Goal: Task Accomplishment & Management: Manage account settings

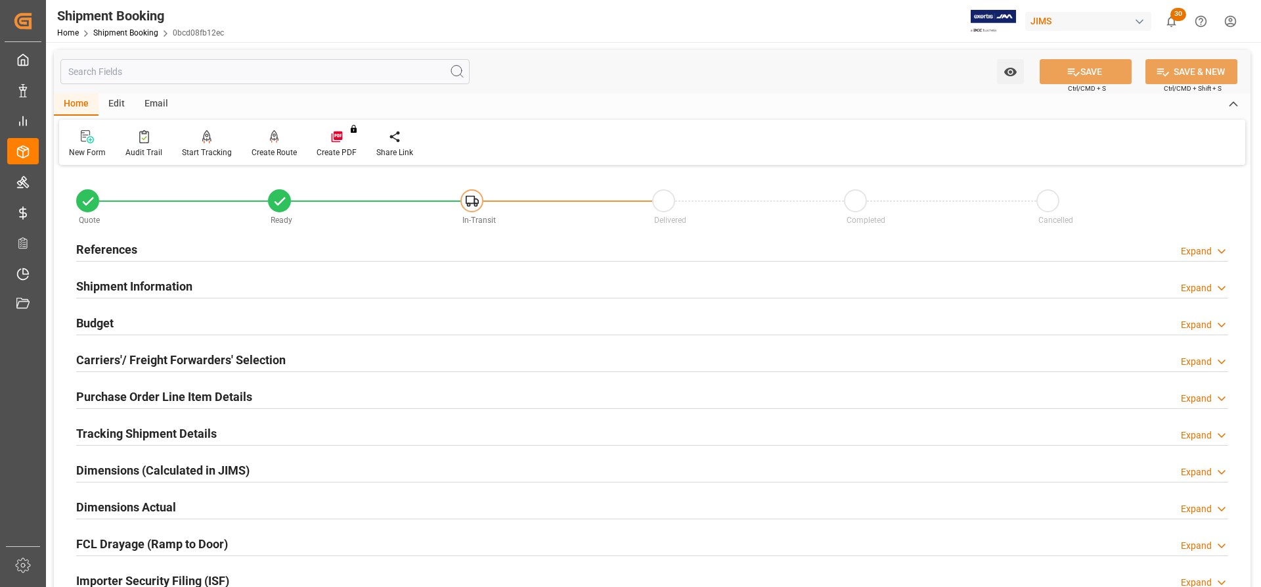
click at [105, 248] on h2 "References" at bounding box center [106, 249] width 61 height 18
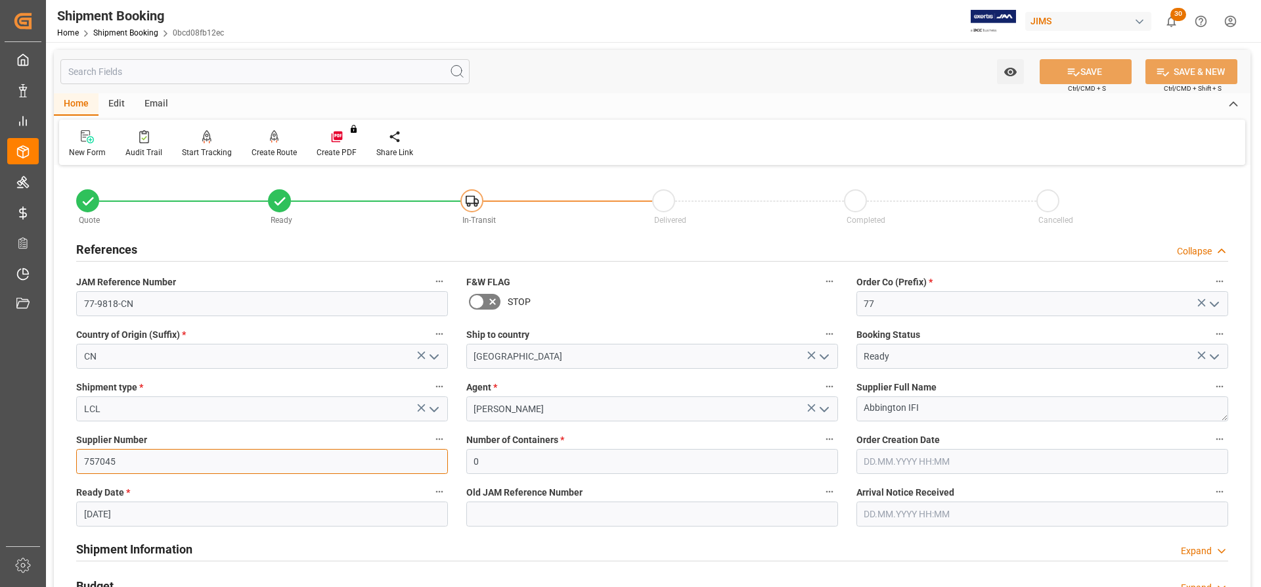
drag, startPoint x: 122, startPoint y: 462, endPoint x: 47, endPoint y: 460, distance: 74.9
click at [47, 460] on div "Watch Option SAVE Ctrl/CMD + S SAVE & NEW Ctrl/CMD + Shift + S Home Edit Email …" at bounding box center [652, 571] width 1212 height 1058
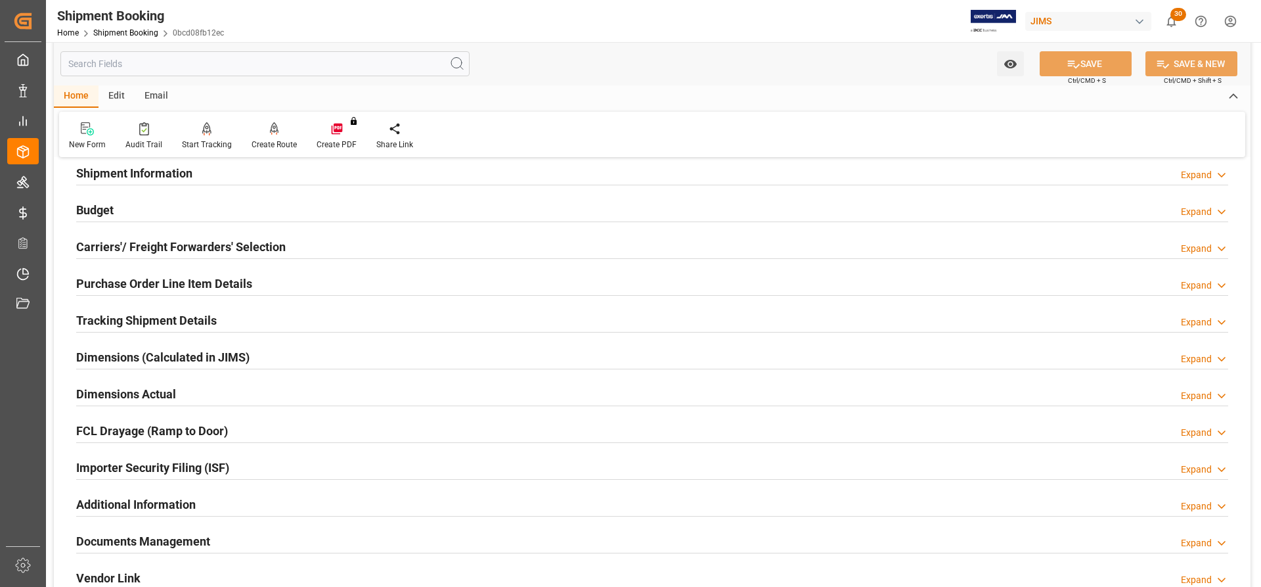
scroll to position [591, 0]
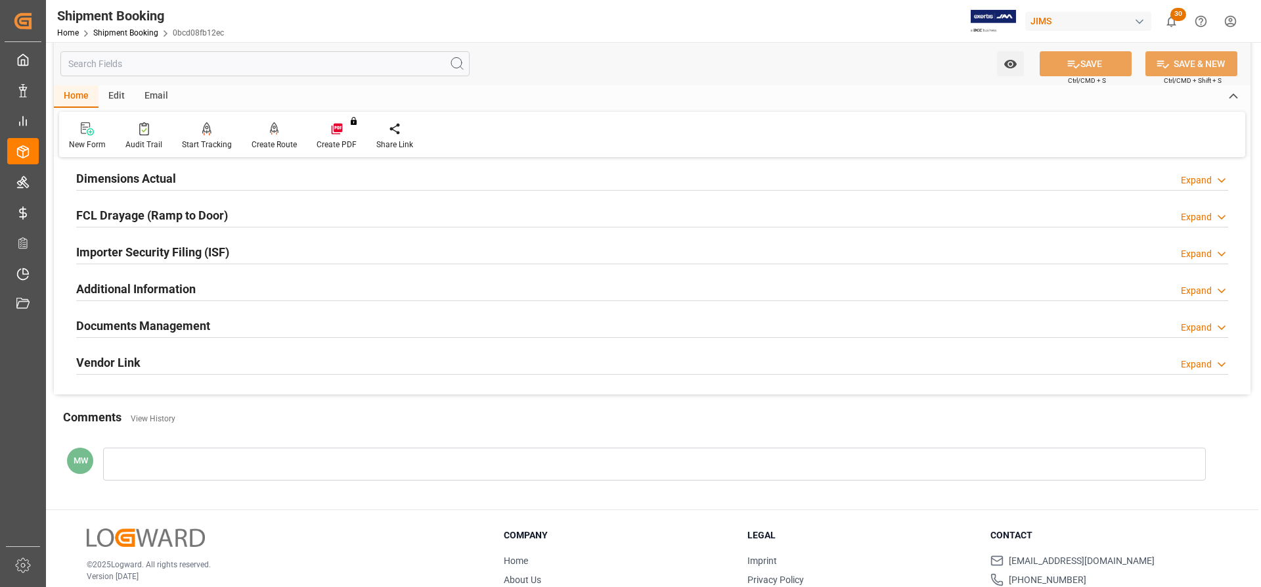
click at [117, 319] on h2 "Documents Management" at bounding box center [143, 326] width 134 height 18
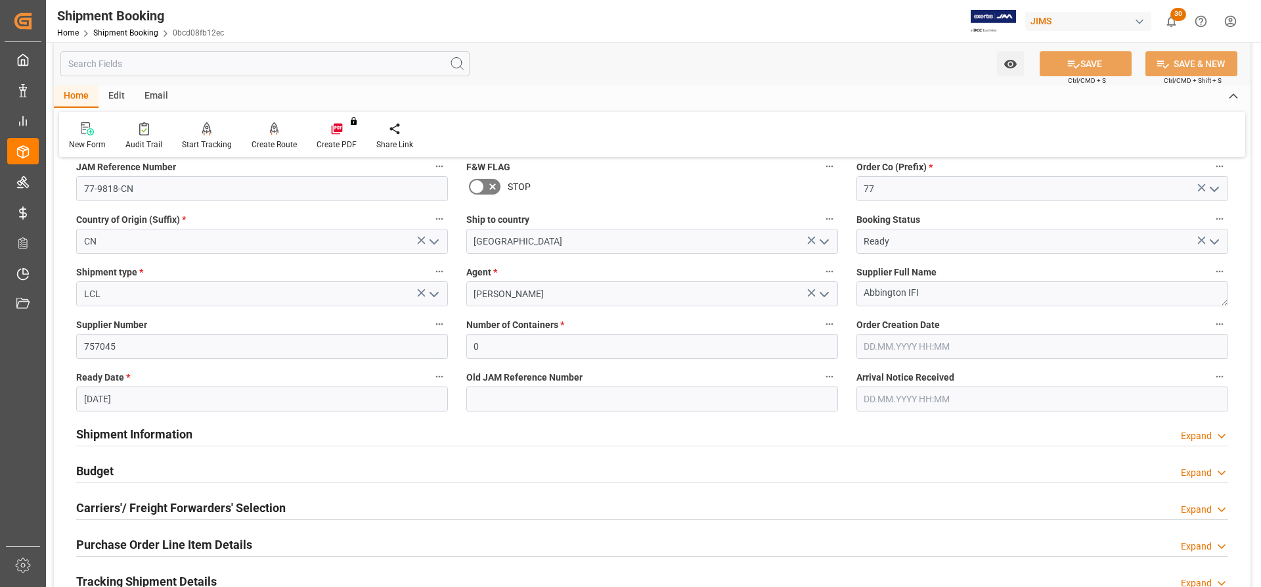
scroll to position [0, 0]
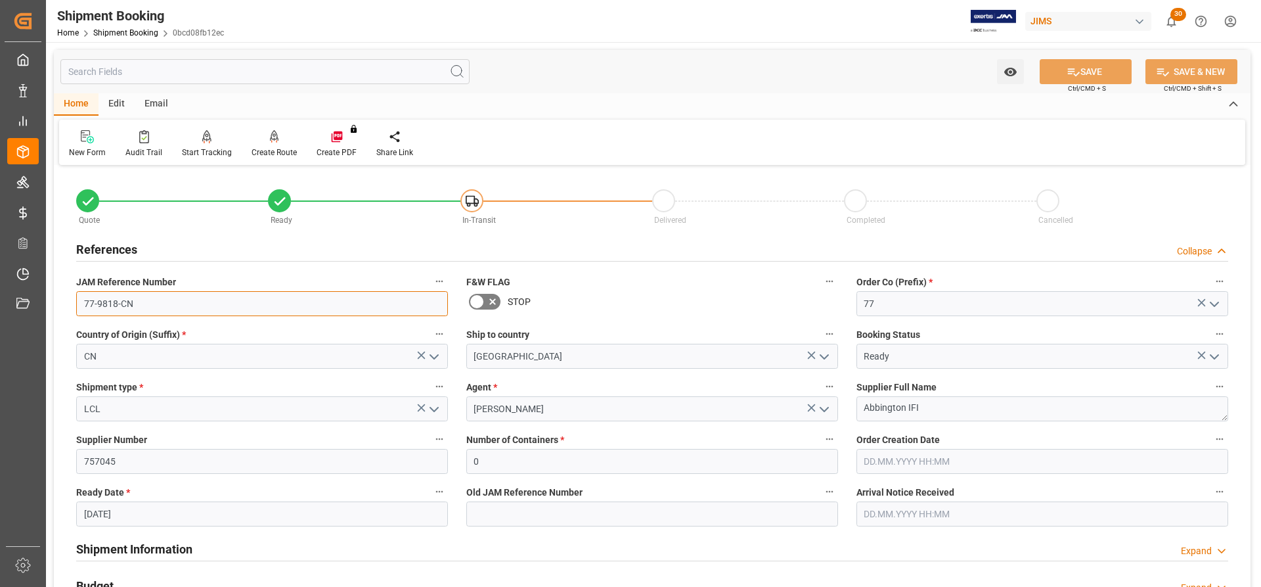
drag, startPoint x: 143, startPoint y: 307, endPoint x: 64, endPoint y: 306, distance: 78.8
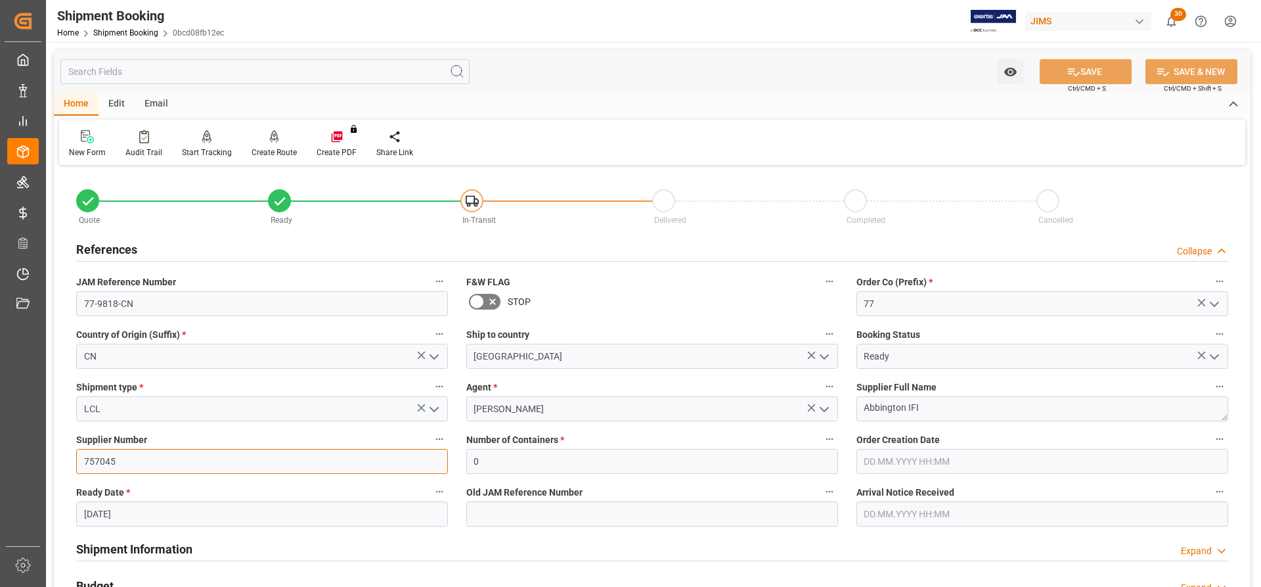
drag, startPoint x: 116, startPoint y: 462, endPoint x: 64, endPoint y: 460, distance: 51.9
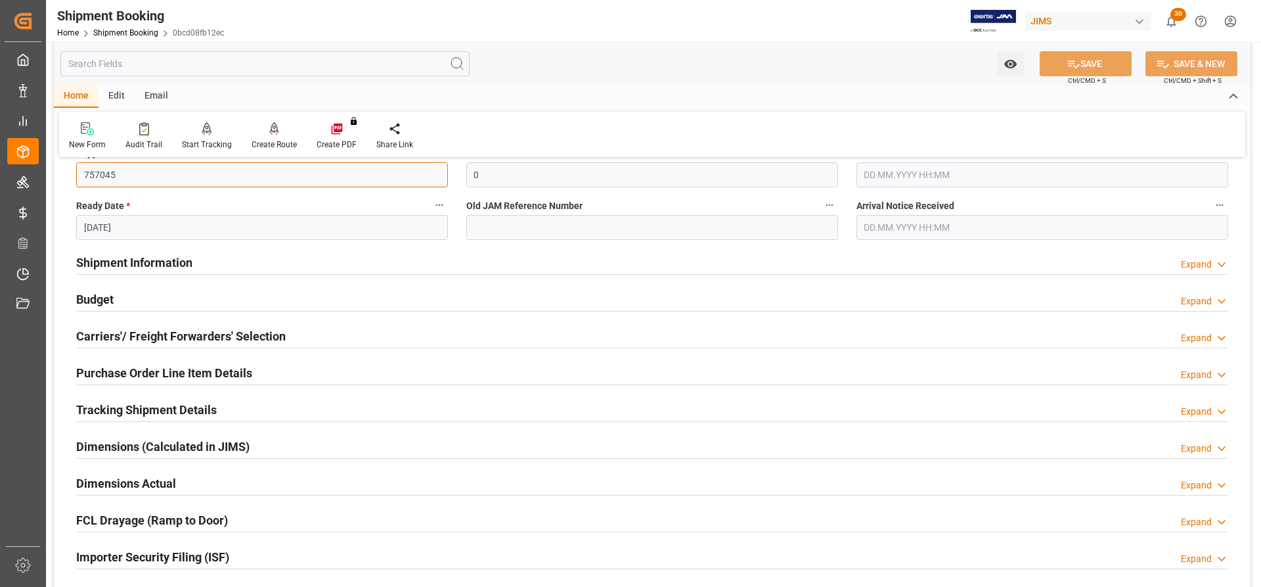
scroll to position [328, 0]
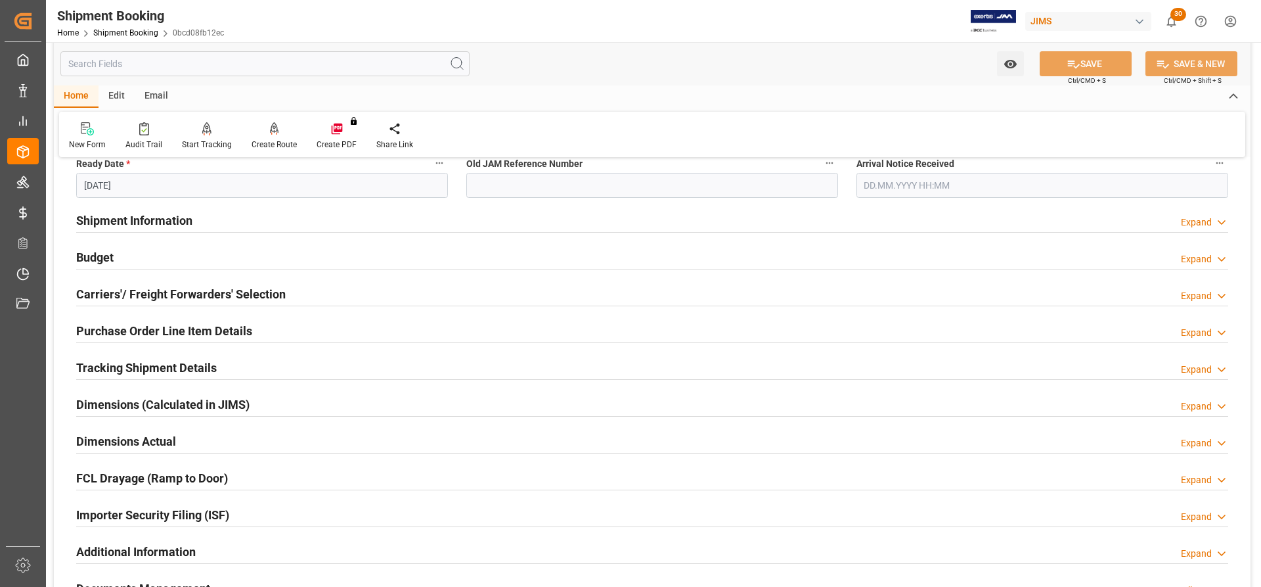
click at [100, 291] on h2 "Carriers'/ Freight Forwarders' Selection" at bounding box center [181, 294] width 210 height 18
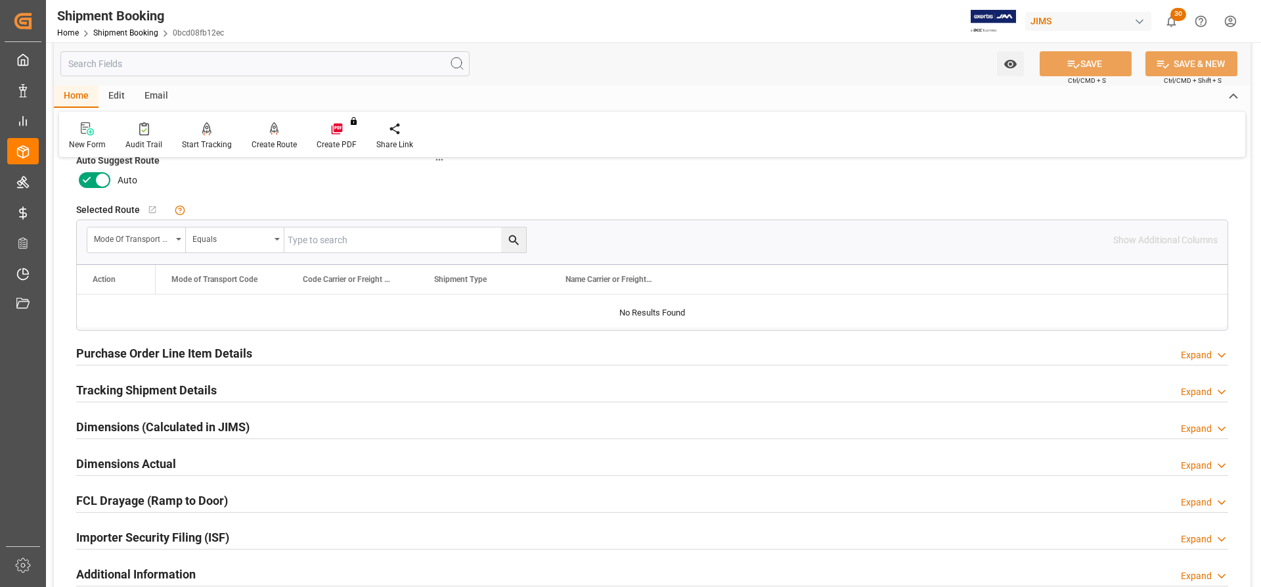
scroll to position [657, 0]
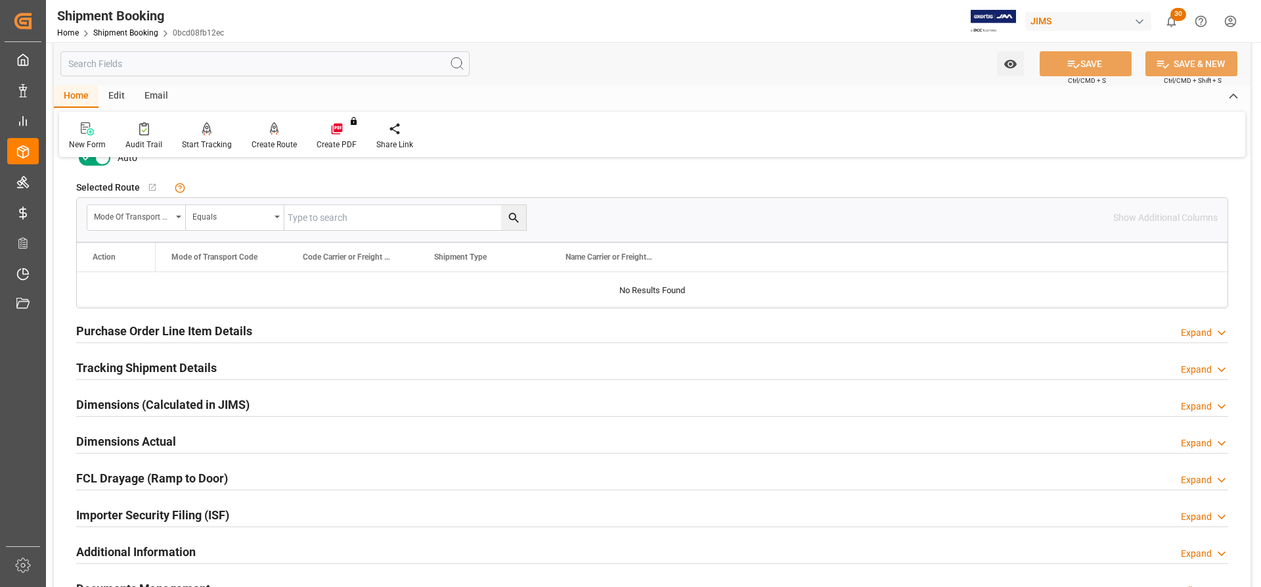
click at [106, 361] on h2 "Tracking Shipment Details" at bounding box center [146, 368] width 141 height 18
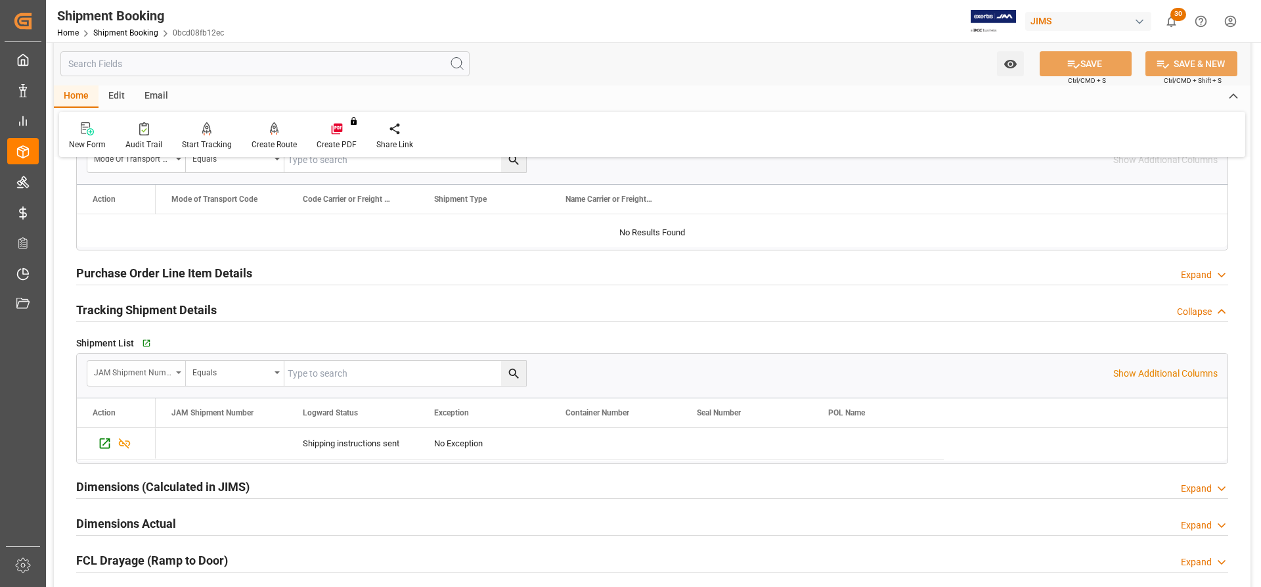
scroll to position [788, 0]
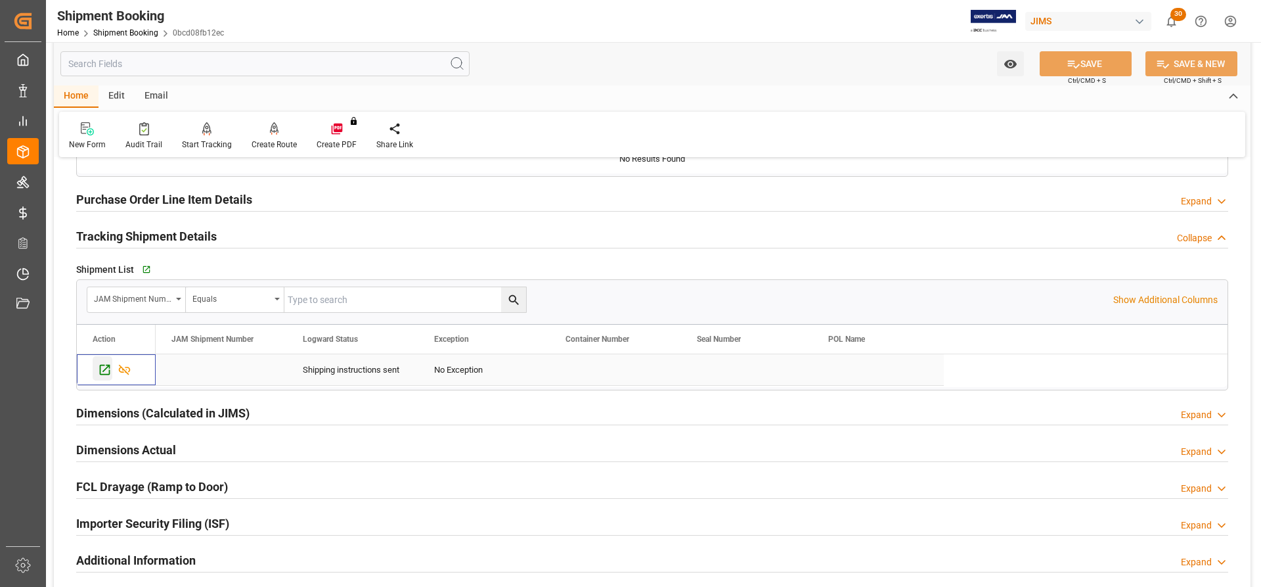
click at [105, 367] on icon "Press SPACE to select this row." at bounding box center [105, 370] width 14 height 14
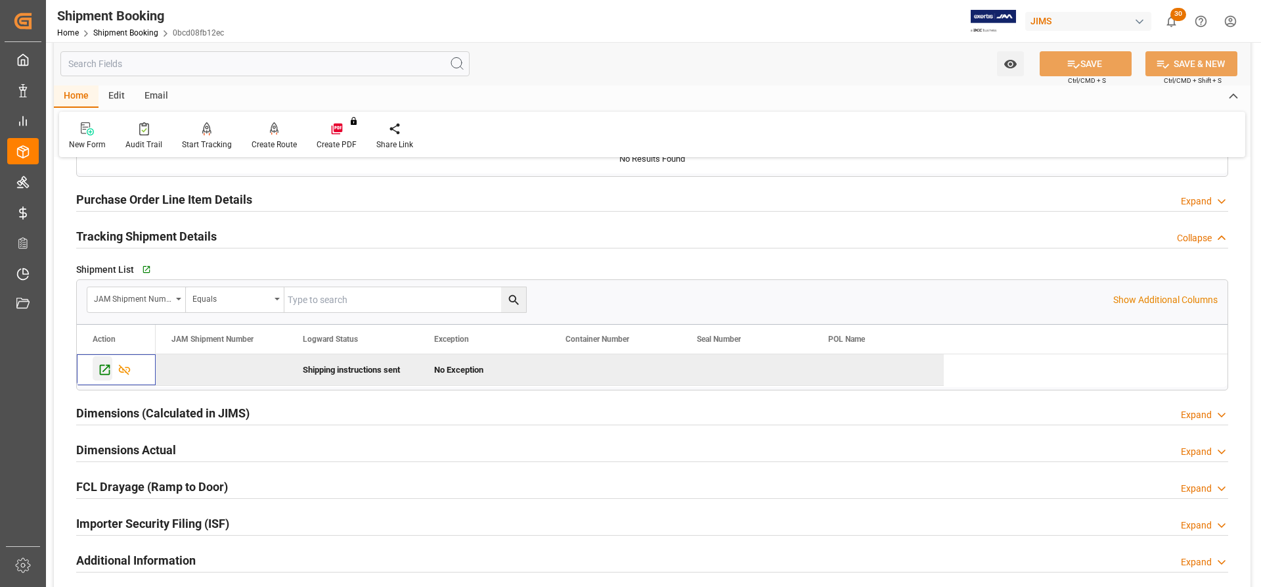
click at [102, 369] on icon "Press SPACE to deselect this row." at bounding box center [105, 370] width 14 height 14
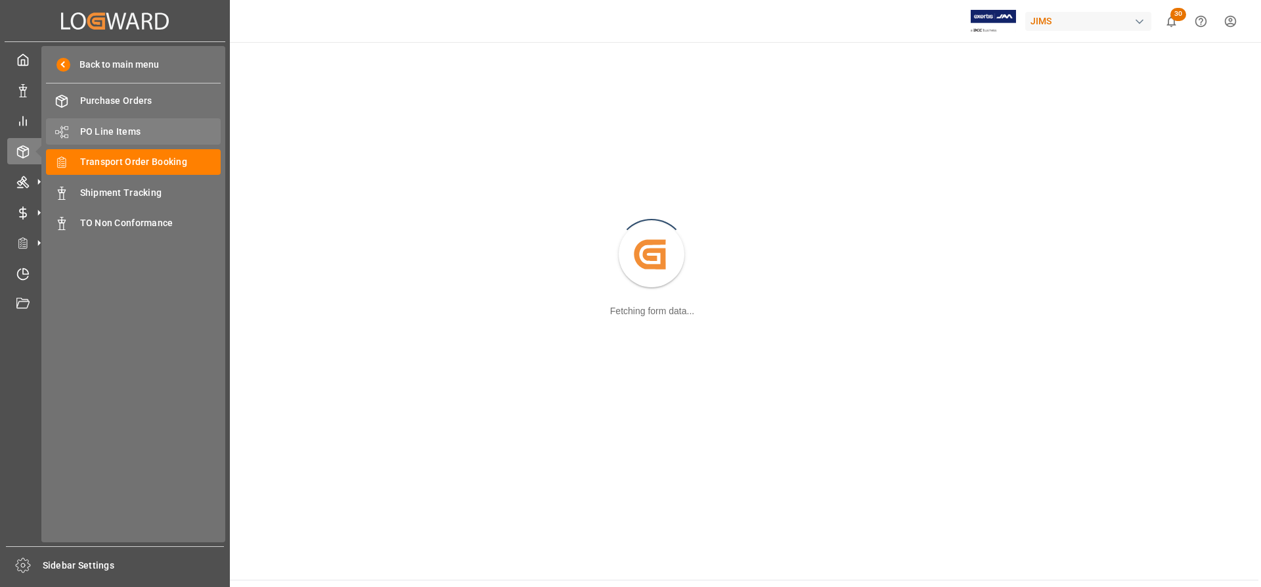
click at [114, 128] on span "PO Line Items" at bounding box center [150, 132] width 141 height 14
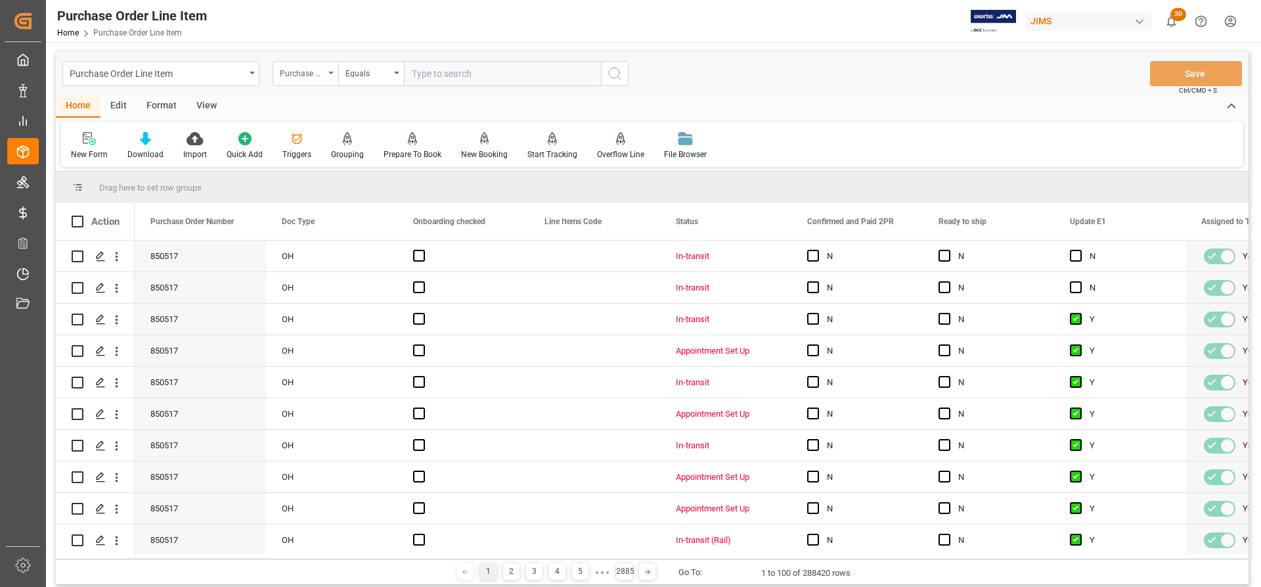
drag, startPoint x: 426, startPoint y: 69, endPoint x: 332, endPoint y: 75, distance: 94.8
click at [332, 75] on div "Purchase Order Number" at bounding box center [306, 73] width 66 height 25
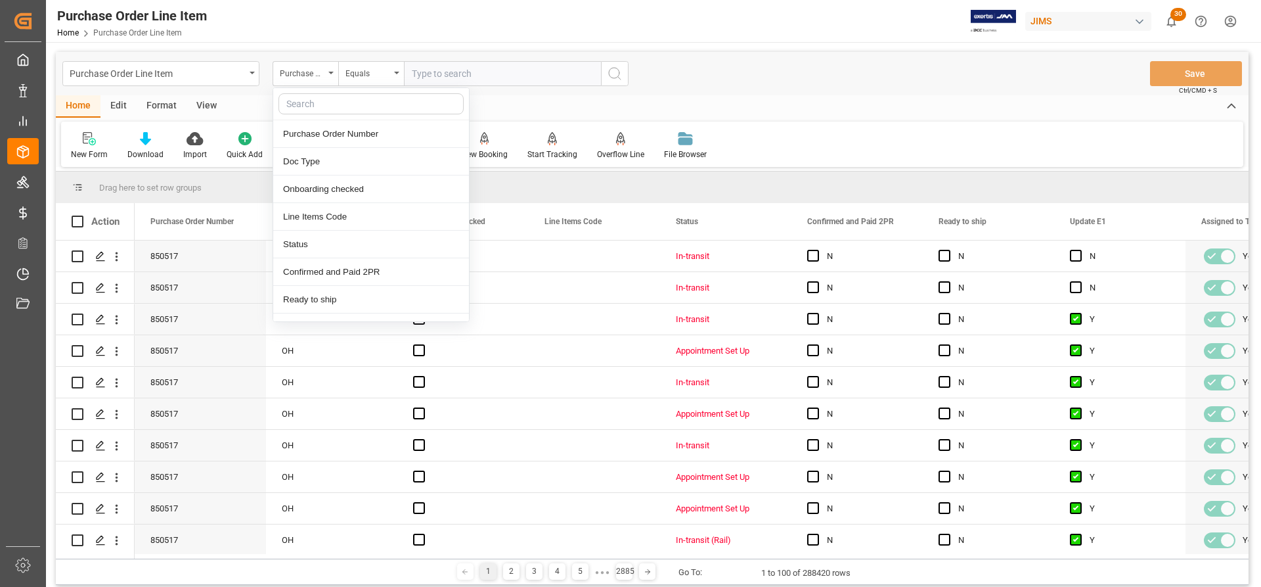
click at [445, 73] on input "text" at bounding box center [502, 73] width 197 height 25
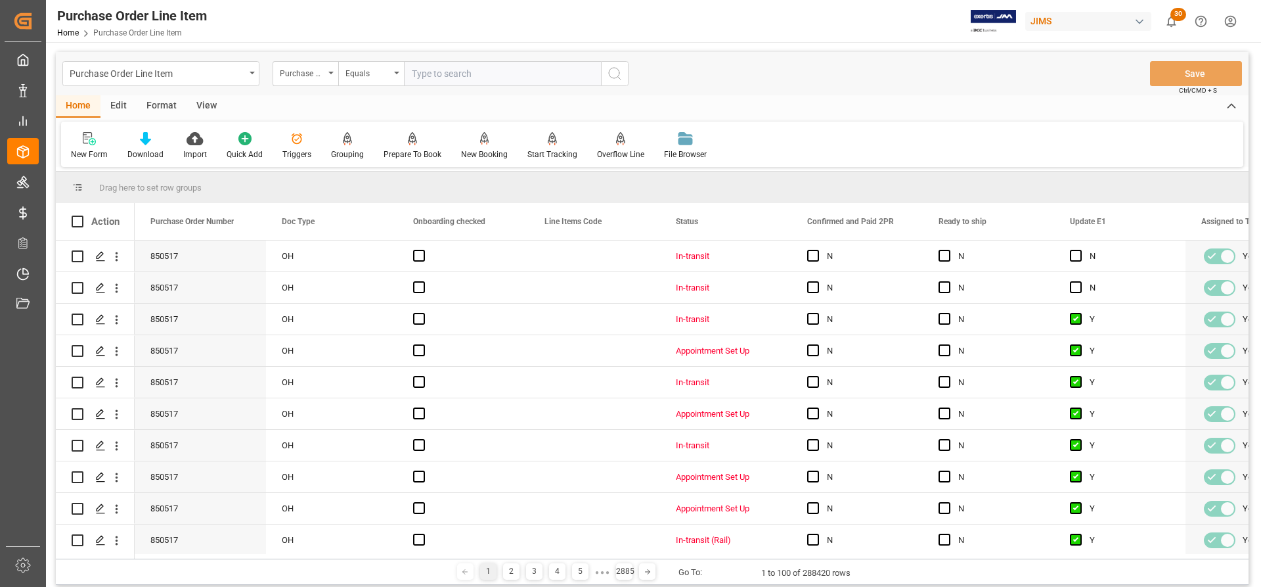
paste input "757045"
type input "757045"
click at [326, 68] on div "Purchase Order Number" at bounding box center [306, 73] width 66 height 25
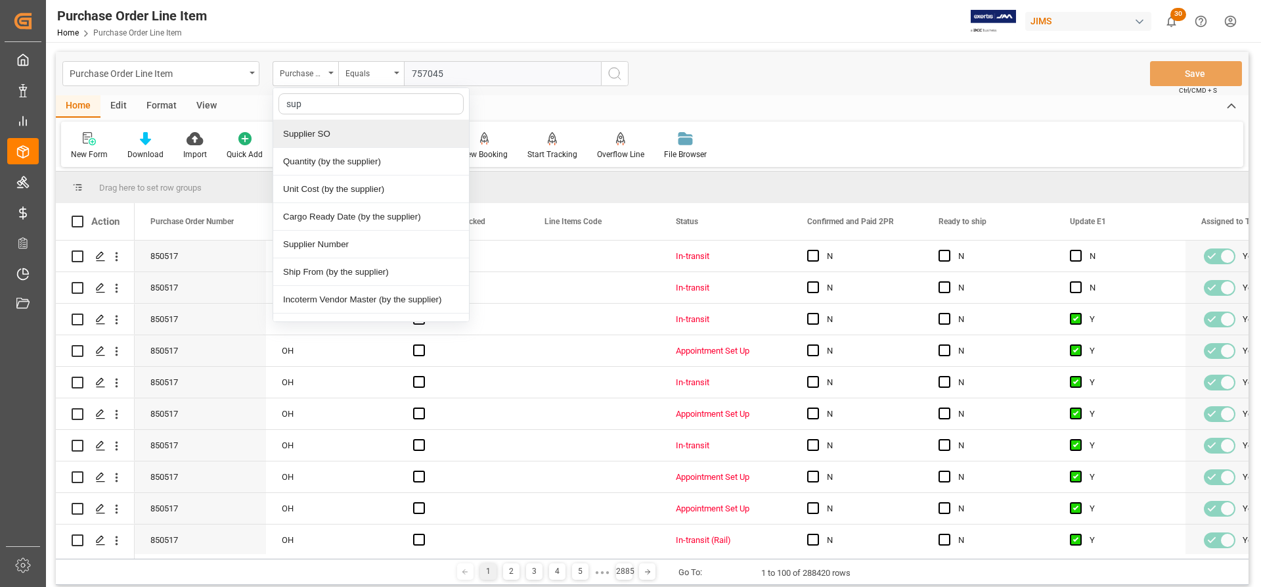
type input "supp"
click at [323, 248] on div "Supplier Number" at bounding box center [371, 245] width 196 height 28
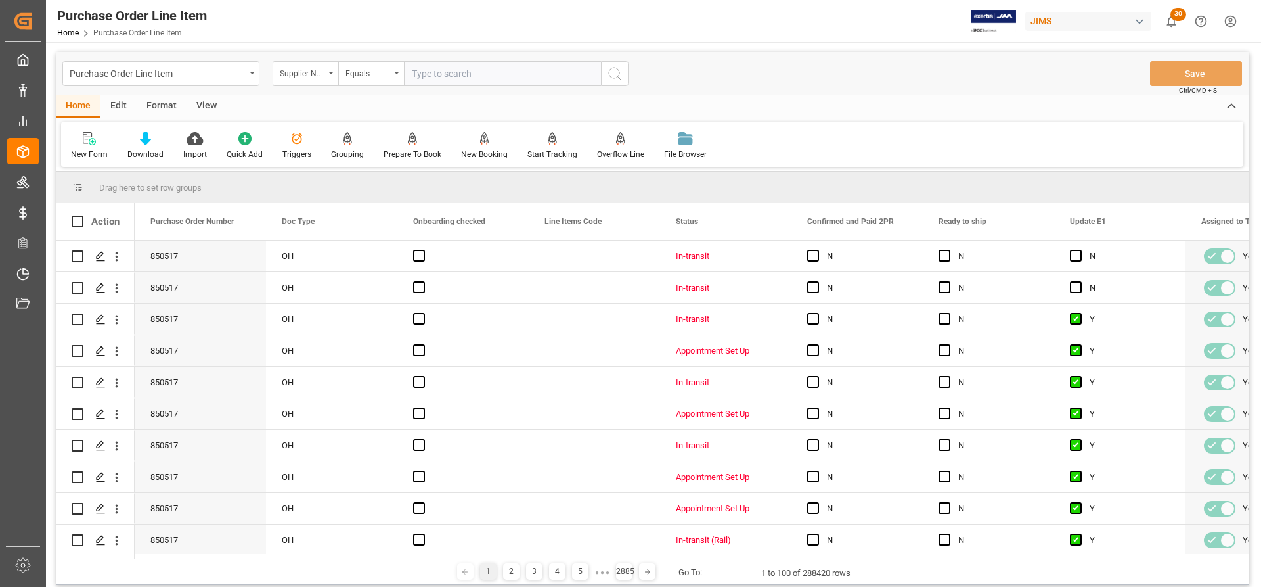
click at [414, 74] on input "text" at bounding box center [502, 73] width 197 height 25
paste input "757045"
type input "757045"
click at [611, 69] on circle "search button" at bounding box center [614, 73] width 11 height 11
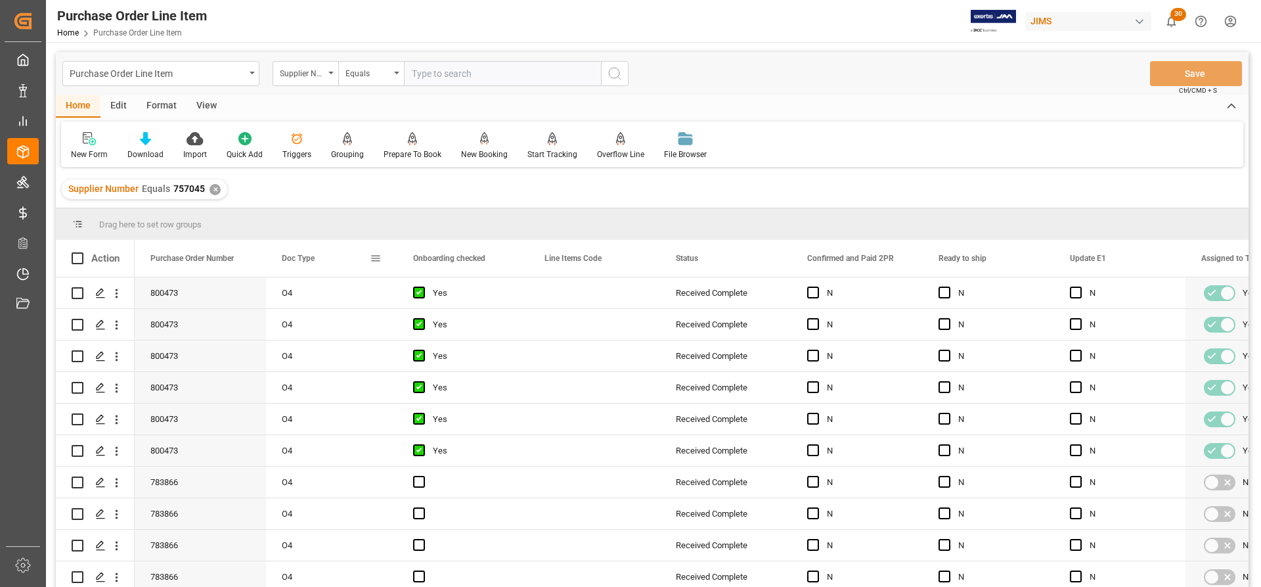
click at [372, 255] on span at bounding box center [376, 258] width 12 height 12
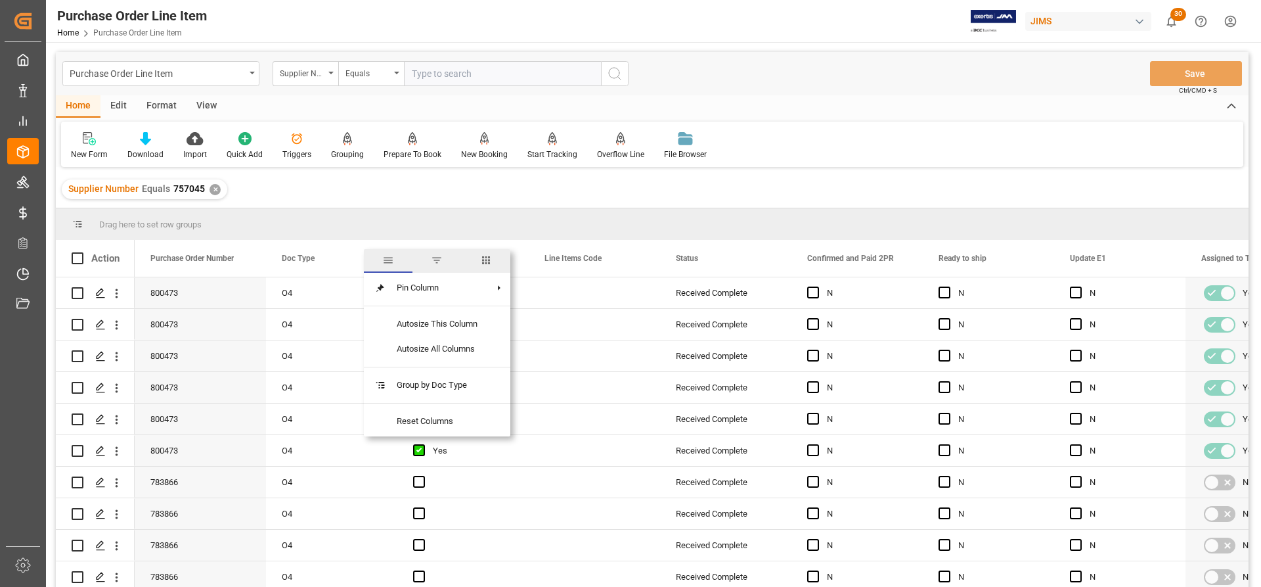
click at [491, 262] on span "columns" at bounding box center [486, 260] width 12 height 12
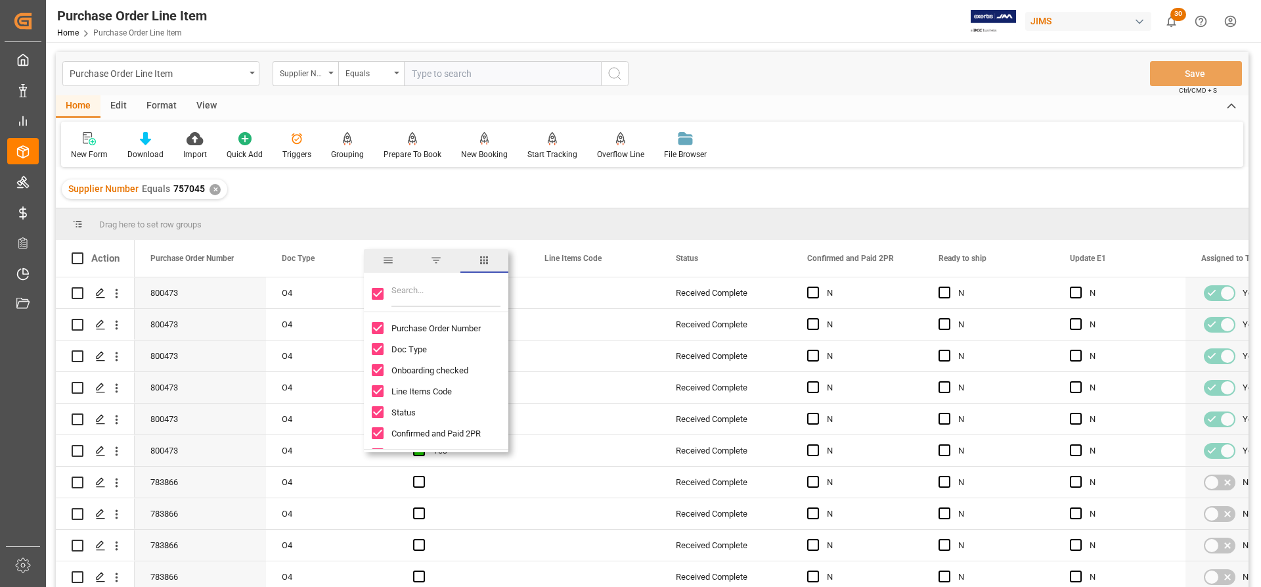
click at [377, 291] on input "Toggle Select All Columns" at bounding box center [378, 294] width 12 height 12
checkbox input "false"
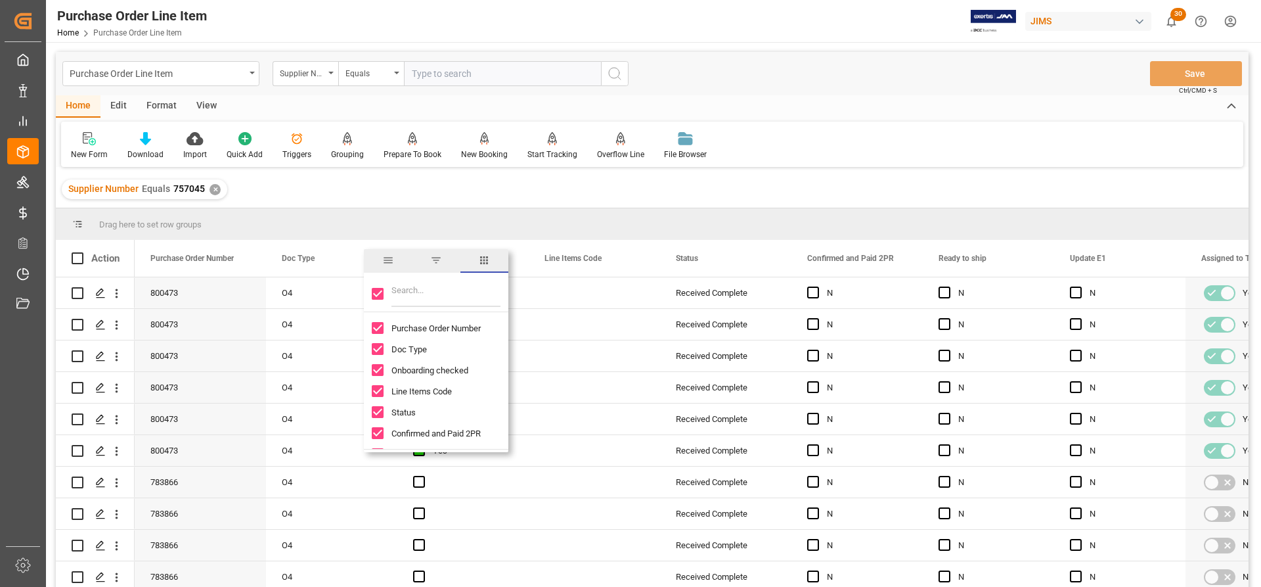
checkbox input "false"
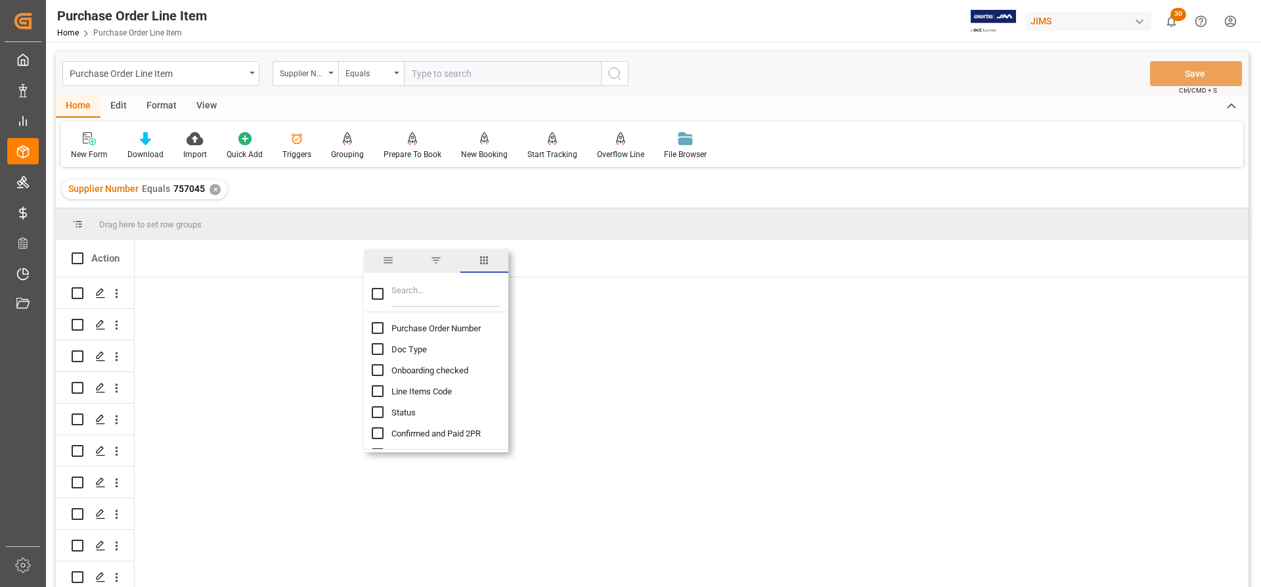
click at [405, 293] on input "Filter Columns Input" at bounding box center [445, 293] width 109 height 26
type input "inc"
click at [377, 330] on input "Incoterm Vendor Master (by the supplier) column toggle visibility (hidden)" at bounding box center [378, 328] width 12 height 12
checkbox input "true"
checkbox input "false"
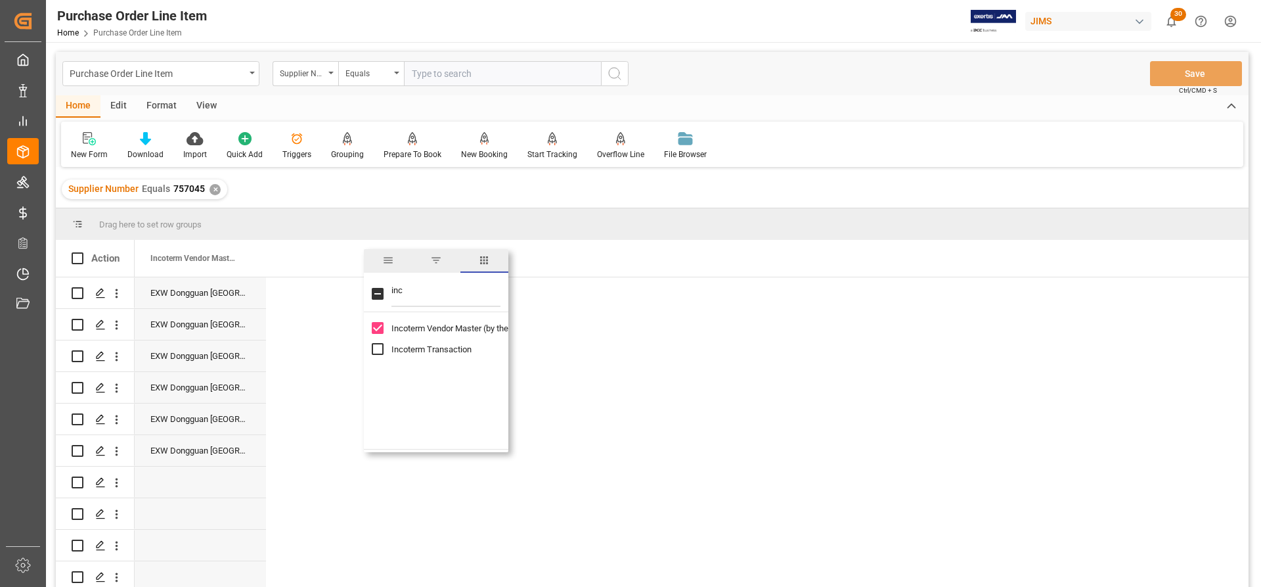
click at [374, 349] on input "Incoterm Transaction column toggle visibility (hidden)" at bounding box center [378, 349] width 12 height 12
checkbox input "true"
click at [209, 296] on div "EXW Dongguan Guangdong CN" at bounding box center [200, 292] width 131 height 31
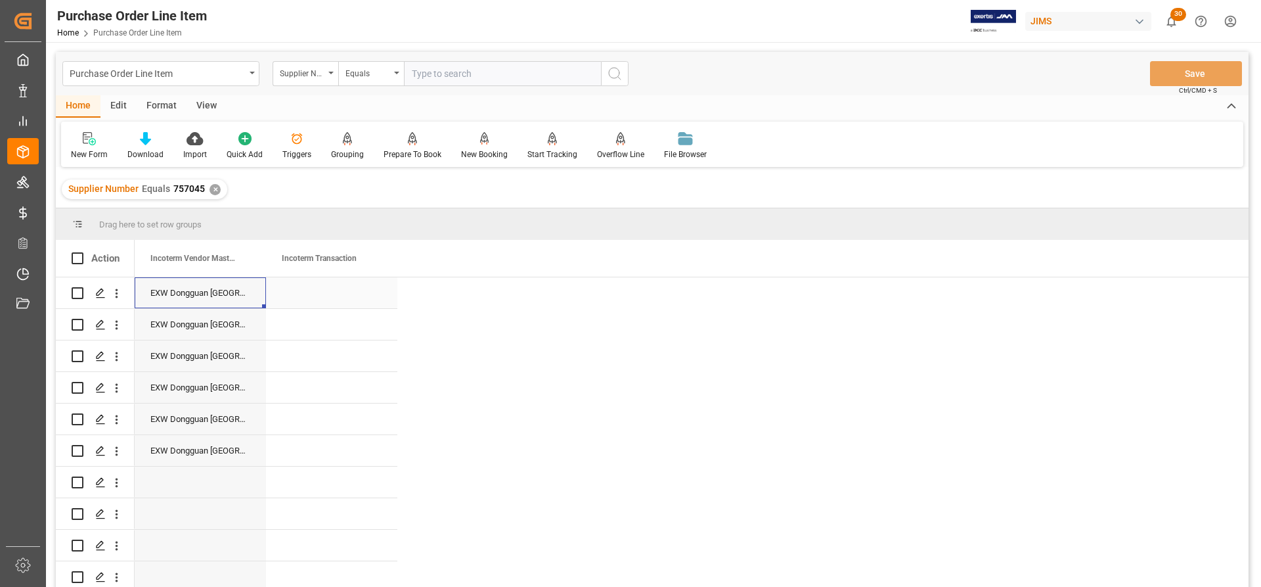
click at [207, 298] on div "EXW Dongguan Guangdong CN" at bounding box center [200, 292] width 131 height 31
click at [196, 286] on div "EXW Dongguan Guangdong CN" at bounding box center [200, 292] width 131 height 31
click at [187, 293] on div "EXW Dongguan Guangdong CN" at bounding box center [200, 292] width 131 height 31
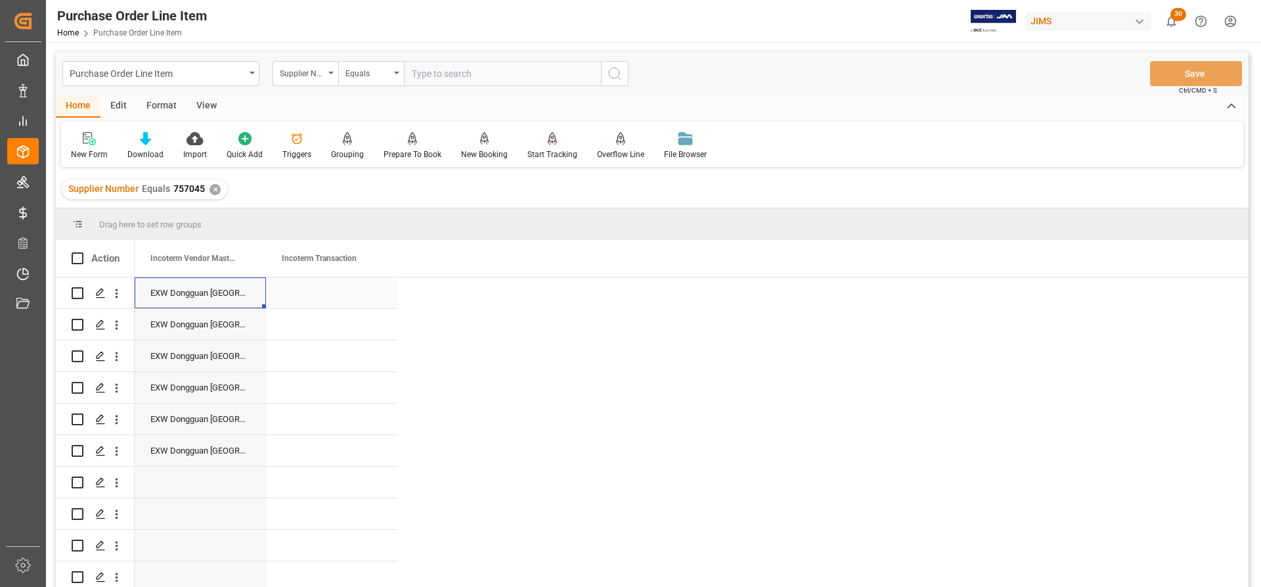
click at [187, 293] on div "EXW Dongguan Guangdong CN" at bounding box center [200, 292] width 131 height 31
click at [202, 293] on div "EXW Dongguan Guangdong CN" at bounding box center [200, 292] width 131 height 31
click at [210, 185] on div "✕" at bounding box center [215, 189] width 11 height 11
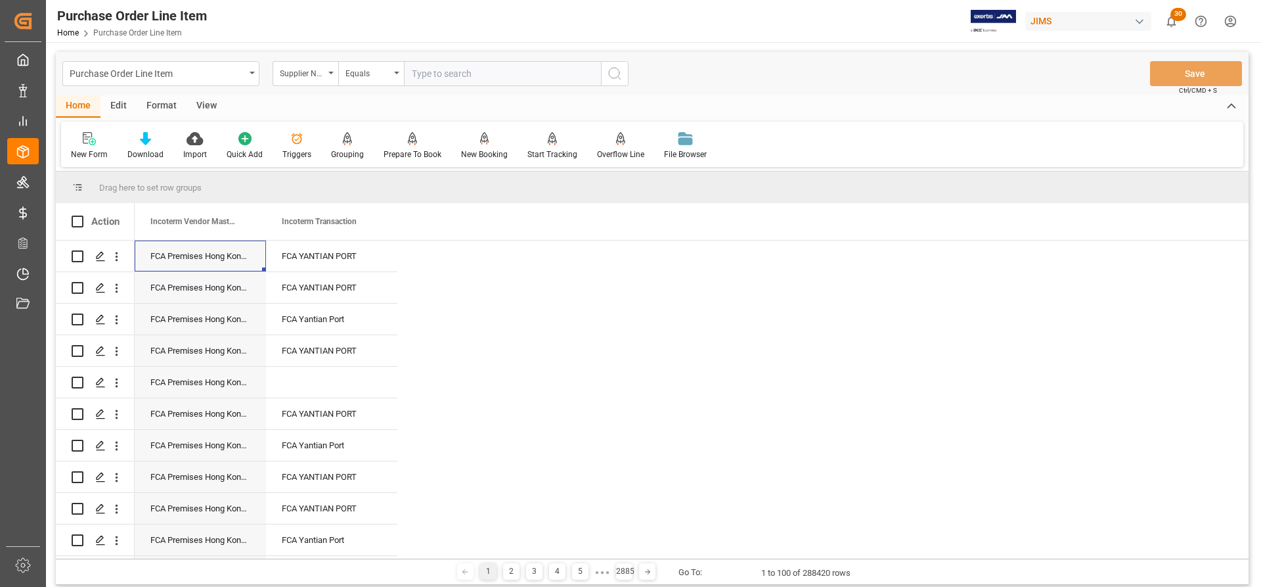
paste input "EXW Dongguan Guangdong CN"
drag, startPoint x: 507, startPoint y: 85, endPoint x: 558, endPoint y: 80, distance: 50.8
click at [556, 80] on input "EXW Dongguan Guangdong CN" at bounding box center [502, 73] width 197 height 25
click at [562, 76] on input "EXW Dongguan Guangdong CN" at bounding box center [502, 73] width 197 height 25
drag, startPoint x: 445, startPoint y: 73, endPoint x: 381, endPoint y: 73, distance: 63.7
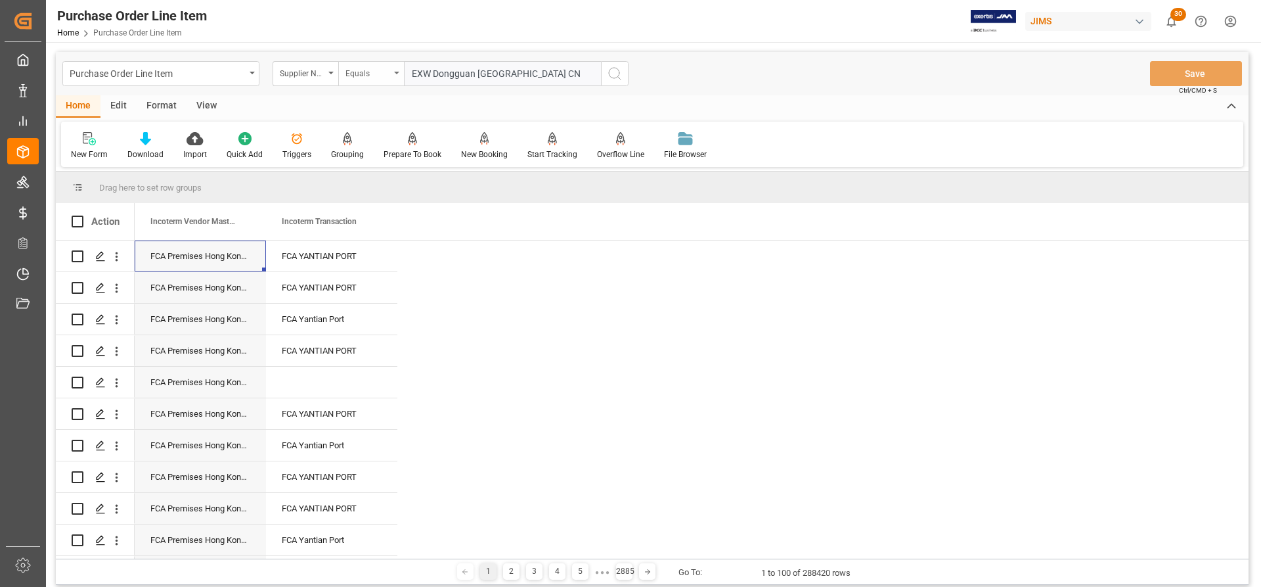
click at [381, 73] on div "Supplier Number Equals EXW Dongguan Guangdong CN" at bounding box center [451, 73] width 356 height 25
paste input "757045"
type input "757045"
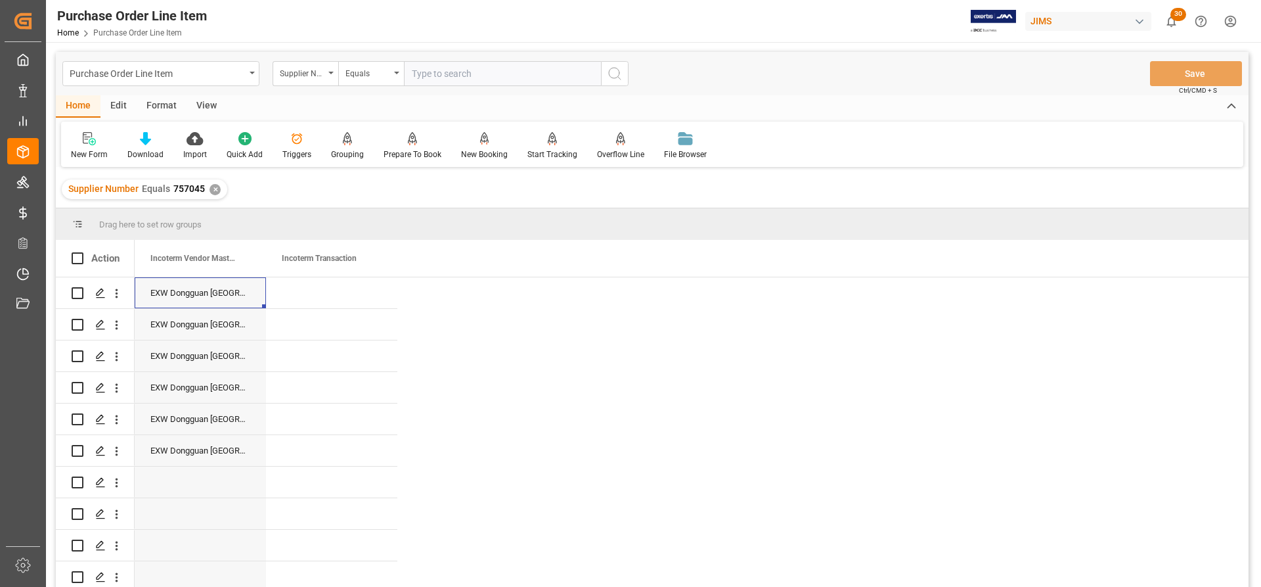
click at [214, 187] on div "✕" at bounding box center [215, 189] width 11 height 11
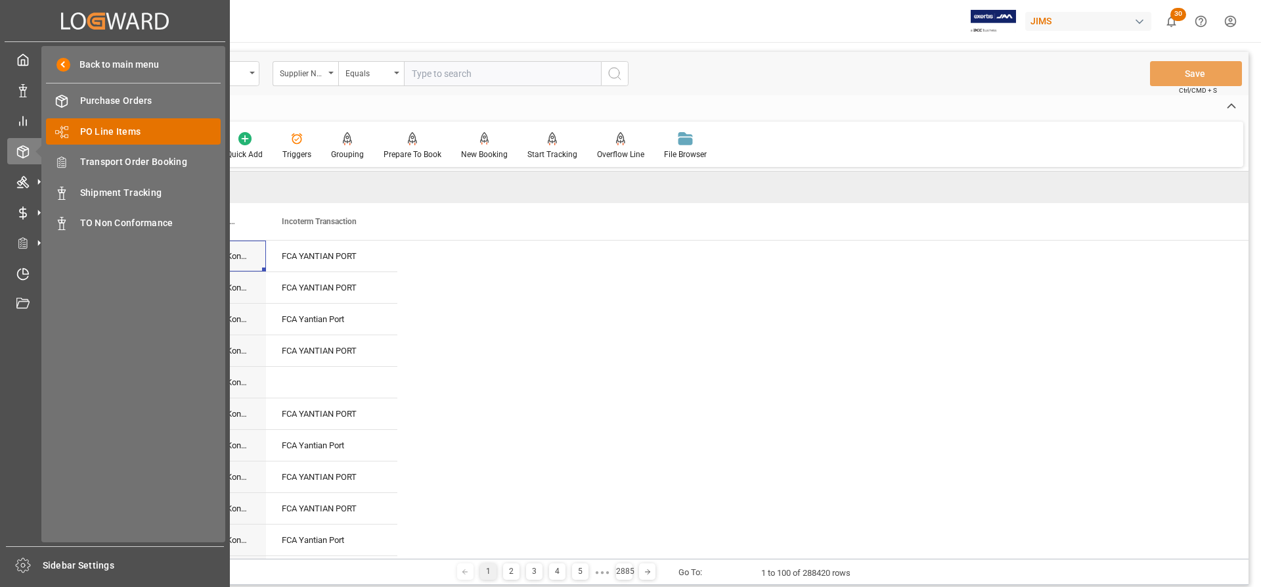
click at [104, 125] on span "PO Line Items" at bounding box center [150, 132] width 141 height 14
click at [114, 99] on span "Purchase Orders" at bounding box center [150, 101] width 141 height 14
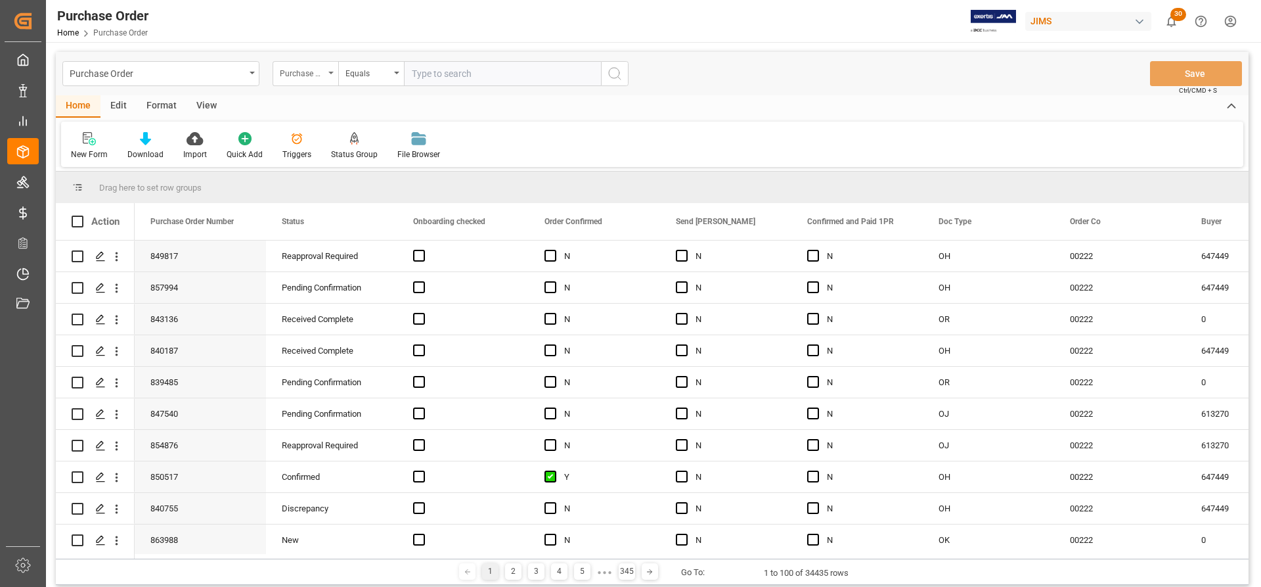
click at [328, 66] on div "Purchase Order Number" at bounding box center [306, 73] width 66 height 25
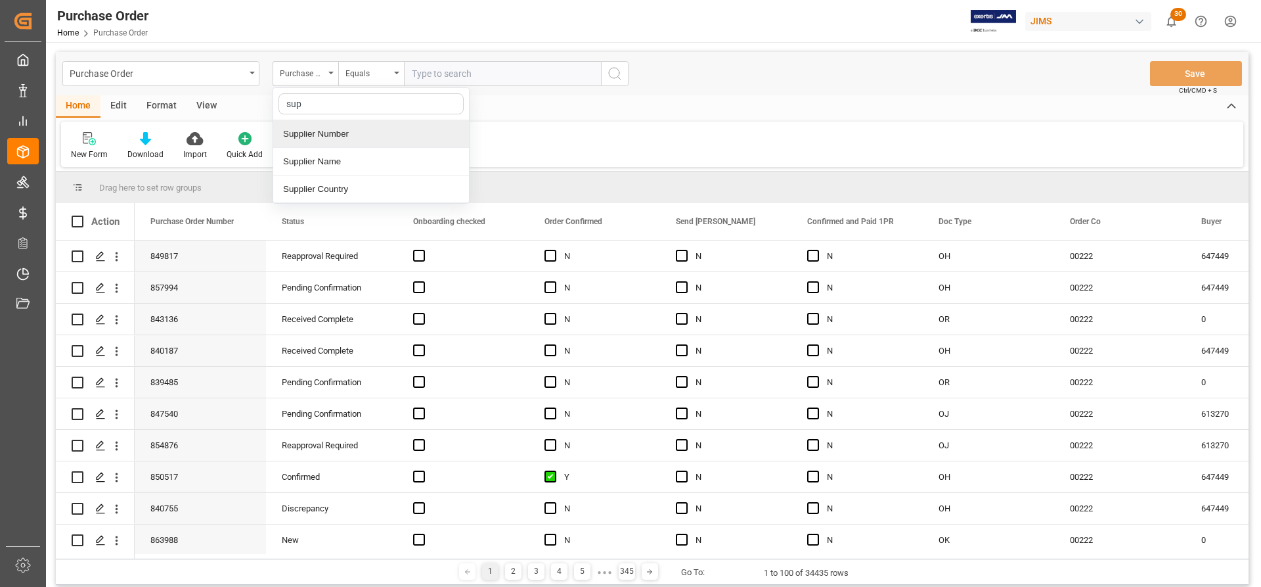
type input "supp"
click at [337, 133] on div "Supplier Number" at bounding box center [371, 134] width 196 height 28
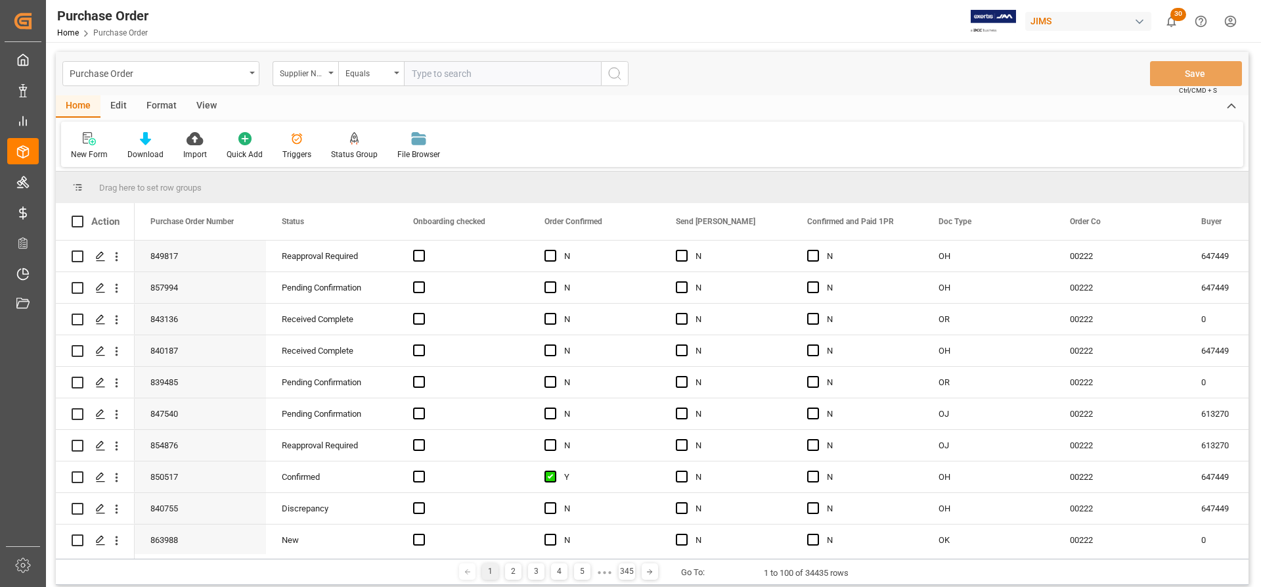
click at [431, 76] on input "text" at bounding box center [502, 73] width 197 height 25
paste input "757045"
type input "757045"
click at [619, 82] on button "search button" at bounding box center [615, 73] width 28 height 25
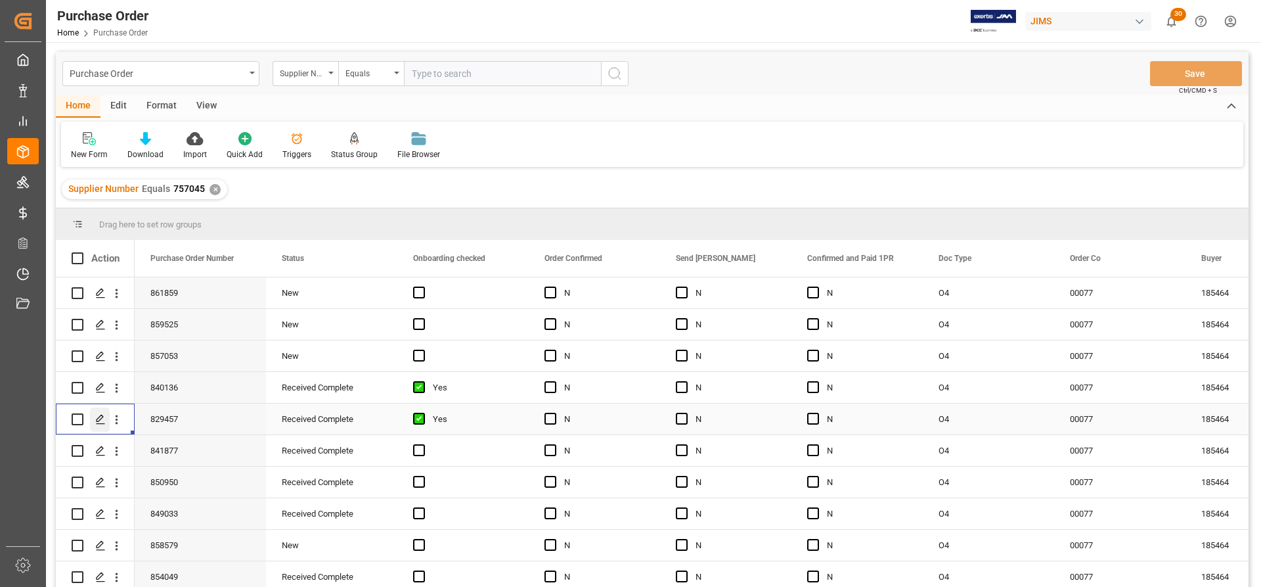
click at [99, 422] on icon "Press SPACE to select this row." at bounding box center [100, 419] width 11 height 11
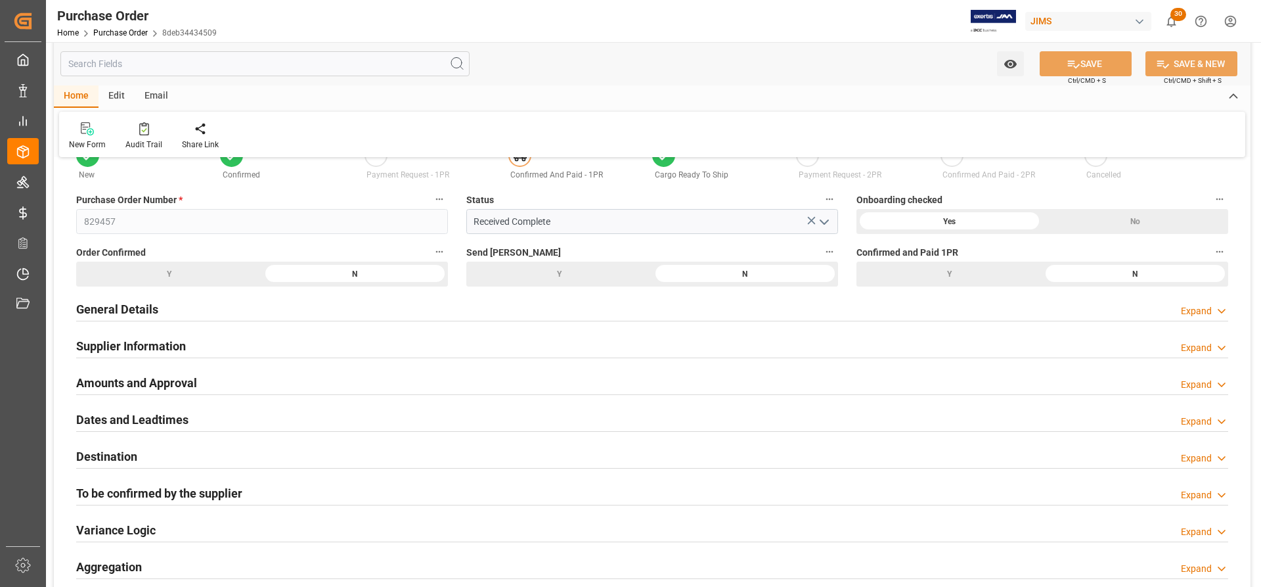
scroll to position [66, 0]
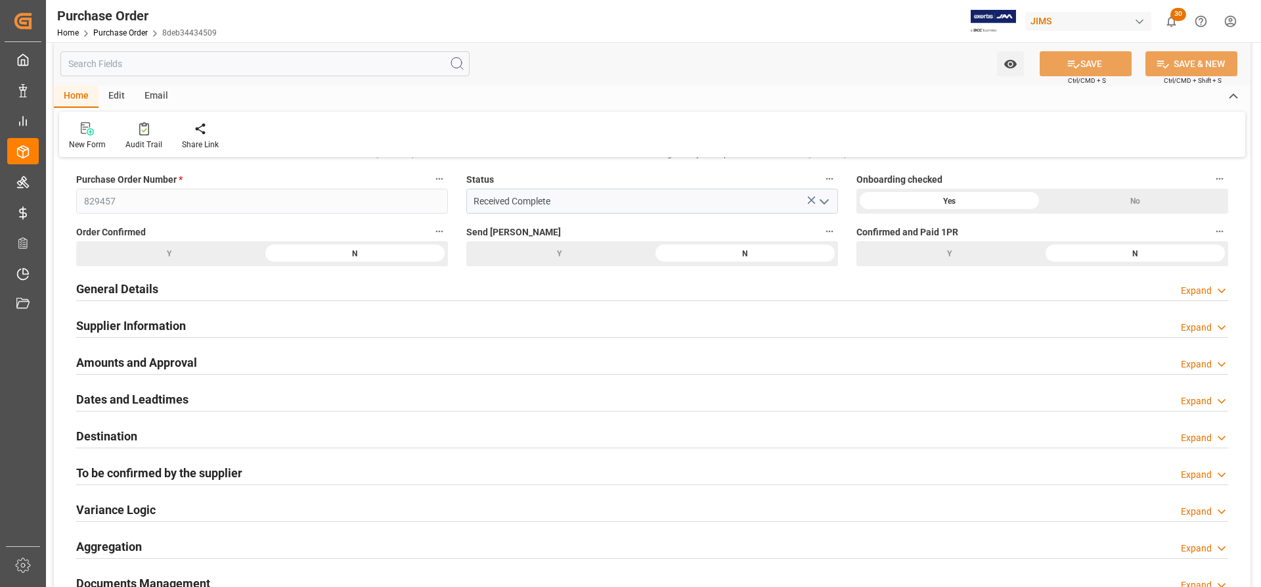
click at [111, 321] on h2 "Supplier Information" at bounding box center [131, 326] width 110 height 18
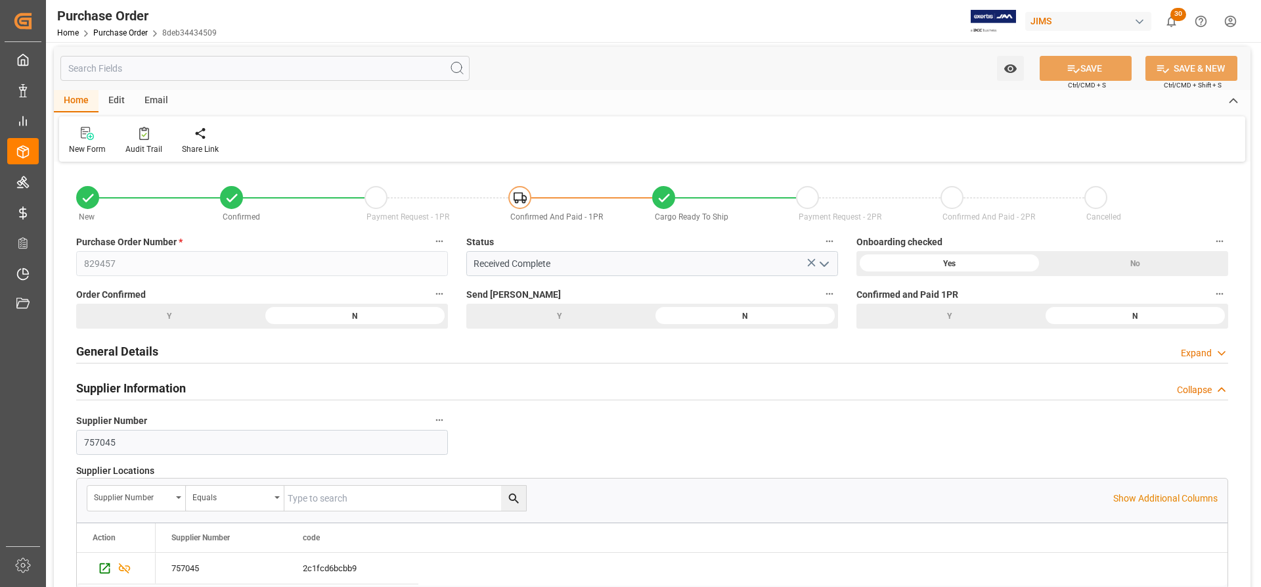
scroll to position [0, 0]
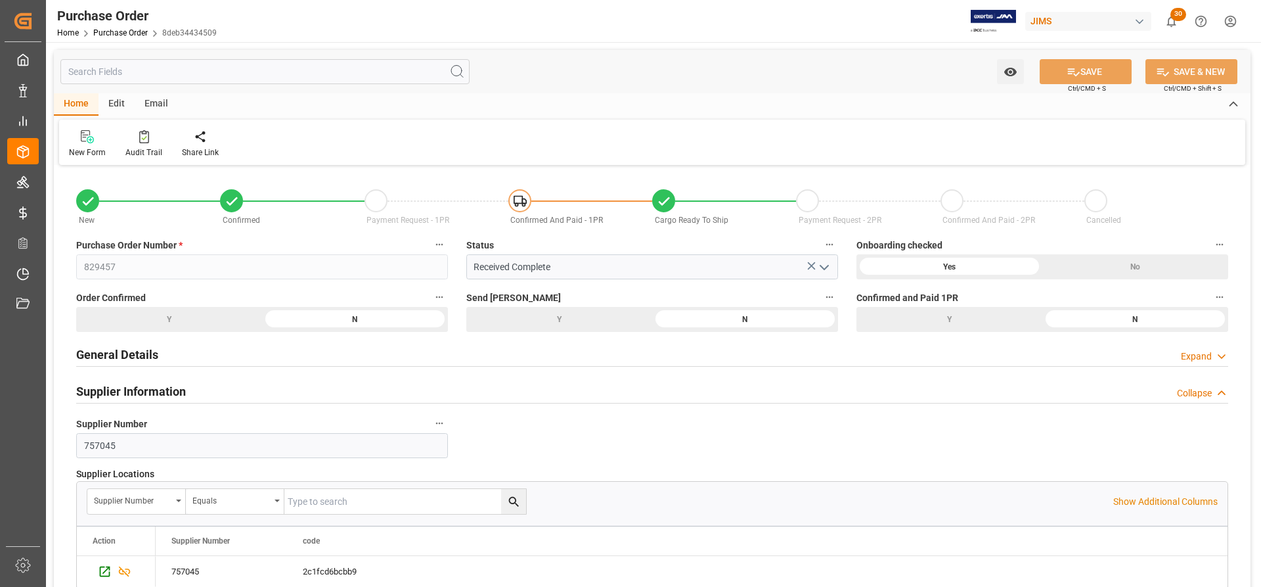
click at [108, 353] on h2 "General Details" at bounding box center [117, 354] width 82 height 18
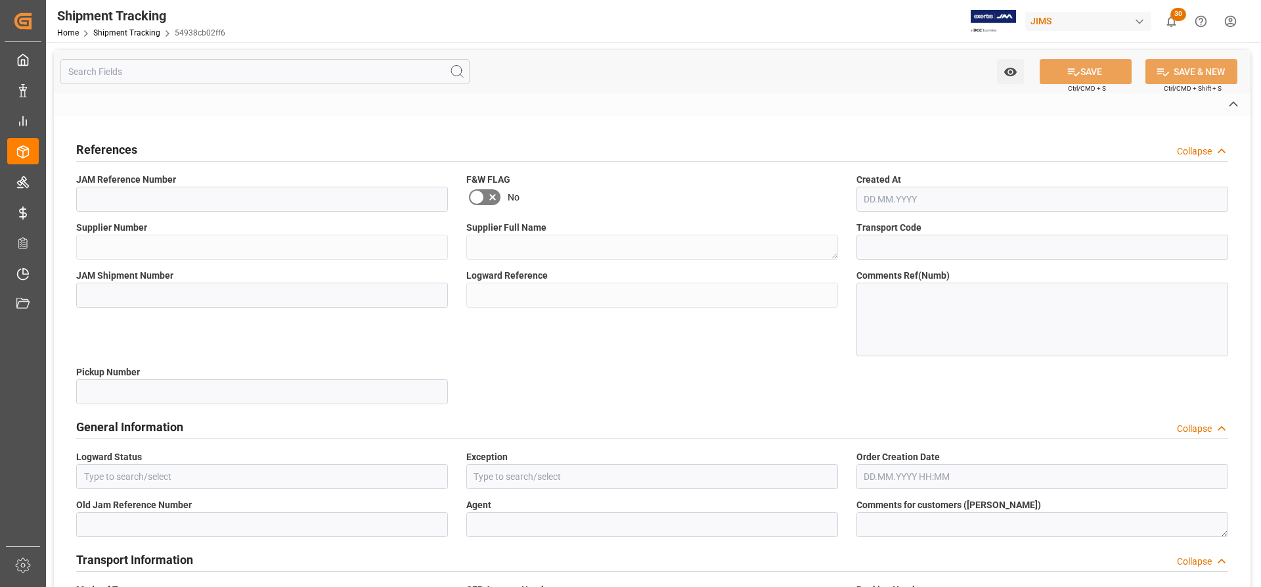
type input "Shipping instructions sent"
type input "No Exception"
type input "Catherine Danielson"
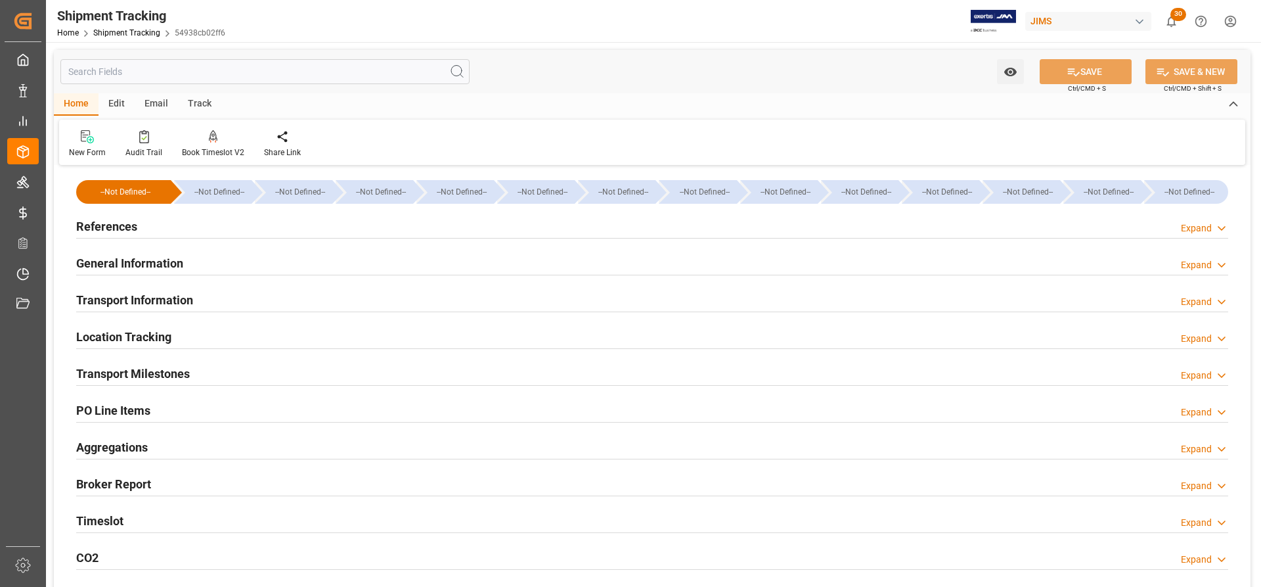
click at [127, 260] on h2 "General Information" at bounding box center [129, 263] width 107 height 18
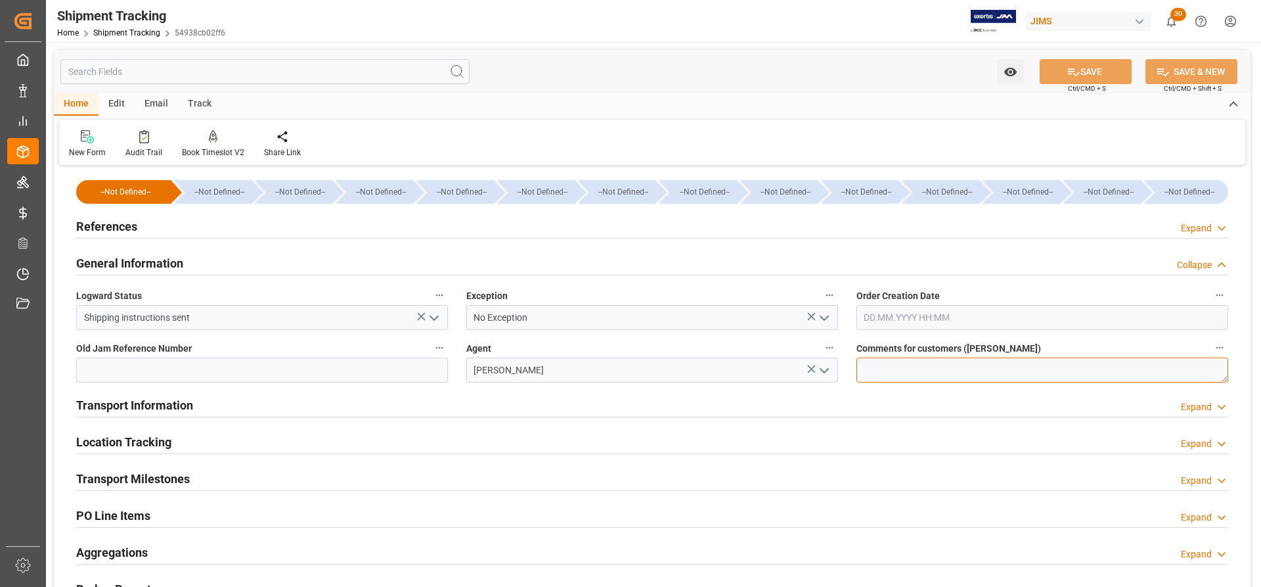
paste textarea "EXW Dongguan [GEOGRAPHIC_DATA] CN"
type textarea "EXW Dongguan [GEOGRAPHIC_DATA] CN"
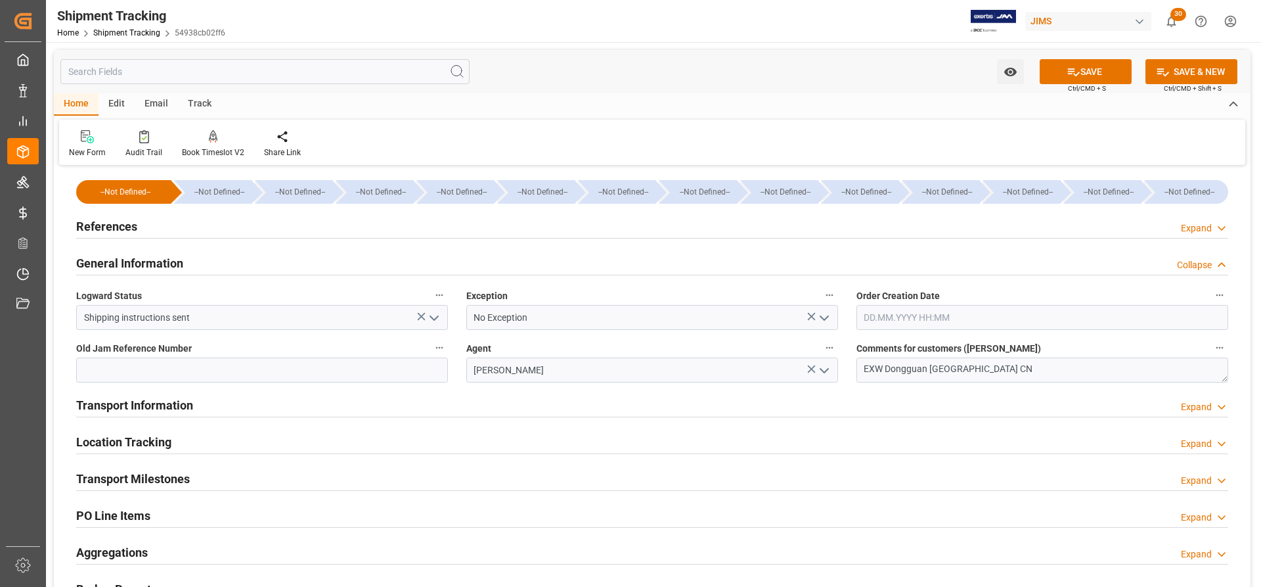
drag, startPoint x: 1089, startPoint y: 72, endPoint x: 1068, endPoint y: 89, distance: 27.1
click at [1090, 74] on button "SAVE" at bounding box center [1086, 71] width 92 height 25
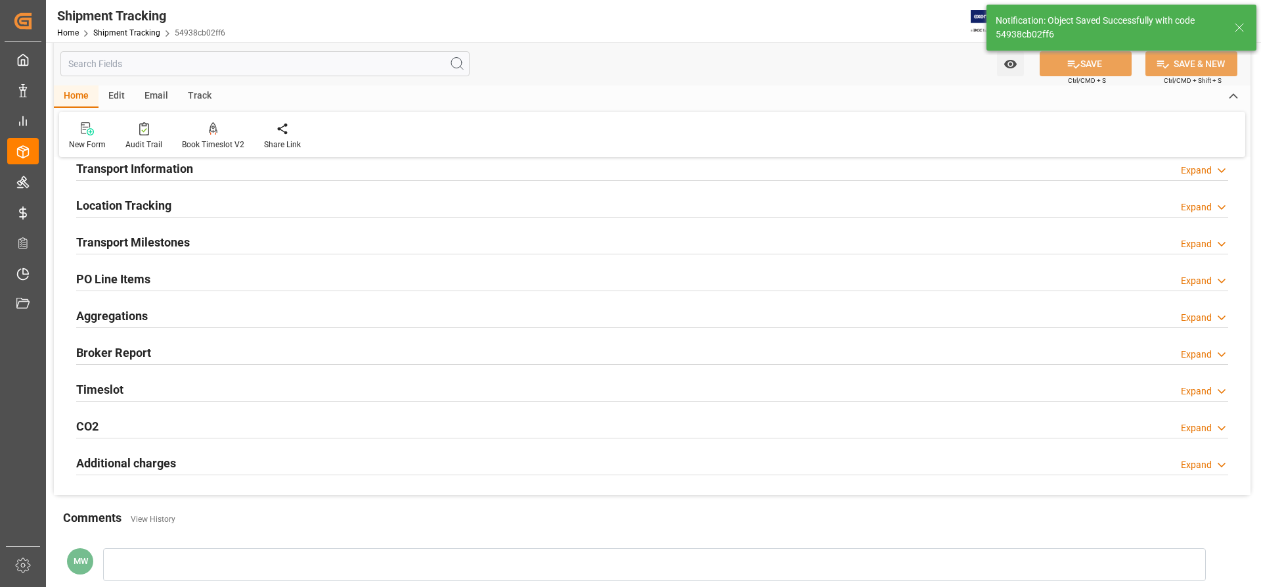
click at [111, 308] on h2 "Aggregations" at bounding box center [112, 316] width 72 height 18
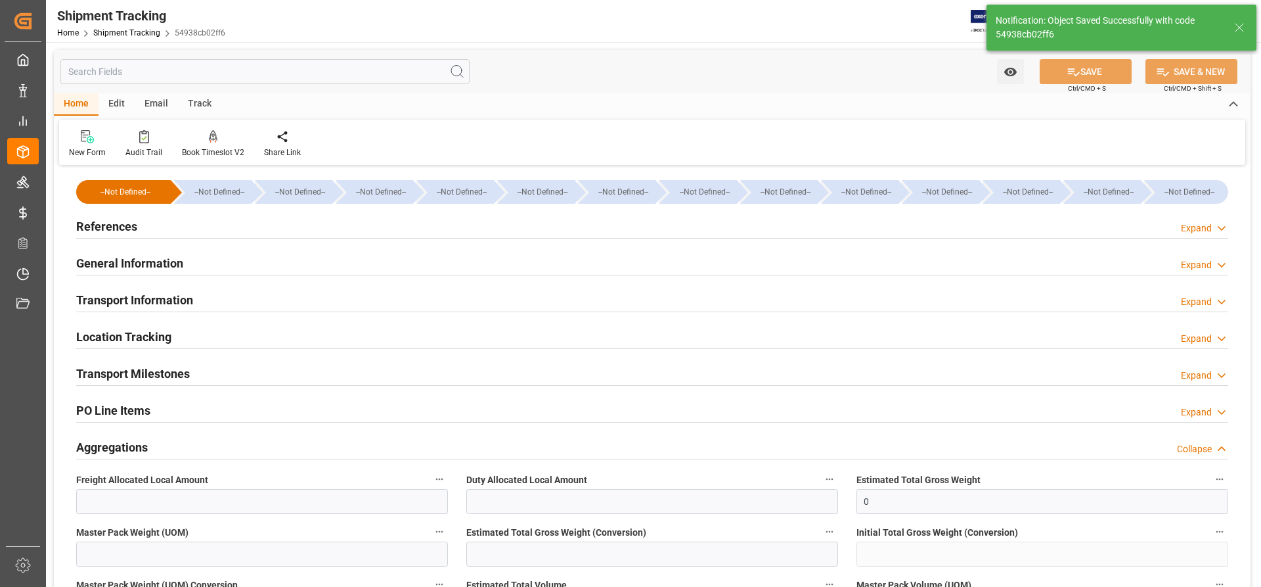
click at [89, 297] on h2 "Transport Information" at bounding box center [134, 300] width 117 height 18
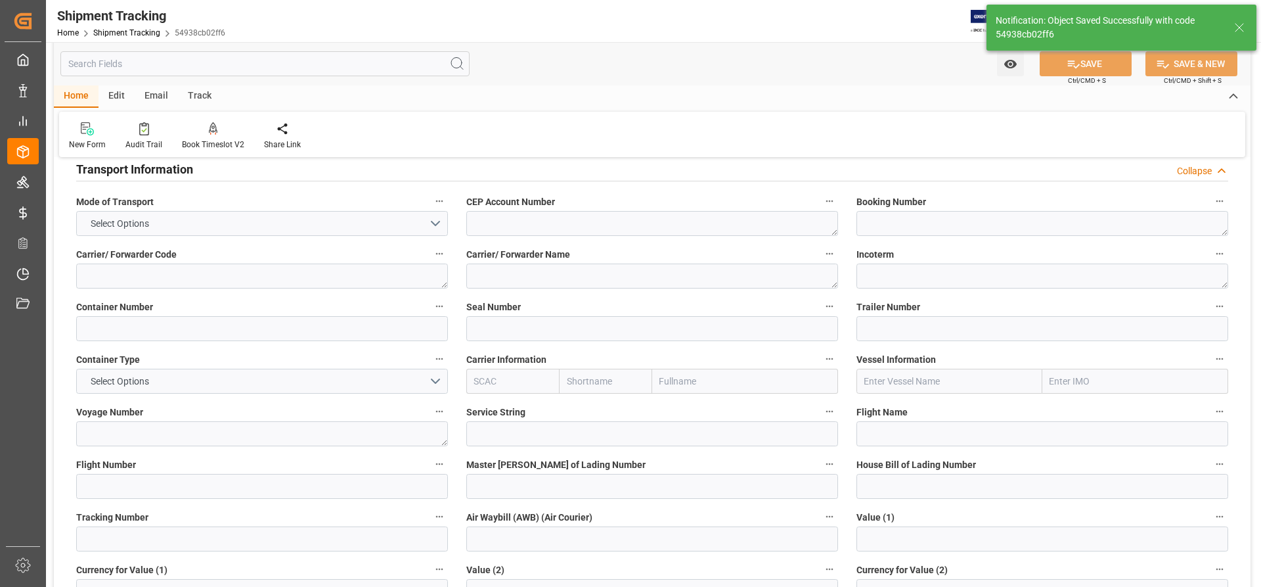
scroll to position [131, 0]
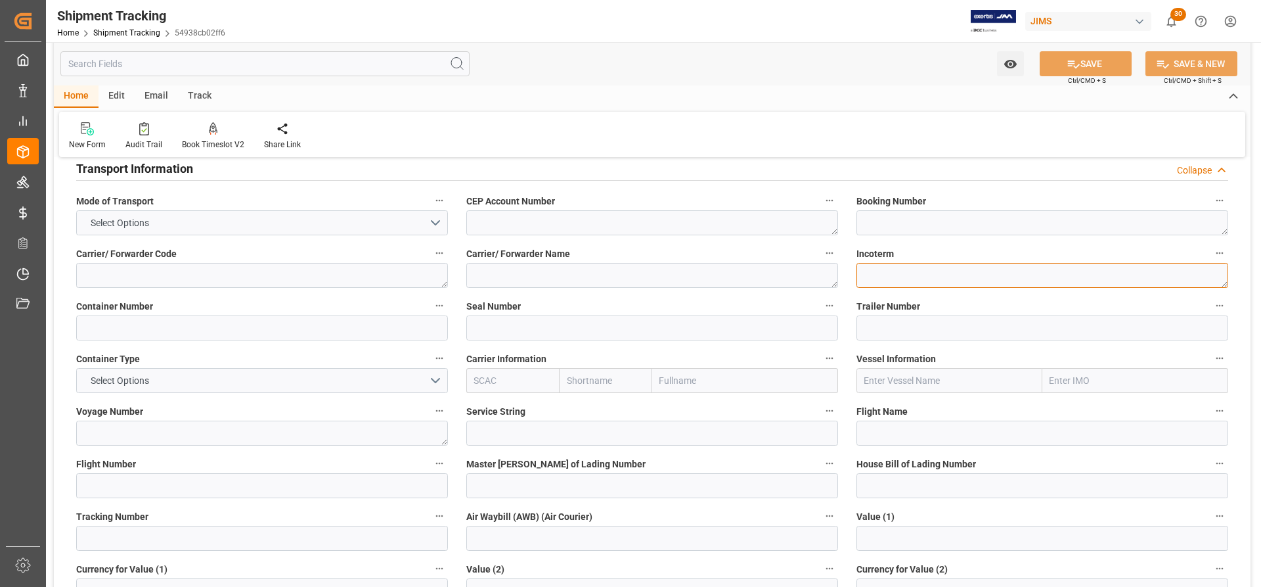
paste textarea "EXW Dongguan Guangdong CN"
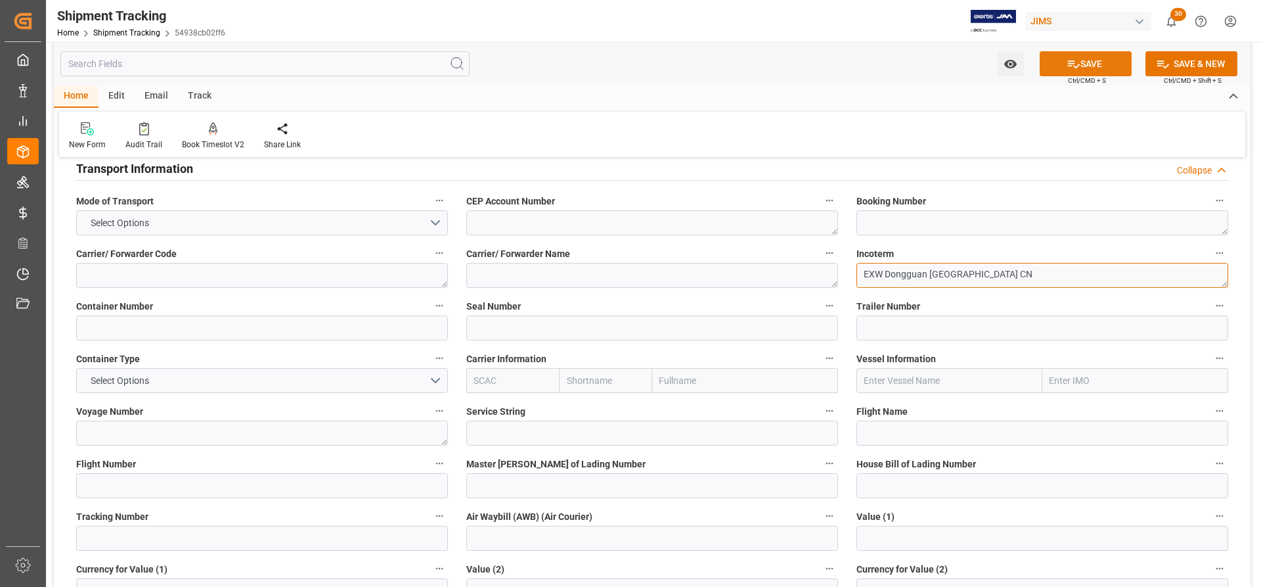
type textarea "EXW Dongguan Guangdong CN"
click at [1098, 57] on button "SAVE" at bounding box center [1086, 63] width 92 height 25
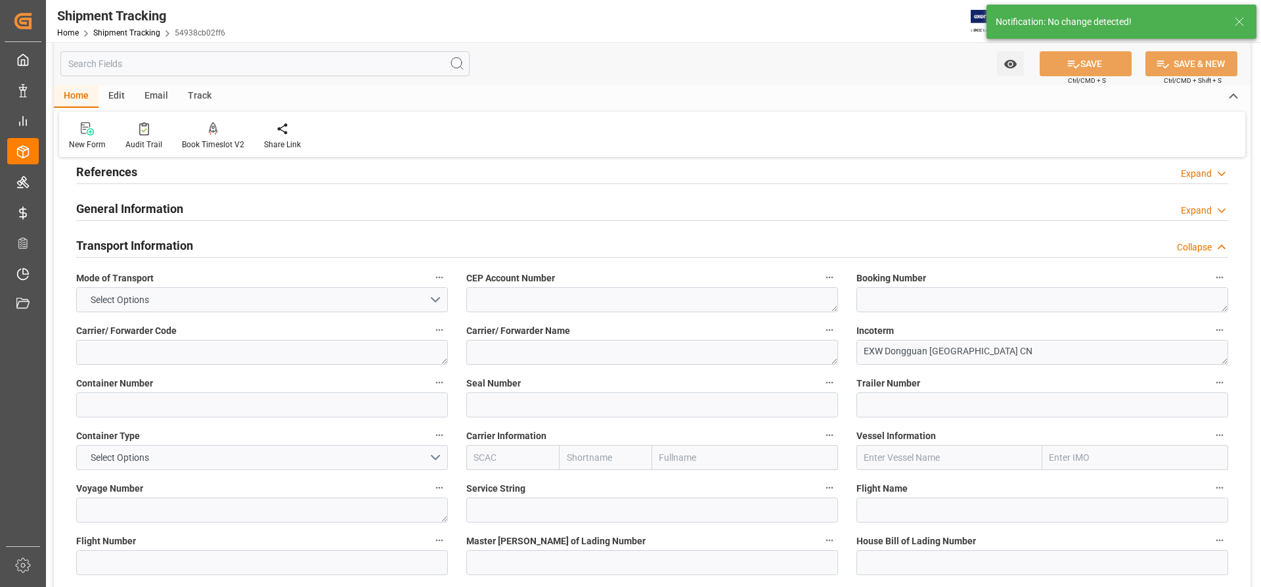
scroll to position [0, 0]
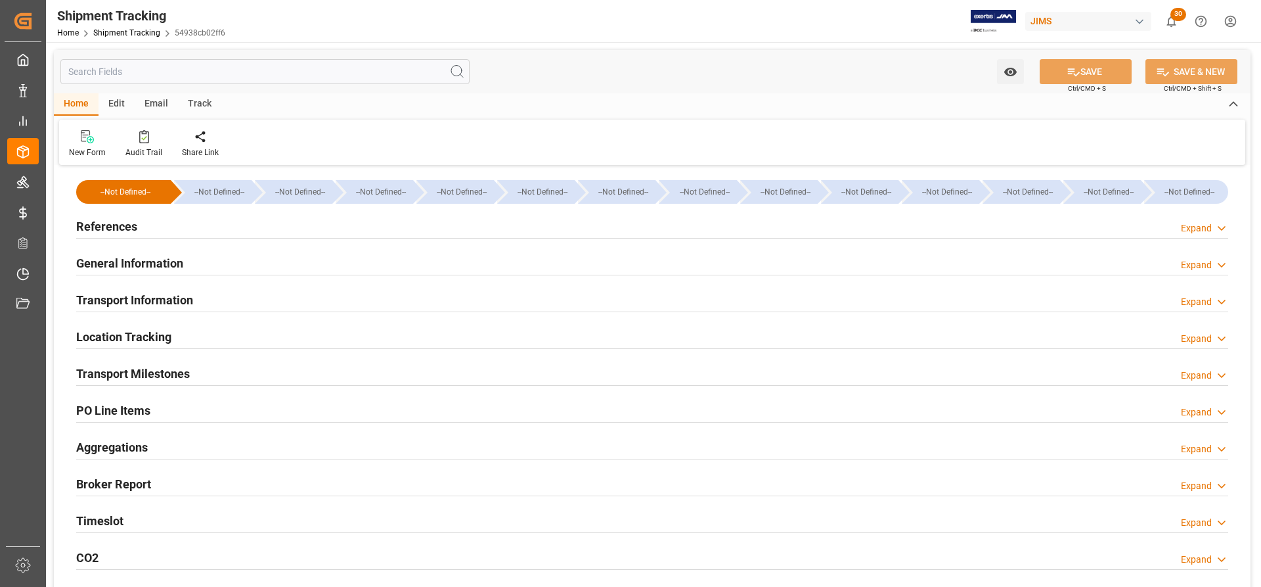
click at [150, 298] on h2 "Transport Information" at bounding box center [134, 300] width 117 height 18
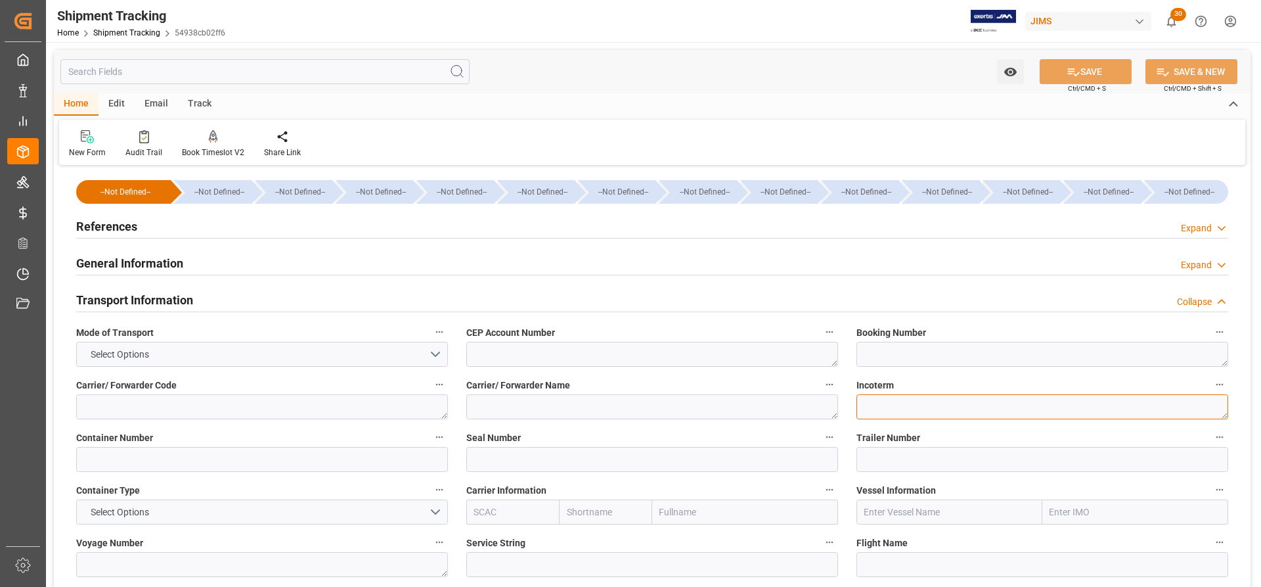
paste textarea "EXW Dongguan [GEOGRAPHIC_DATA] CN"
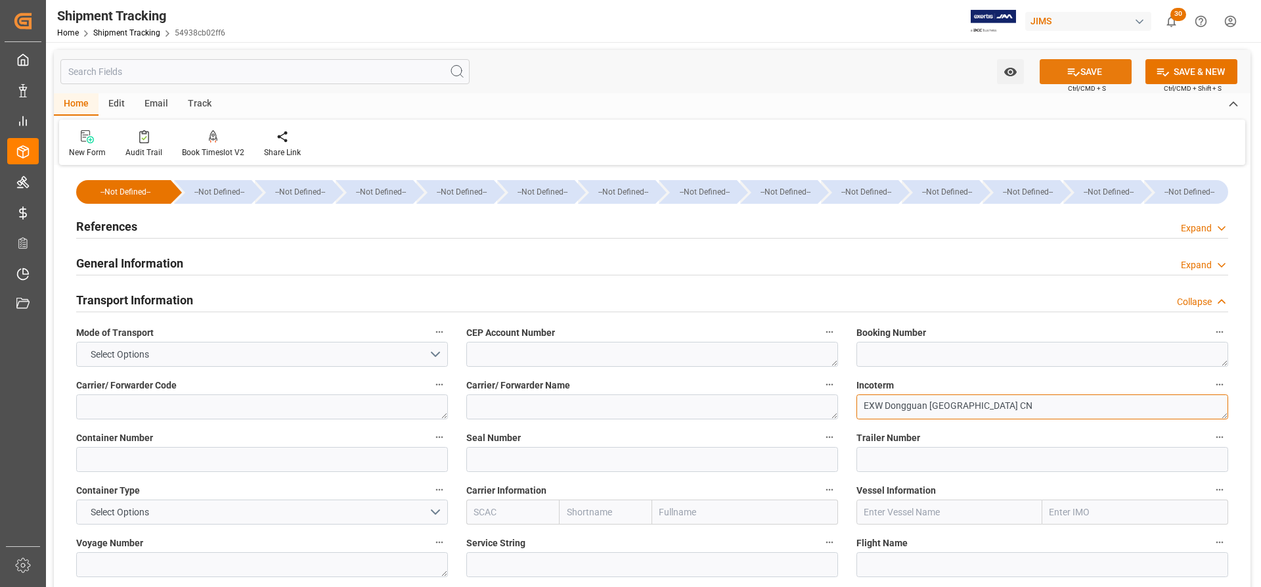
type textarea "EXW Dongguan [GEOGRAPHIC_DATA] CN"
click at [1096, 80] on button "SAVE" at bounding box center [1086, 71] width 92 height 25
click at [122, 267] on h2 "General Information" at bounding box center [129, 263] width 107 height 18
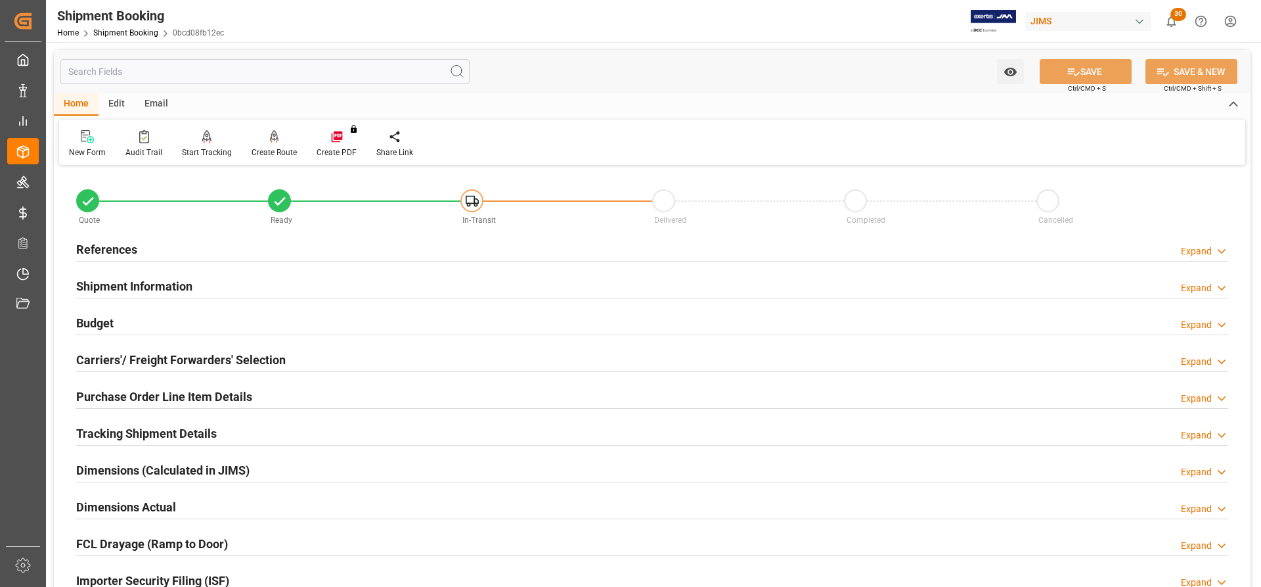
click at [117, 433] on h2 "Tracking Shipment Details" at bounding box center [146, 433] width 141 height 18
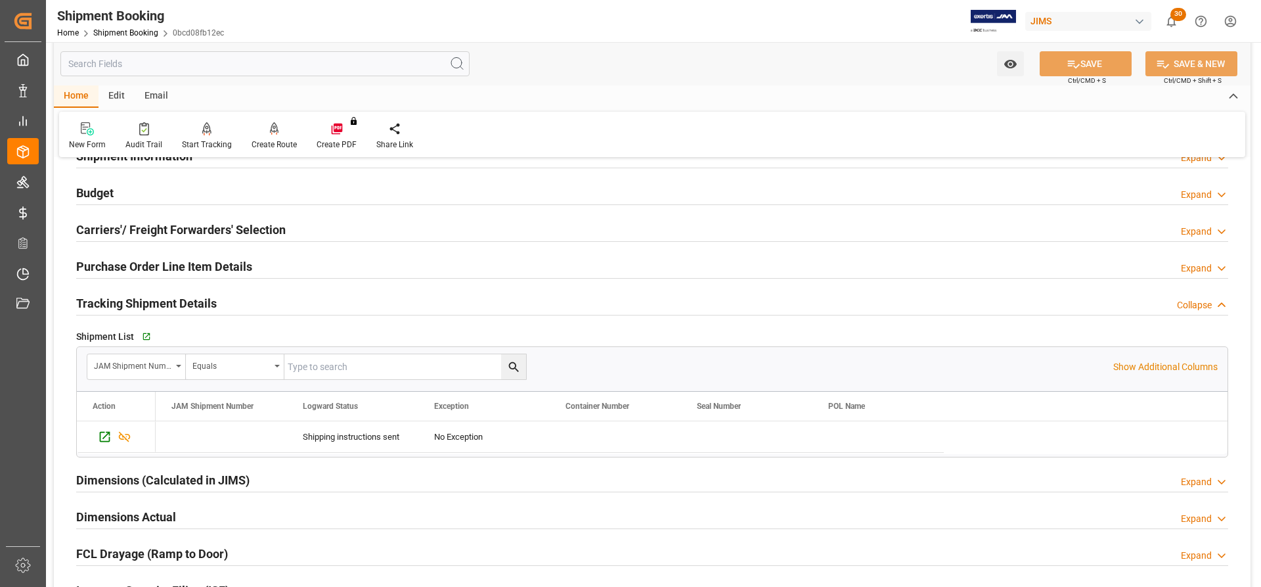
scroll to position [131, 0]
click at [103, 436] on icon "Press SPACE to select this row." at bounding box center [105, 435] width 11 height 11
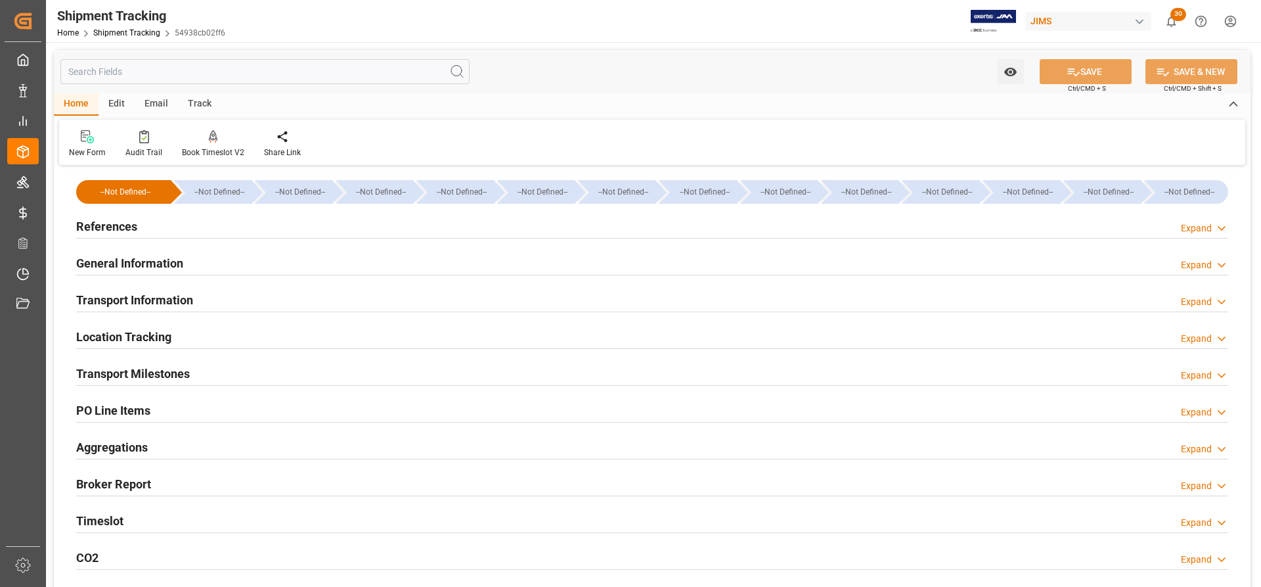
click at [115, 227] on h2 "References" at bounding box center [106, 226] width 61 height 18
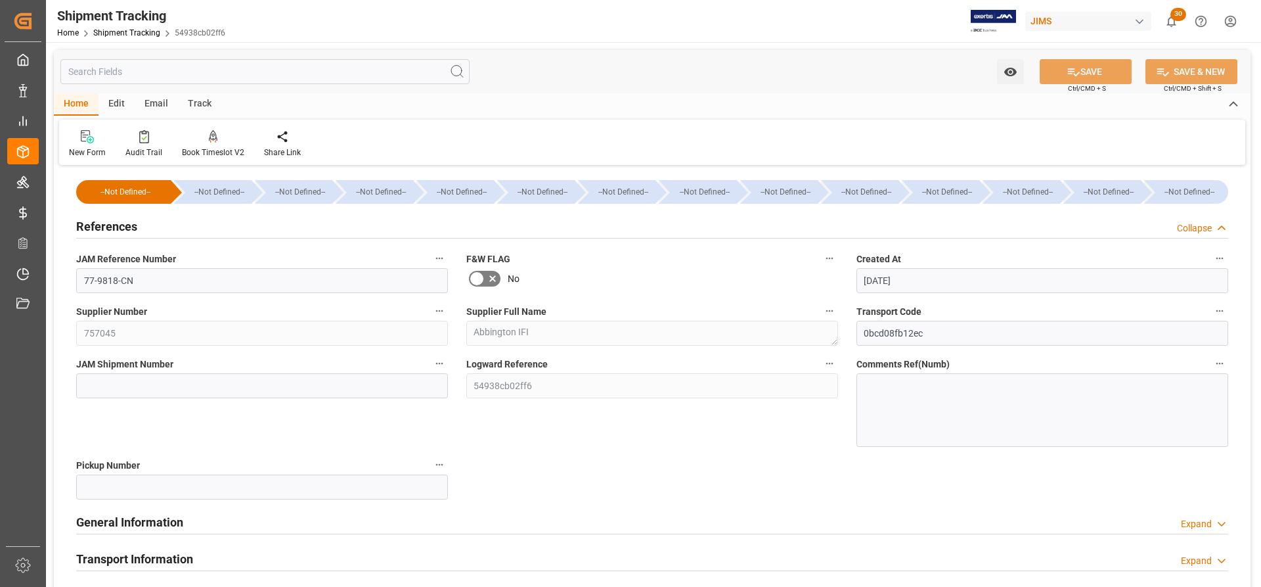
scroll to position [131, 0]
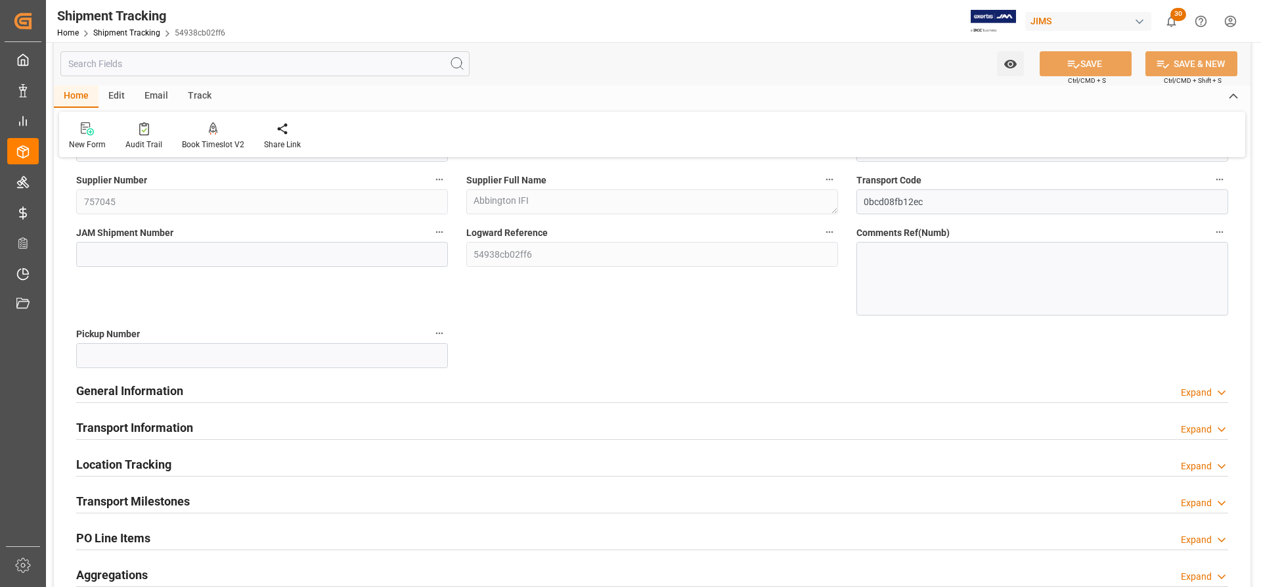
click at [103, 424] on h2 "Transport Information" at bounding box center [134, 427] width 117 height 18
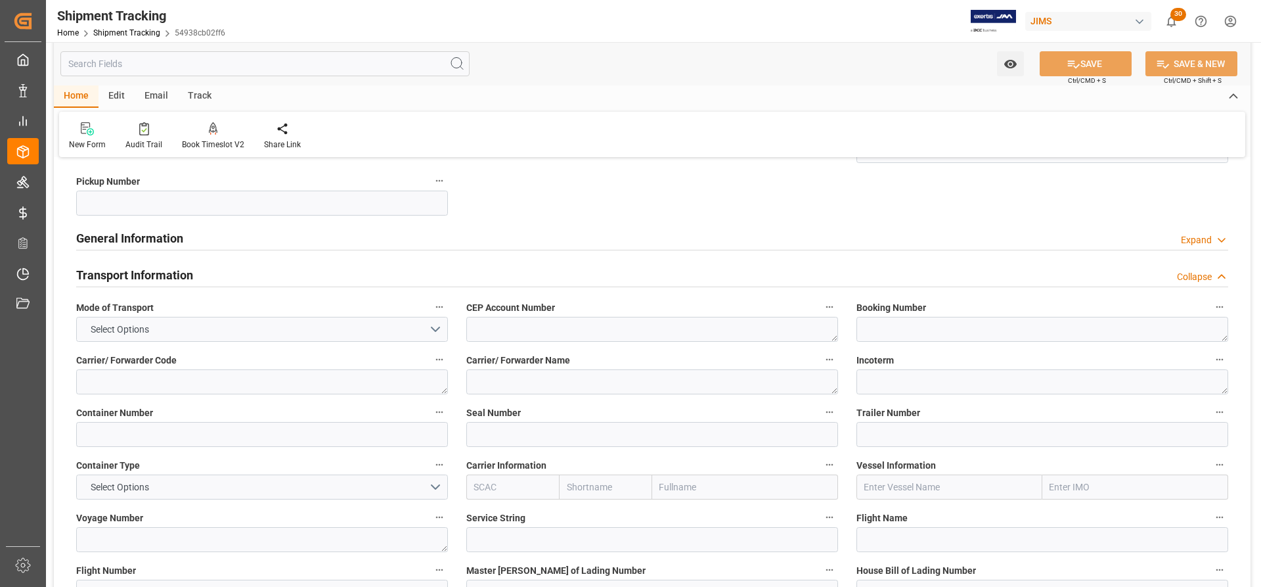
scroll to position [328, 0]
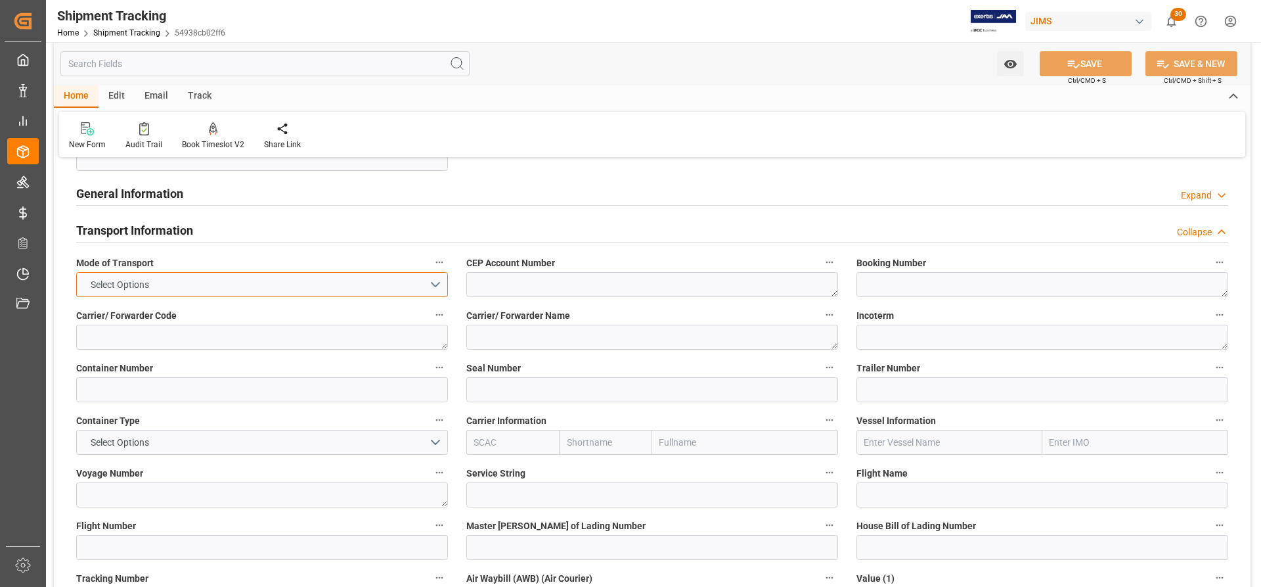
click at [169, 286] on button "Select Options" at bounding box center [262, 284] width 372 height 25
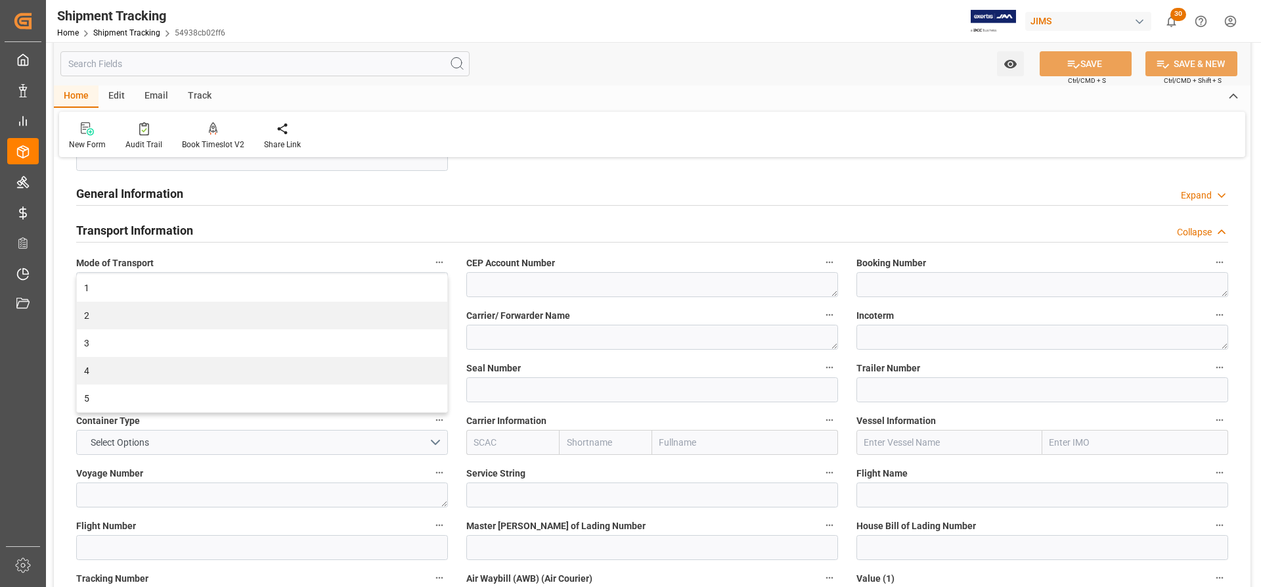
click at [908, 190] on div "General Information Expand" at bounding box center [652, 192] width 1152 height 25
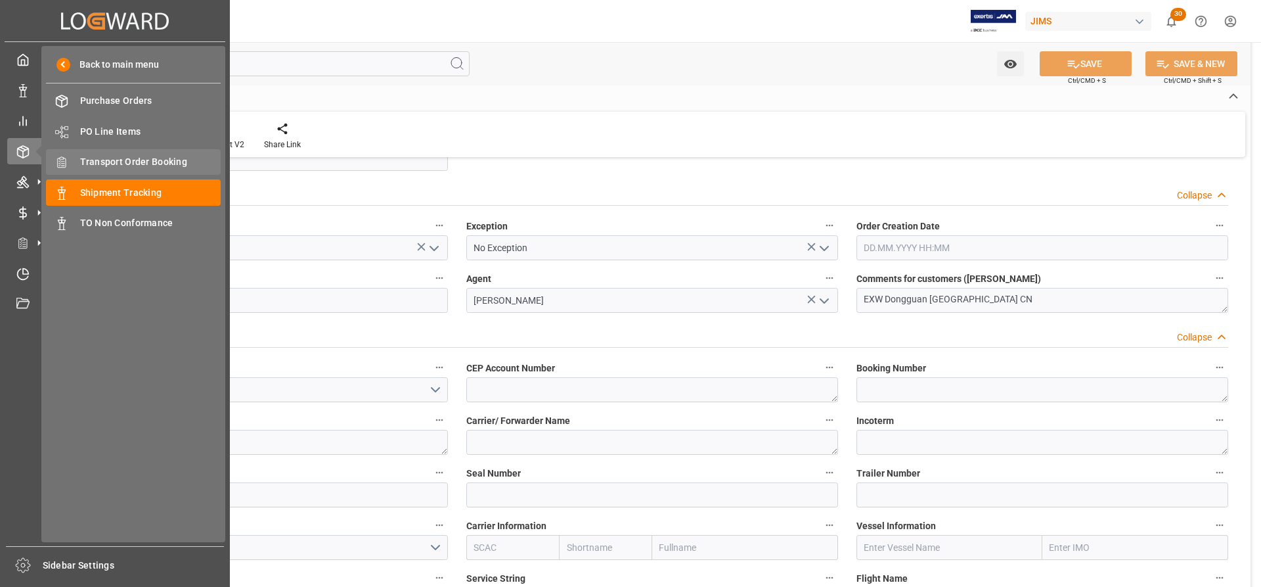
click at [110, 156] on span "Transport Order Booking" at bounding box center [150, 162] width 141 height 14
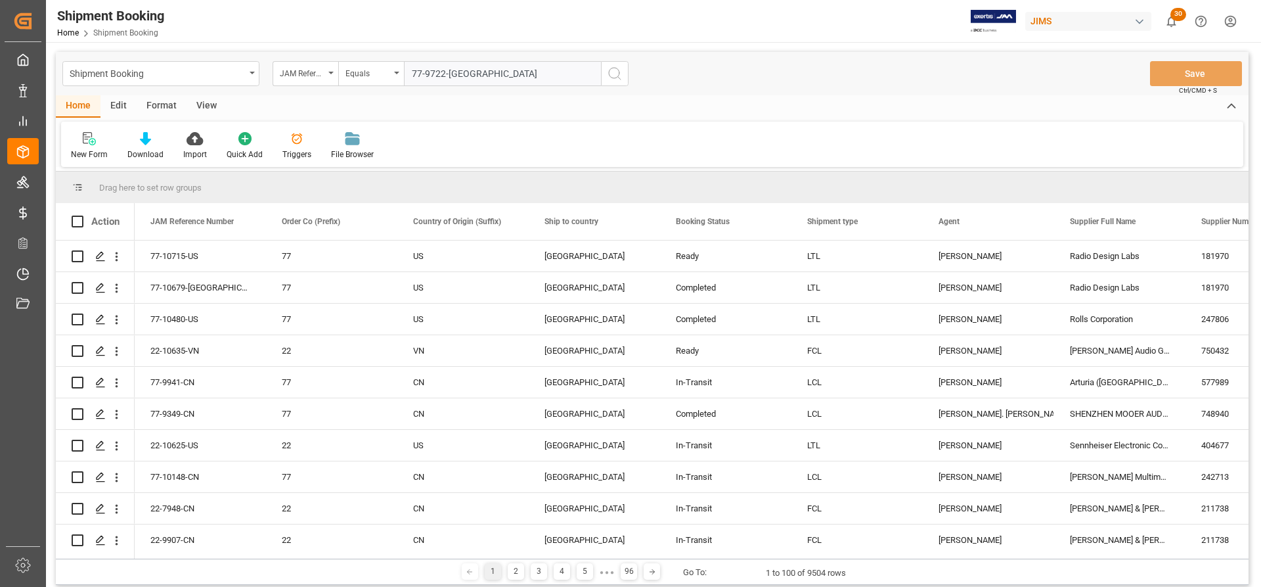
type input "77-9722-[GEOGRAPHIC_DATA]"
click at [622, 71] on icon "search button" at bounding box center [615, 74] width 16 height 16
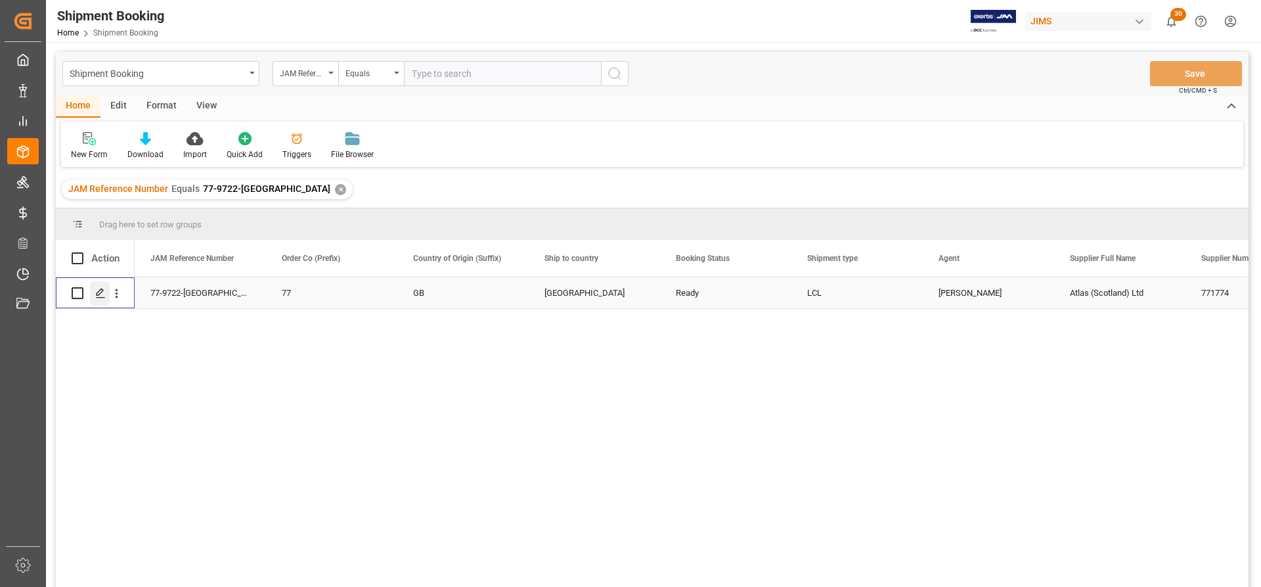
click at [100, 294] on polygon "Press SPACE to select this row." at bounding box center [100, 292] width 7 height 7
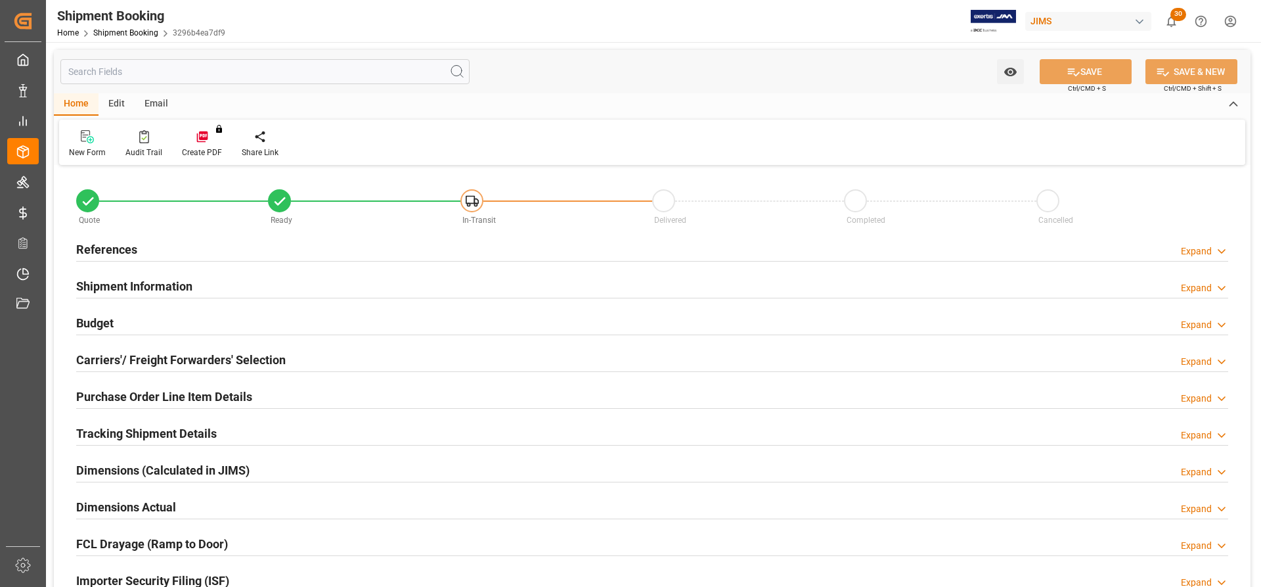
type input "0"
type input "[DATE]"
click at [169, 358] on h2 "Carriers'/ Freight Forwarders' Selection" at bounding box center [181, 360] width 210 height 18
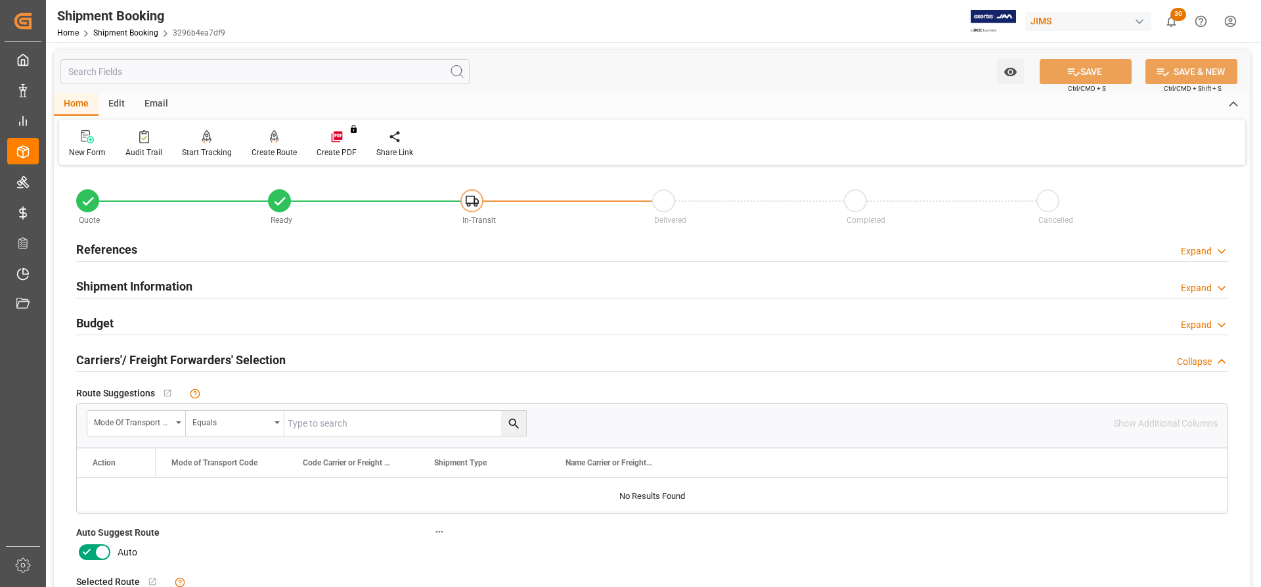
click at [112, 246] on h2 "References" at bounding box center [106, 249] width 61 height 18
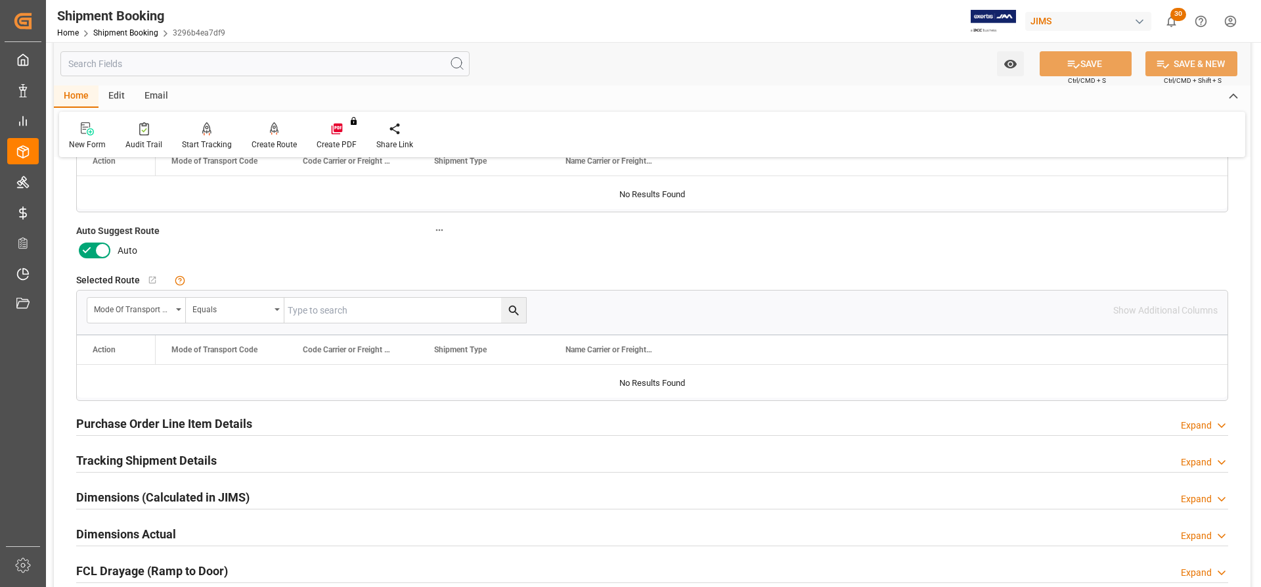
scroll to position [591, 0]
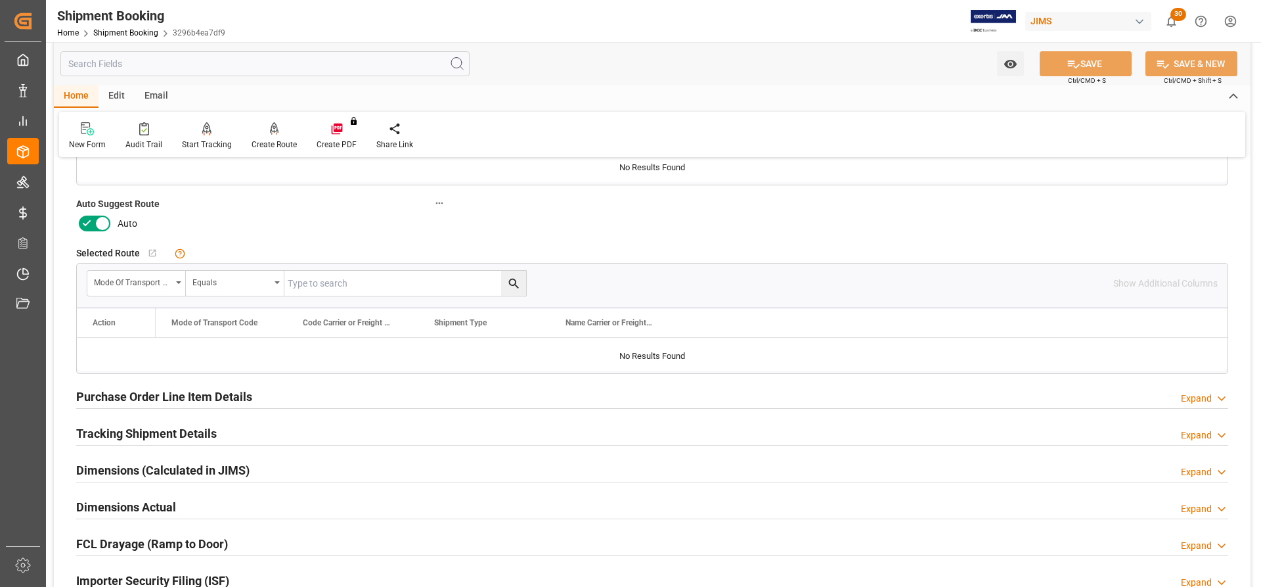
click at [102, 429] on h2 "Tracking Shipment Details" at bounding box center [146, 433] width 141 height 18
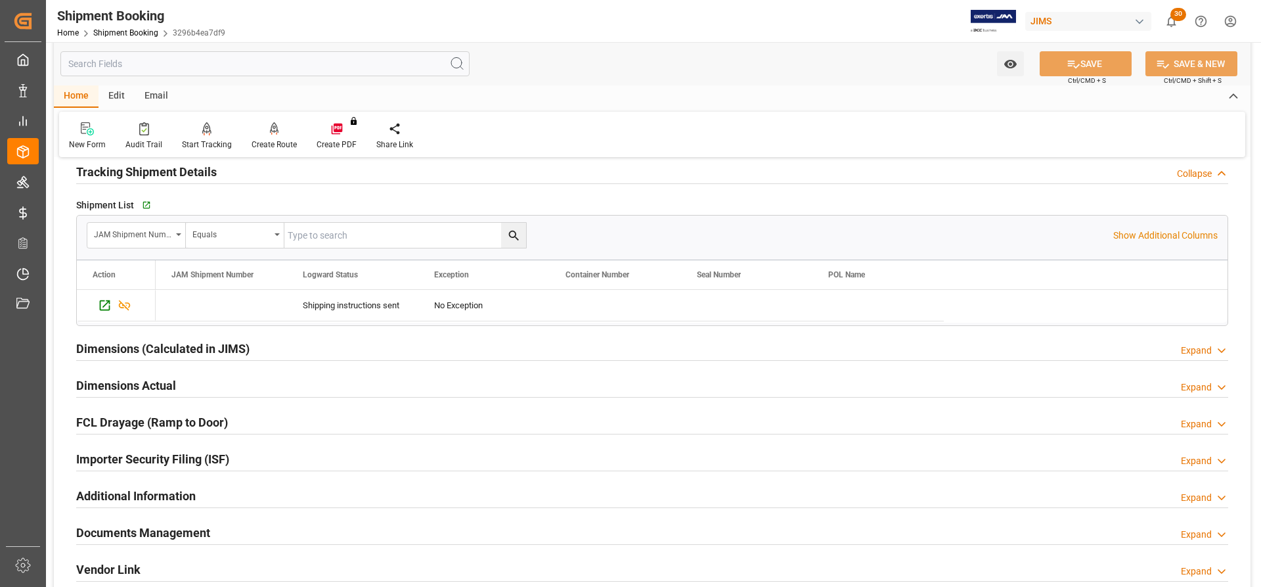
scroll to position [854, 0]
click at [99, 301] on icon "Press SPACE to select this row." at bounding box center [105, 304] width 14 height 14
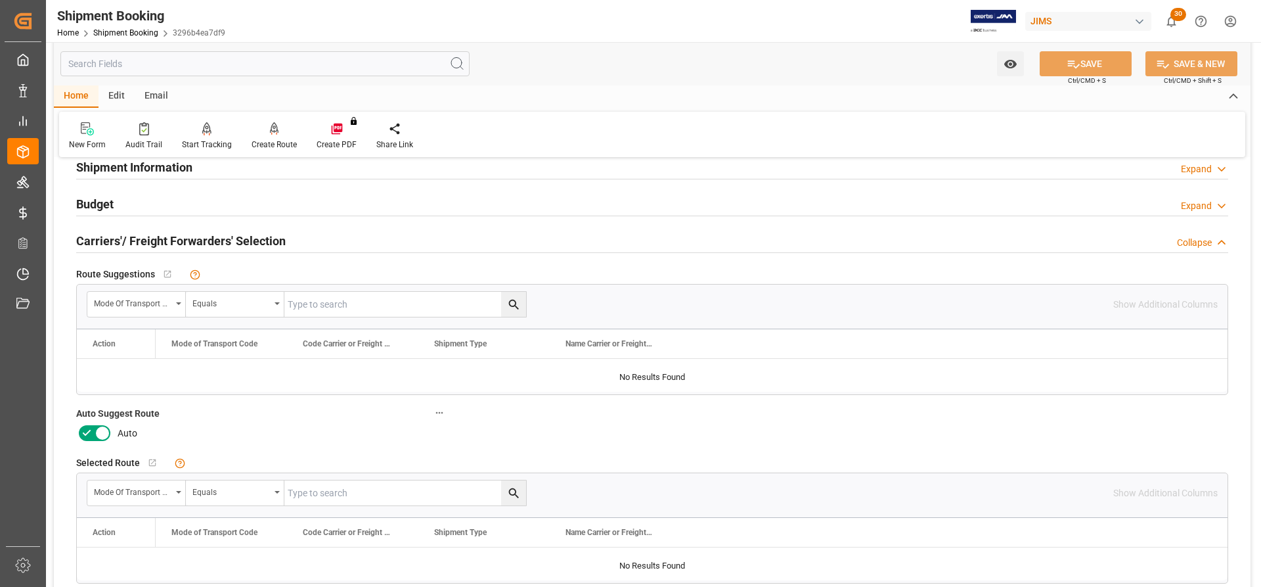
scroll to position [263, 0]
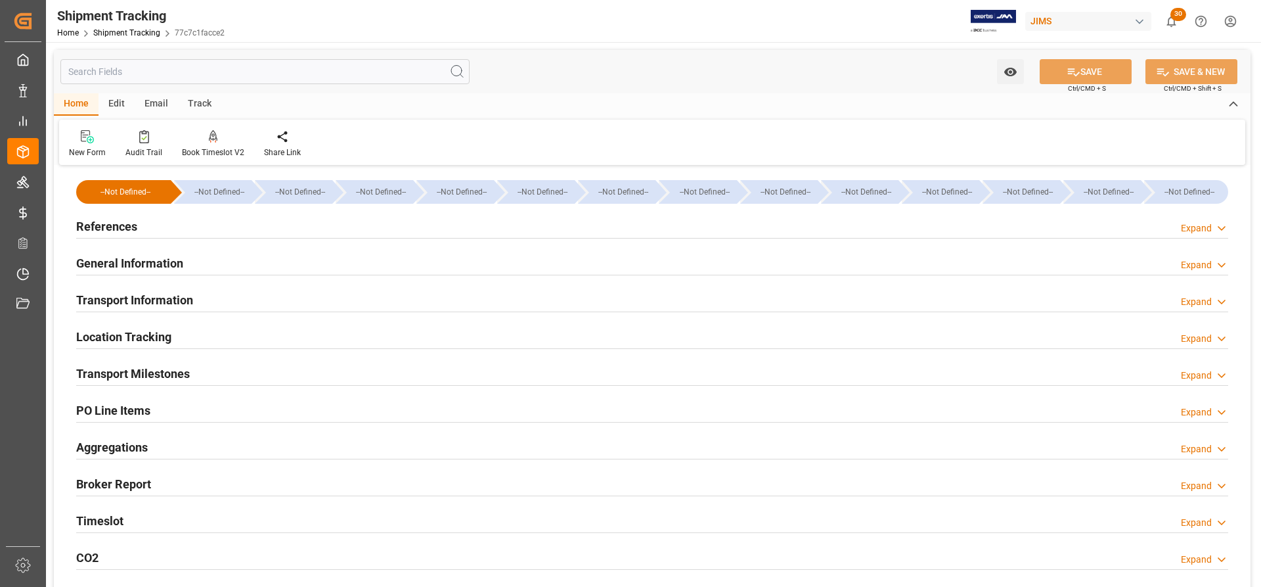
click at [117, 372] on h2 "Transport Milestones" at bounding box center [133, 374] width 114 height 18
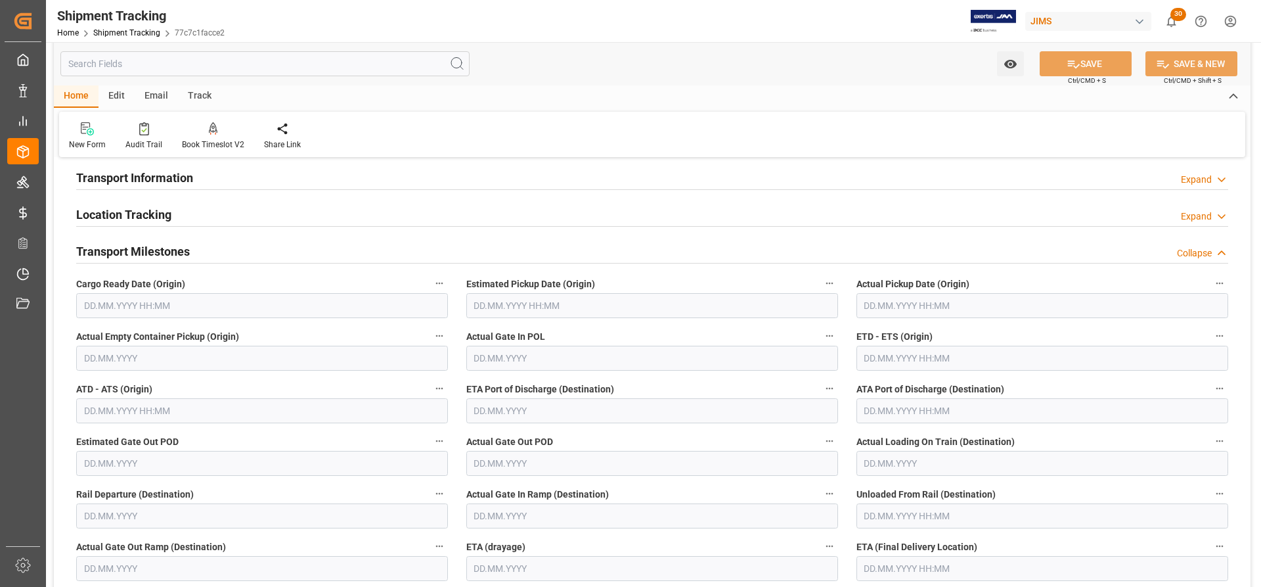
scroll to position [131, 0]
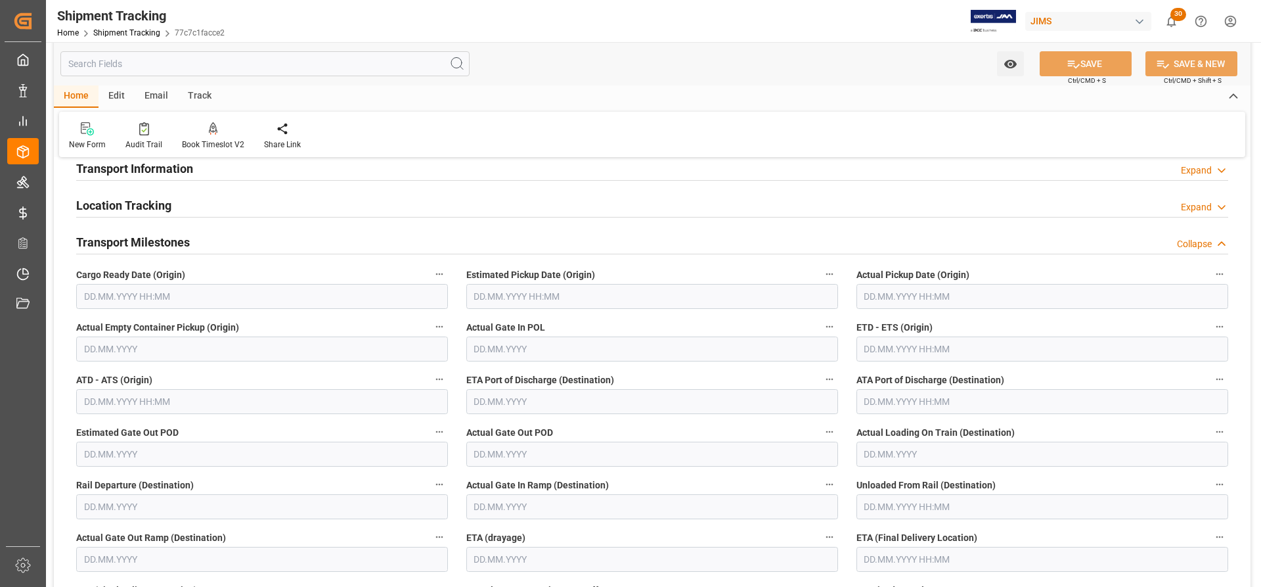
click at [127, 294] on input "text" at bounding box center [262, 296] width 372 height 25
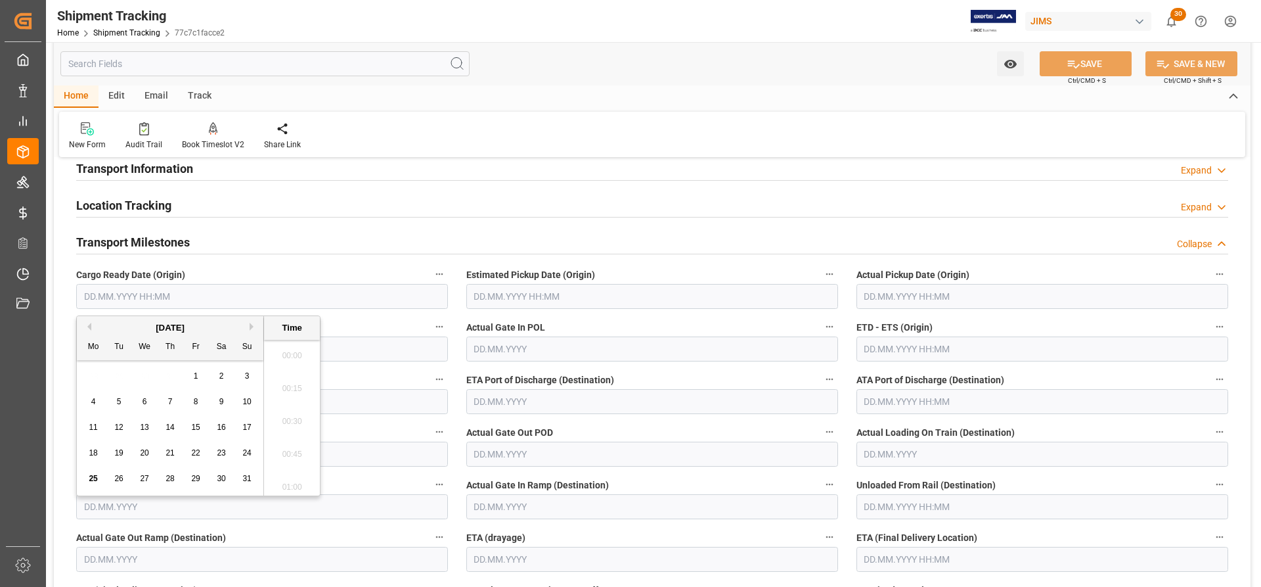
scroll to position [1778, 0]
click at [93, 477] on span "25" at bounding box center [93, 478] width 9 height 9
type input "25.08.2025 00:00"
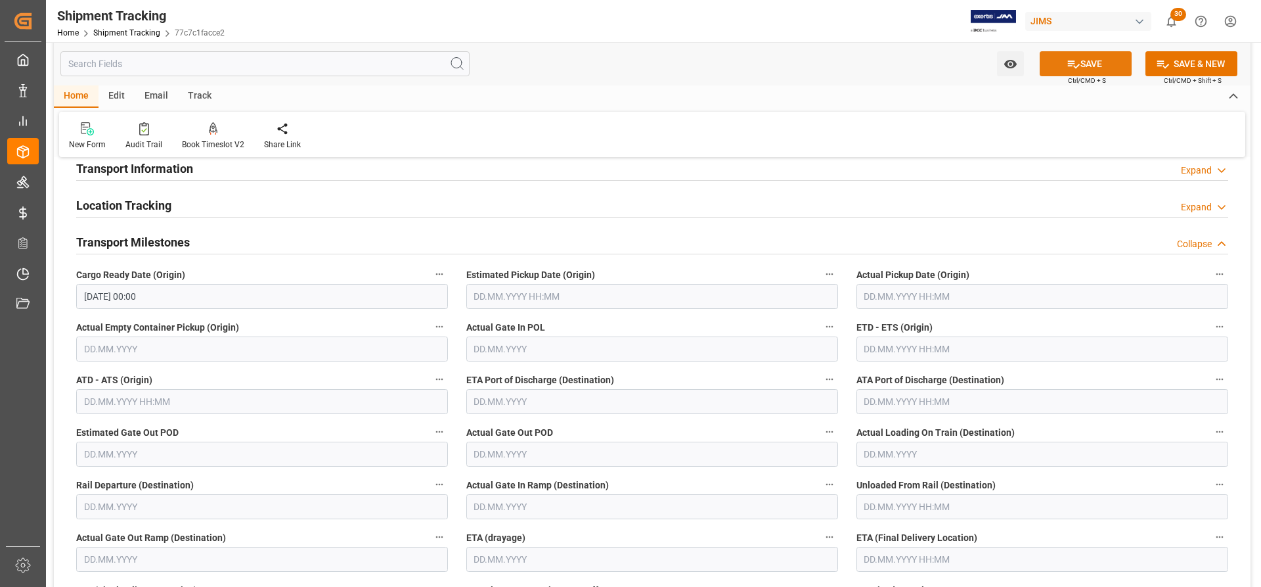
click at [1109, 62] on button "SAVE" at bounding box center [1086, 63] width 92 height 25
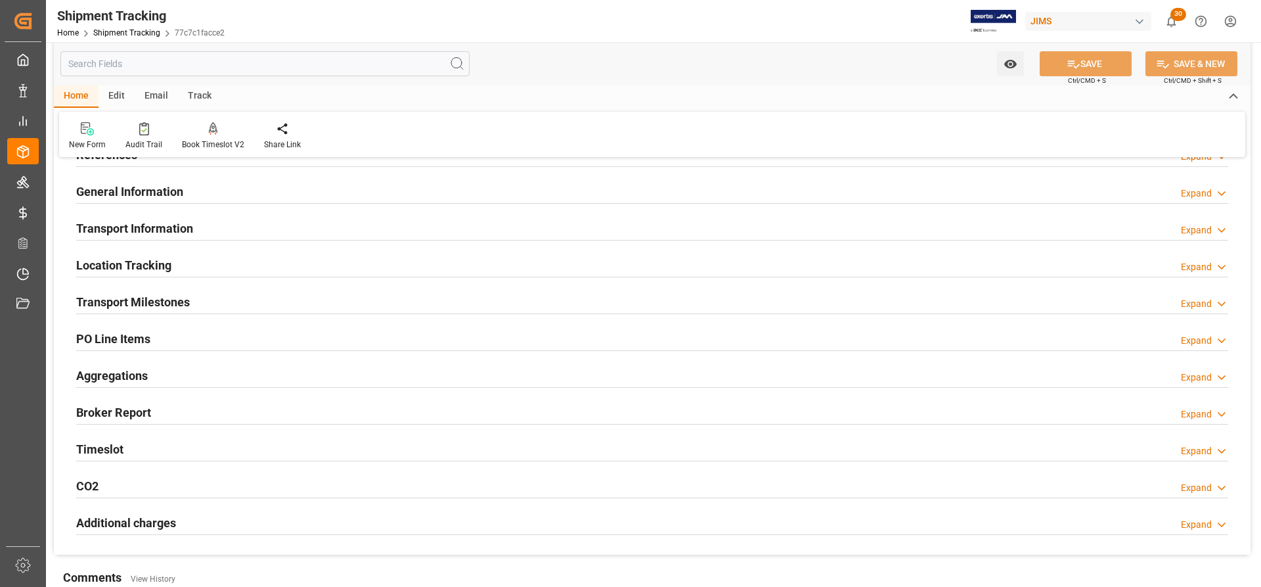
scroll to position [0, 0]
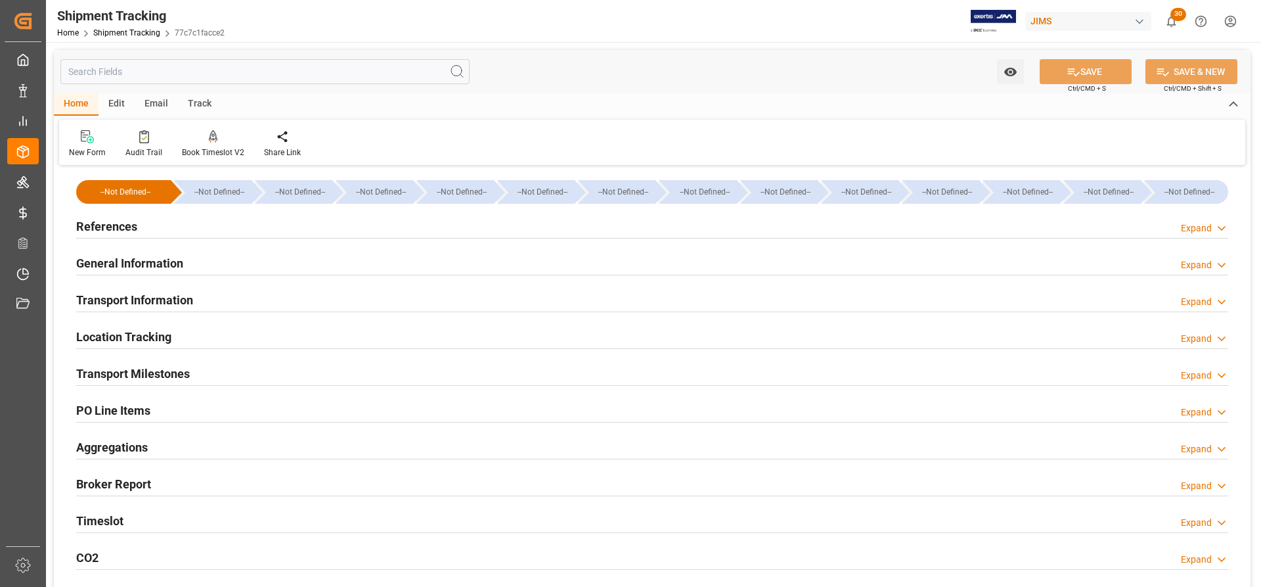
click at [108, 223] on h2 "References" at bounding box center [106, 226] width 61 height 18
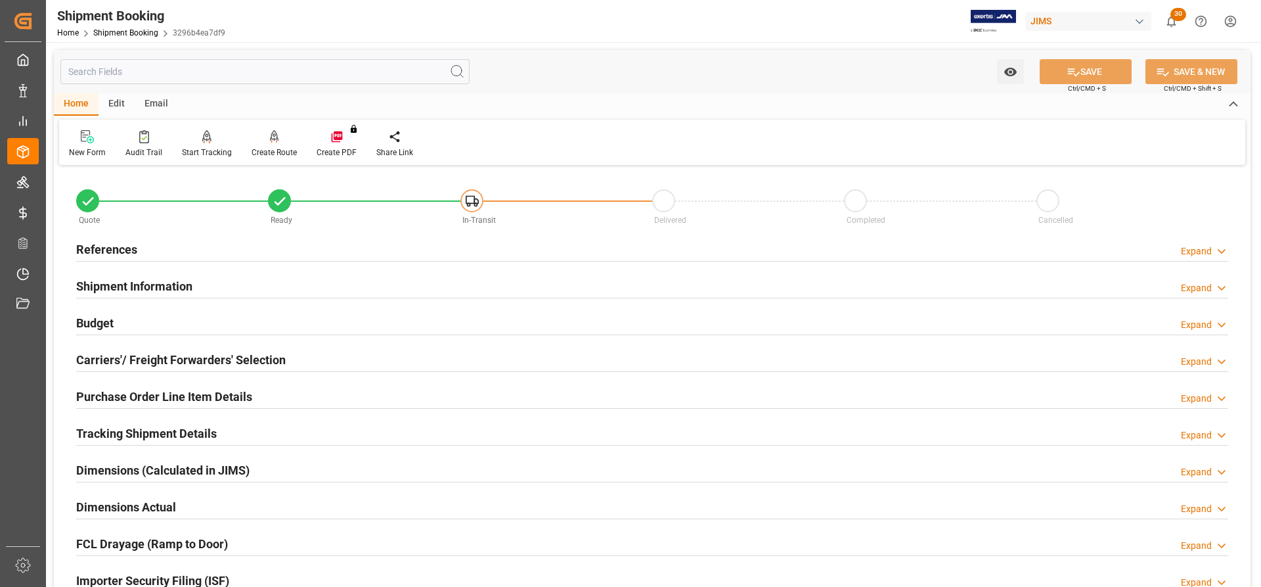
click at [144, 362] on h2 "Carriers'/ Freight Forwarders' Selection" at bounding box center [181, 360] width 210 height 18
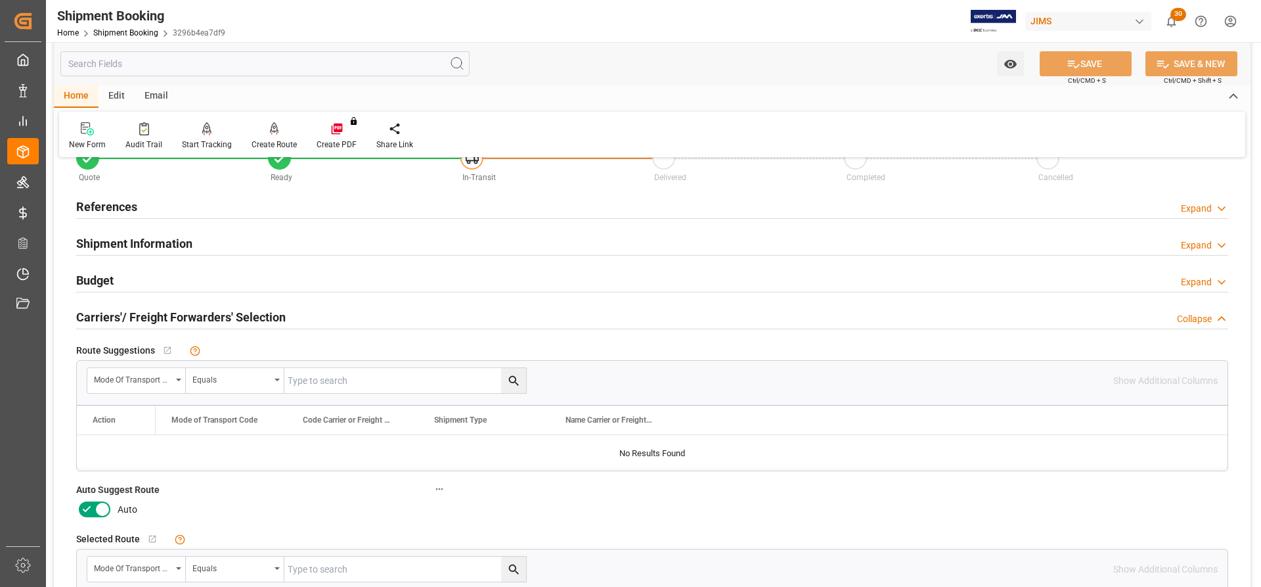
scroll to position [66, 0]
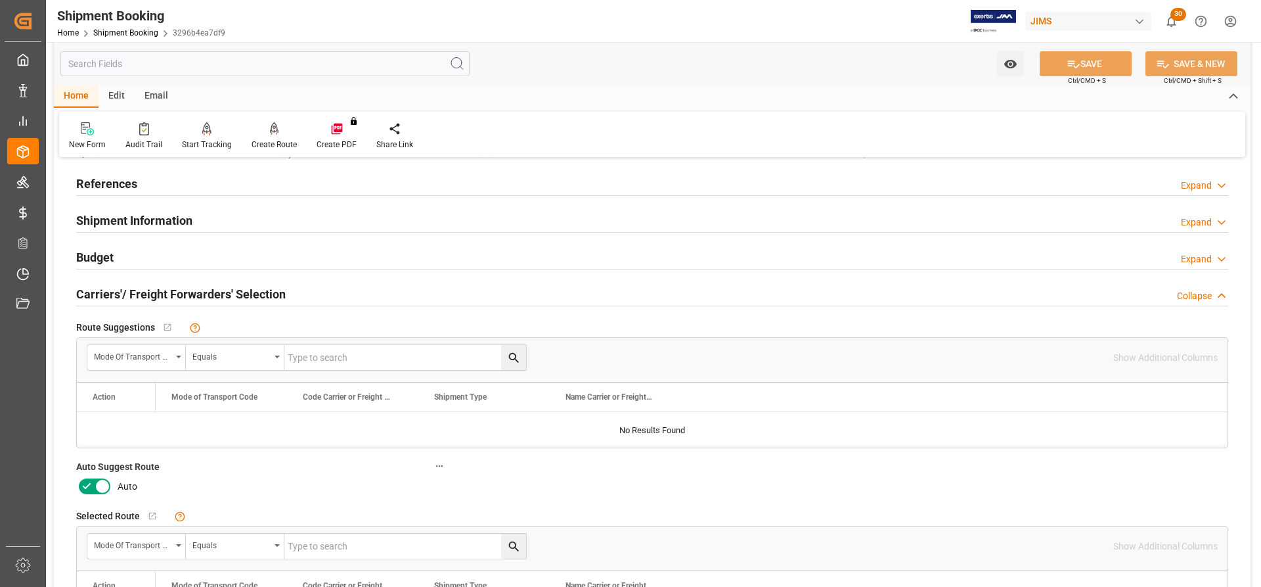
click at [96, 252] on h2 "Budget" at bounding box center [94, 257] width 37 height 18
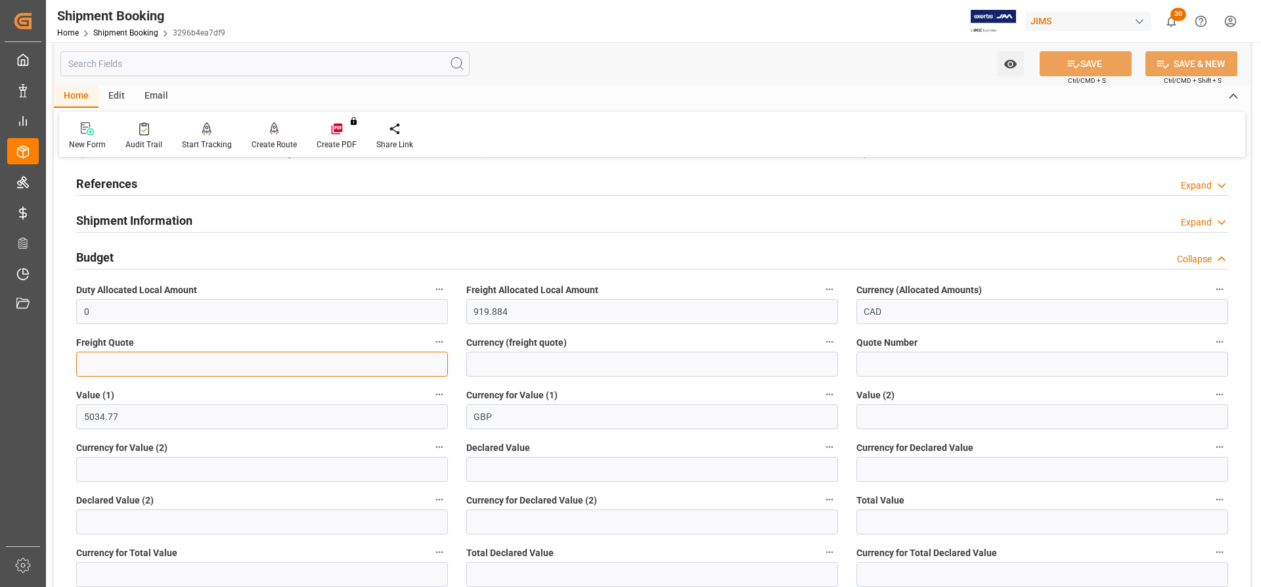
click at [95, 368] on input "text" at bounding box center [262, 363] width 372 height 25
type input "311.34"
click at [512, 363] on input at bounding box center [652, 363] width 372 height 25
drag, startPoint x: 492, startPoint y: 417, endPoint x: 454, endPoint y: 414, distance: 37.5
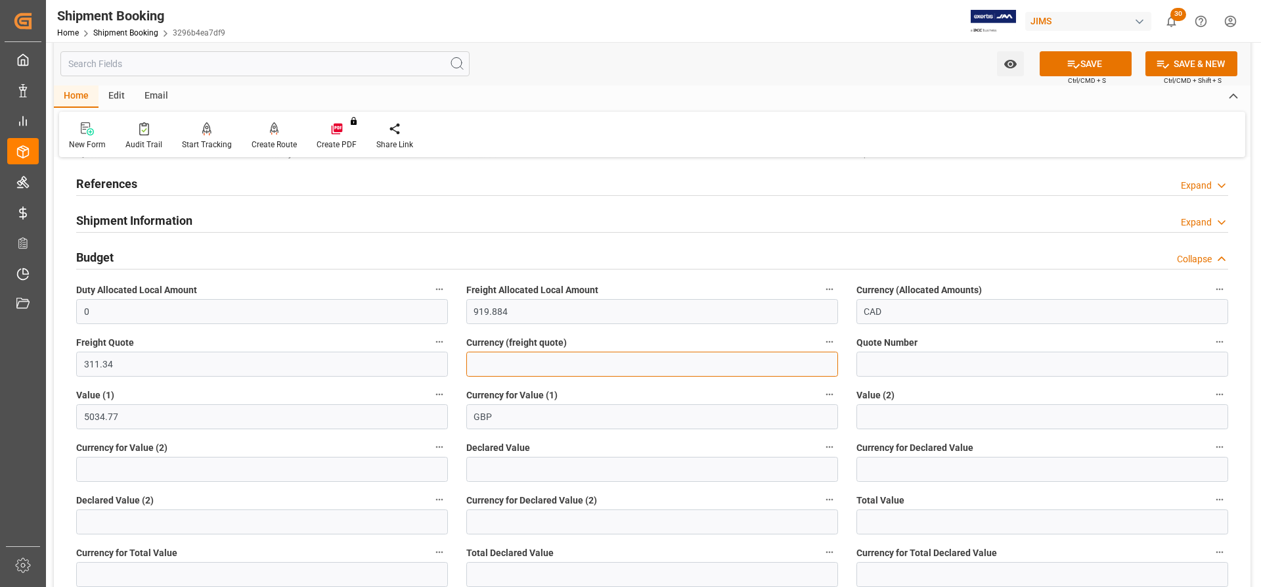
paste input "GBP"
type input "GBP"
click at [1096, 63] on button "SAVE" at bounding box center [1086, 63] width 92 height 25
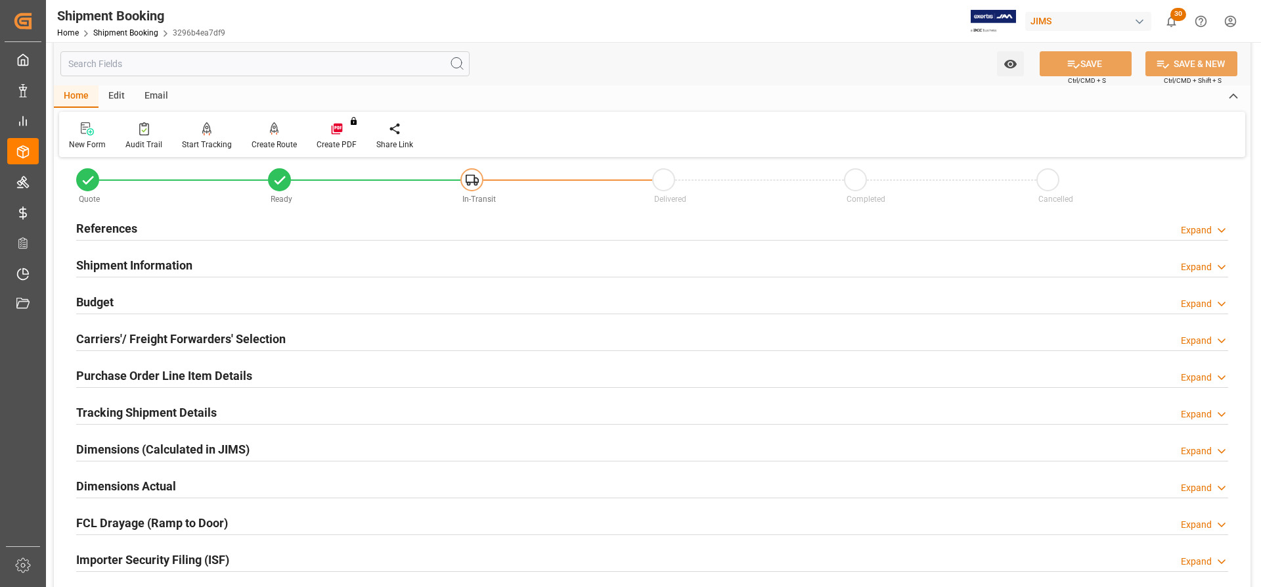
scroll to position [0, 0]
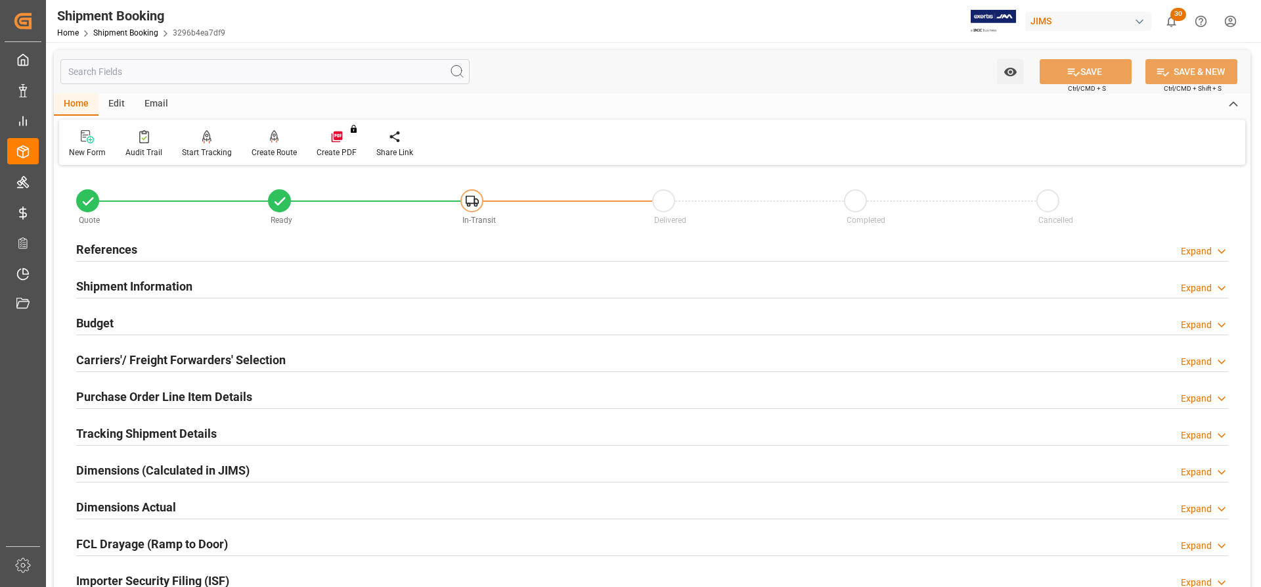
drag, startPoint x: 84, startPoint y: 244, endPoint x: 83, endPoint y: 255, distance: 11.2
click at [84, 244] on h2 "References" at bounding box center [106, 249] width 61 height 18
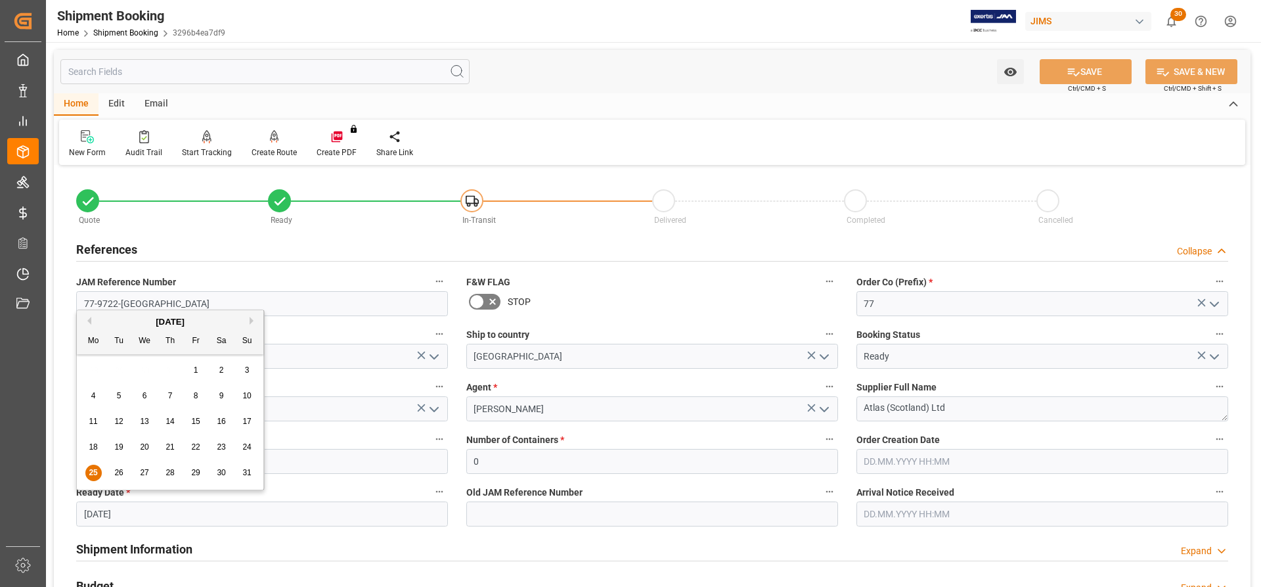
drag, startPoint x: 133, startPoint y: 512, endPoint x: 55, endPoint y: 512, distance: 78.8
click at [55, 512] on div "Quote Ready In-Transit Delivered Completed Cancelled References Collapse JAM Re…" at bounding box center [652, 577] width 1197 height 816
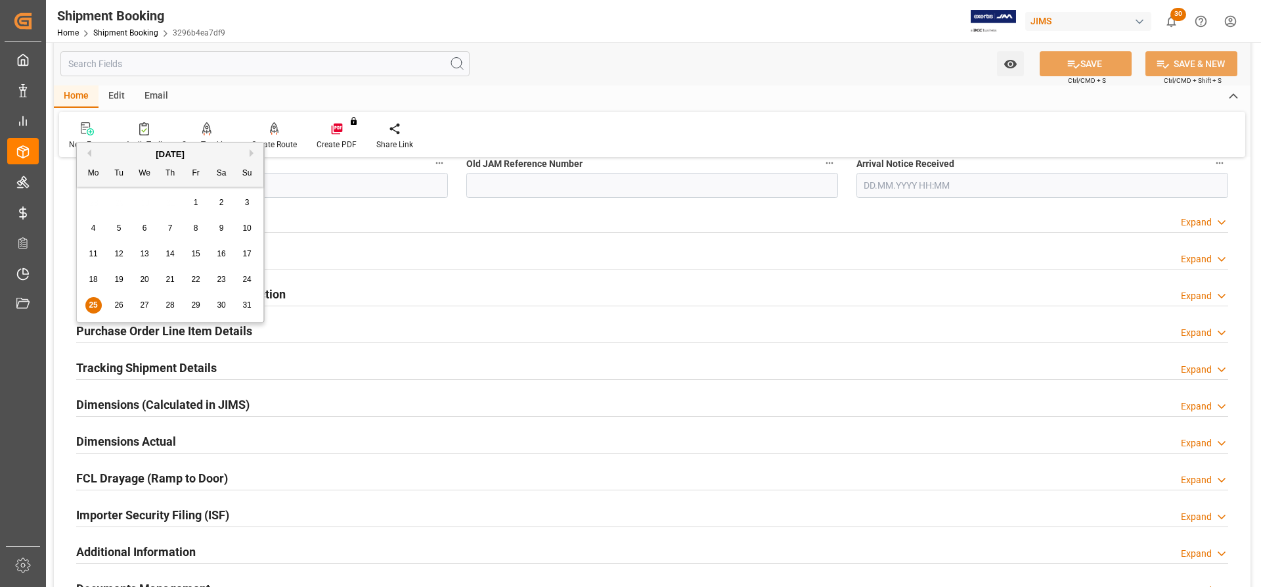
scroll to position [263, 0]
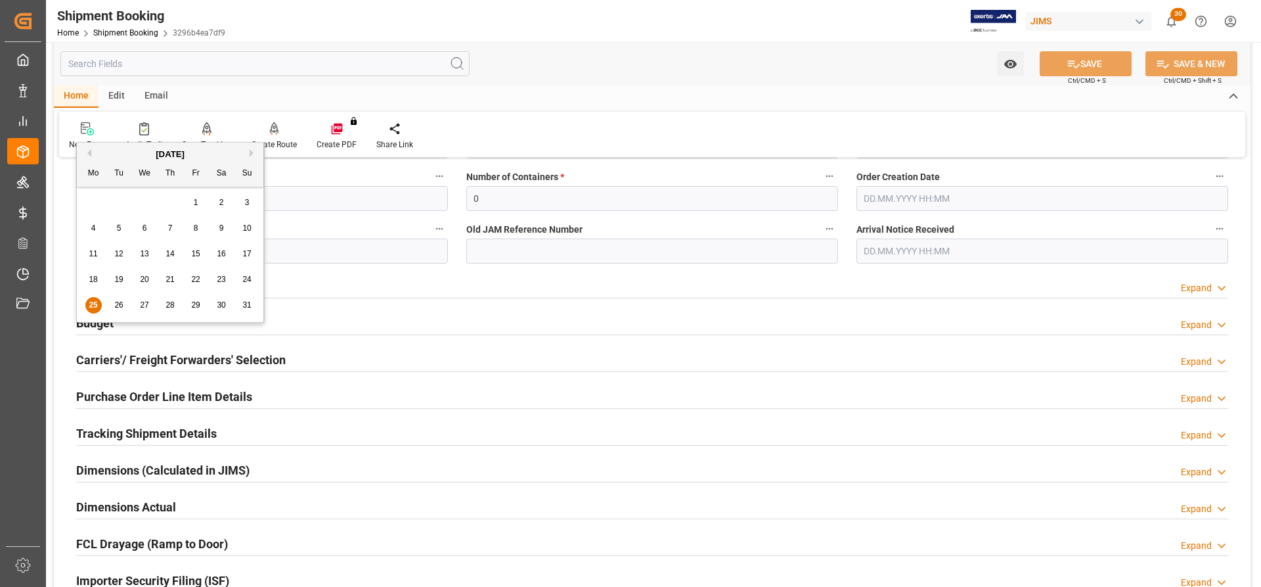
click at [448, 450] on div "Tracking Shipment Details Expand" at bounding box center [652, 433] width 1170 height 37
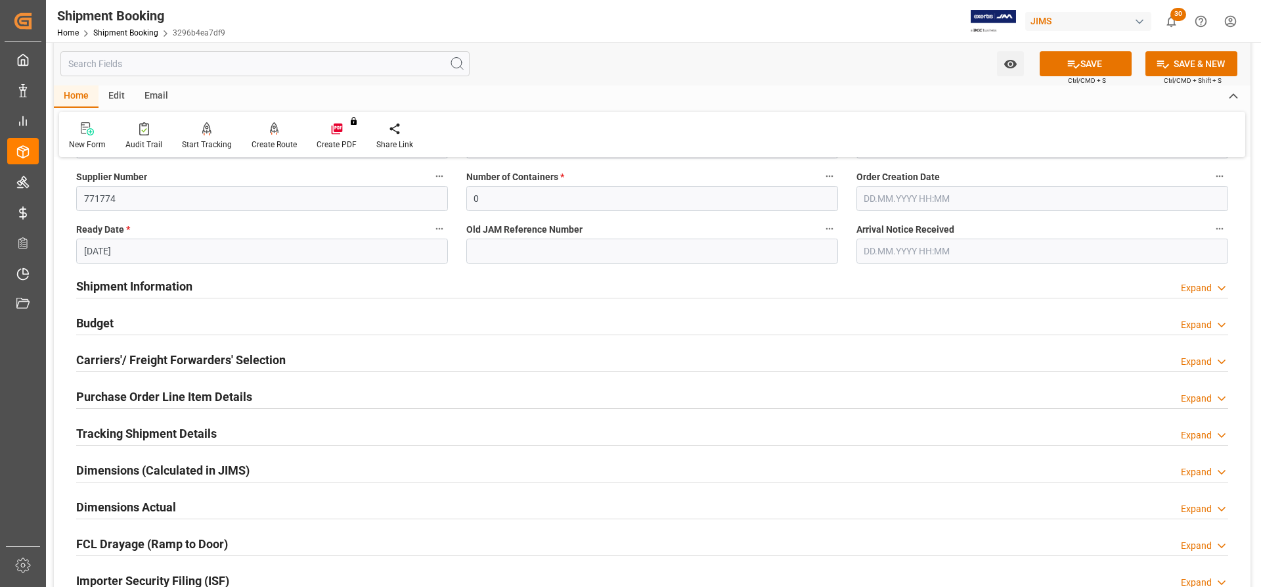
click at [116, 426] on h2 "Tracking Shipment Details" at bounding box center [146, 433] width 141 height 18
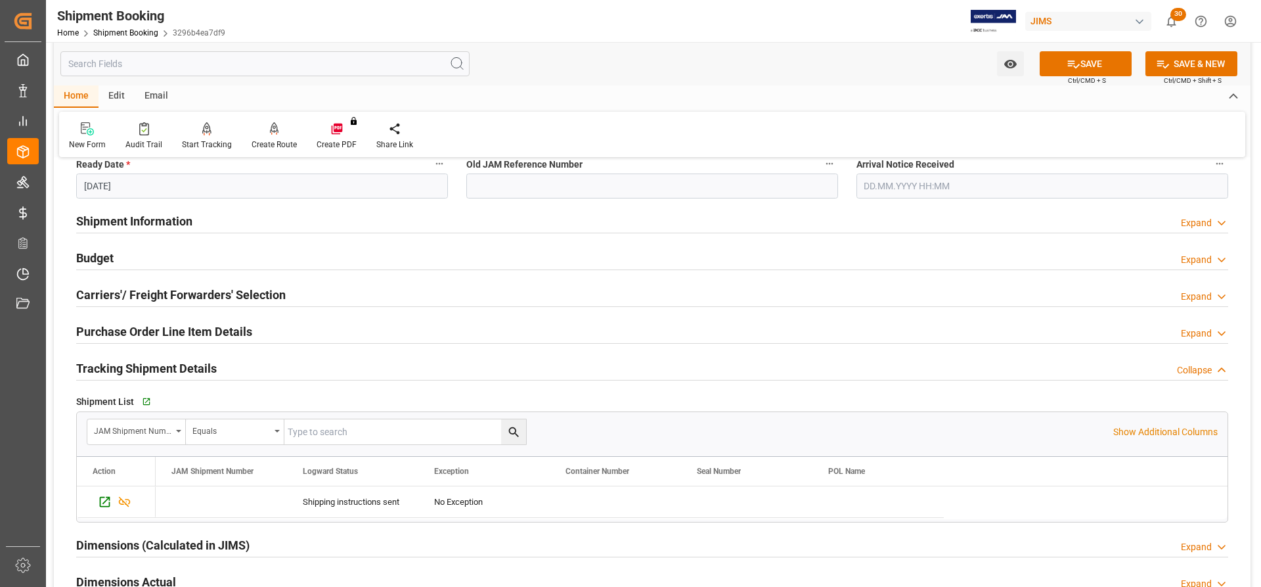
scroll to position [460, 0]
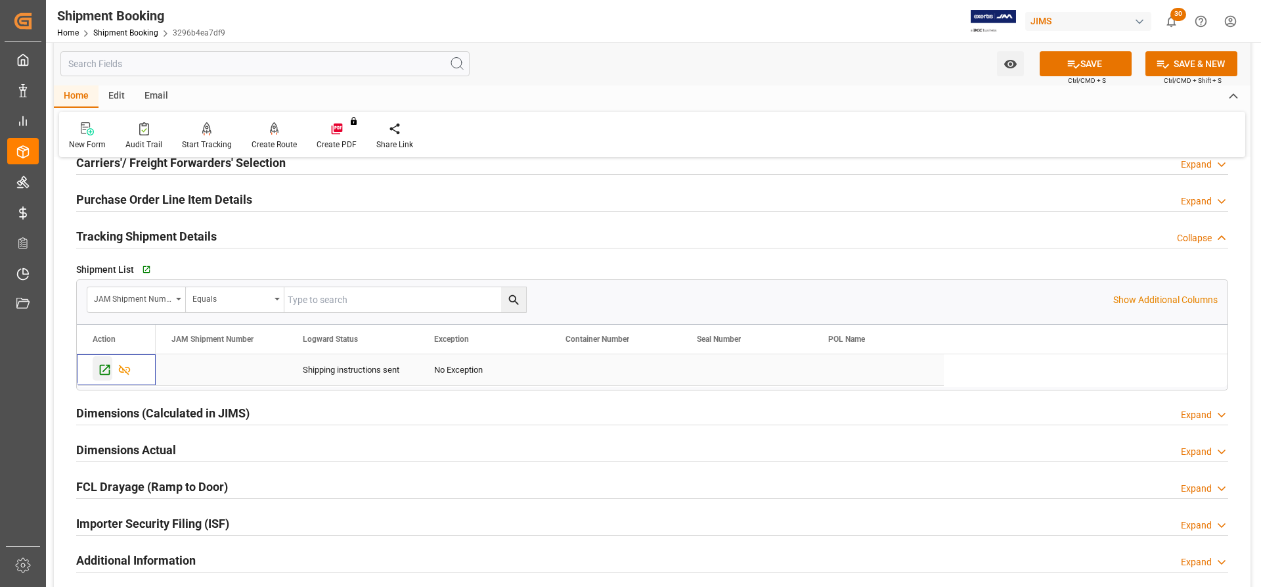
click at [96, 369] on div "Press SPACE to select this row." at bounding box center [103, 368] width 20 height 24
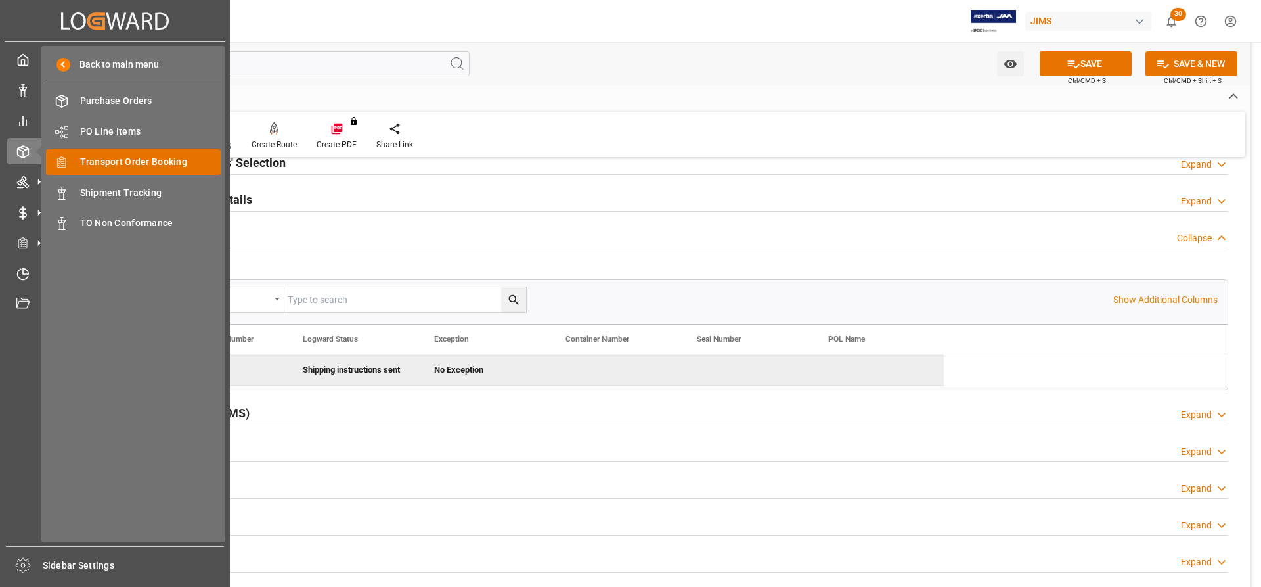
click at [108, 168] on span "Transport Order Booking" at bounding box center [150, 162] width 141 height 14
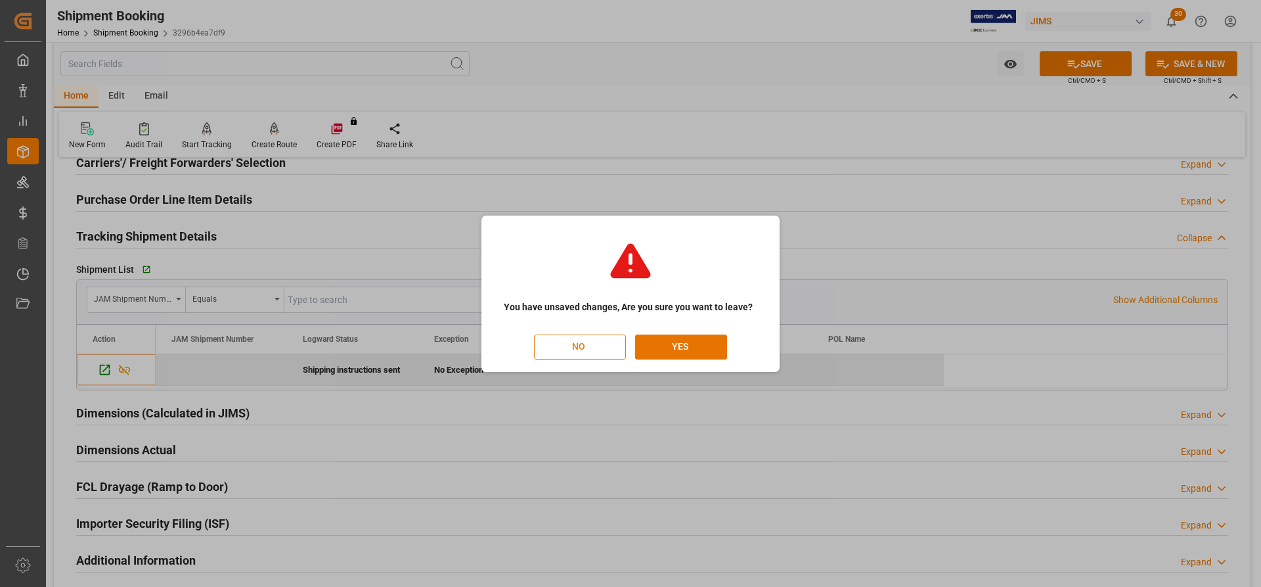
click at [613, 355] on button "NO" at bounding box center [580, 346] width 92 height 25
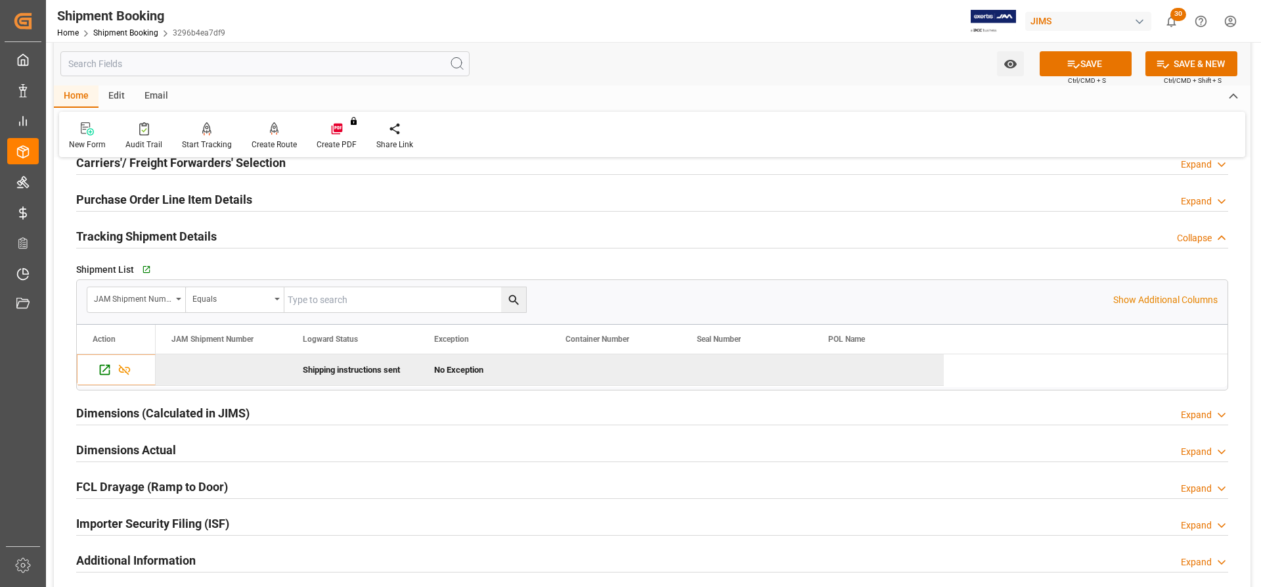
scroll to position [0, 37]
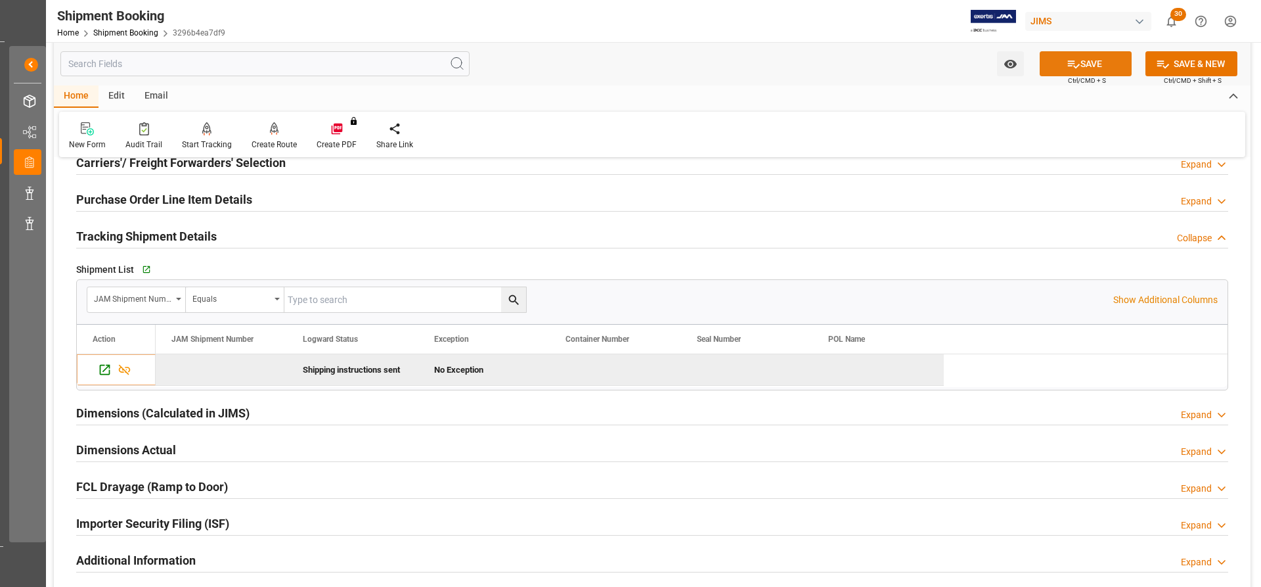
click at [1107, 62] on button "SAVE" at bounding box center [1086, 63] width 92 height 25
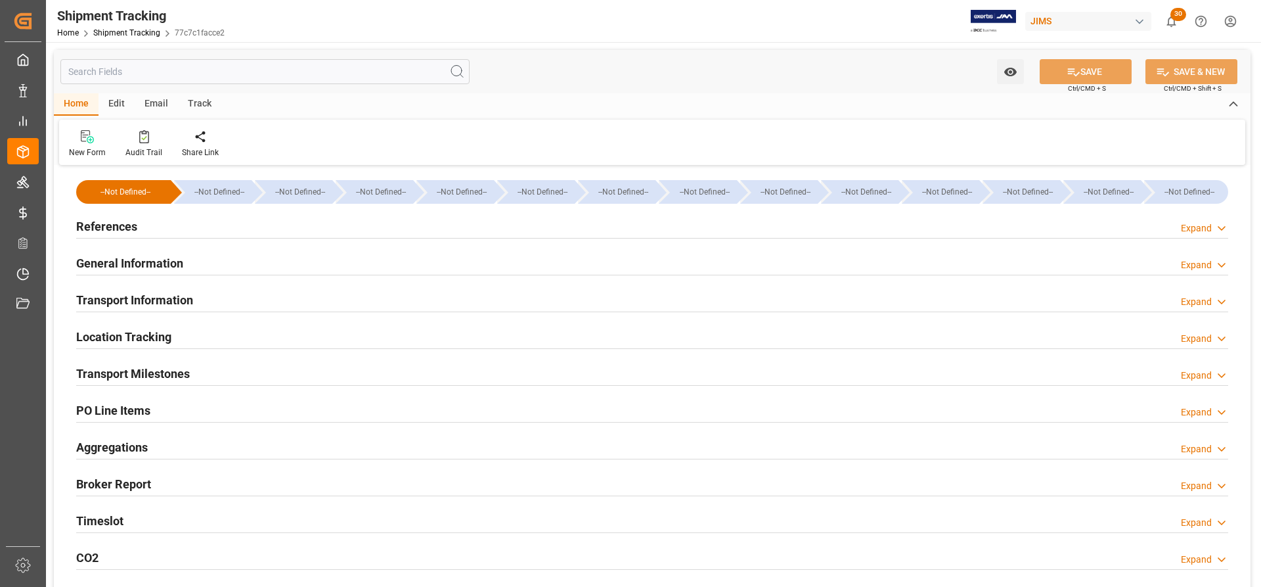
type input "[DATE] 00:00"
click at [148, 370] on h2 "Transport Milestones" at bounding box center [133, 374] width 114 height 18
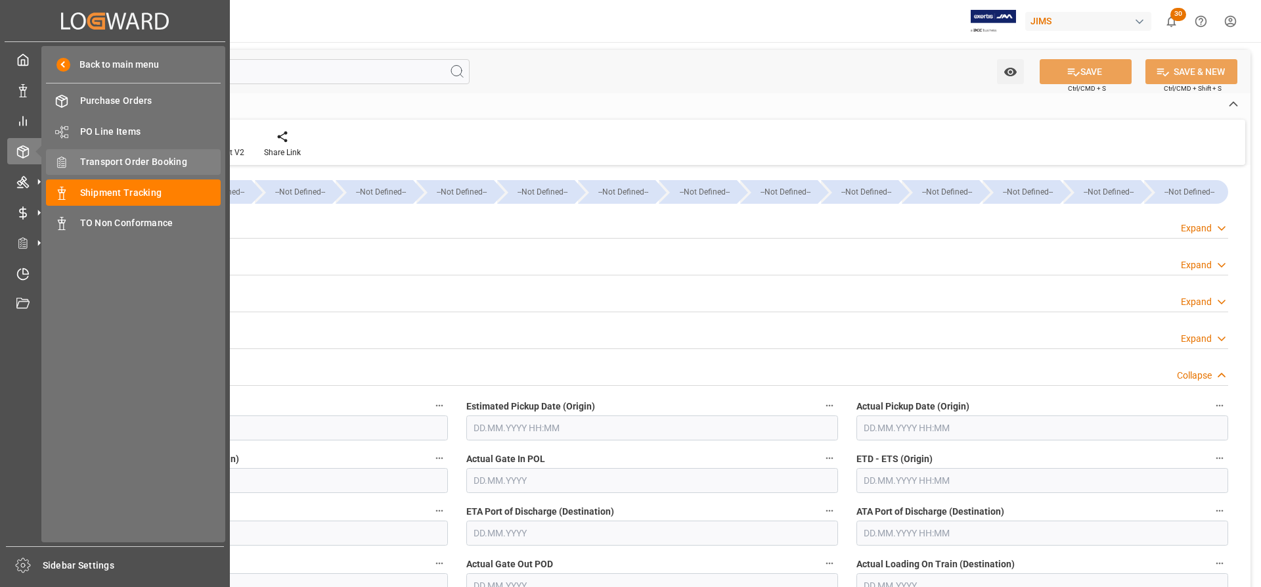
click at [132, 160] on span "Transport Order Booking" at bounding box center [150, 162] width 141 height 14
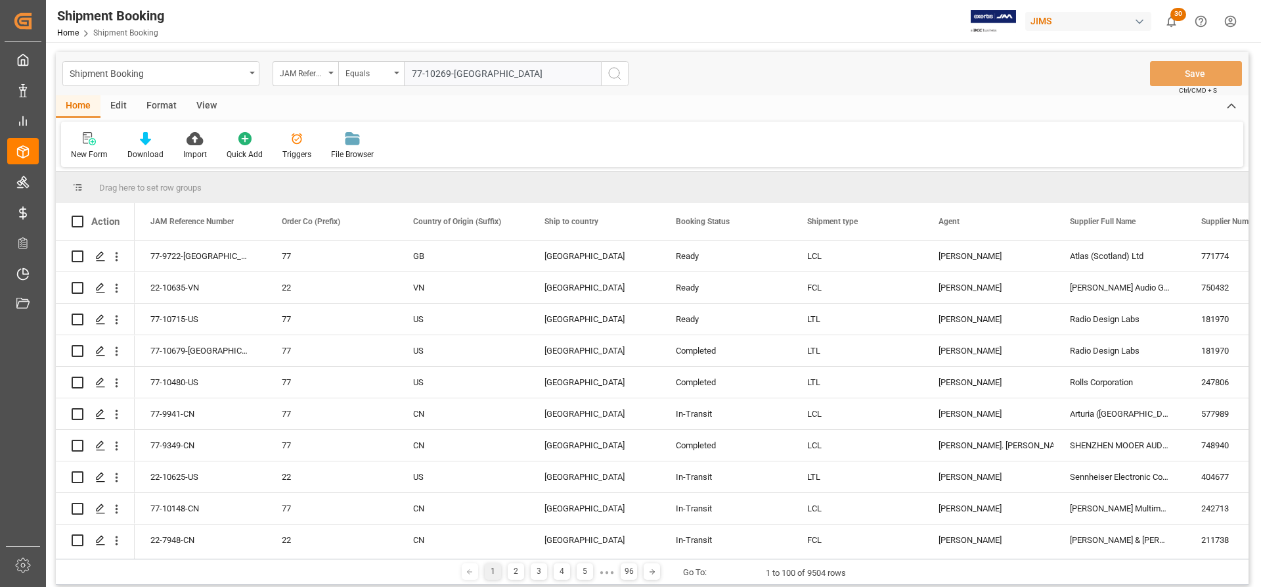
type input "77-10269-[GEOGRAPHIC_DATA]"
click at [612, 73] on icon "search button" at bounding box center [615, 74] width 16 height 16
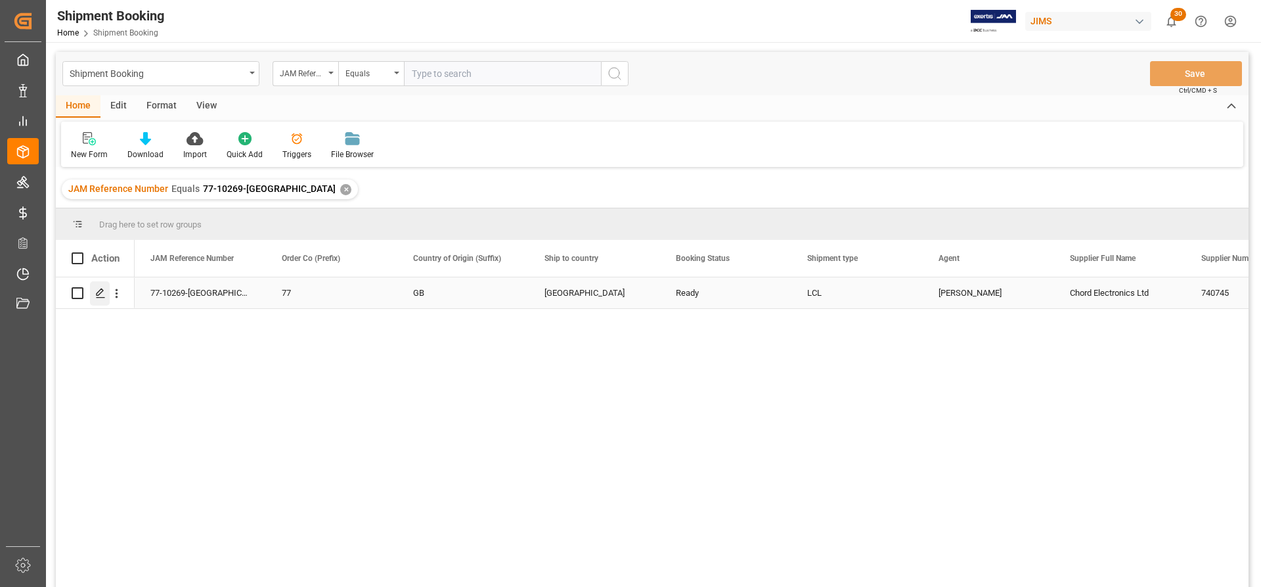
click at [97, 295] on polygon "Press SPACE to select this row." at bounding box center [100, 292] width 7 height 7
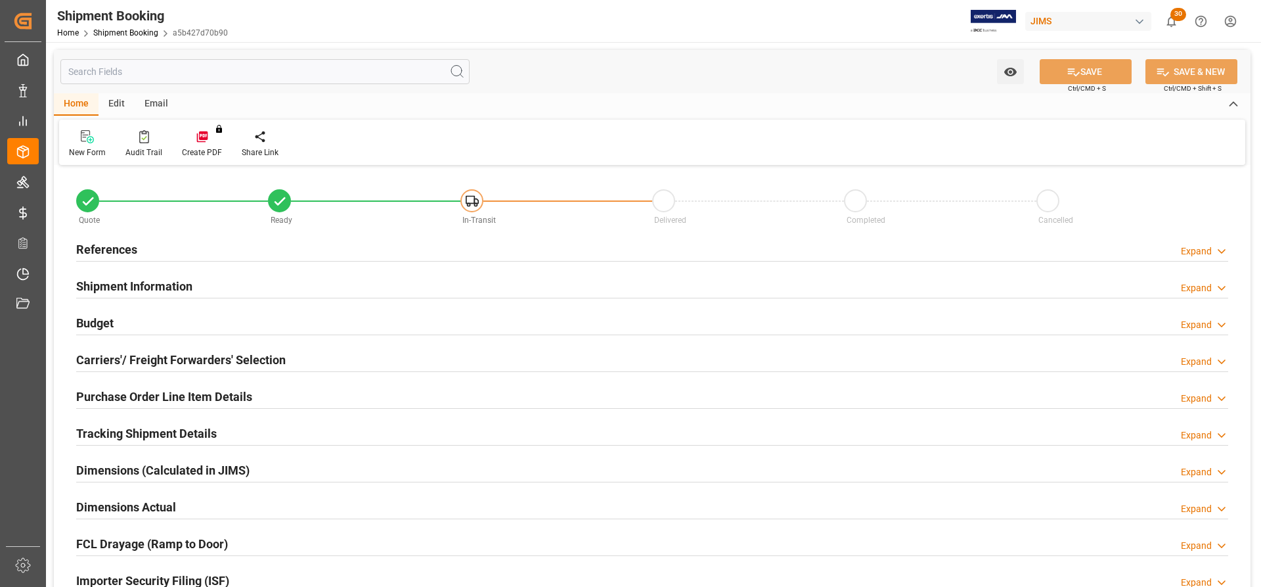
type input "0"
type input "05.08.2025"
click at [150, 355] on h2 "Carriers'/ Freight Forwarders' Selection" at bounding box center [181, 360] width 210 height 18
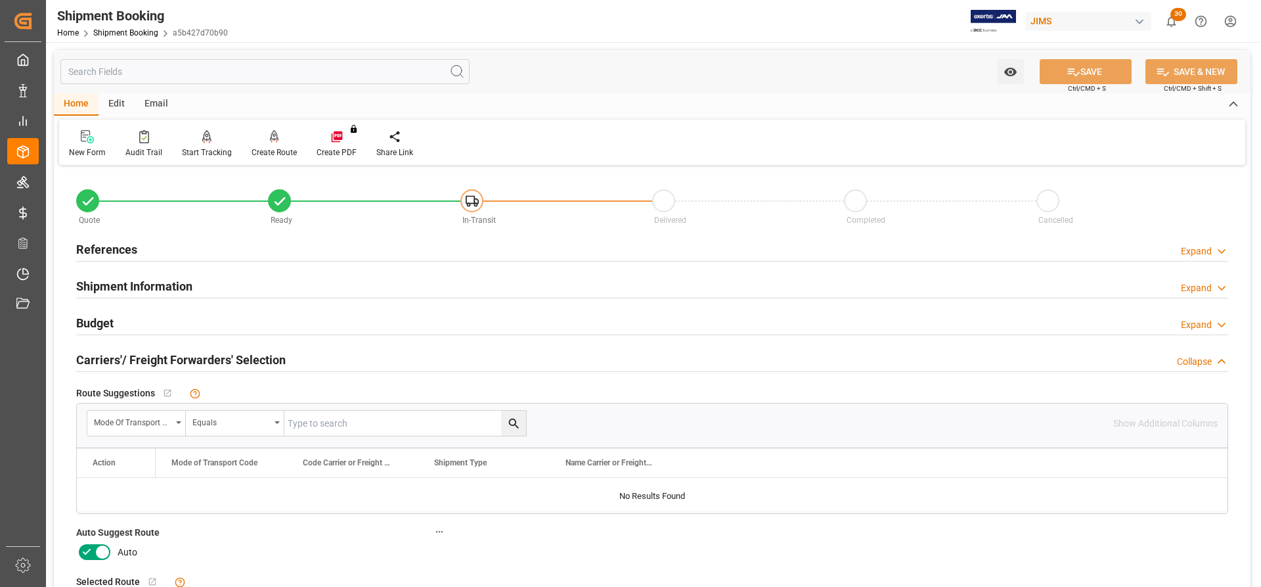
click at [116, 245] on h2 "References" at bounding box center [106, 249] width 61 height 18
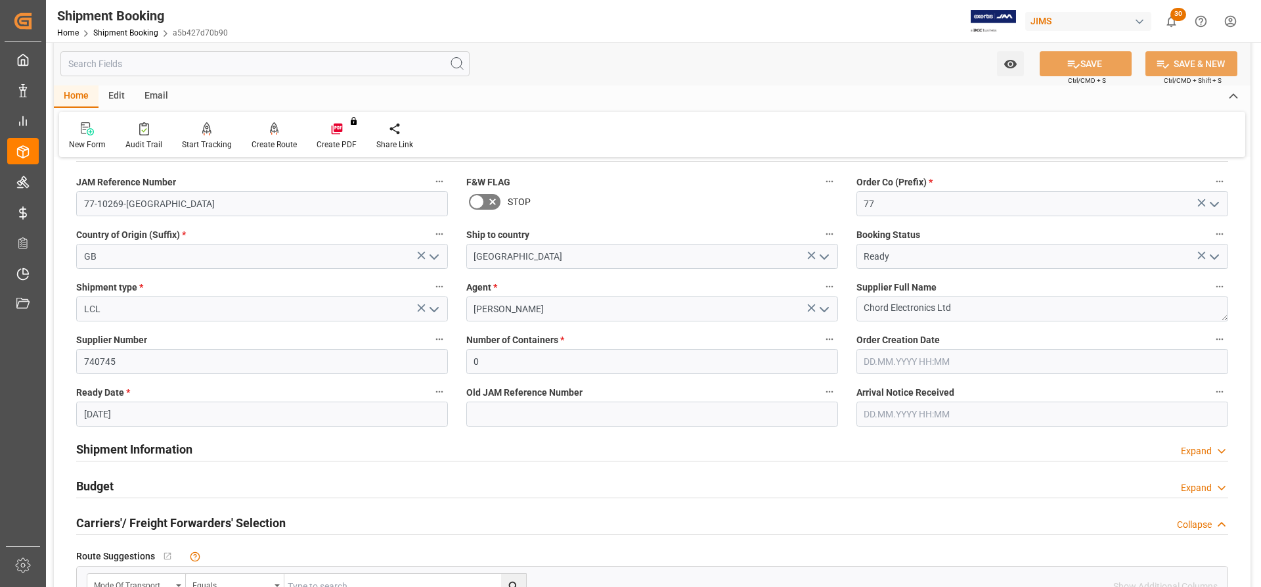
scroll to position [66, 0]
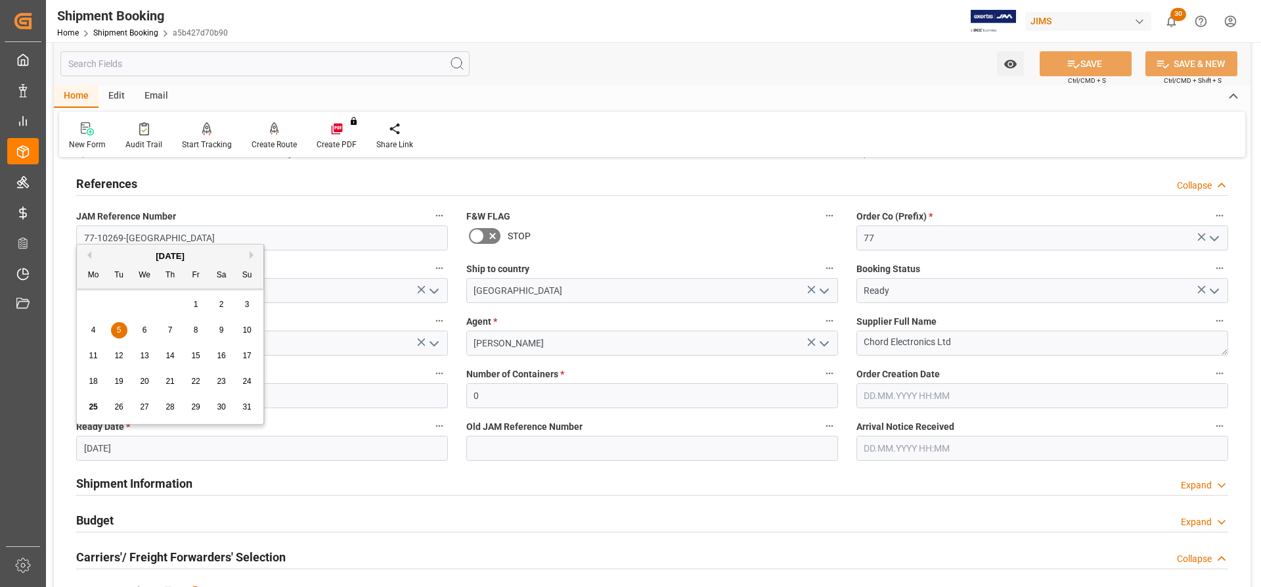
drag, startPoint x: 131, startPoint y: 441, endPoint x: 52, endPoint y: 438, distance: 79.5
drag, startPoint x: 89, startPoint y: 447, endPoint x: 355, endPoint y: 373, distance: 276.6
click at [561, 491] on div "Shipment Information Expand" at bounding box center [652, 482] width 1152 height 25
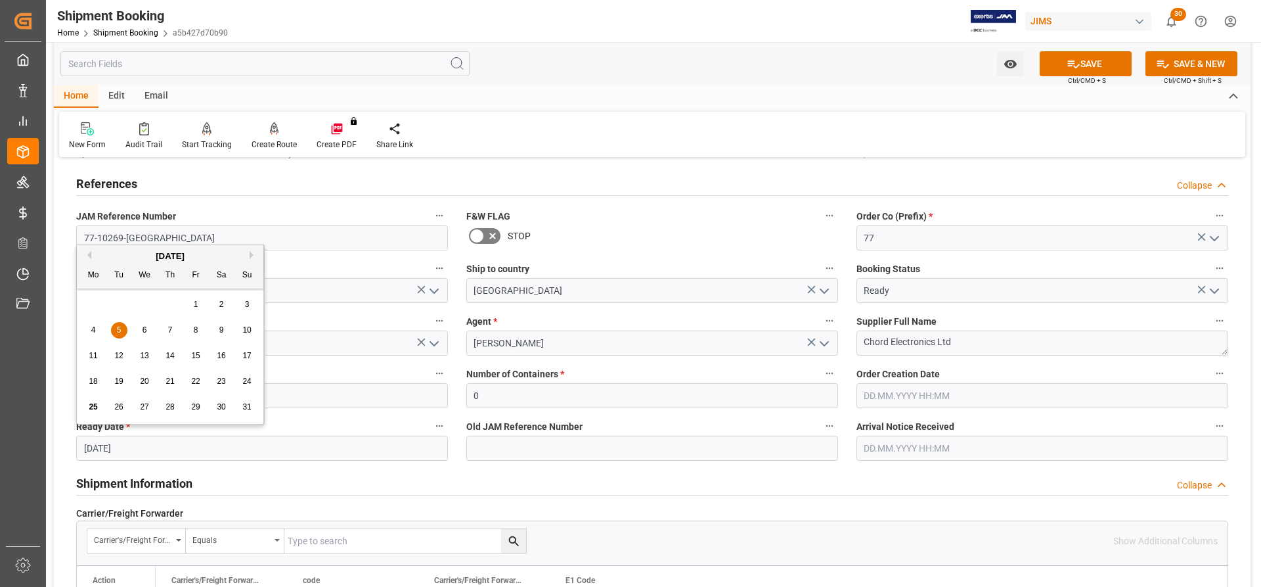
drag, startPoint x: 133, startPoint y: 444, endPoint x: 63, endPoint y: 444, distance: 70.3
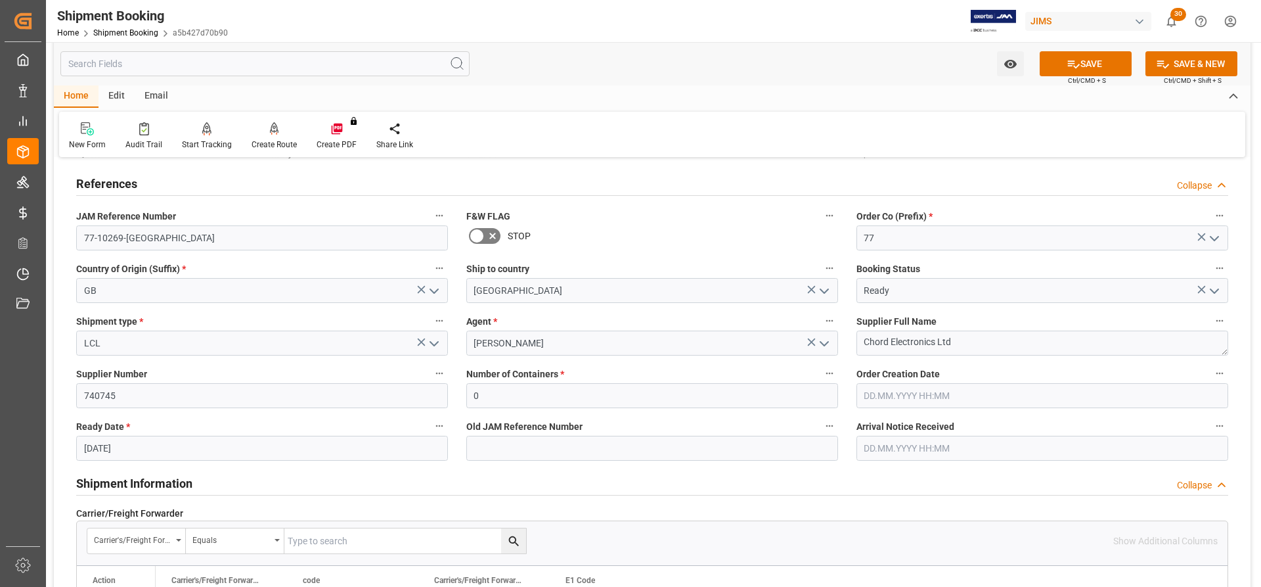
click at [355, 471] on div "Shipment Information Collapse" at bounding box center [652, 482] width 1152 height 25
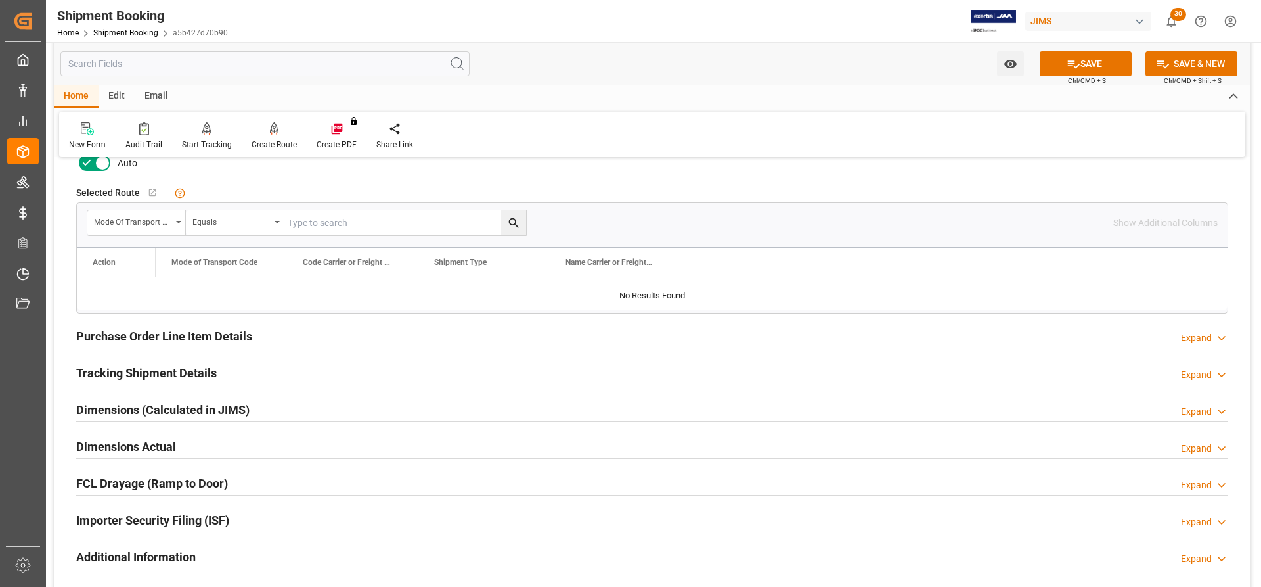
scroll to position [657, 0]
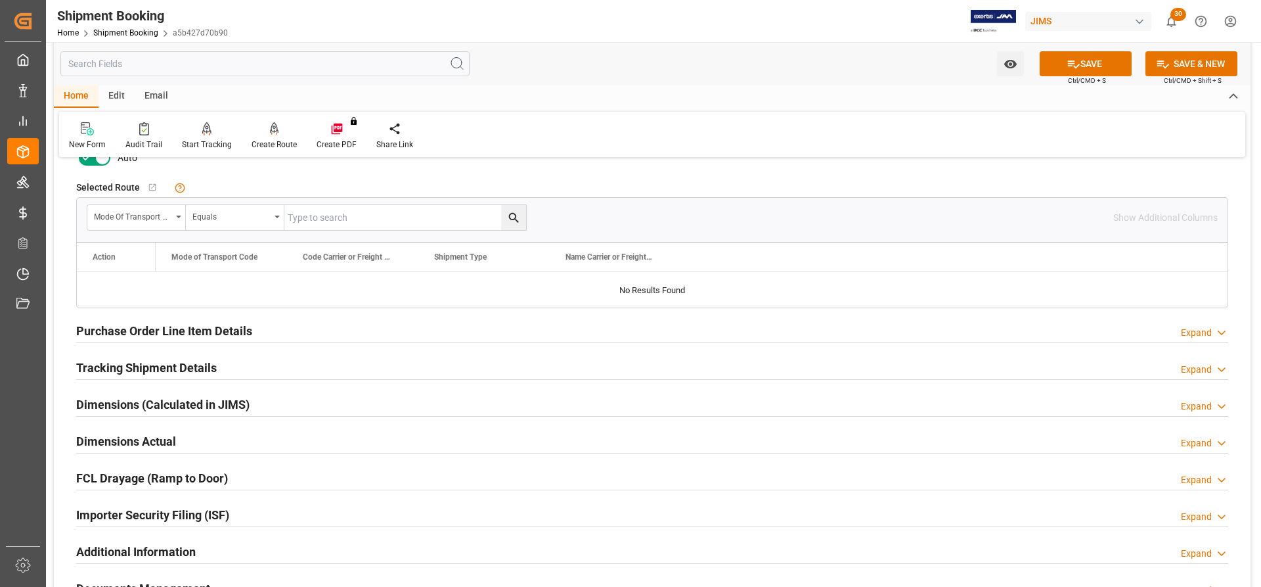
click at [125, 368] on h2 "Tracking Shipment Details" at bounding box center [146, 368] width 141 height 18
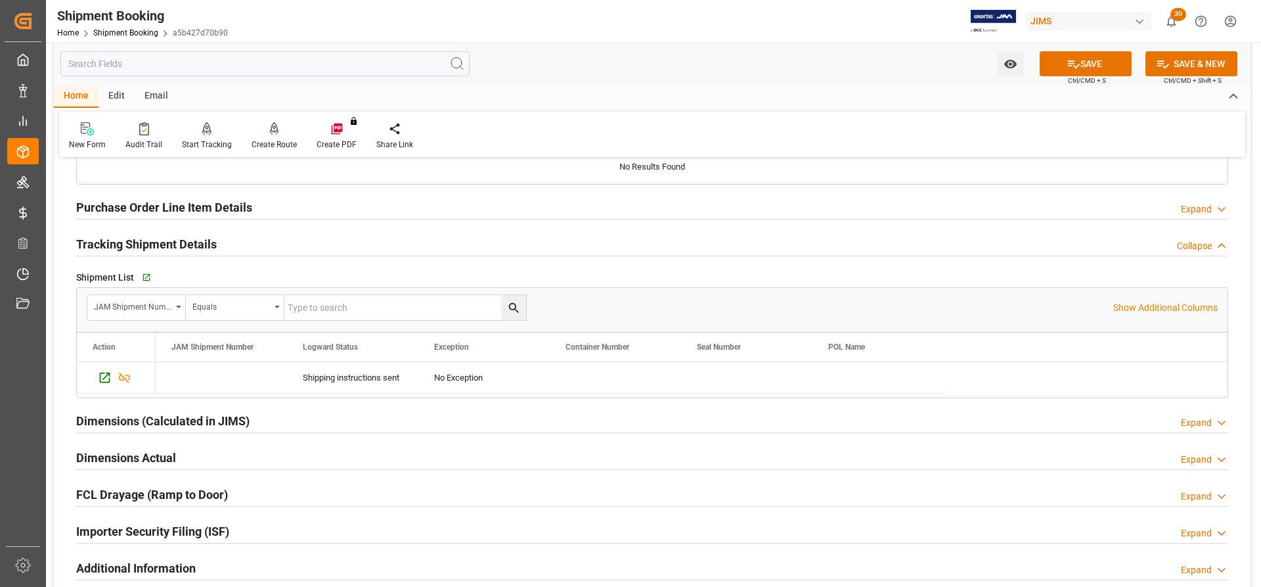
scroll to position [788, 0]
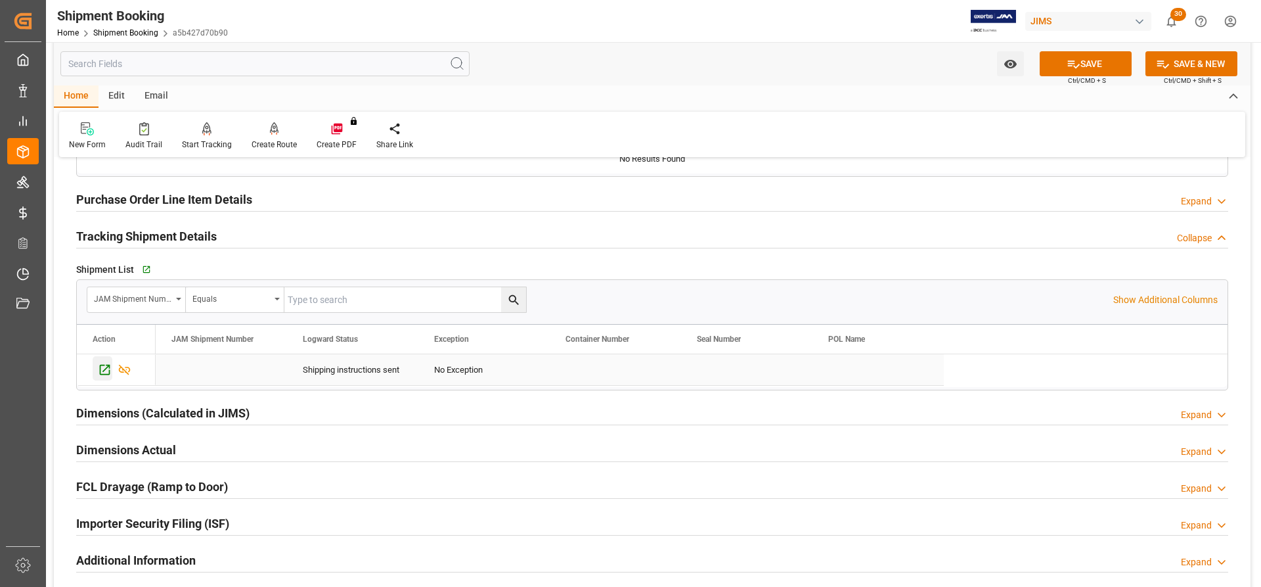
click at [104, 374] on icon "Press SPACE to select this row." at bounding box center [105, 370] width 11 height 11
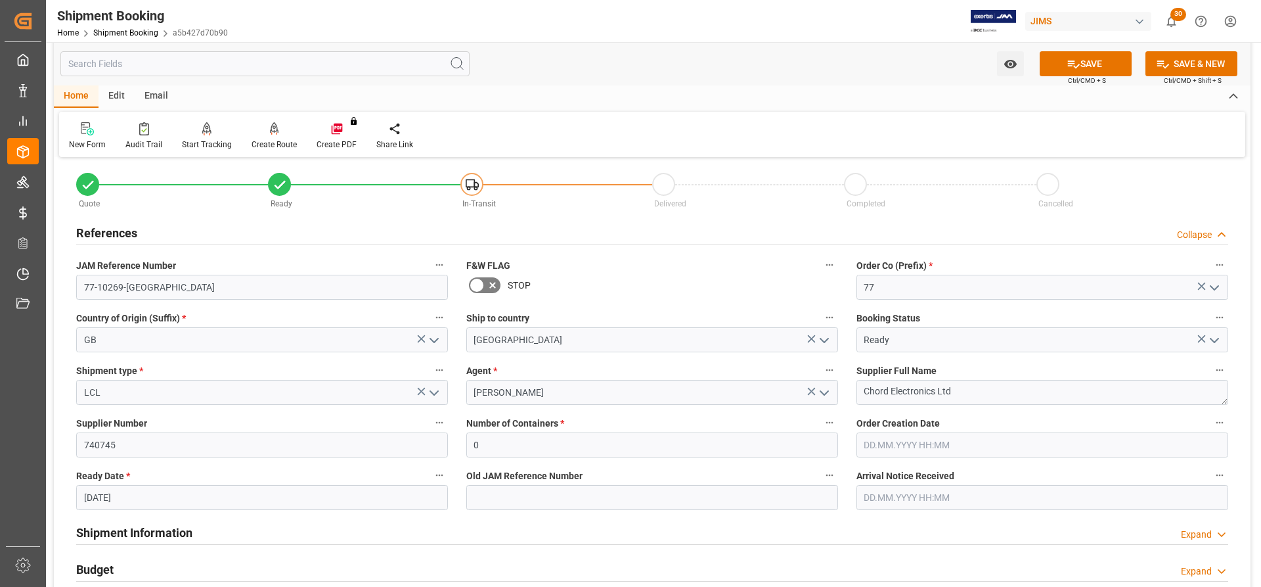
scroll to position [0, 0]
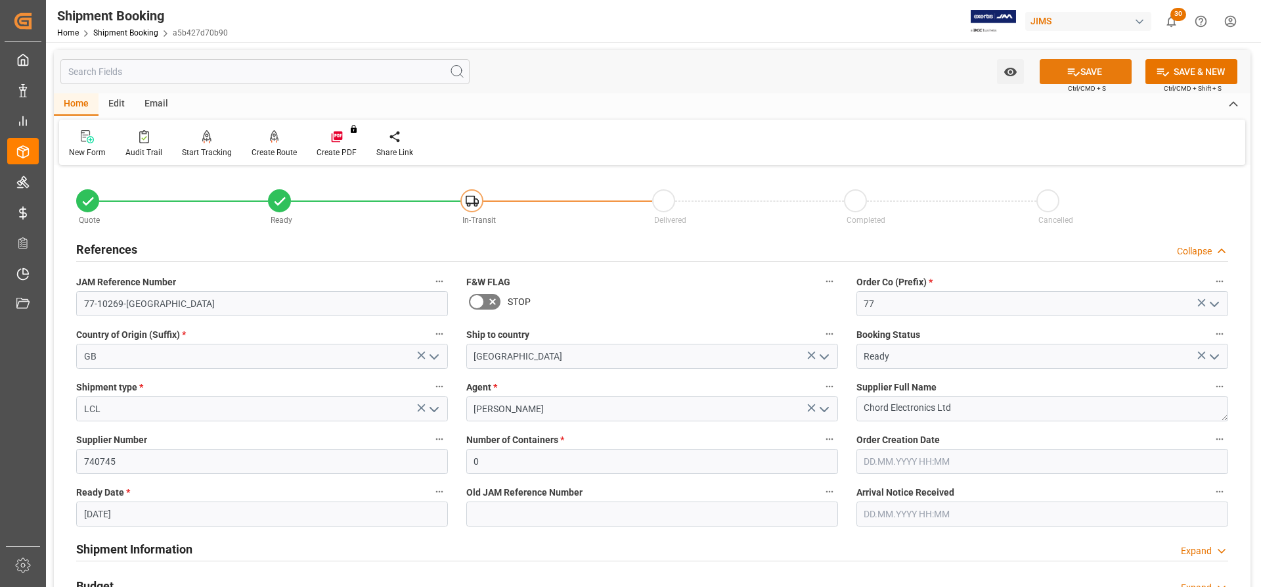
click at [1110, 69] on button "SAVE" at bounding box center [1086, 71] width 92 height 25
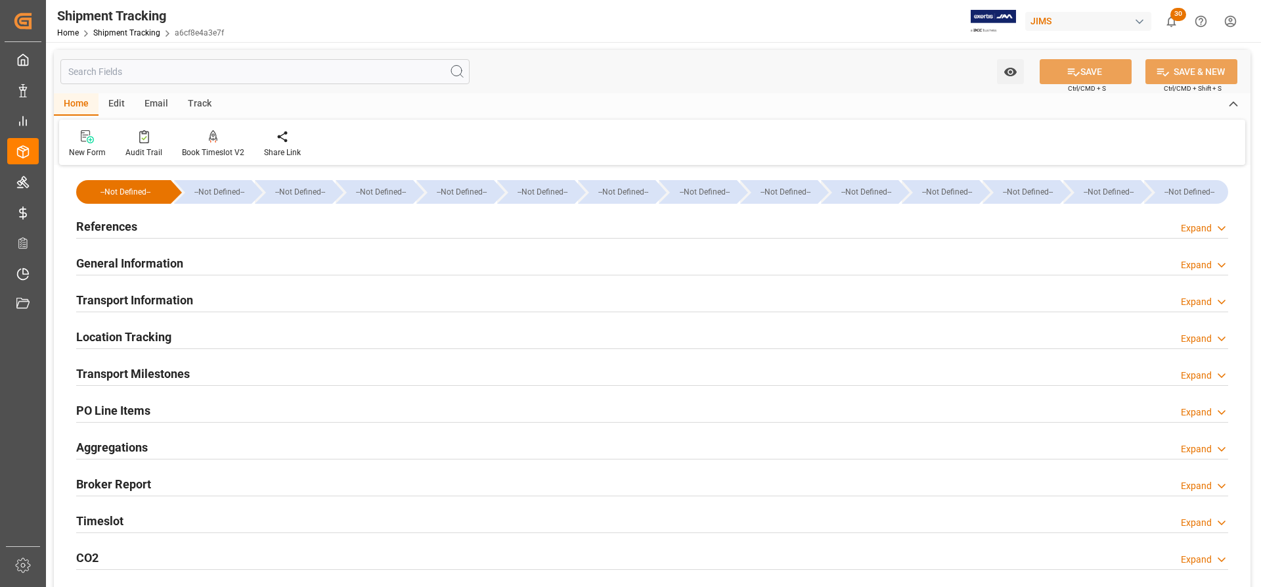
click at [121, 374] on h2 "Transport Milestones" at bounding box center [133, 374] width 114 height 18
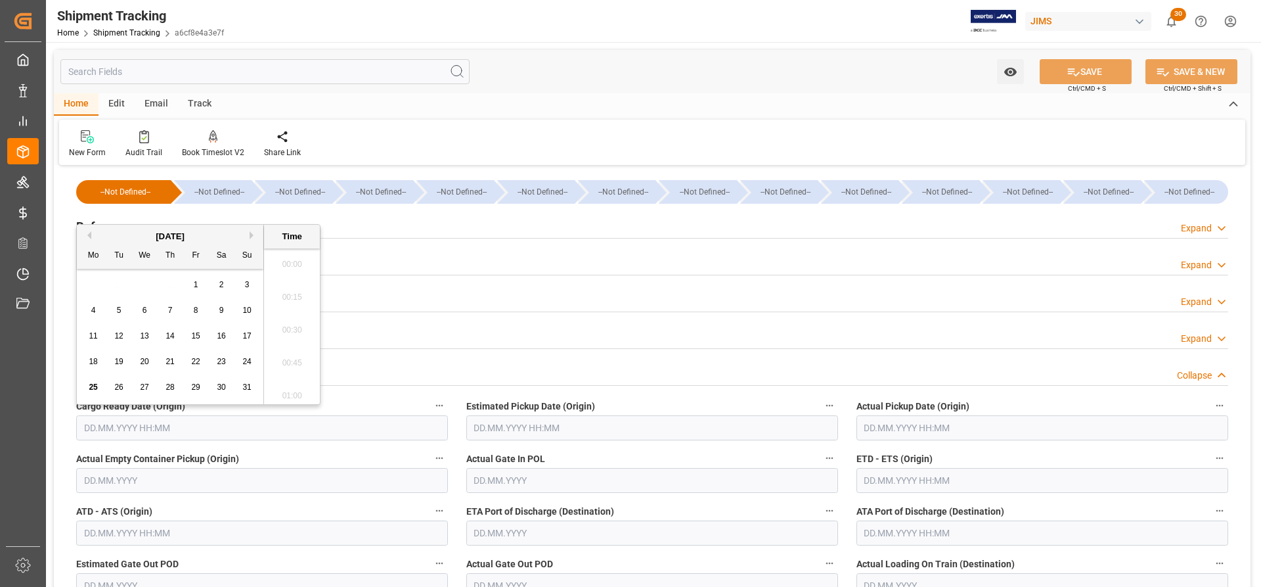
scroll to position [1811, 0]
paste input "77-10269-[GEOGRAPHIC_DATA]"
type input "77-10269-[GEOGRAPHIC_DATA]"
click at [391, 354] on div "Location Tracking Expand" at bounding box center [652, 337] width 1170 height 37
click at [125, 428] on input "text" at bounding box center [262, 427] width 372 height 25
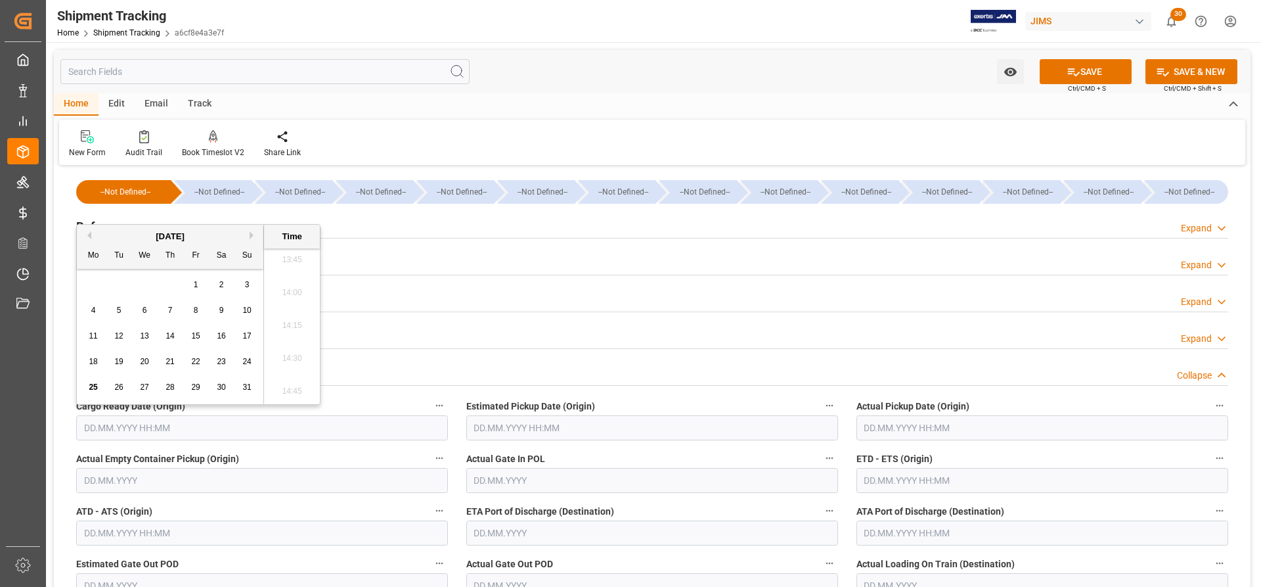
click at [120, 307] on span "5" at bounding box center [119, 309] width 5 height 9
type input "[DATE] 00:00"
click at [421, 298] on div "Transport Information Expand" at bounding box center [652, 298] width 1152 height 25
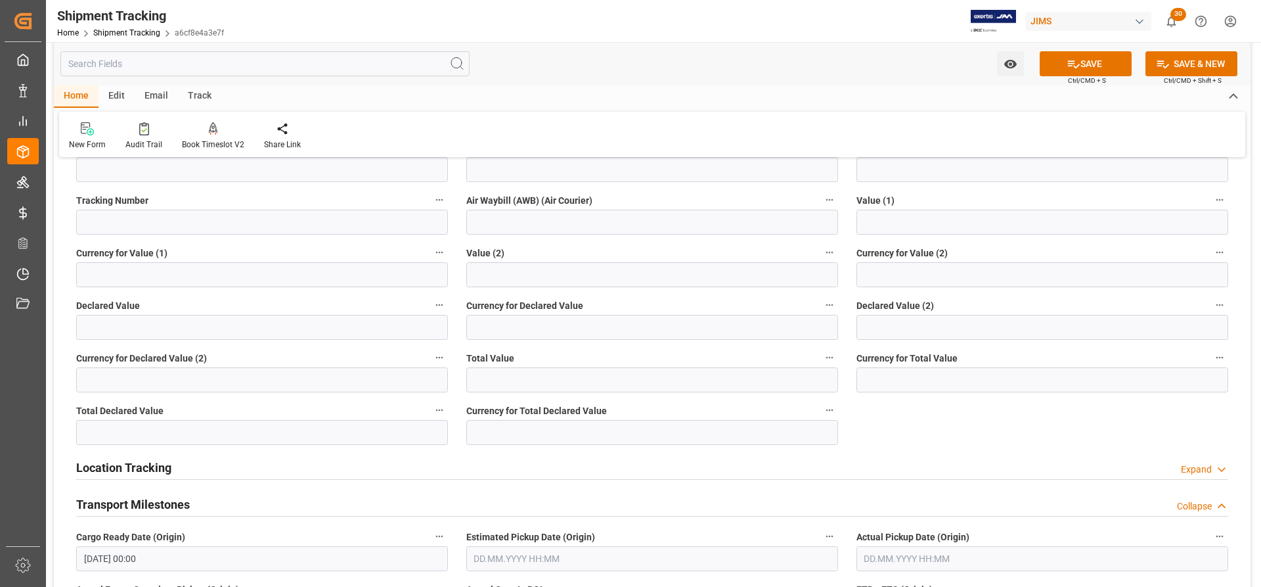
scroll to position [460, 0]
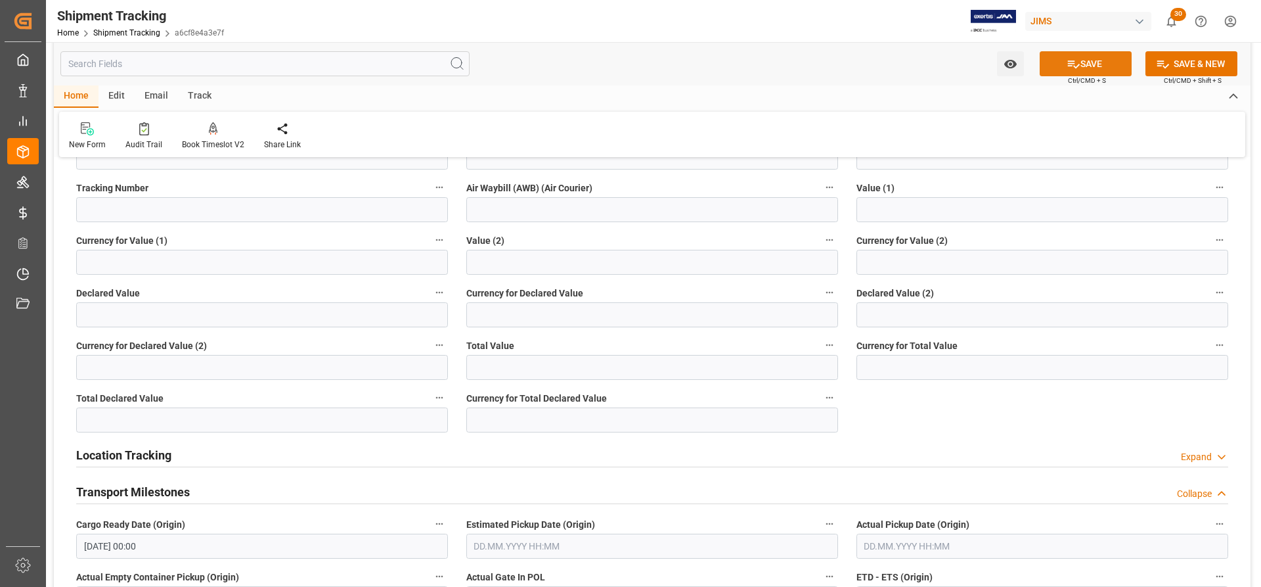
click at [1099, 58] on button "SAVE" at bounding box center [1086, 63] width 92 height 25
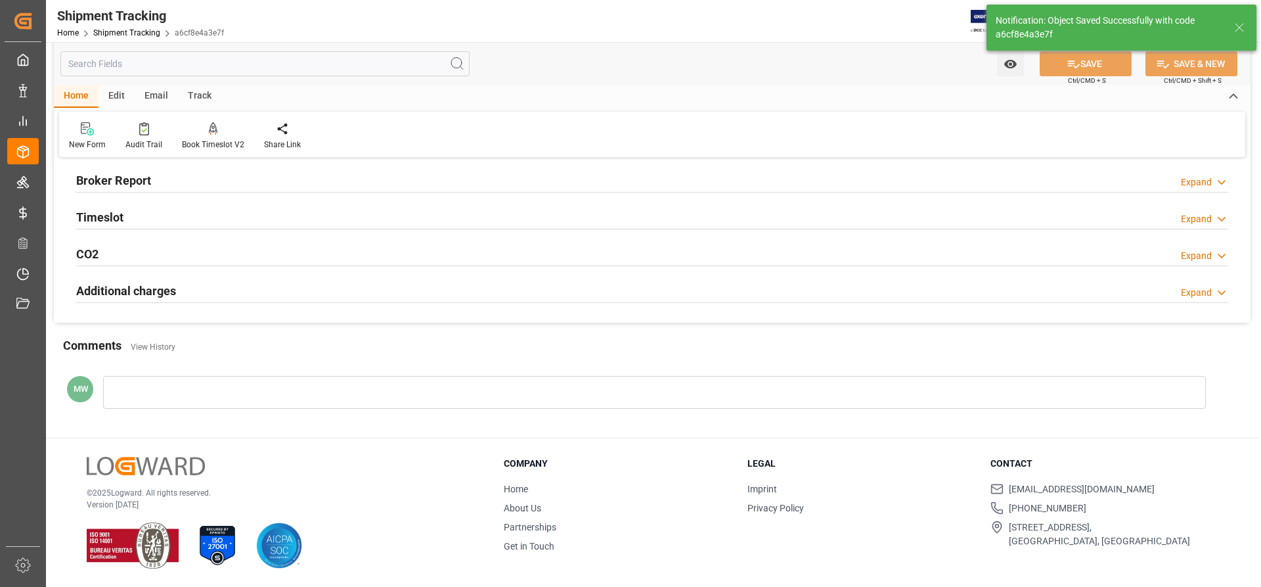
scroll to position [0, 0]
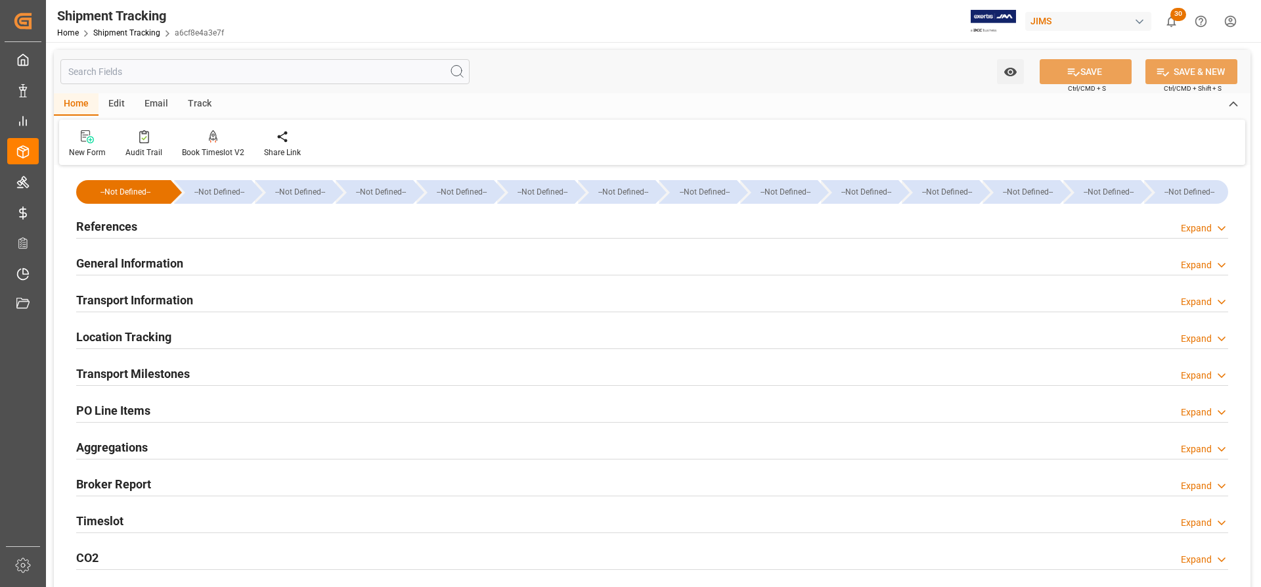
drag, startPoint x: 122, startPoint y: 372, endPoint x: 139, endPoint y: 374, distance: 16.5
click at [122, 372] on h2 "Transport Milestones" at bounding box center [133, 374] width 114 height 18
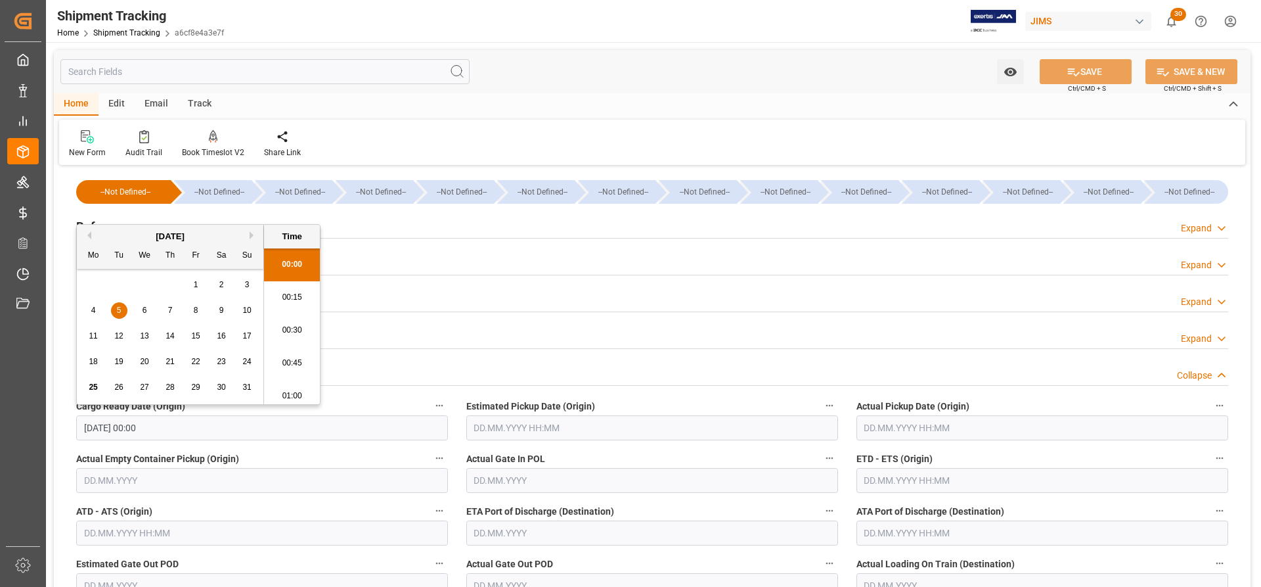
drag, startPoint x: 82, startPoint y: 424, endPoint x: 42, endPoint y: 418, distance: 40.5
click at [42, 418] on div "Created by potrace 1.15, written by [PERSON_NAME] [DATE]-[DATE] Created by potr…" at bounding box center [630, 293] width 1261 height 587
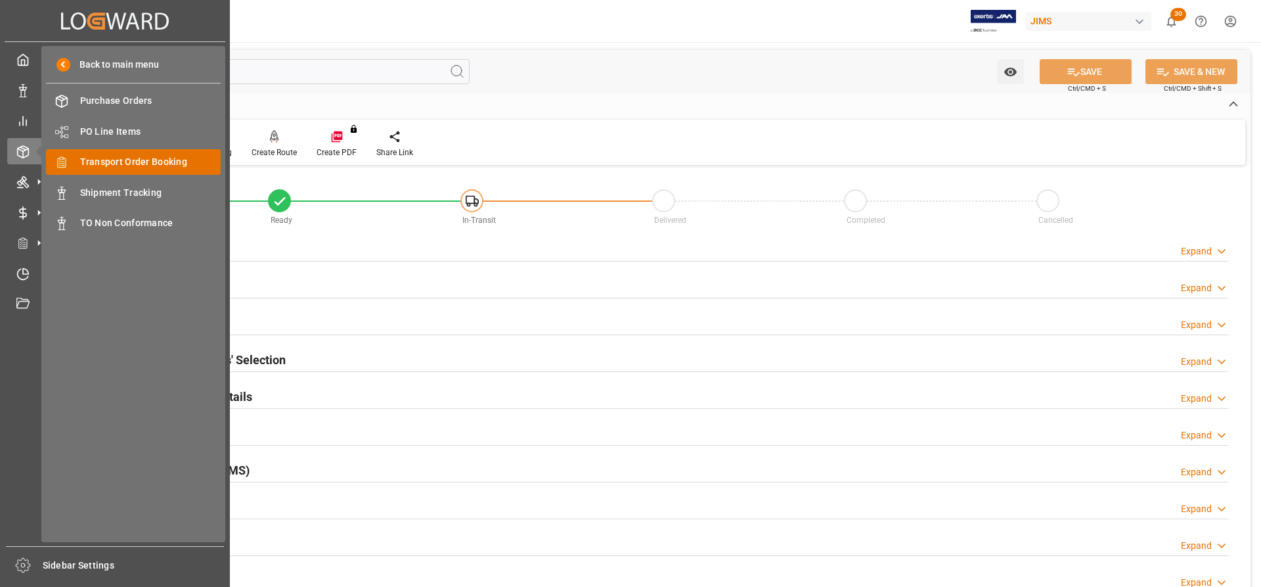
click at [140, 160] on span "Transport Order Booking" at bounding box center [150, 162] width 141 height 14
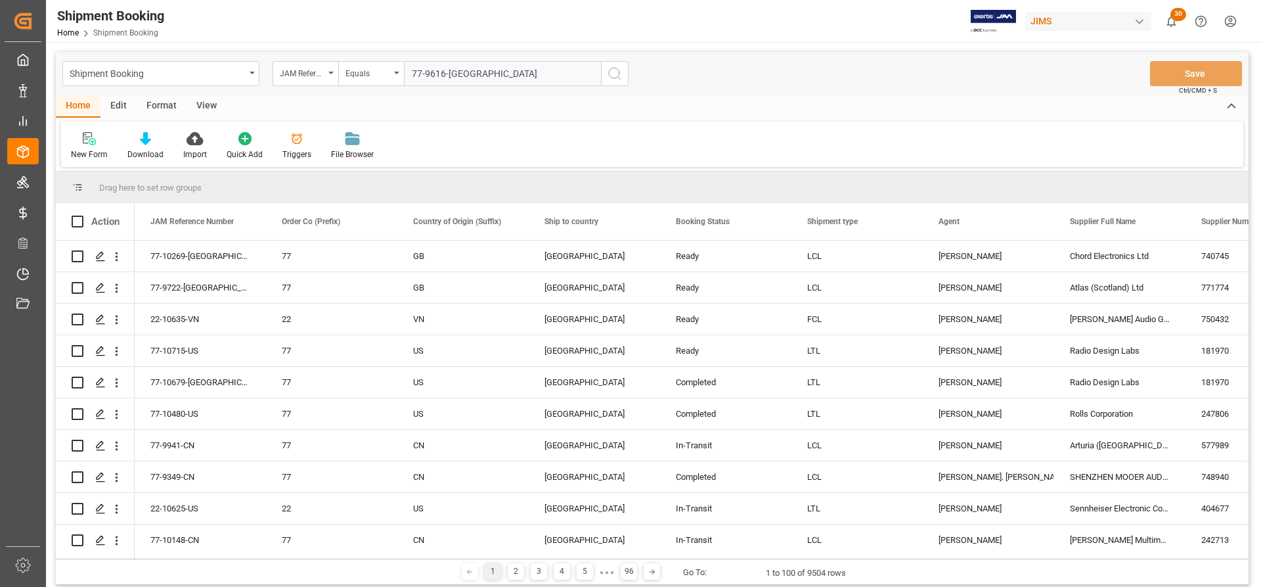
type input "77-9616-[GEOGRAPHIC_DATA]"
click at [613, 70] on icon "search button" at bounding box center [615, 74] width 16 height 16
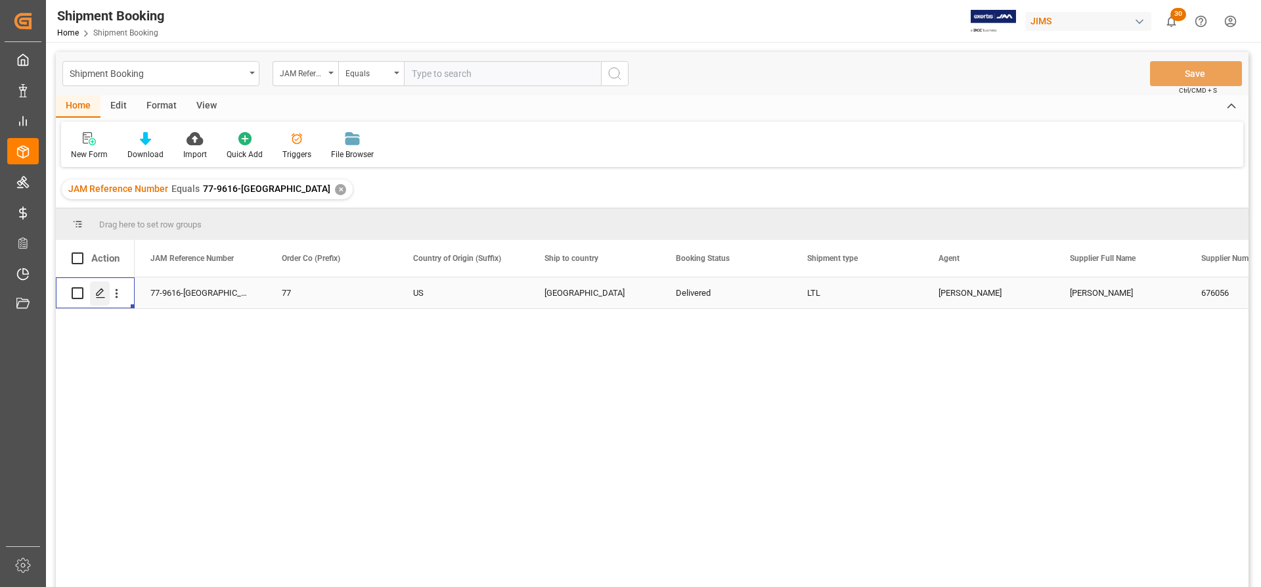
click at [100, 295] on icon "Press SPACE to select this row." at bounding box center [100, 293] width 11 height 11
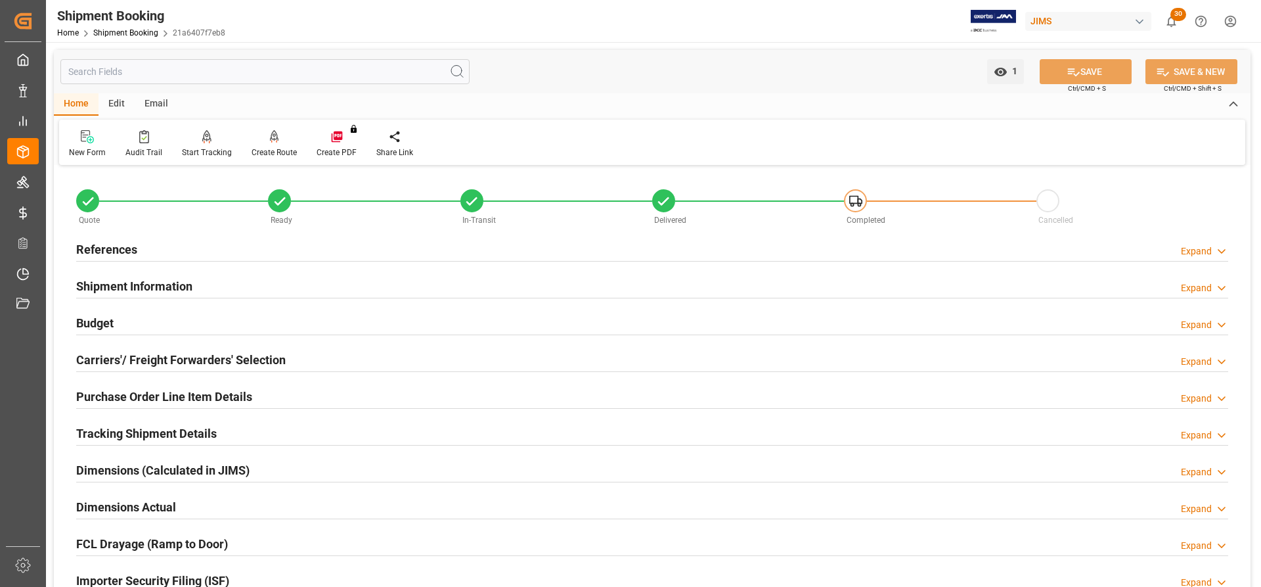
click at [151, 365] on h2 "Carriers'/ Freight Forwarders' Selection" at bounding box center [181, 360] width 210 height 18
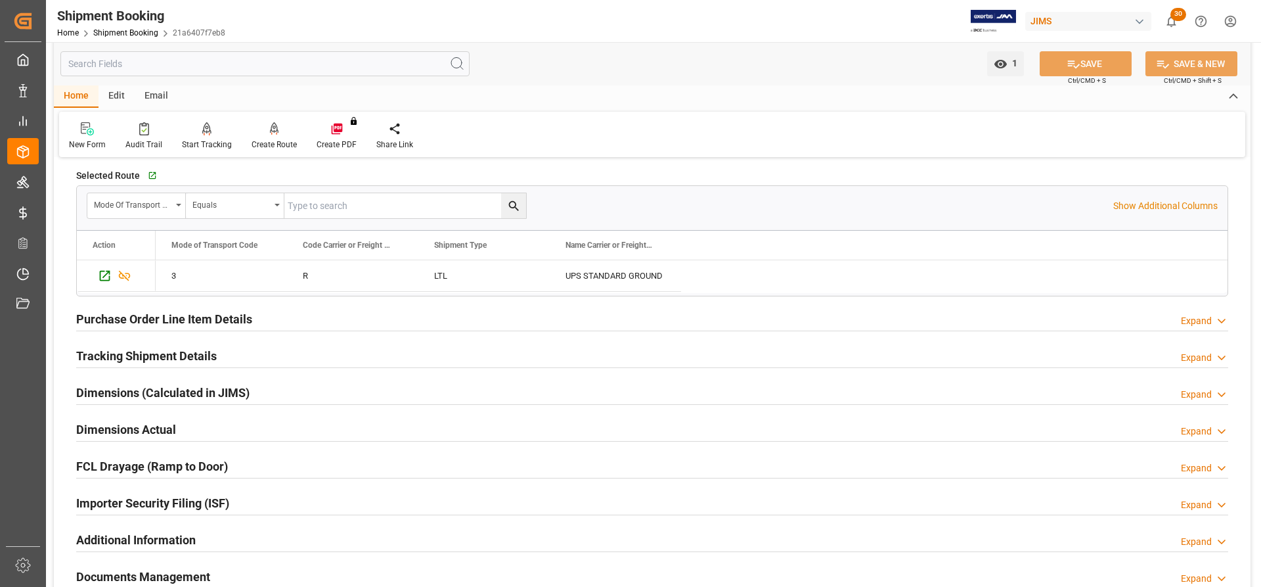
scroll to position [460, 0]
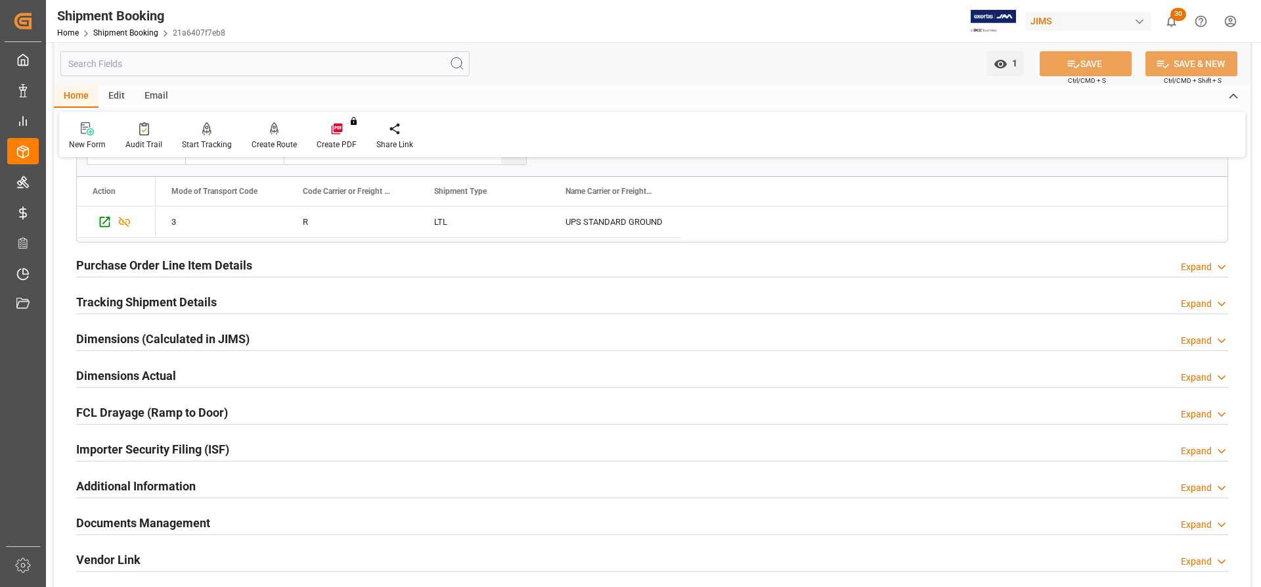
click at [150, 521] on h2 "Documents Management" at bounding box center [143, 523] width 134 height 18
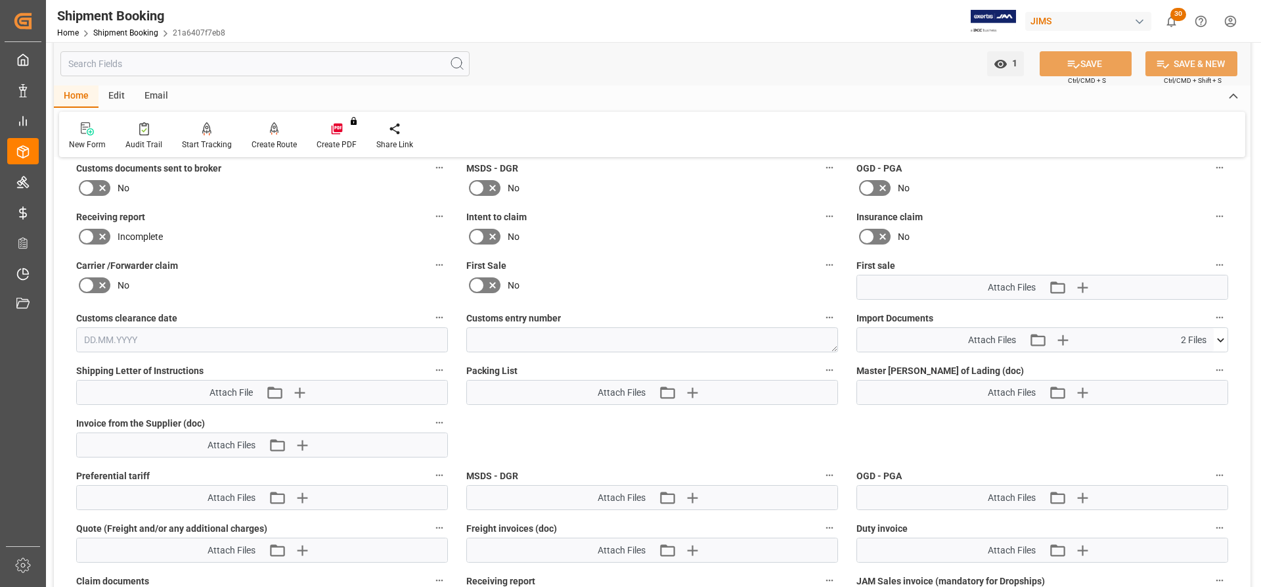
scroll to position [919, 0]
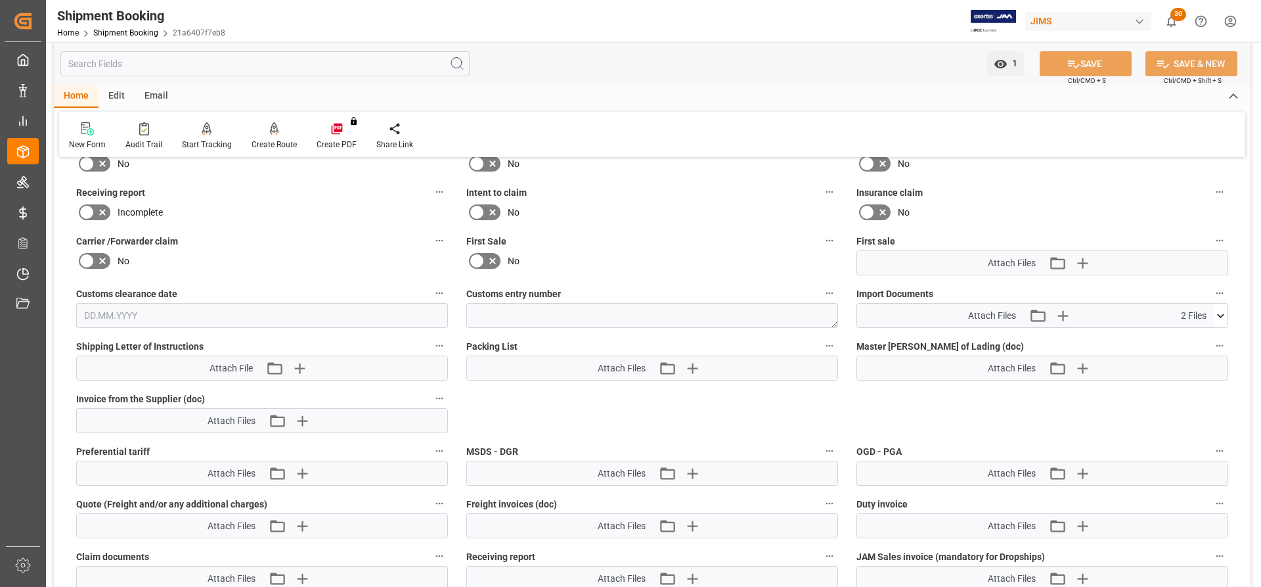
click at [1220, 315] on icon at bounding box center [1220, 315] width 7 height 4
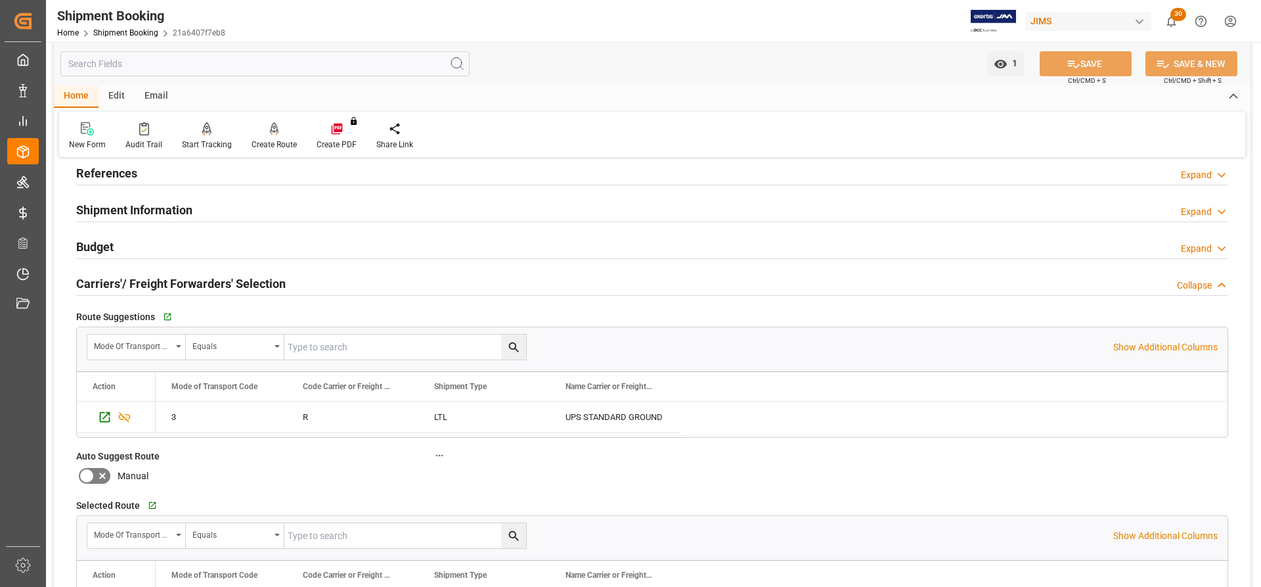
scroll to position [41, 0]
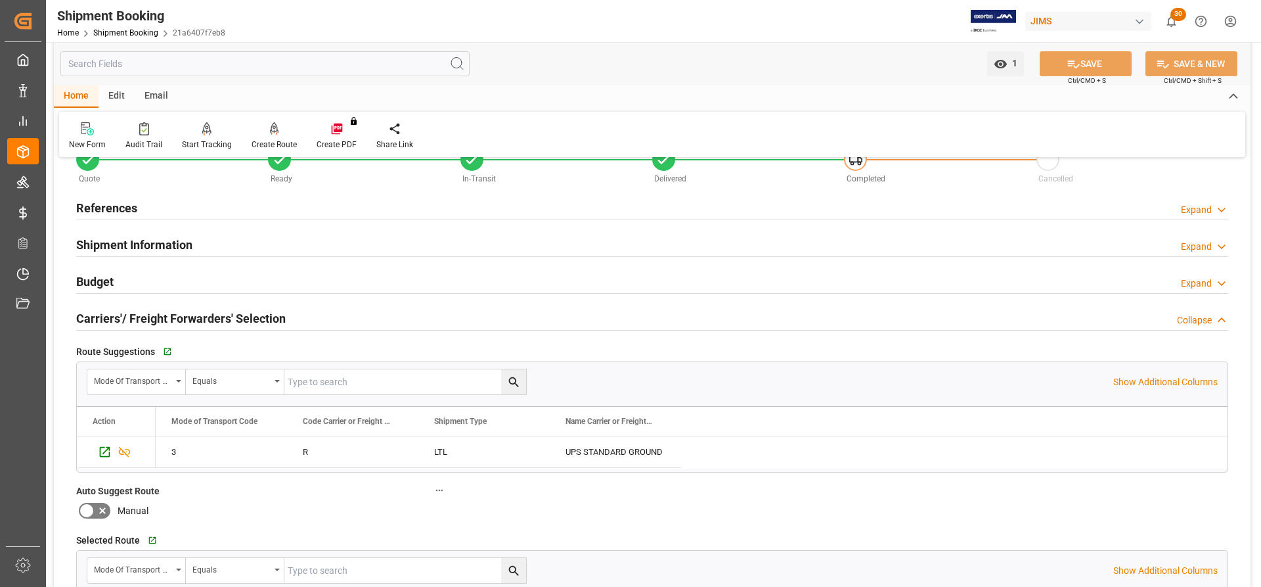
click at [93, 279] on h2 "Budget" at bounding box center [94, 282] width 37 height 18
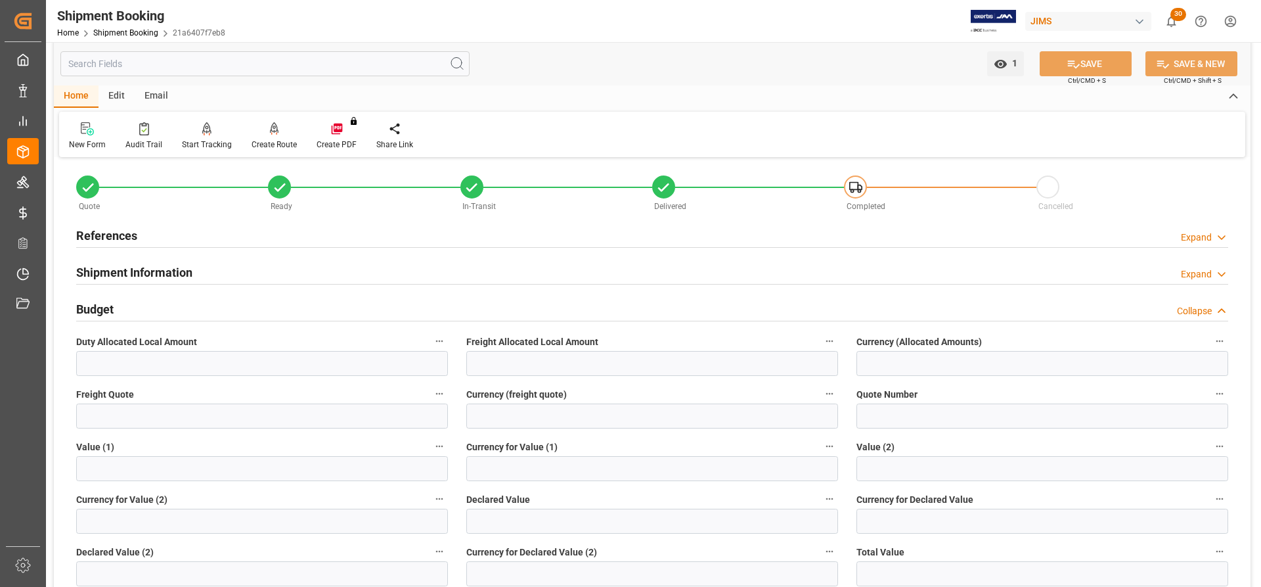
scroll to position [0, 0]
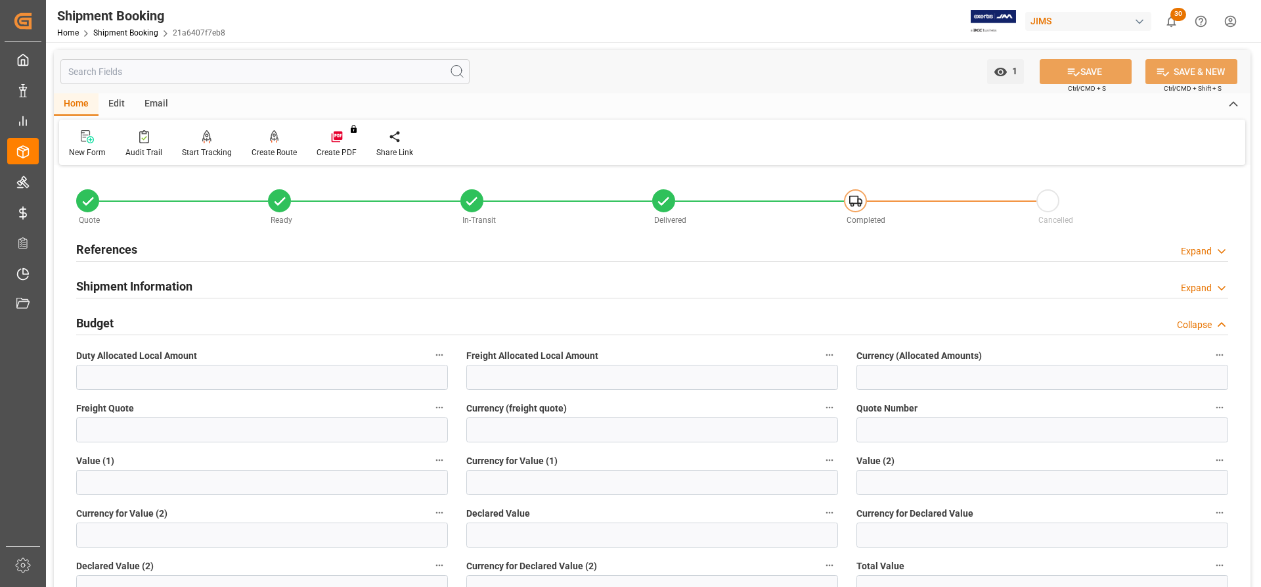
click at [109, 243] on h2 "References" at bounding box center [106, 249] width 61 height 18
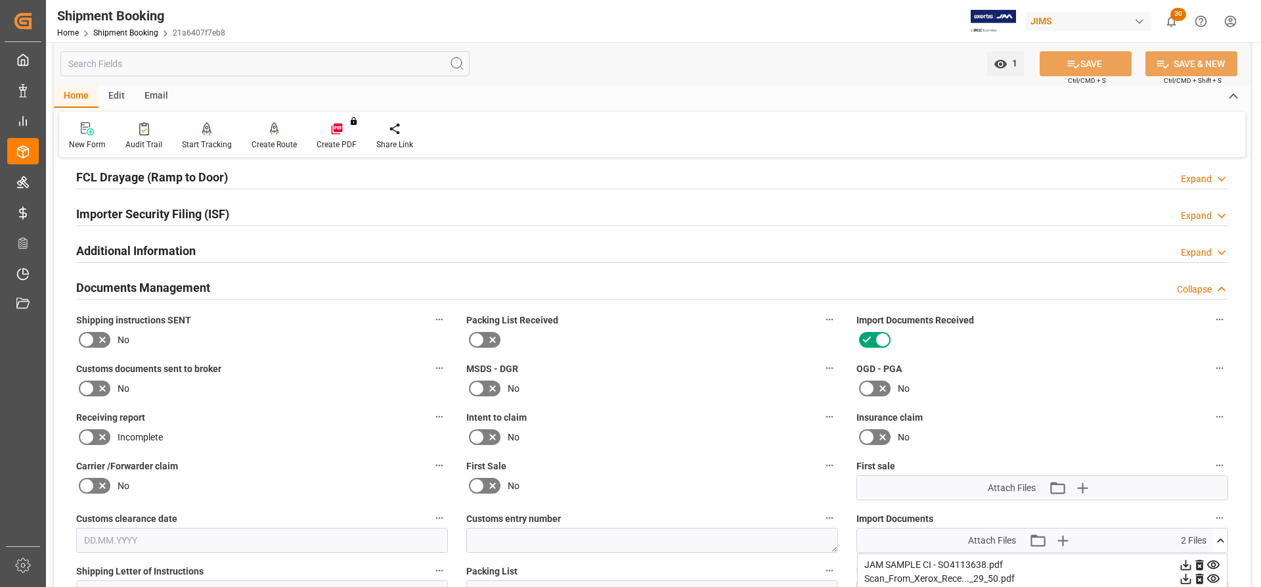
scroll to position [1117, 0]
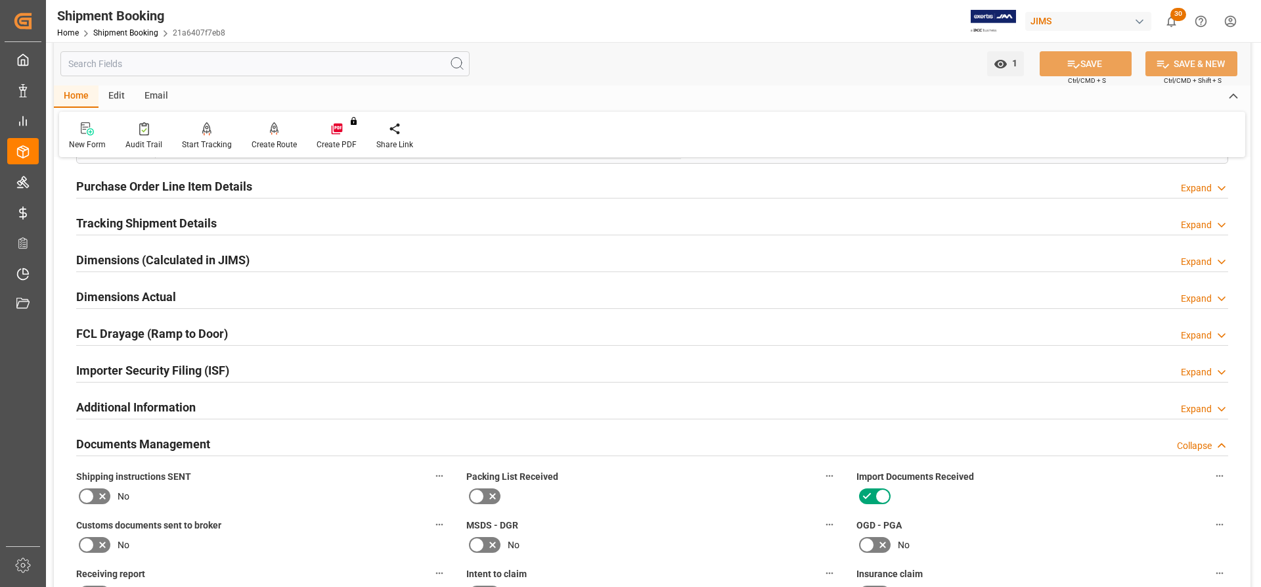
click at [179, 439] on h2 "Documents Management" at bounding box center [143, 444] width 134 height 18
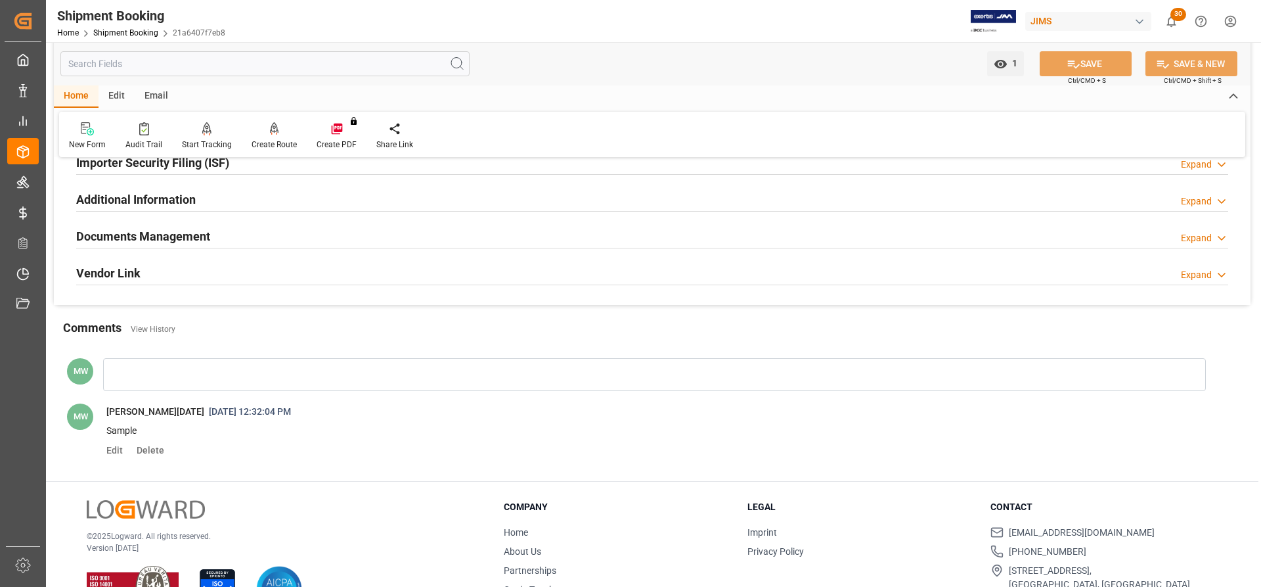
scroll to position [1301, 0]
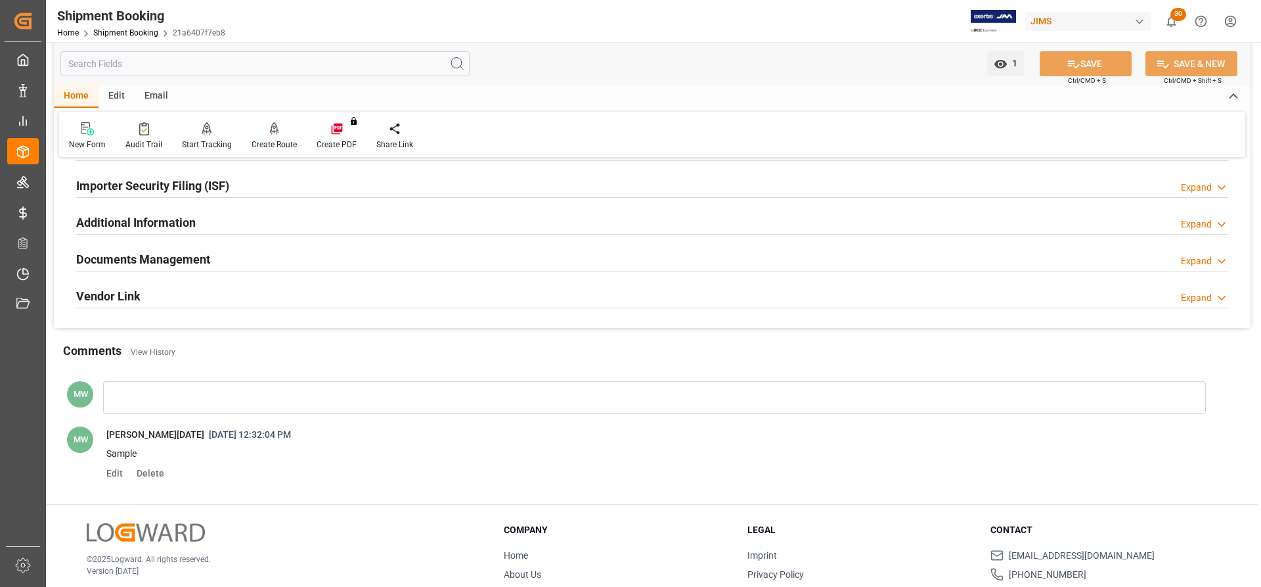
click at [1220, 263] on icon at bounding box center [1221, 261] width 13 height 14
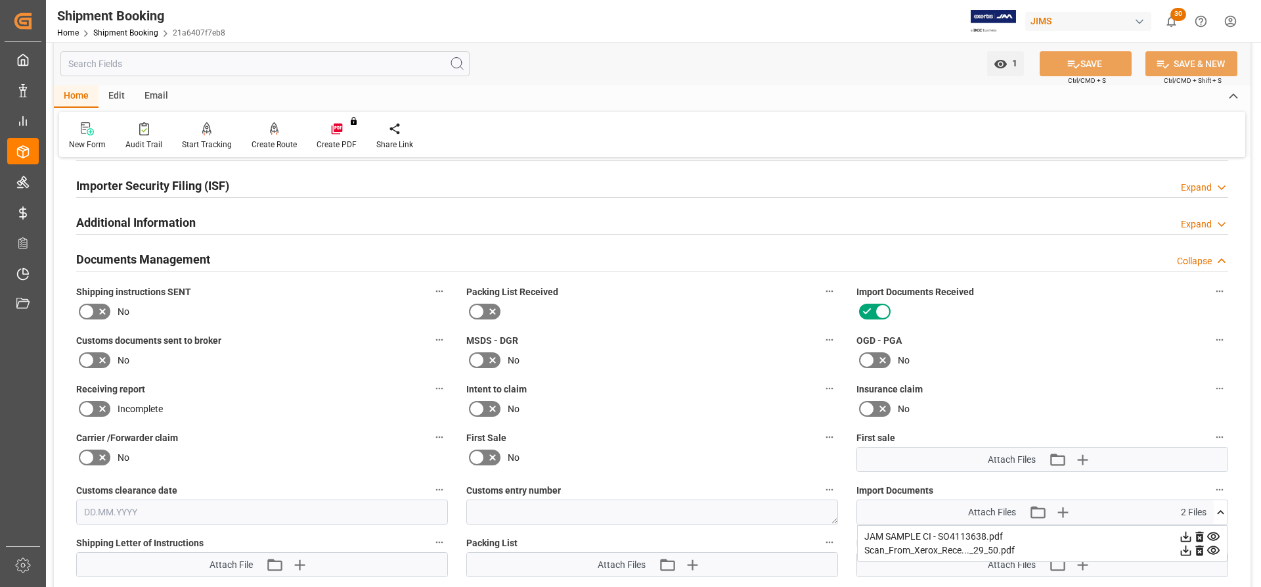
click at [1186, 535] on icon at bounding box center [1186, 536] width 11 height 11
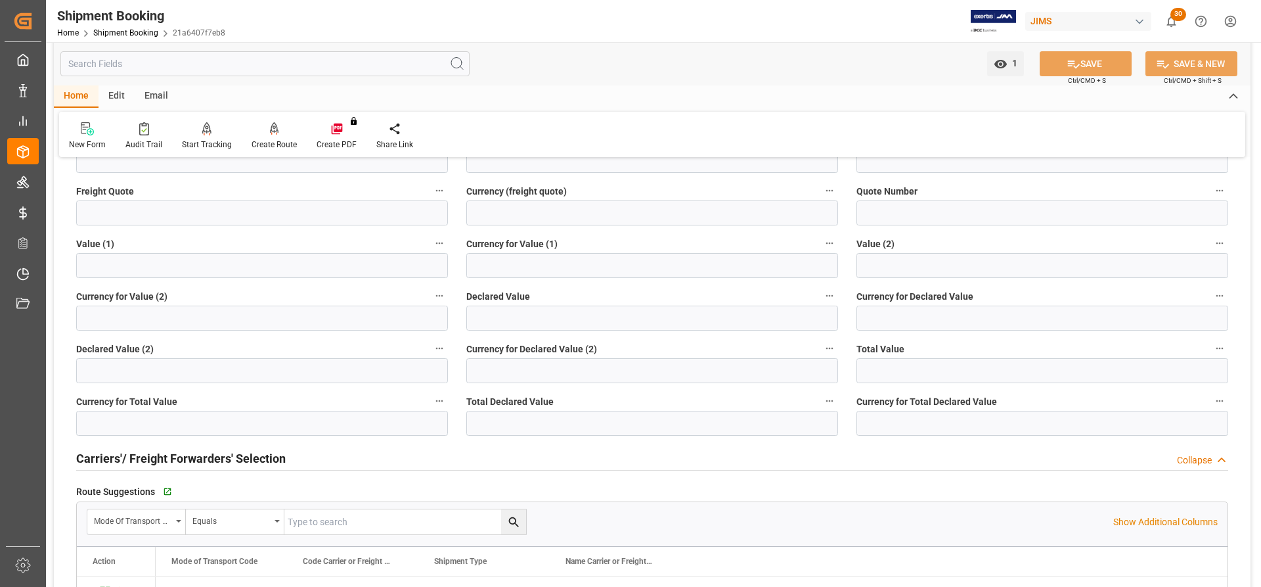
scroll to position [447, 0]
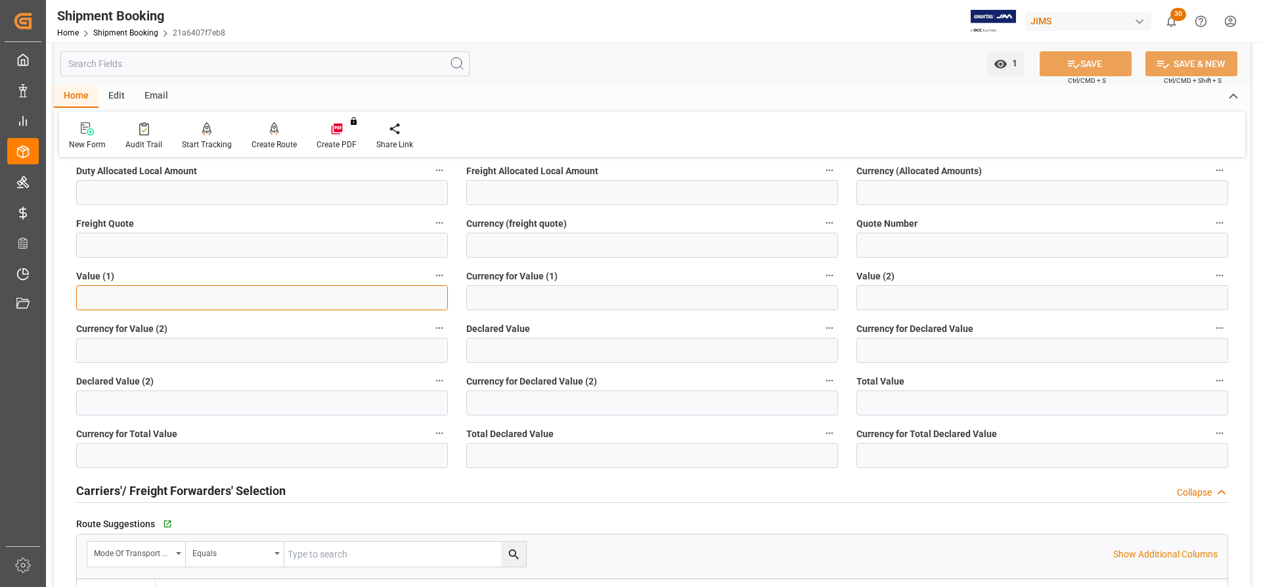
paste input "text"
click at [93, 299] on input "text" at bounding box center [262, 297] width 372 height 25
type input "130.90"
click at [520, 290] on input at bounding box center [652, 297] width 372 height 25
type input "u"
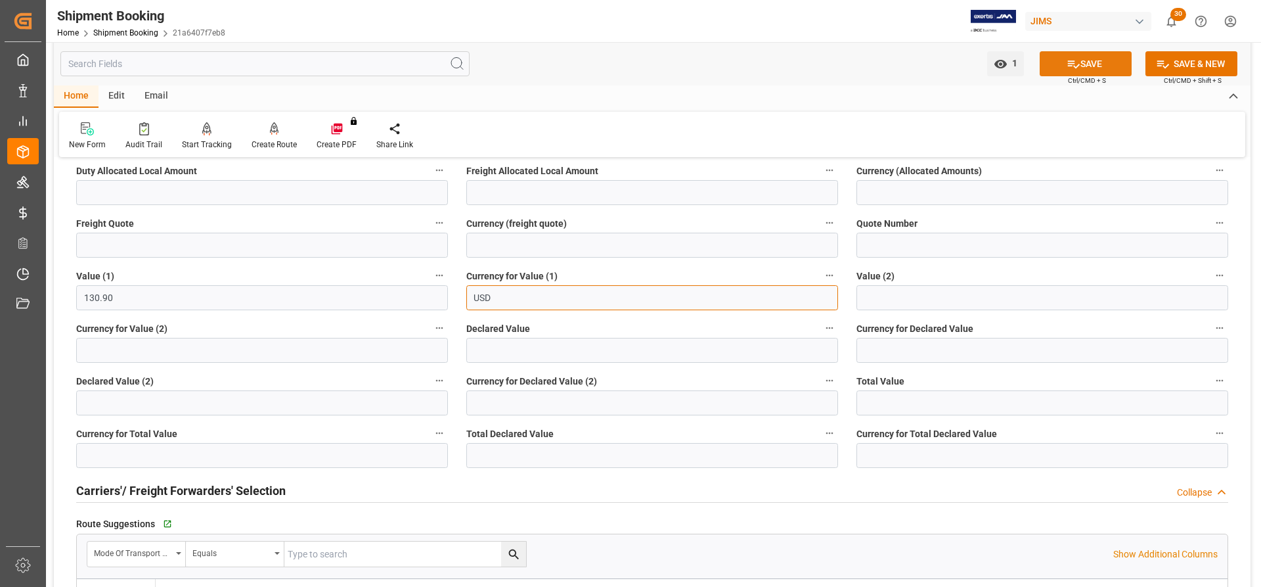
type input "USD"
click at [1100, 60] on button "SAVE" at bounding box center [1086, 63] width 92 height 25
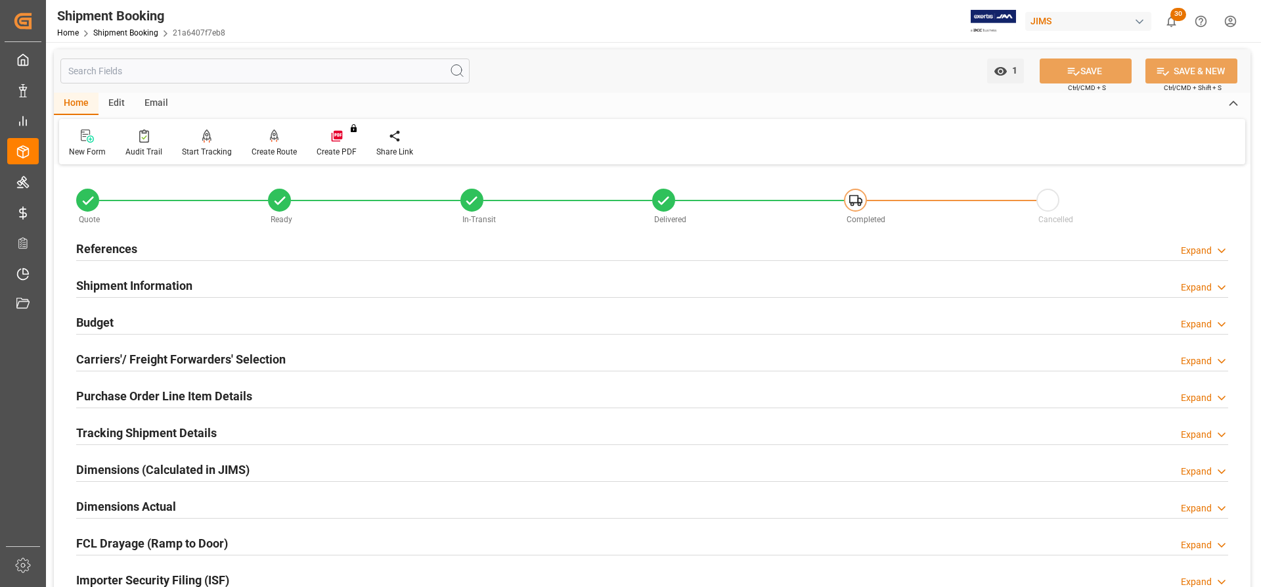
scroll to position [0, 0]
click at [98, 435] on h2 "Tracking Shipment Details" at bounding box center [146, 433] width 141 height 18
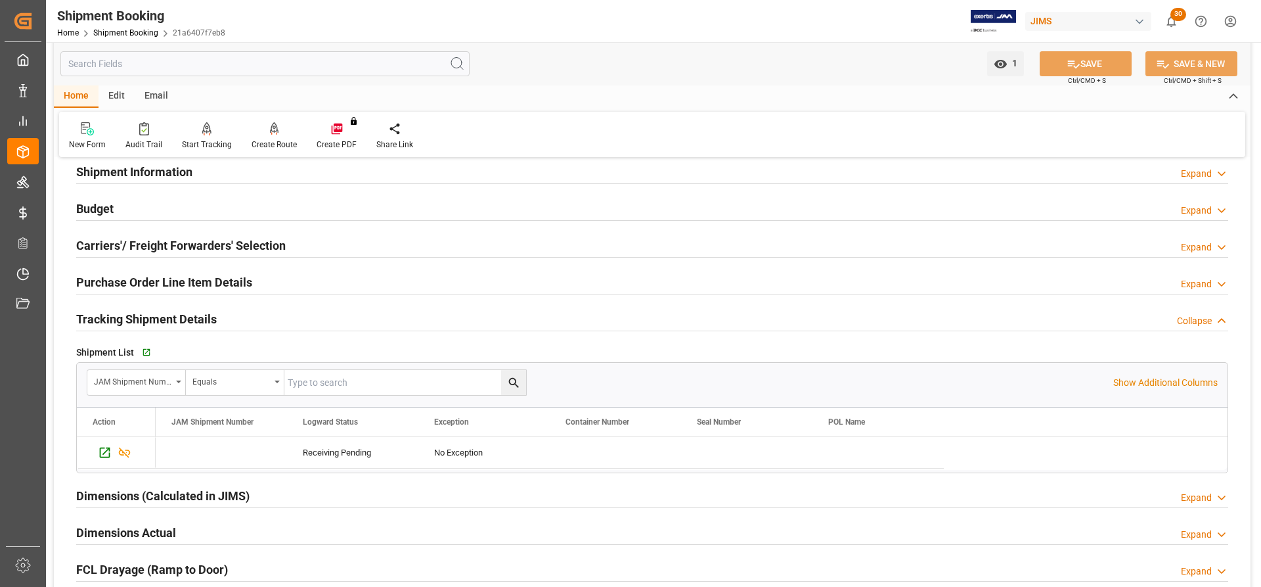
scroll to position [131, 0]
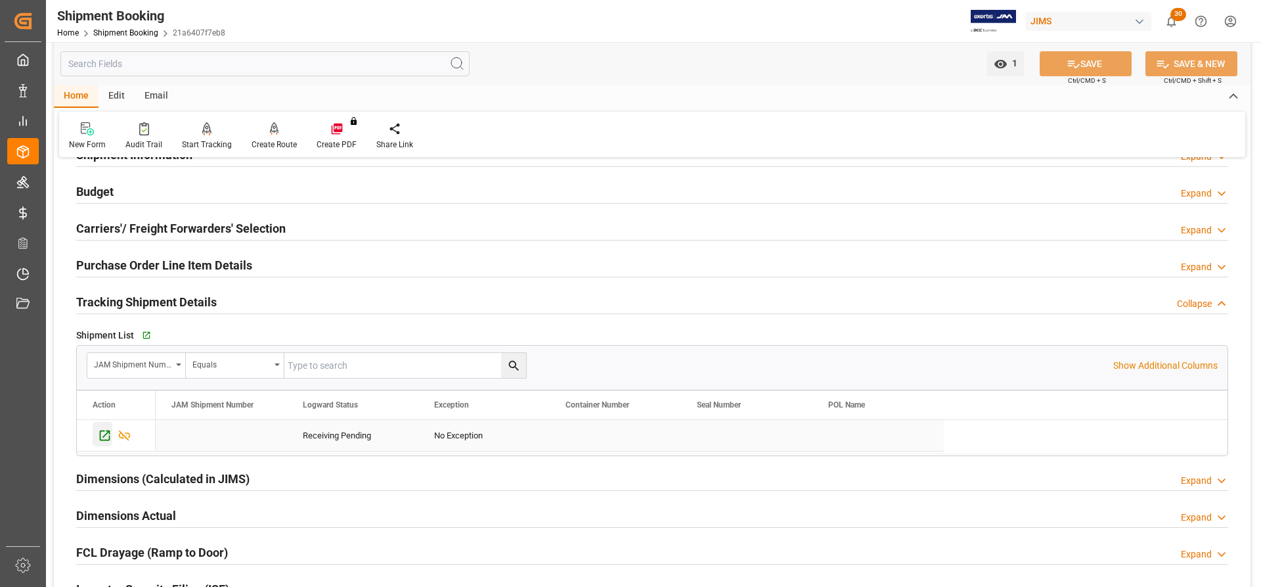
click at [105, 432] on icon "Press SPACE to select this row." at bounding box center [105, 435] width 14 height 14
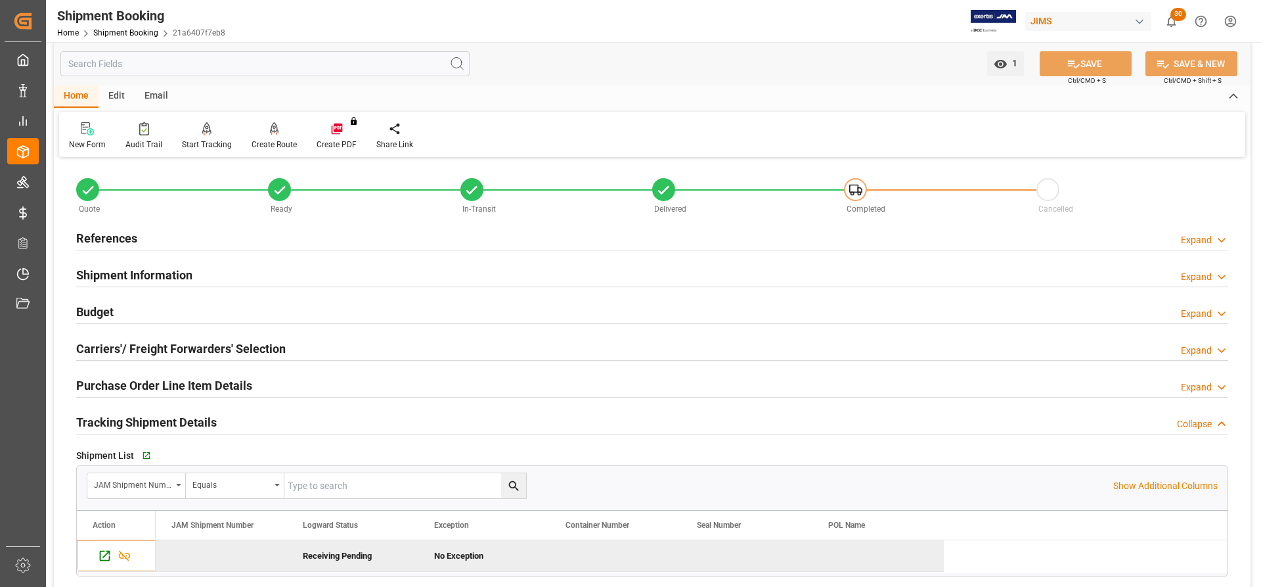
scroll to position [0, 0]
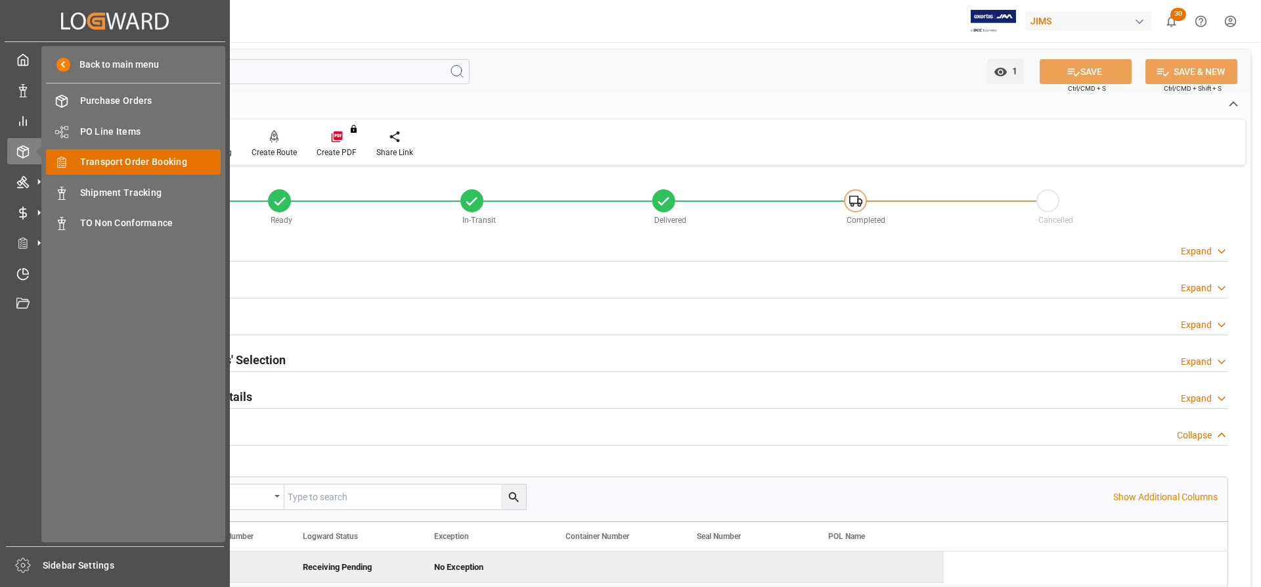
click at [112, 160] on span "Transport Order Booking" at bounding box center [150, 162] width 141 height 14
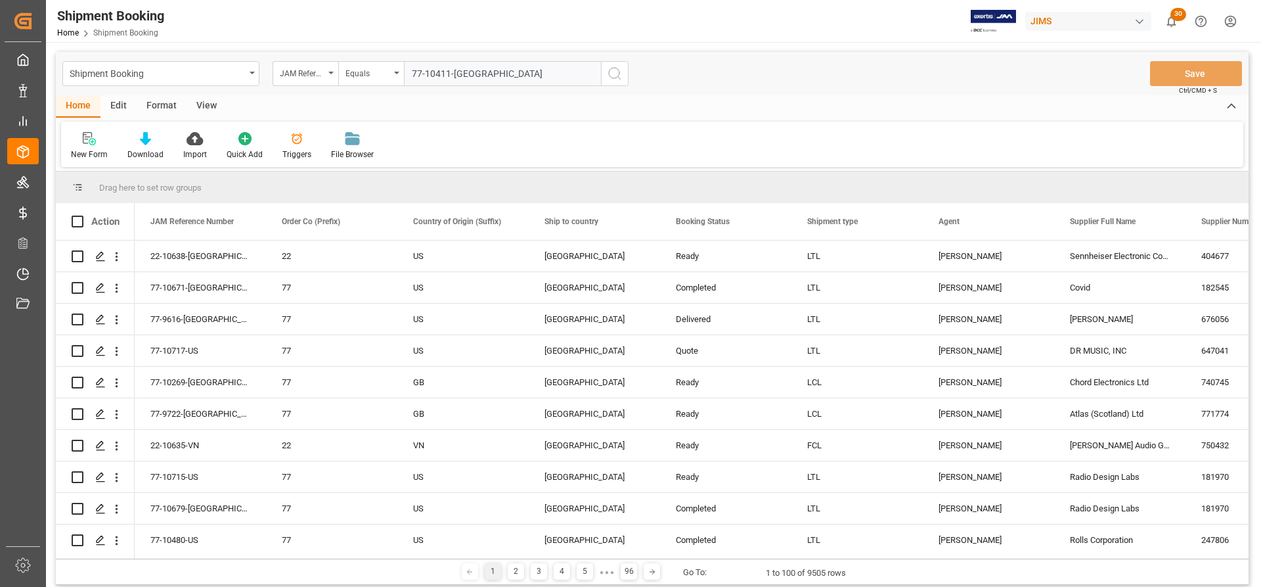
type input "77-10411-[GEOGRAPHIC_DATA]"
click at [619, 74] on icon "search button" at bounding box center [615, 74] width 16 height 16
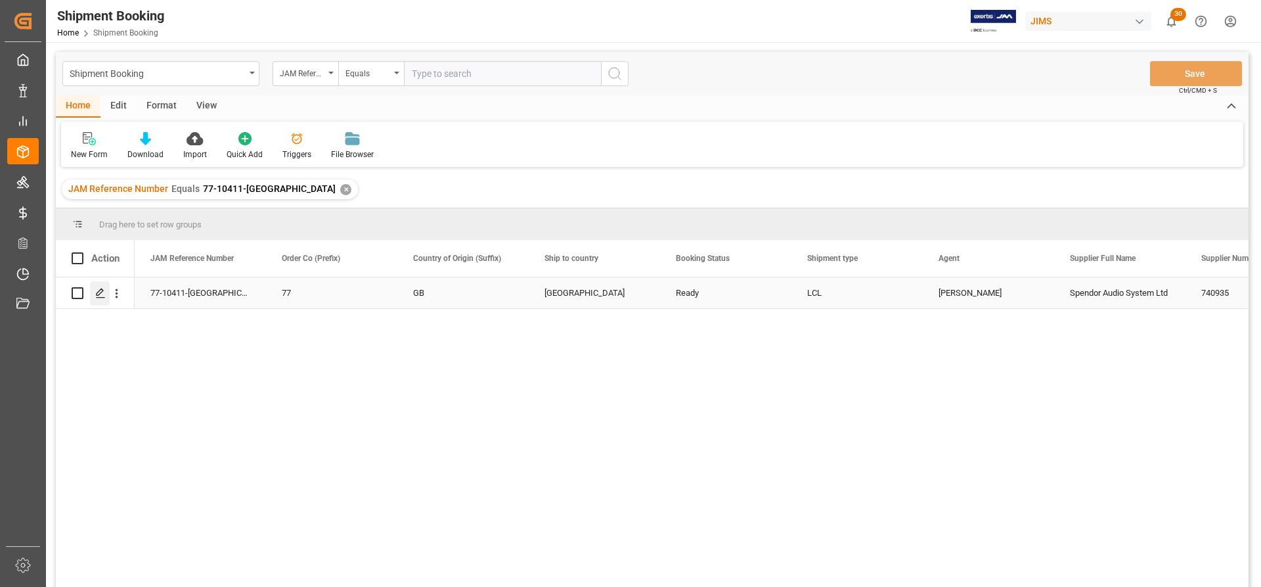
click at [108, 296] on div "Press SPACE to select this row." at bounding box center [100, 293] width 20 height 24
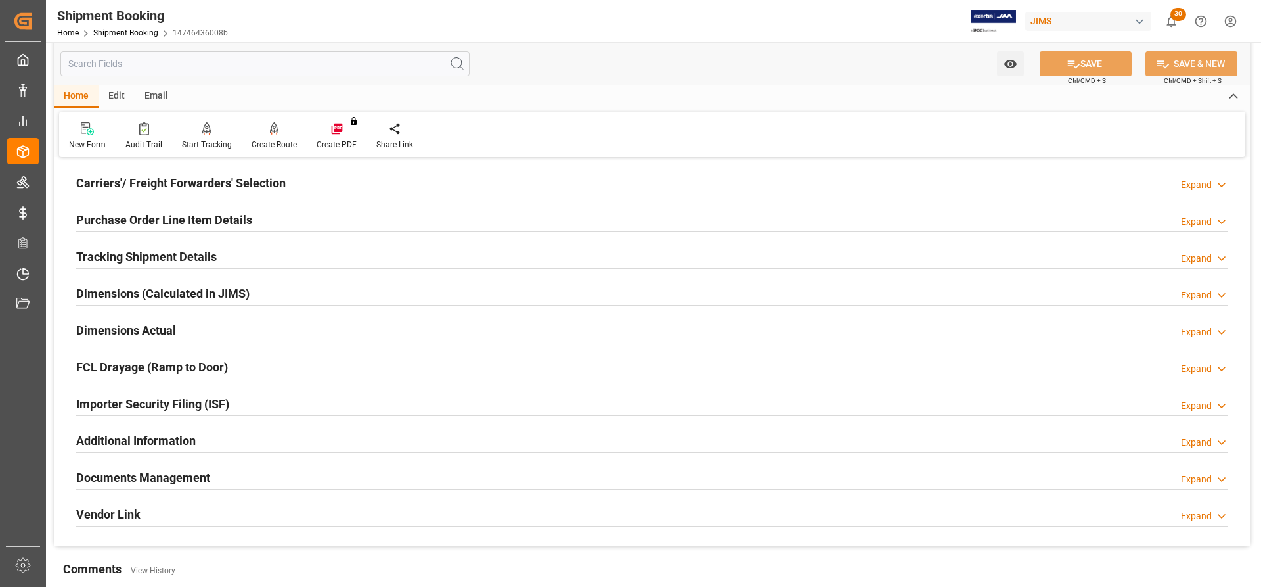
scroll to position [137, 0]
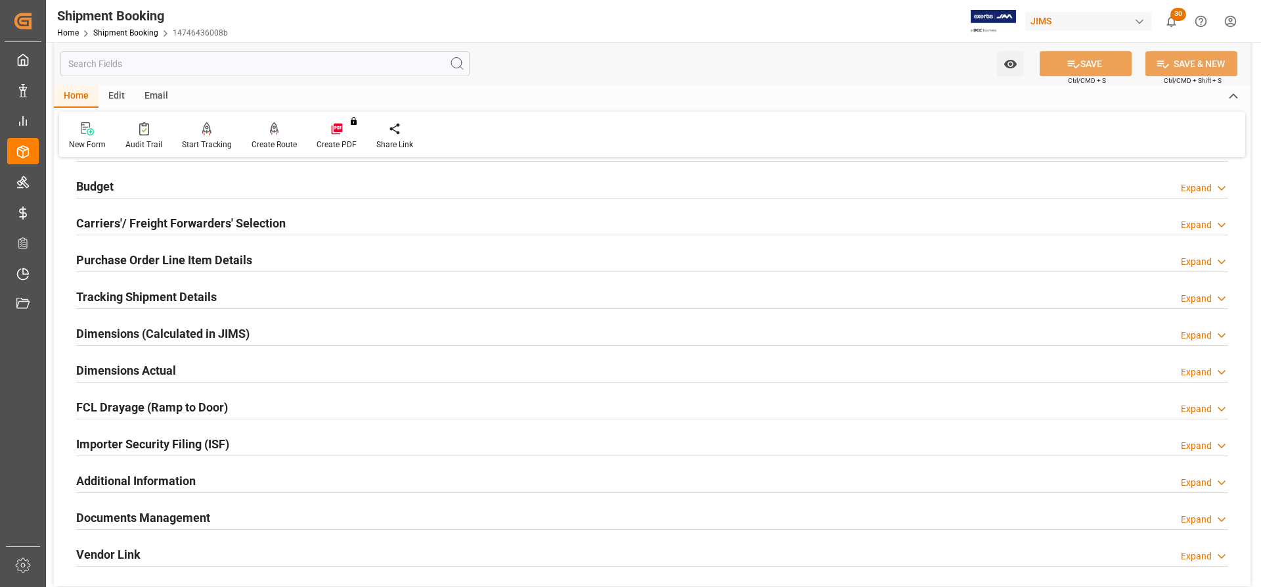
click at [120, 219] on h2 "Carriers'/ Freight Forwarders' Selection" at bounding box center [181, 223] width 210 height 18
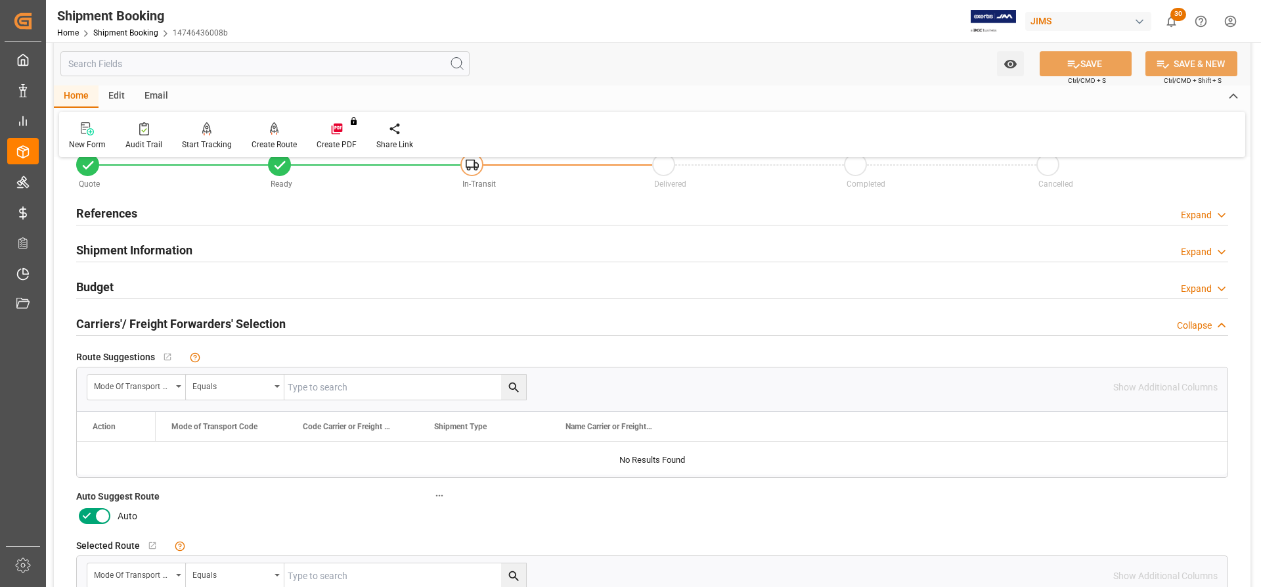
scroll to position [0, 0]
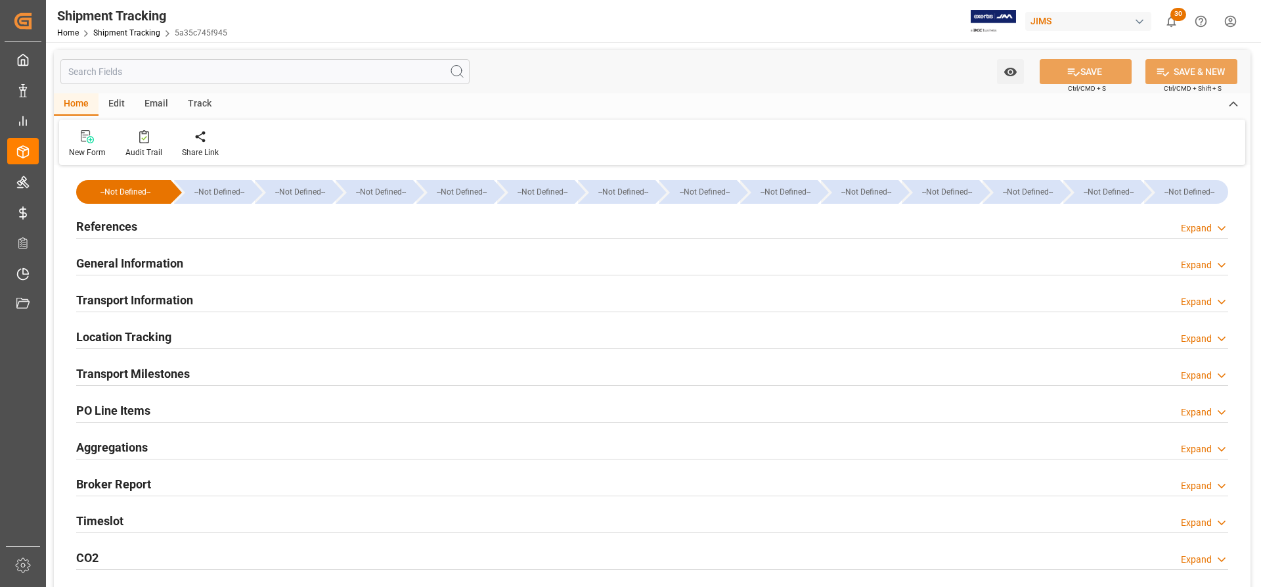
type input "[DATE]"
click at [93, 226] on h2 "References" at bounding box center [106, 226] width 61 height 18
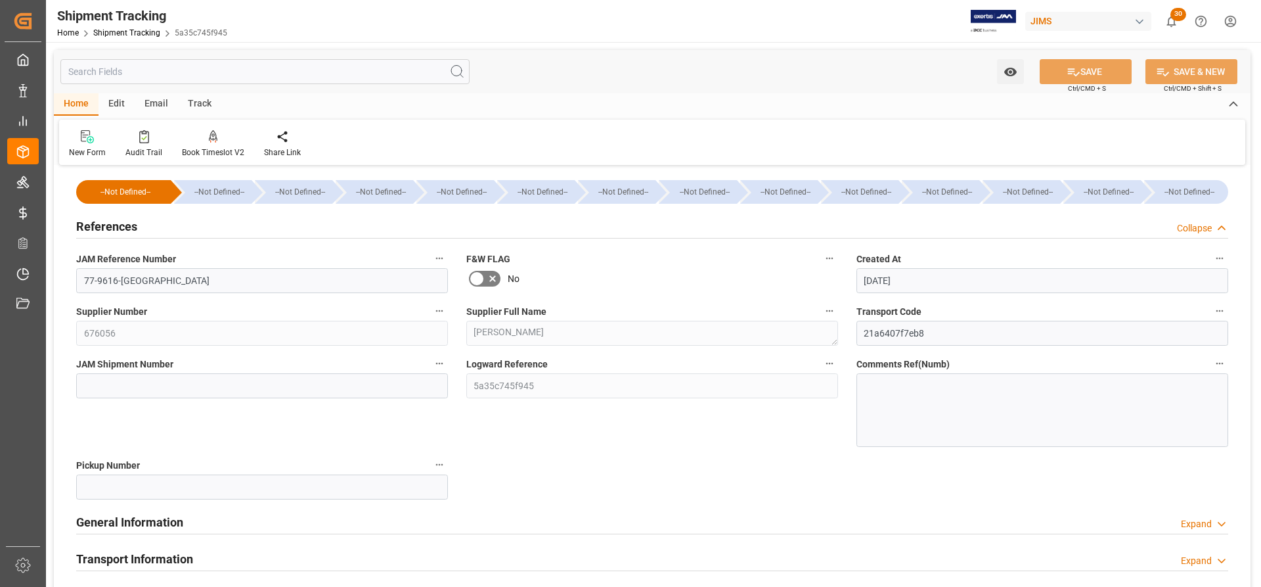
click at [127, 525] on h2 "General Information" at bounding box center [129, 522] width 107 height 18
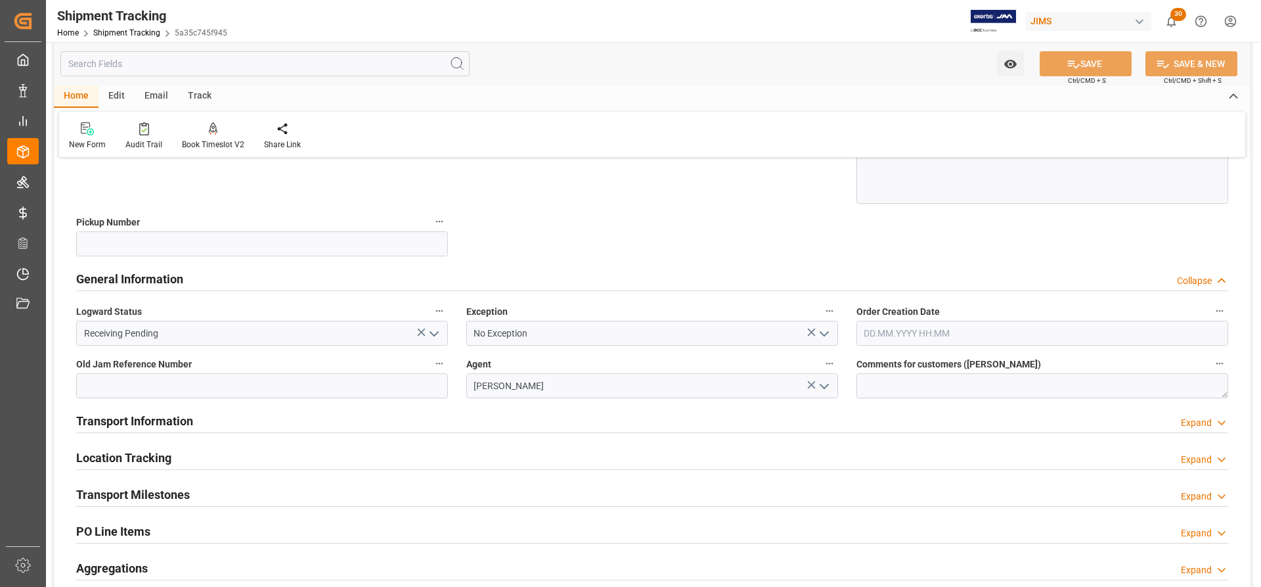
scroll to position [263, 0]
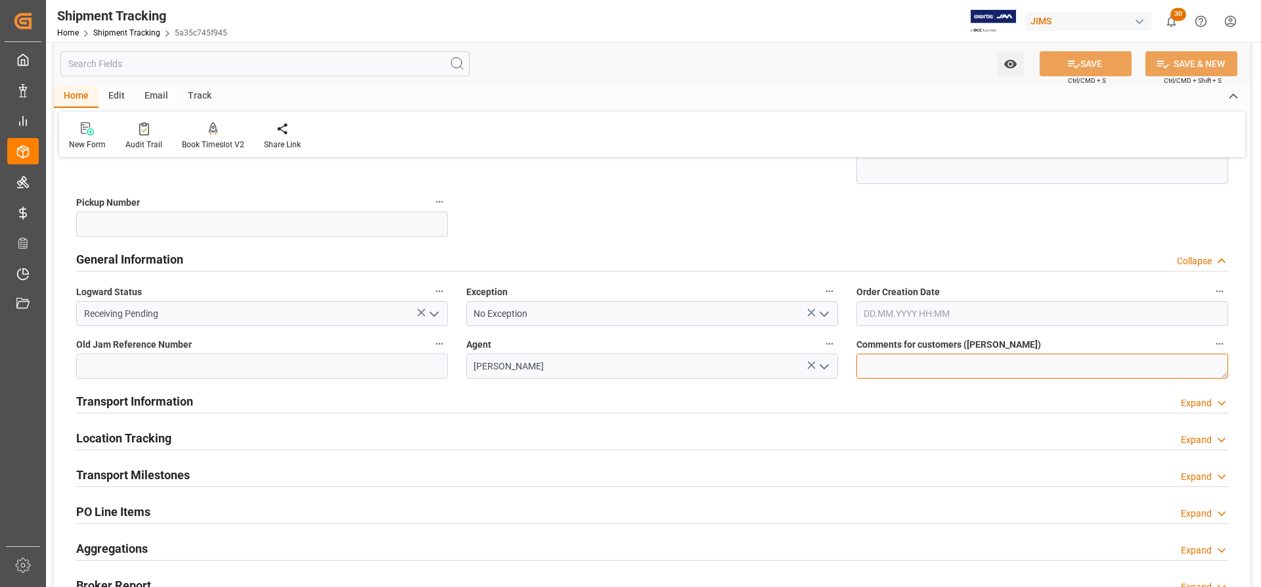
click at [897, 370] on textarea at bounding box center [1042, 365] width 372 height 25
paste textarea "Delivered Duty Paid"
type textarea "Delivered Duty Paid"
click at [1110, 62] on button "SAVE" at bounding box center [1086, 63] width 92 height 25
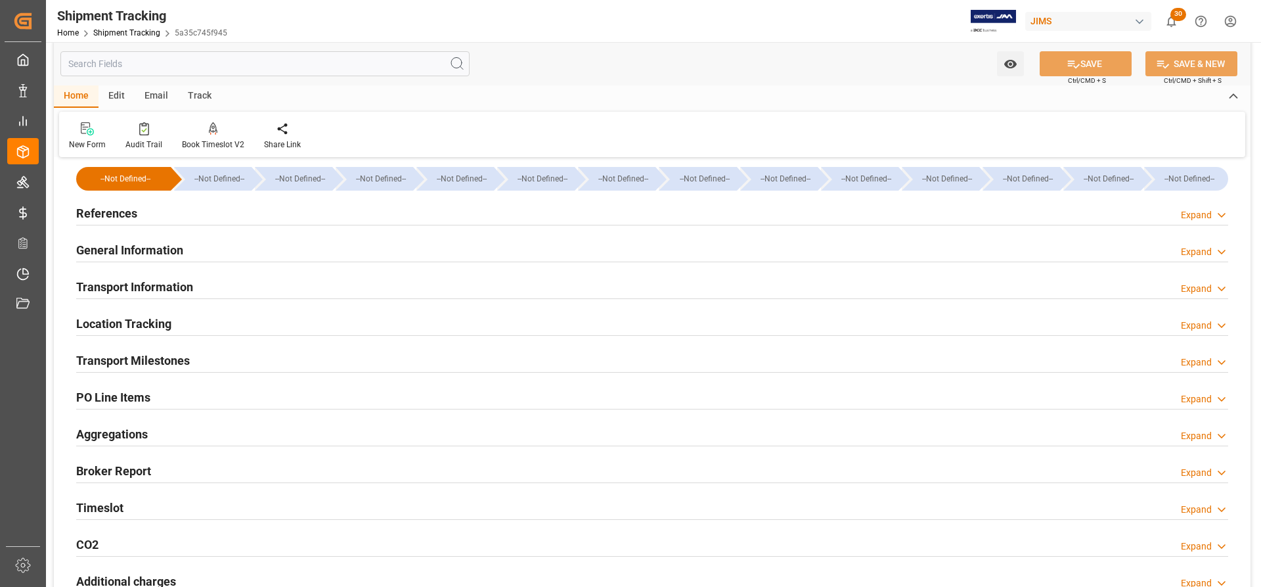
scroll to position [0, 0]
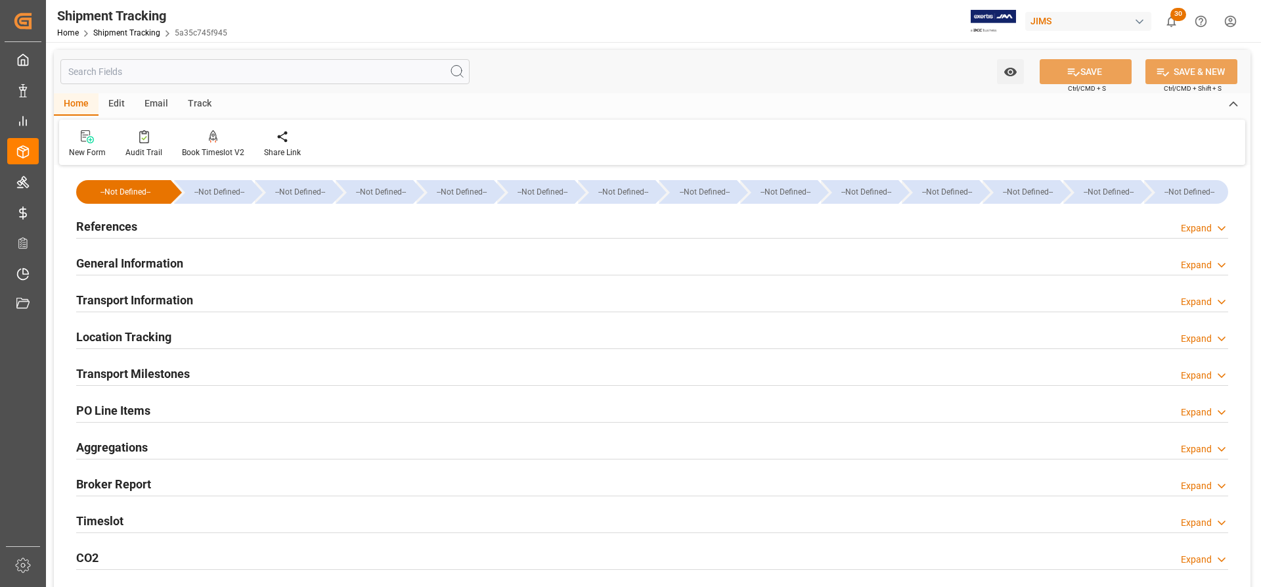
click at [72, 225] on div "References Expand" at bounding box center [652, 226] width 1170 height 37
click at [95, 227] on h2 "References" at bounding box center [106, 226] width 61 height 18
click at [129, 251] on div "General Information" at bounding box center [129, 262] width 107 height 25
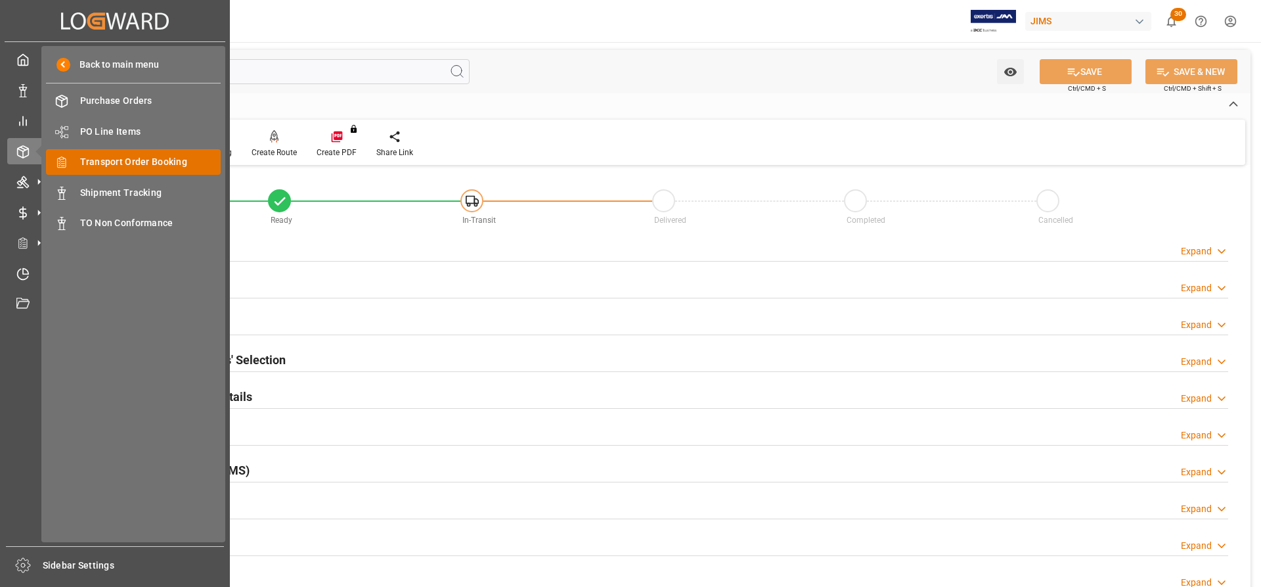
click at [125, 167] on span "Transport Order Booking" at bounding box center [150, 162] width 141 height 14
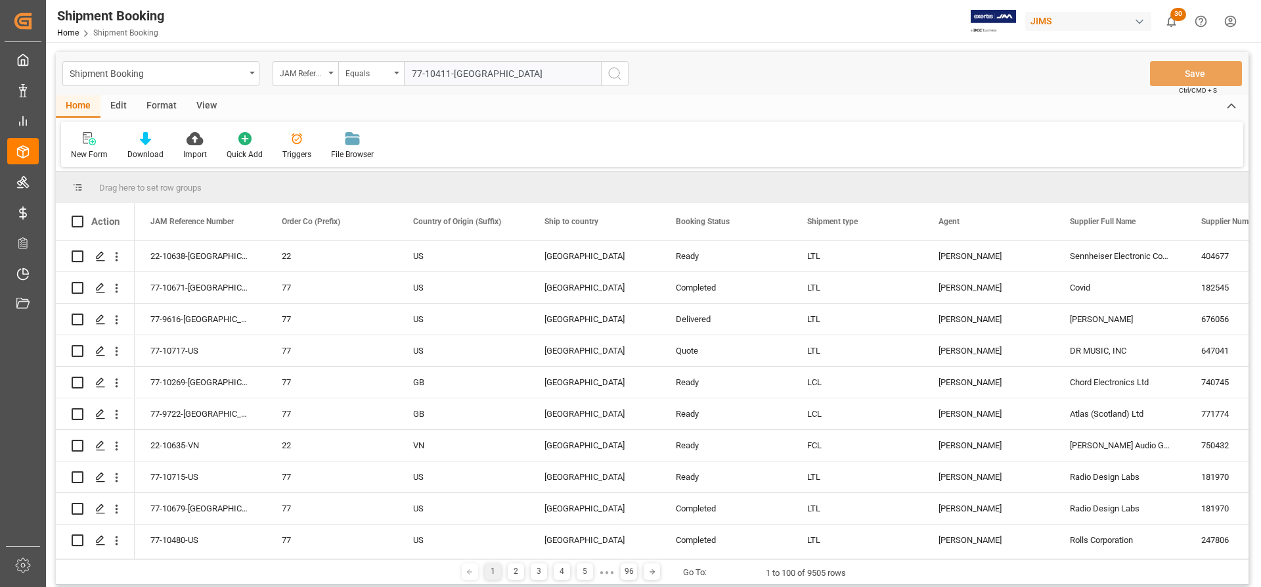
type input "77-10411-[GEOGRAPHIC_DATA]"
click at [615, 70] on icon "search button" at bounding box center [615, 74] width 16 height 16
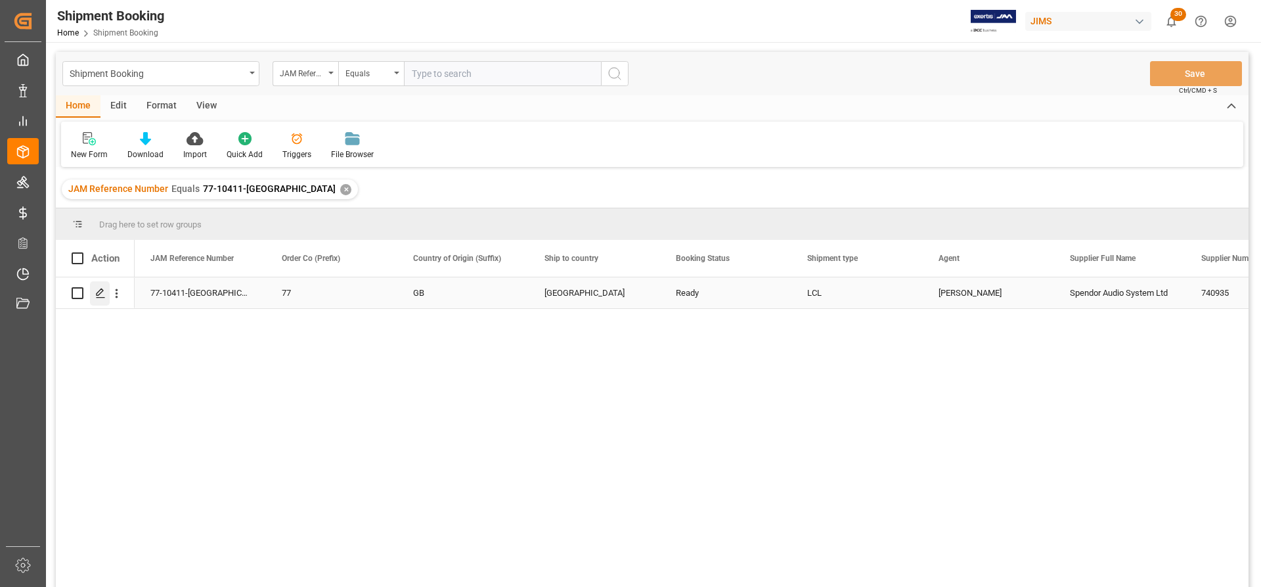
click at [97, 294] on polygon "Press SPACE to select this row." at bounding box center [100, 292] width 7 height 7
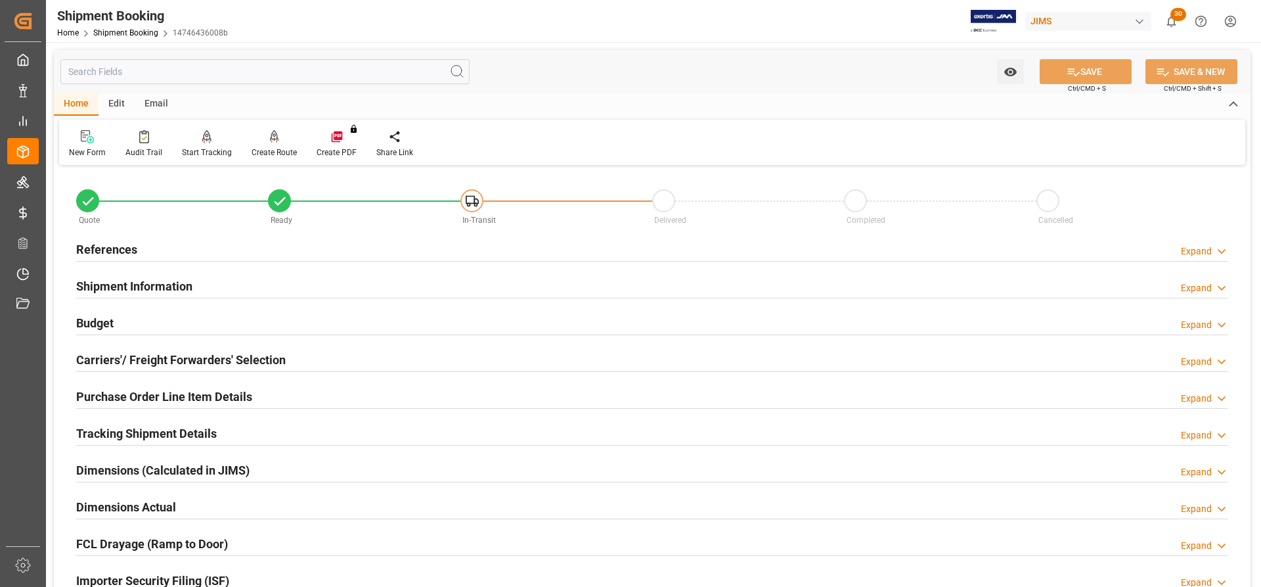
click at [122, 361] on h2 "Carriers'/ Freight Forwarders' Selection" at bounding box center [181, 360] width 210 height 18
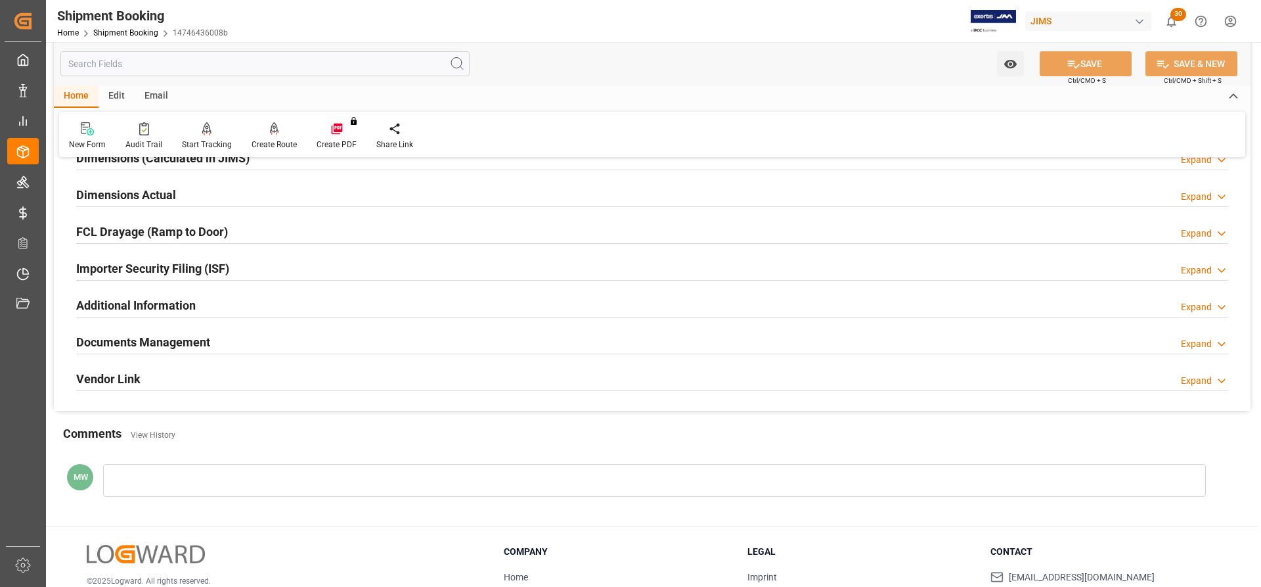
scroll to position [657, 0]
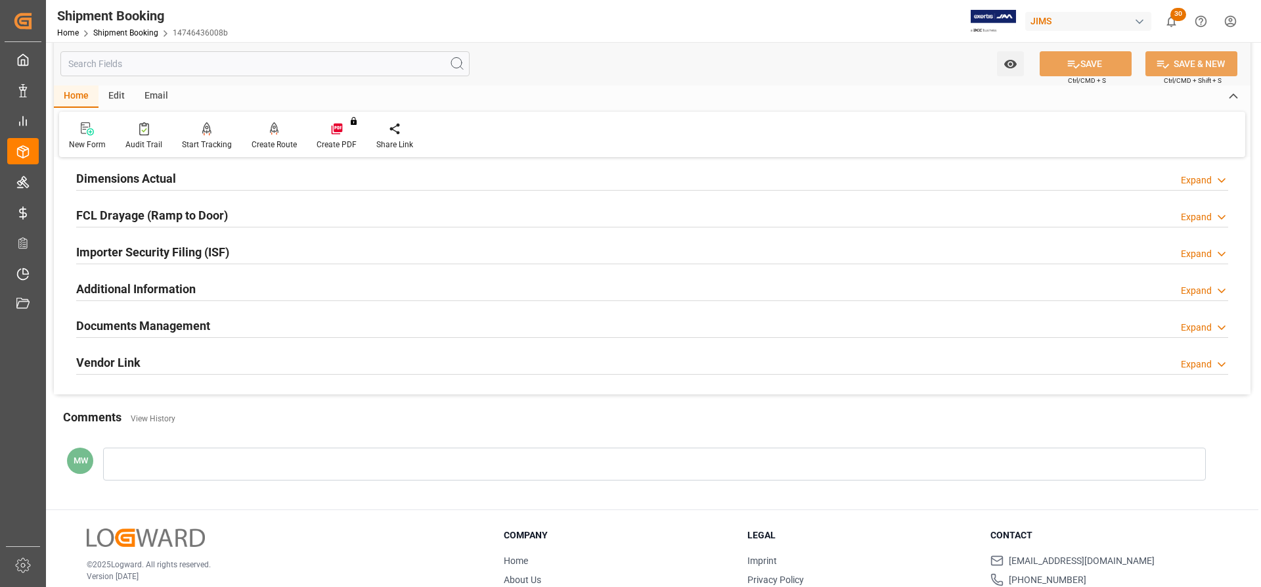
click at [164, 330] on h2 "Documents Management" at bounding box center [143, 326] width 134 height 18
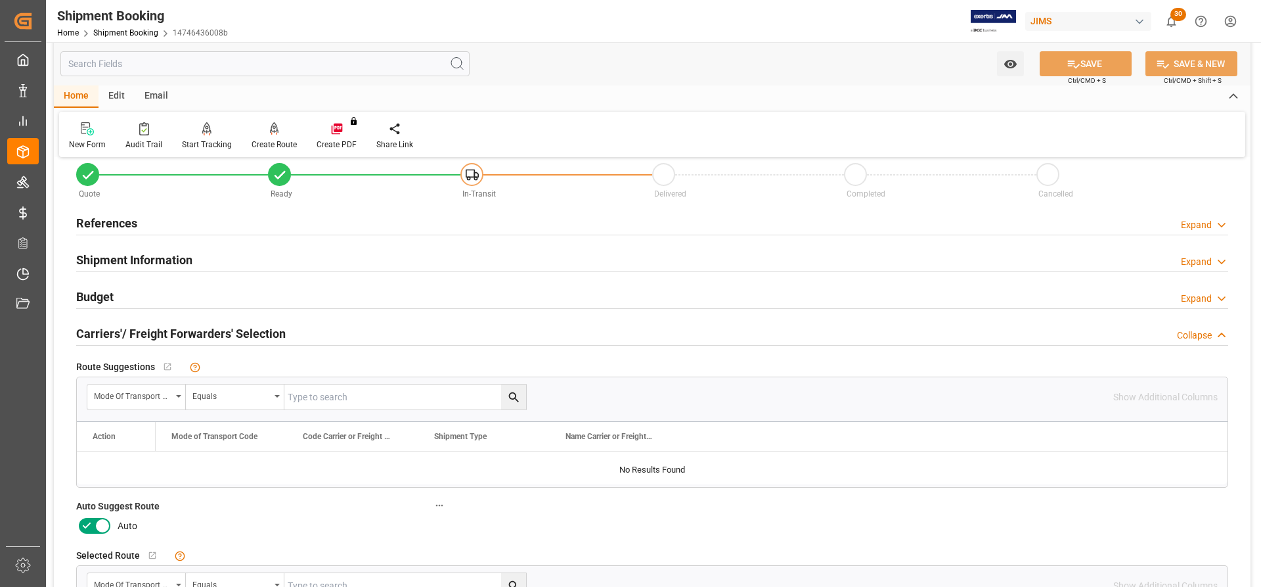
scroll to position [0, 0]
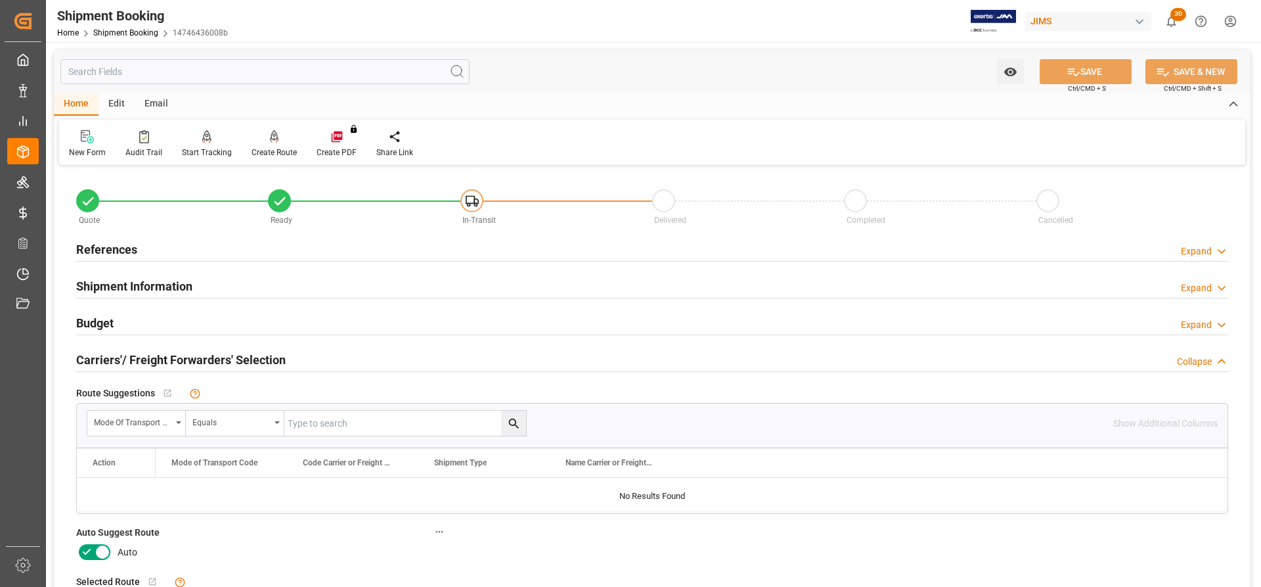
click at [107, 252] on h2 "References" at bounding box center [106, 249] width 61 height 18
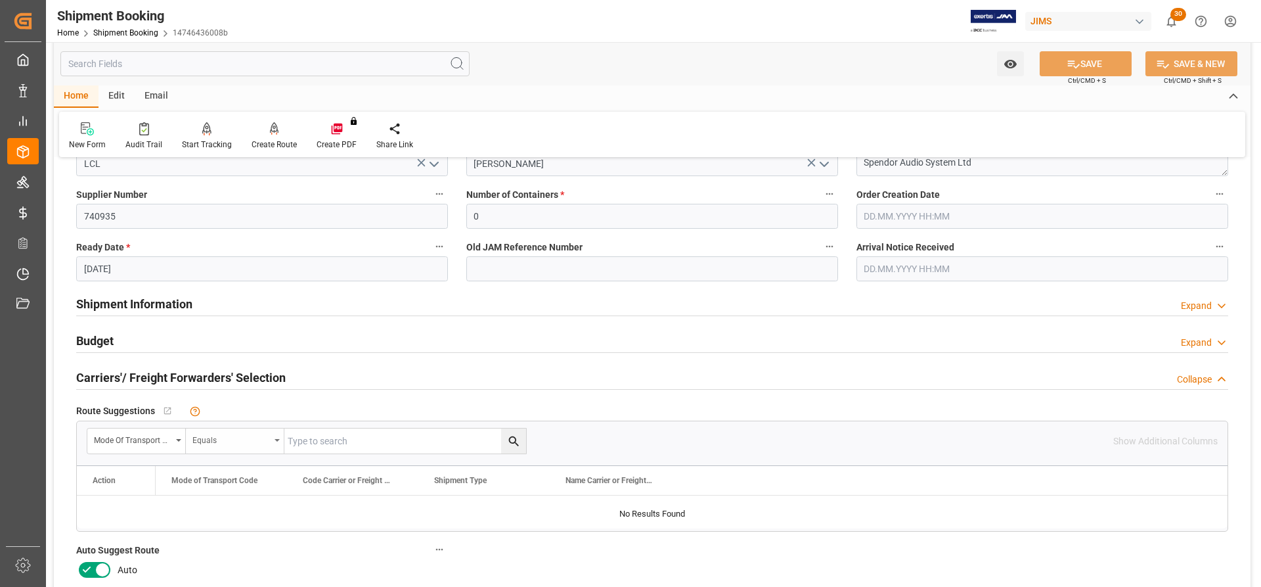
scroll to position [328, 0]
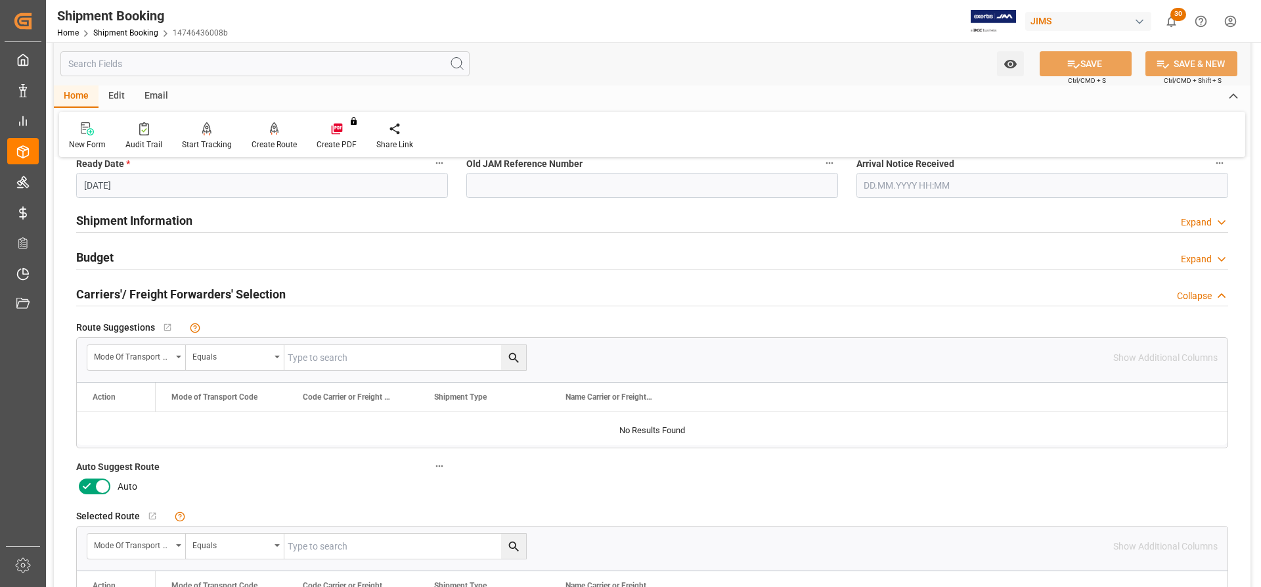
click at [144, 221] on h2 "Shipment Information" at bounding box center [134, 220] width 116 height 18
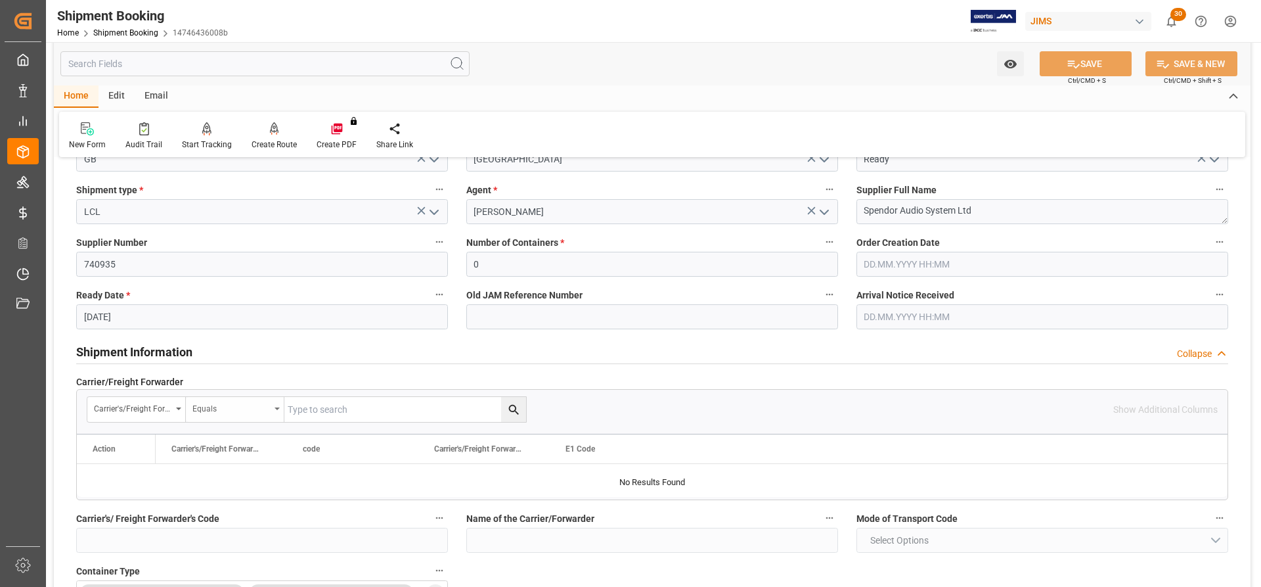
scroll to position [0, 0]
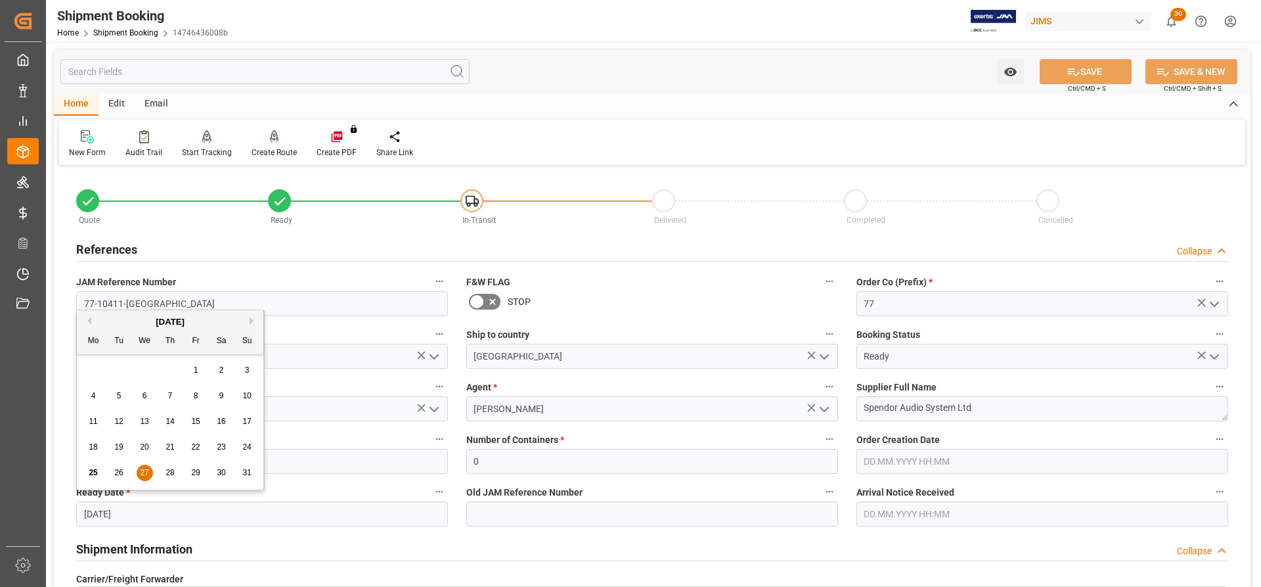
drag, startPoint x: 134, startPoint y: 508, endPoint x: 71, endPoint y: 515, distance: 63.4
click at [71, 515] on div "Ready Date * 27.08.2025" at bounding box center [262, 504] width 390 height 53
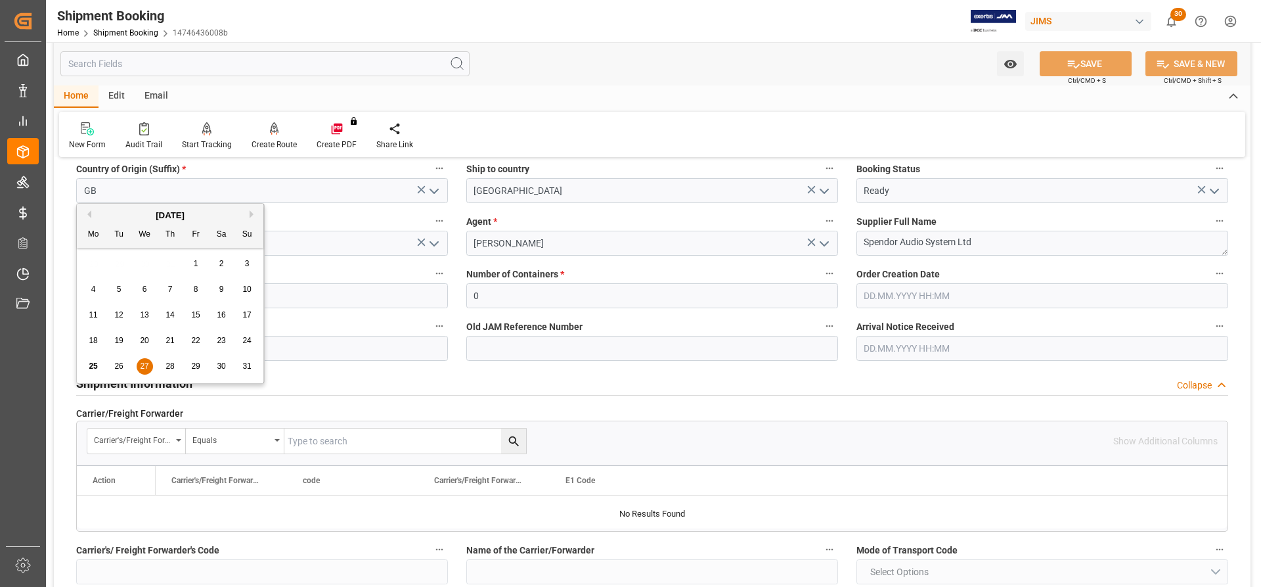
scroll to position [197, 0]
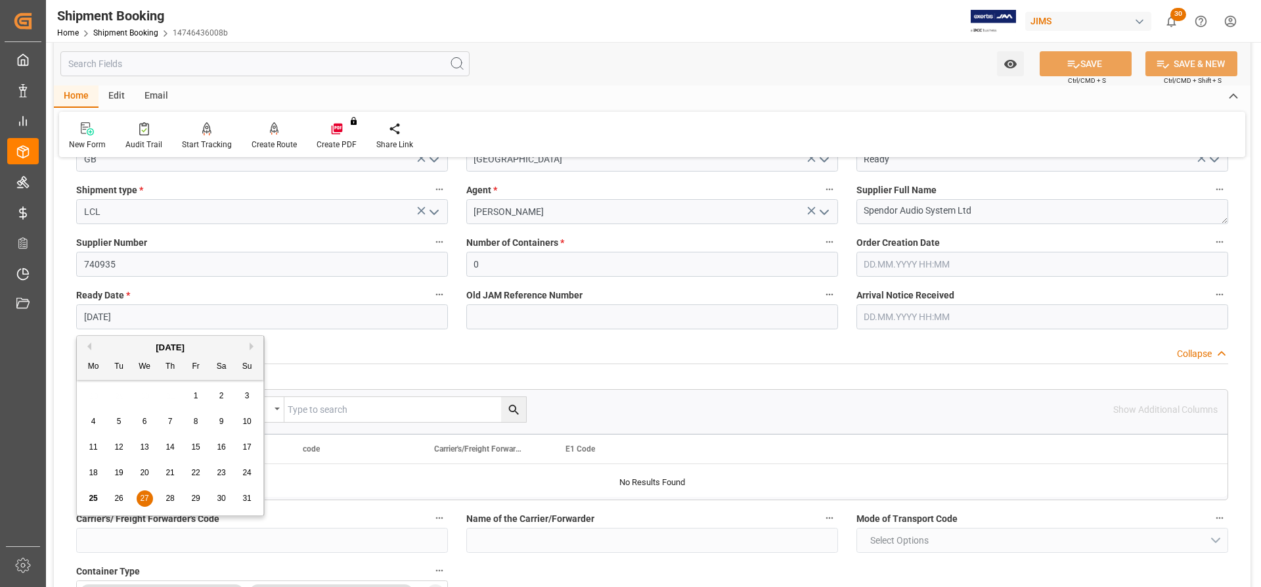
click at [103, 516] on div "Previous Month Next Month August 2025 Mo Tu We Th Fr Sa Su 28 29 30 31 1 2 3 4 …" at bounding box center [170, 425] width 188 height 181
click at [324, 484] on div at bounding box center [652, 480] width 1151 height 33
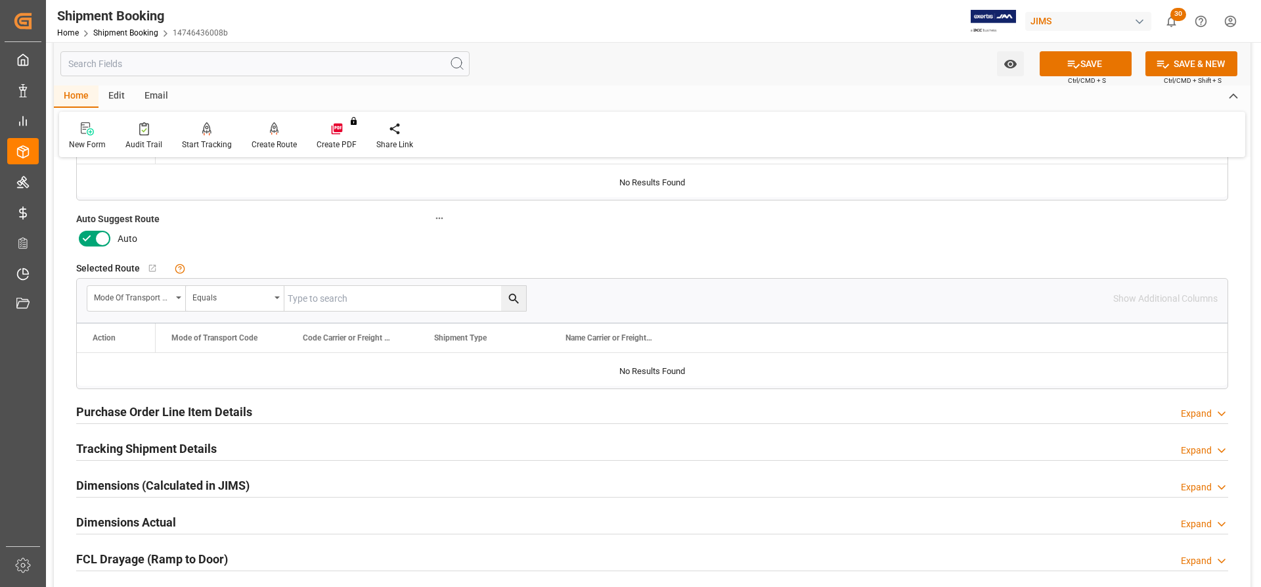
scroll to position [1117, 0]
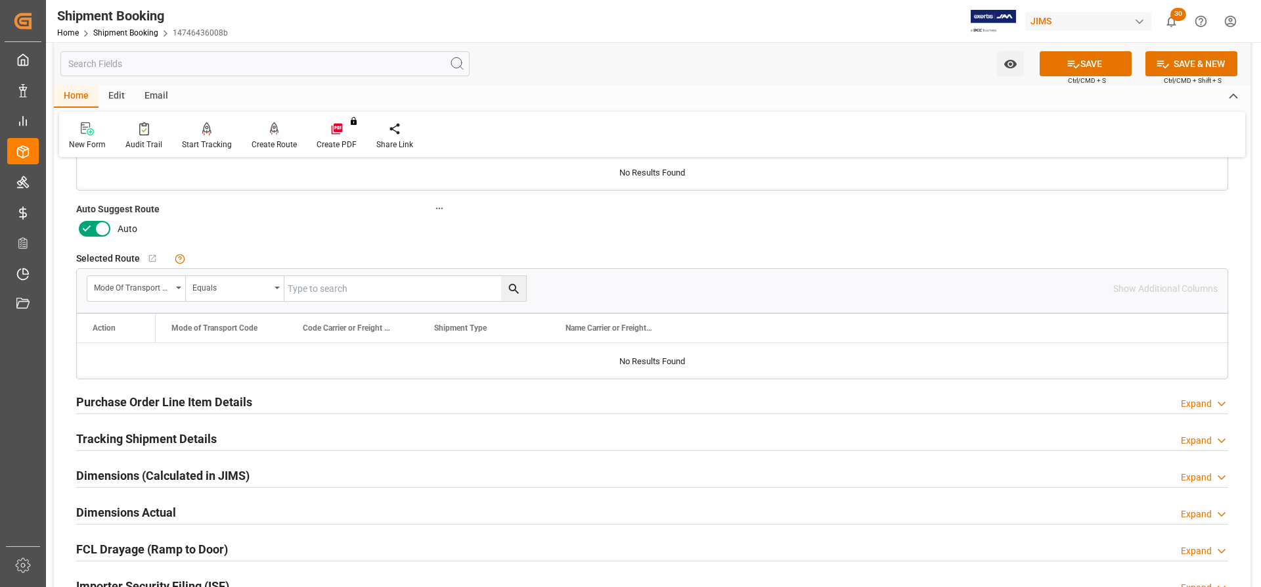
click at [112, 433] on h2 "Tracking Shipment Details" at bounding box center [146, 439] width 141 height 18
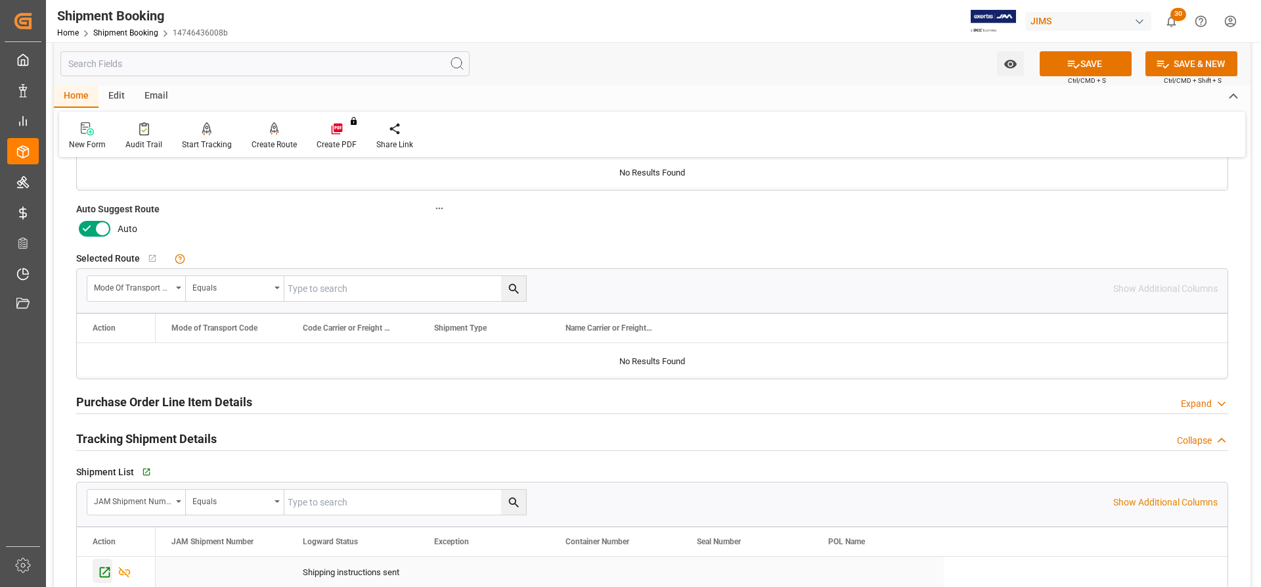
click at [99, 569] on icon "Press SPACE to select this row." at bounding box center [105, 572] width 14 height 14
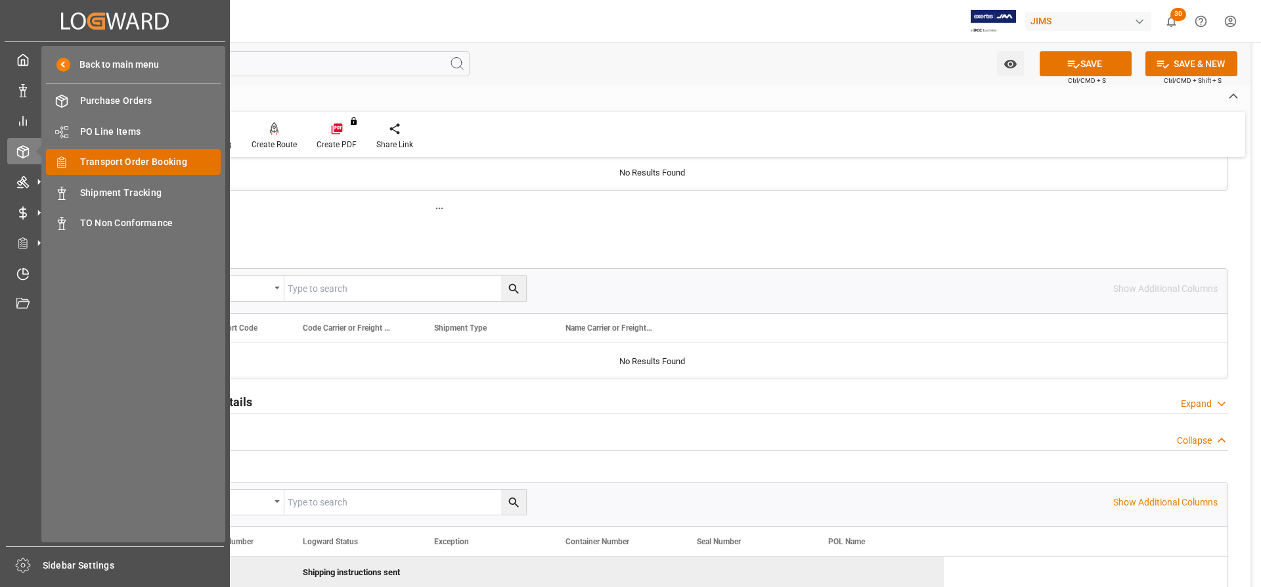
click at [110, 157] on span "Transport Order Booking" at bounding box center [150, 162] width 141 height 14
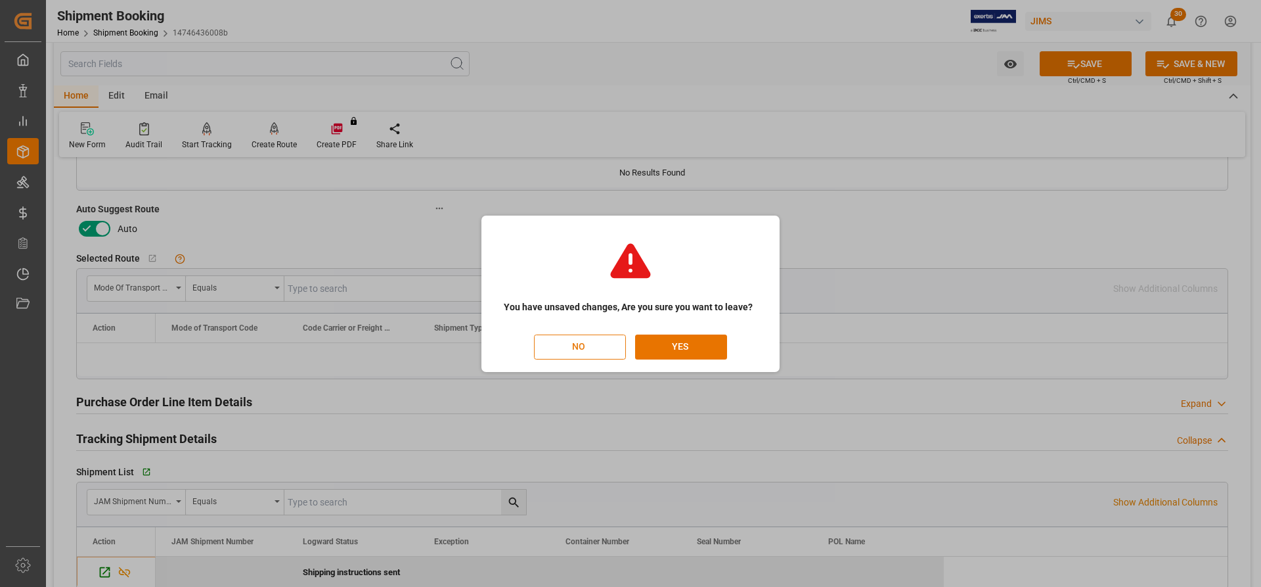
click at [588, 347] on button "NO" at bounding box center [580, 346] width 92 height 25
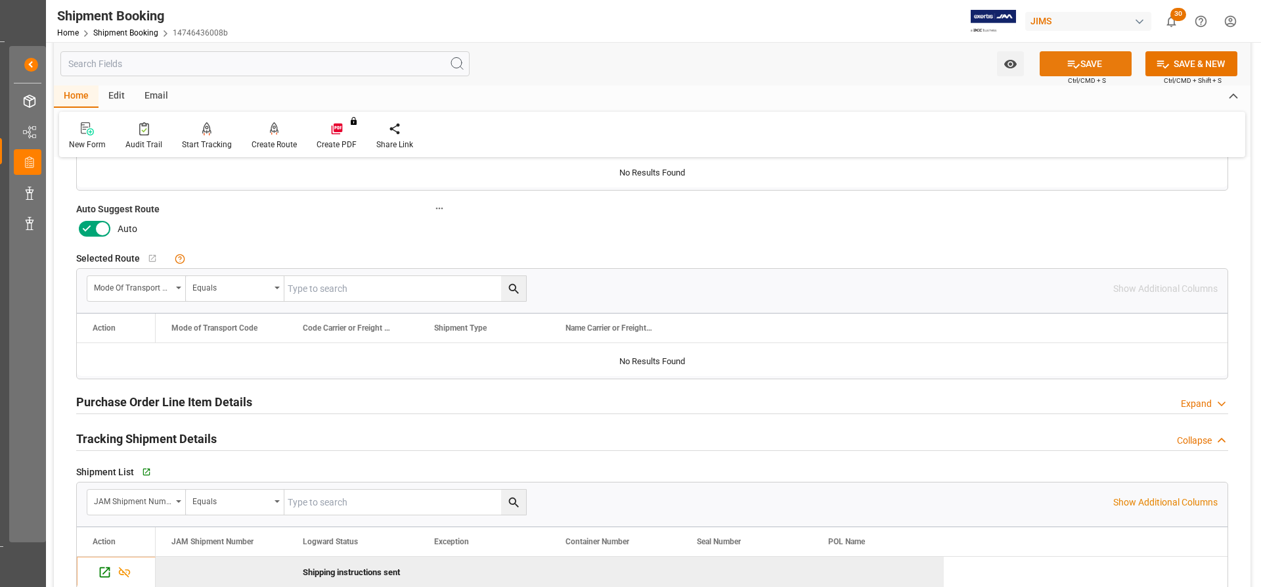
click at [1112, 58] on button "SAVE" at bounding box center [1086, 63] width 92 height 25
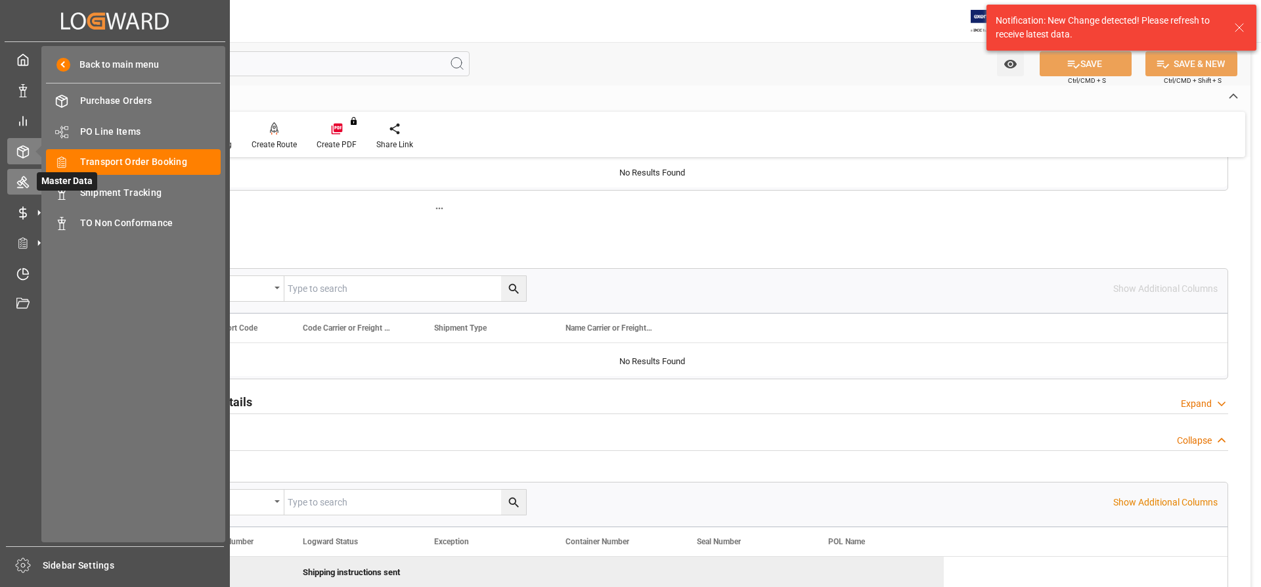
scroll to position [0, 0]
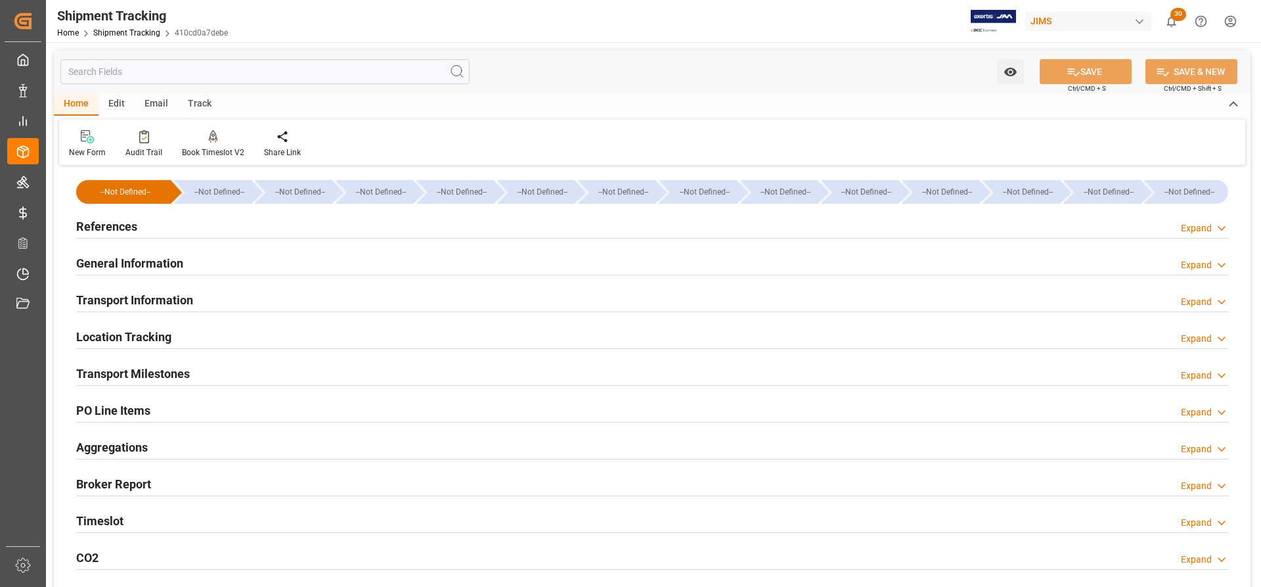
click at [127, 372] on h2 "Transport Milestones" at bounding box center [133, 374] width 114 height 18
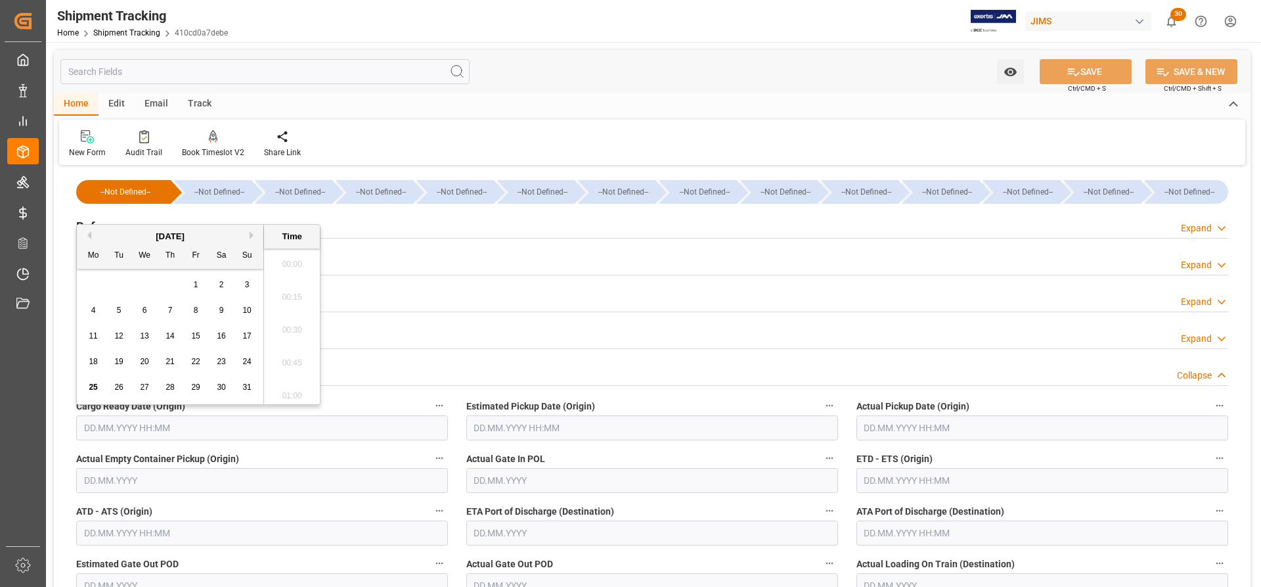
scroll to position [1844, 0]
paste input "[DATE]"
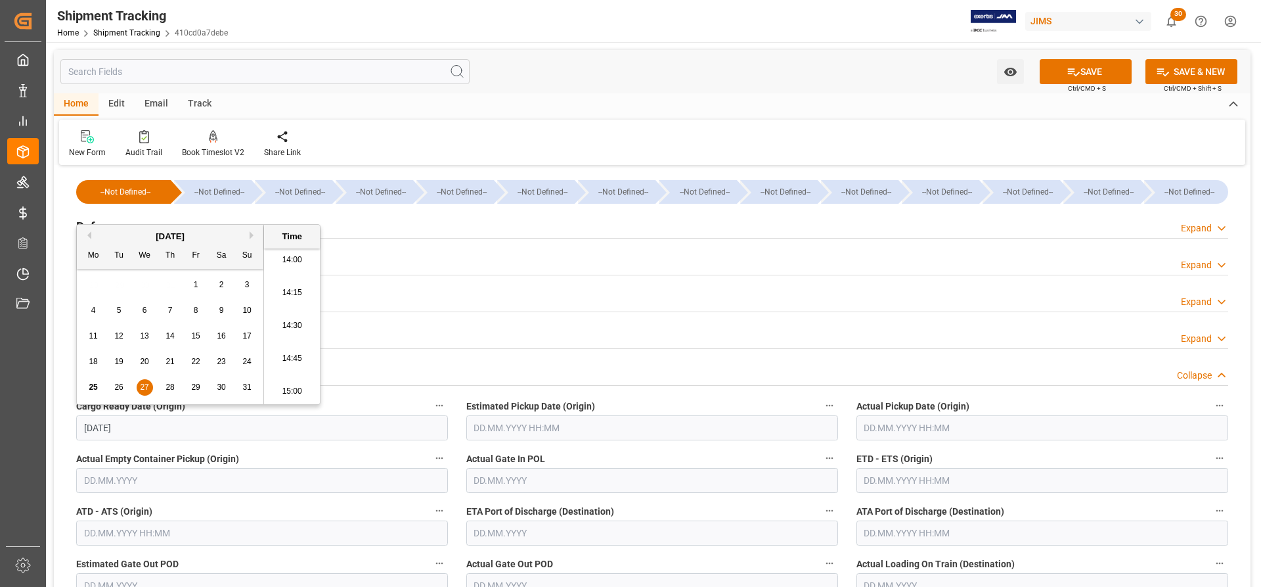
click at [406, 359] on div "Transport Milestones Collapse" at bounding box center [652, 373] width 1170 height 37
type input "[DATE] 00:00"
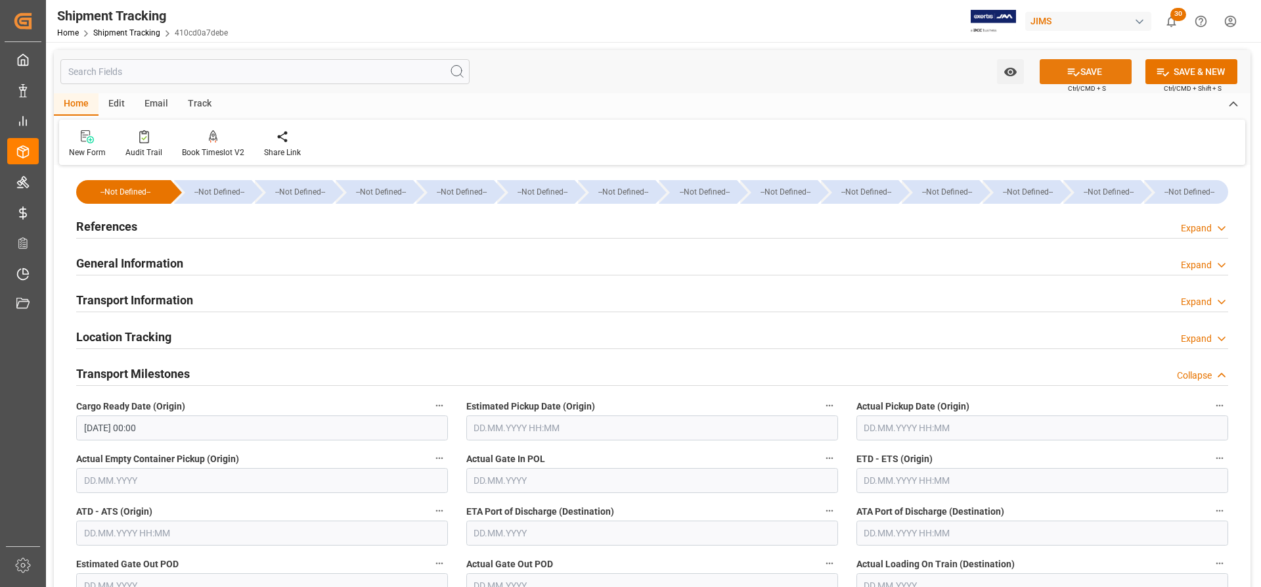
click at [1098, 76] on button "SAVE" at bounding box center [1086, 71] width 92 height 25
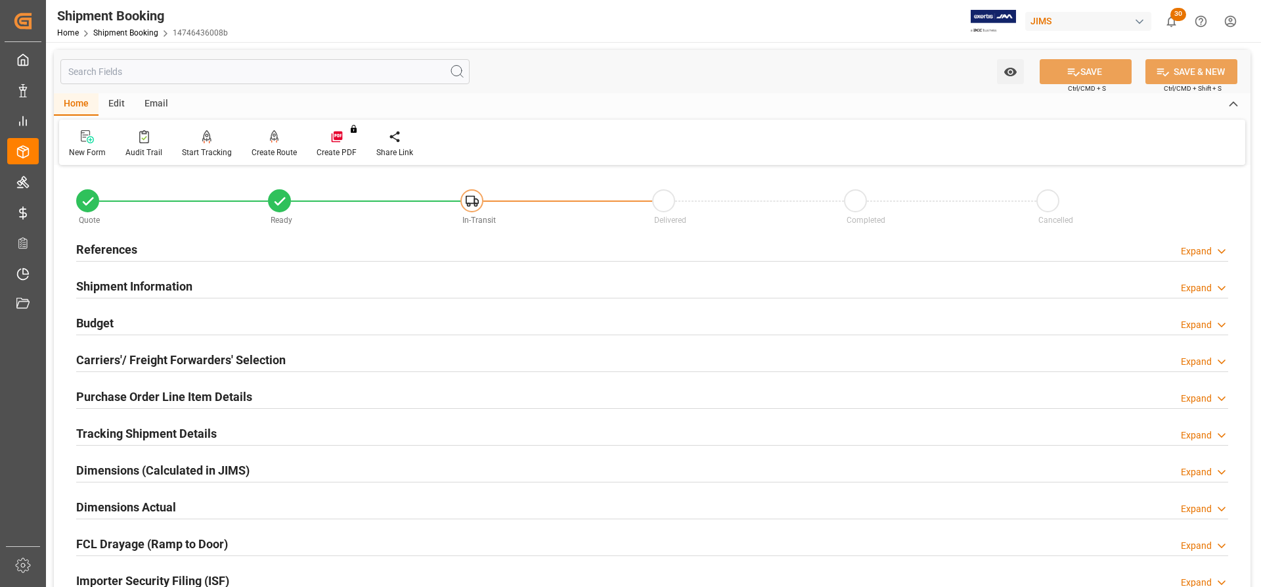
click at [128, 430] on h2 "Tracking Shipment Details" at bounding box center [146, 433] width 141 height 18
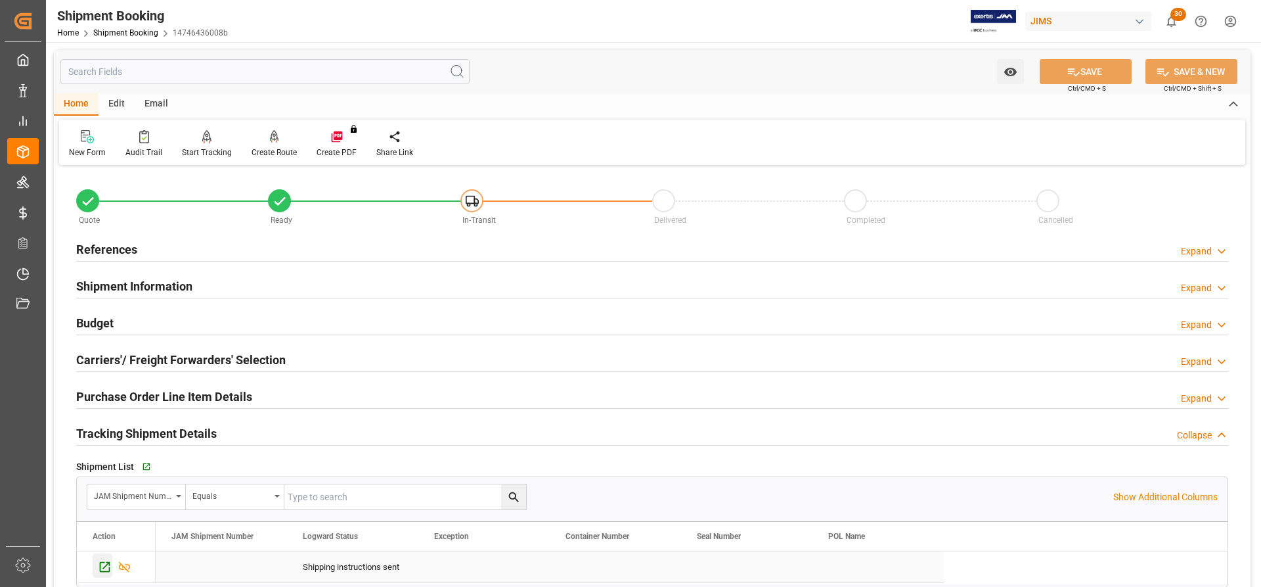
click at [109, 565] on icon "Press SPACE to select this row." at bounding box center [105, 567] width 11 height 11
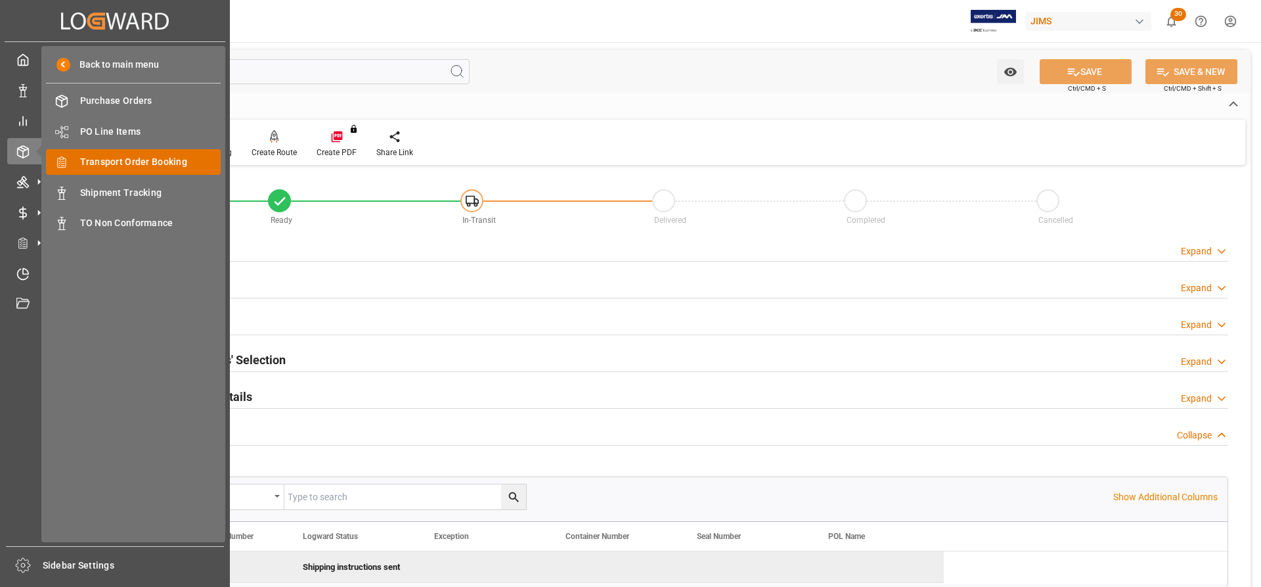
click at [110, 161] on span "Transport Order Booking" at bounding box center [150, 162] width 141 height 14
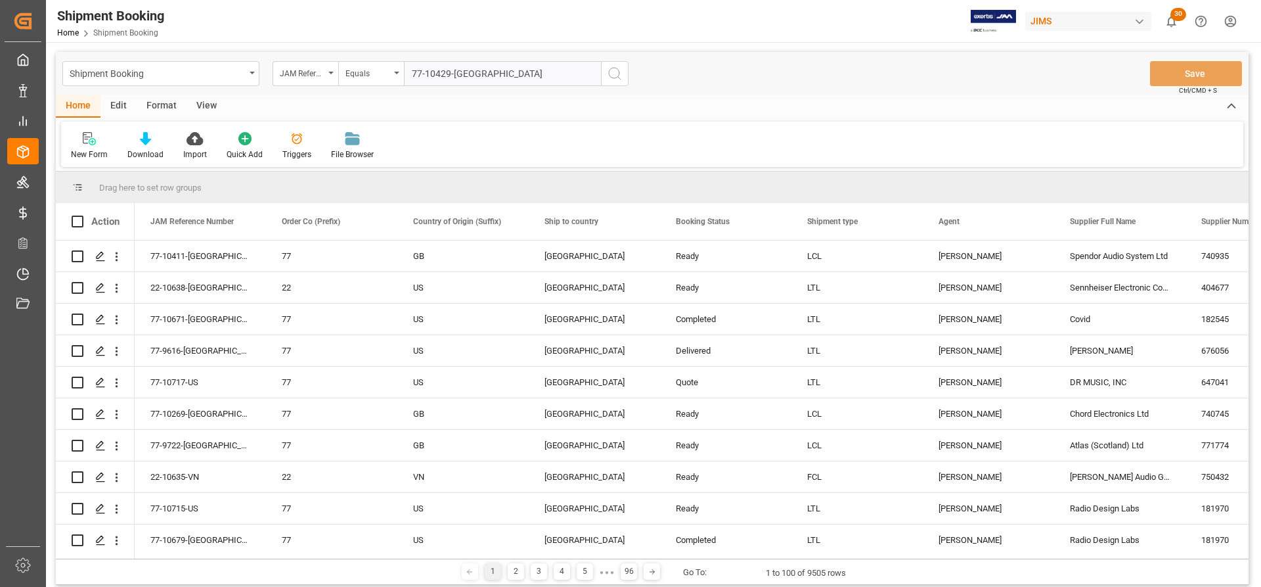
type input "77-10429-[GEOGRAPHIC_DATA]"
click at [619, 73] on circle "search button" at bounding box center [614, 73] width 11 height 11
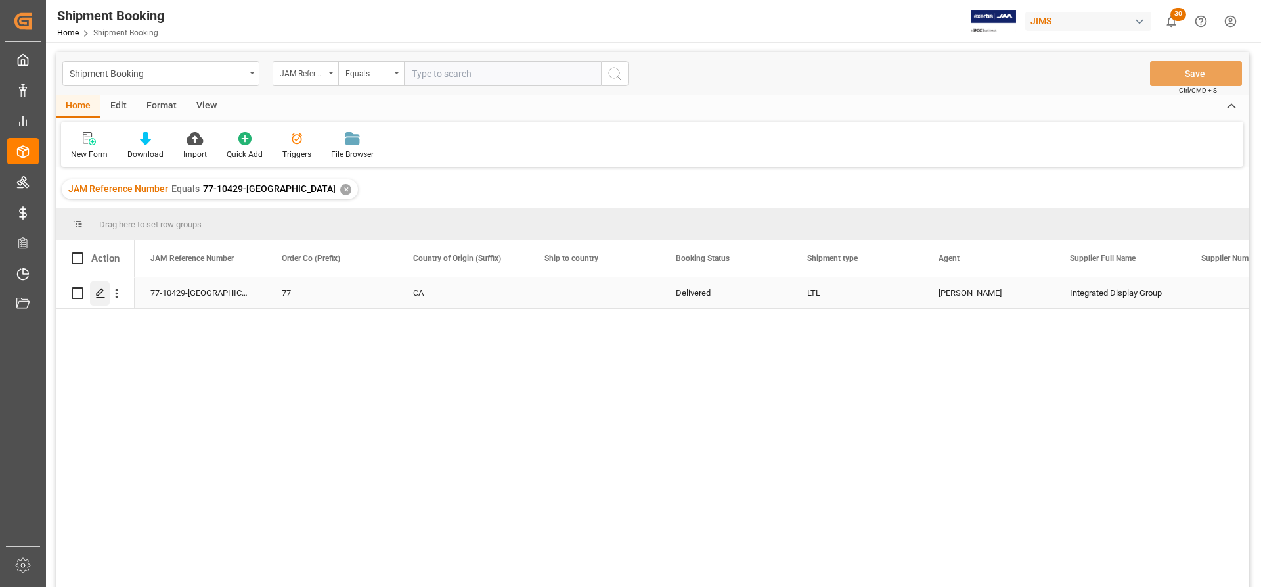
click at [105, 294] on icon "Press SPACE to select this row." at bounding box center [100, 293] width 11 height 11
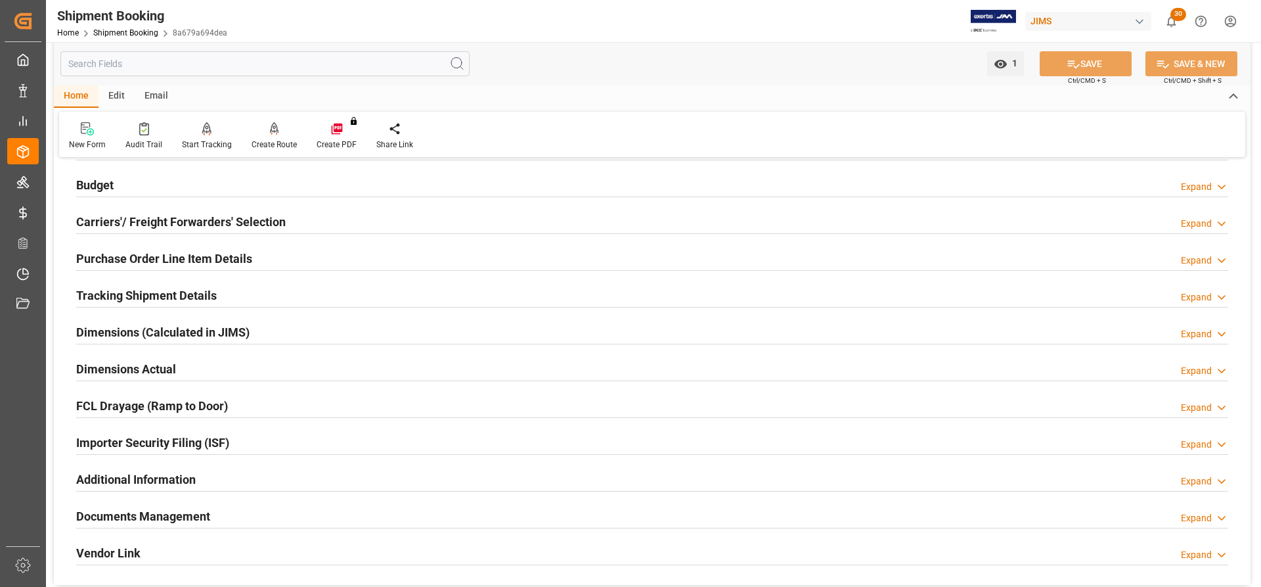
scroll to position [66, 0]
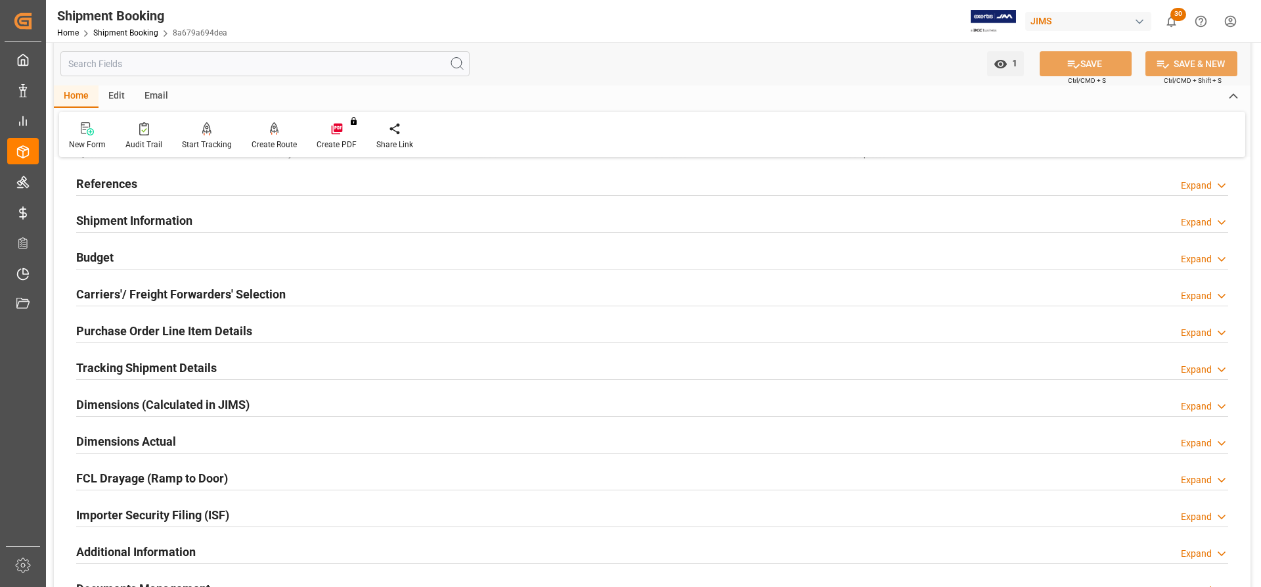
click at [101, 367] on h2 "Tracking Shipment Details" at bounding box center [146, 368] width 141 height 18
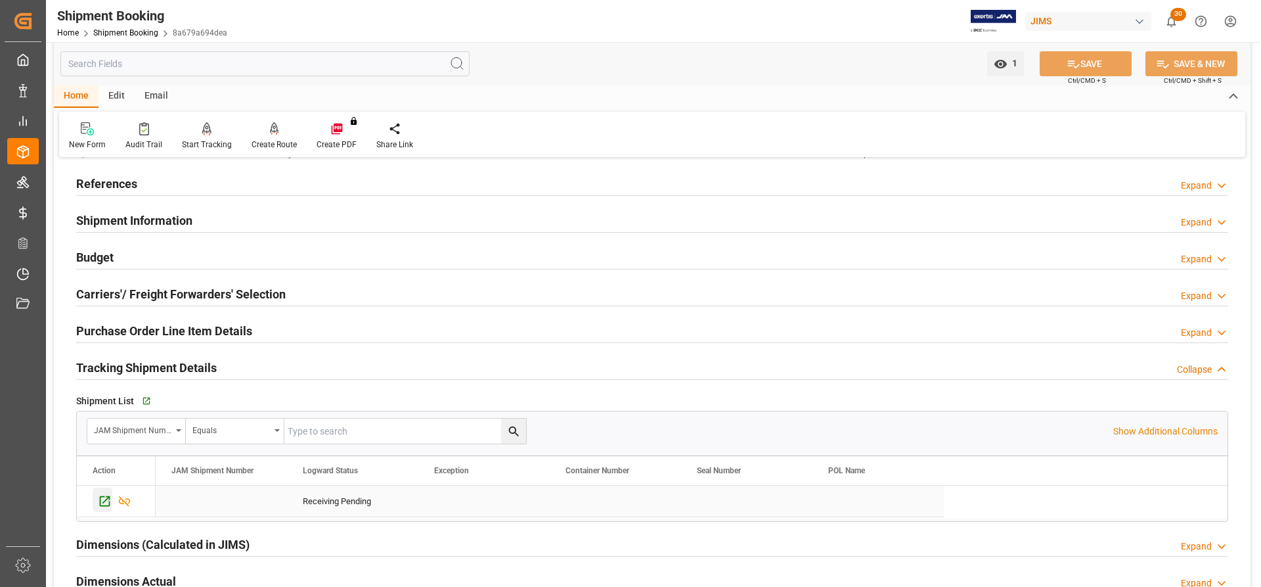
click at [103, 500] on icon "Press SPACE to select this row." at bounding box center [105, 501] width 14 height 14
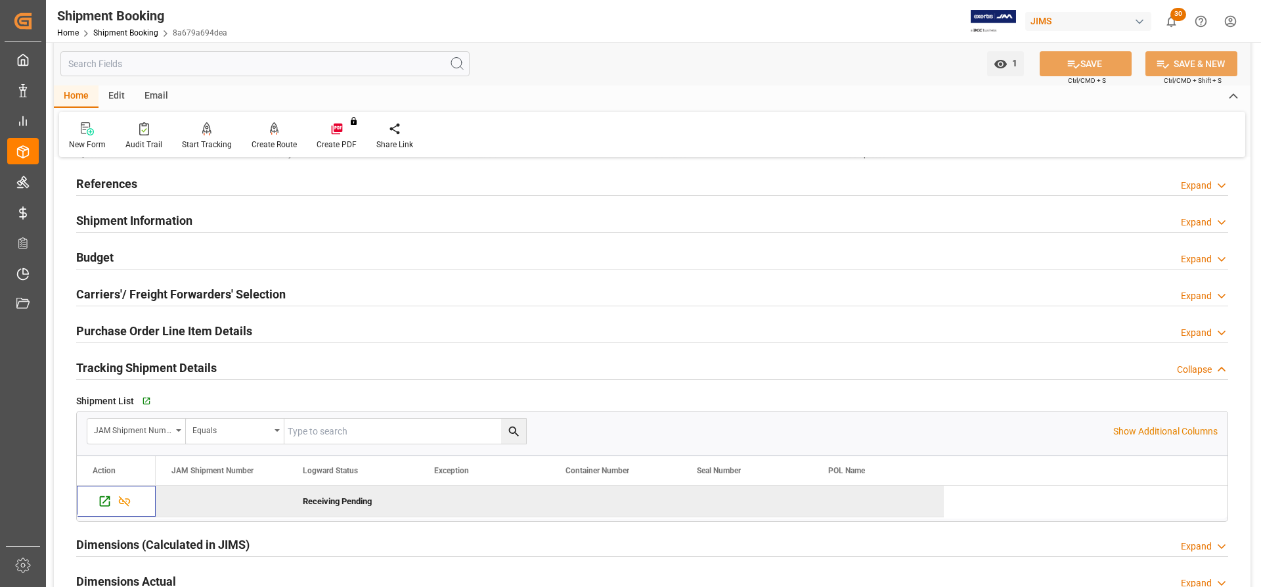
click at [115, 186] on h2 "References" at bounding box center [106, 184] width 61 height 18
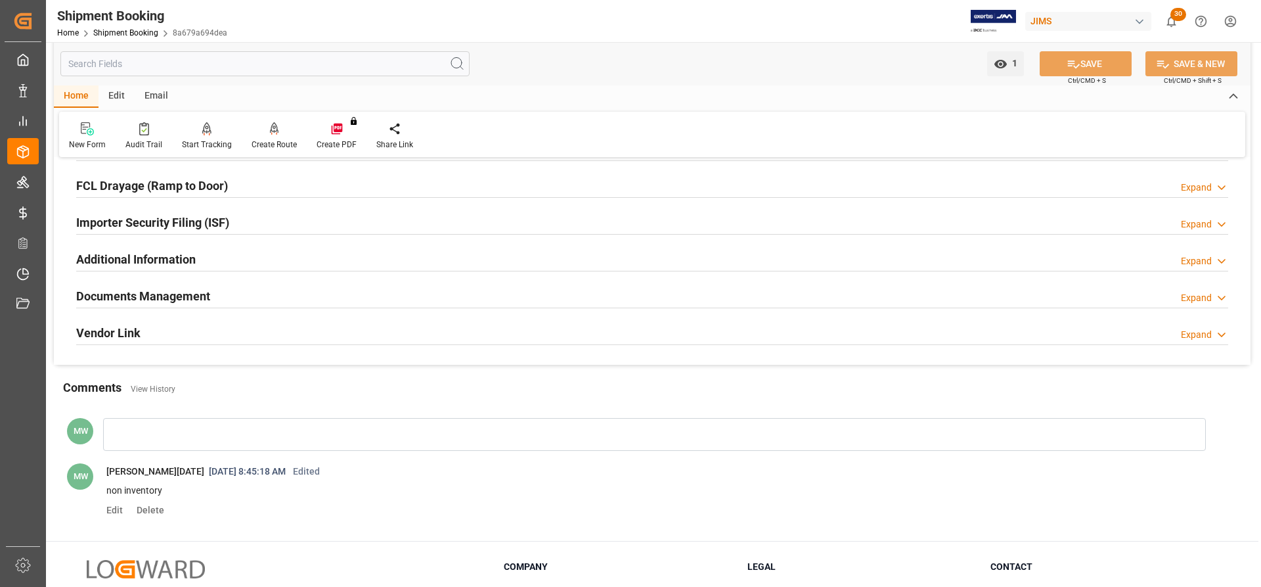
scroll to position [788, 0]
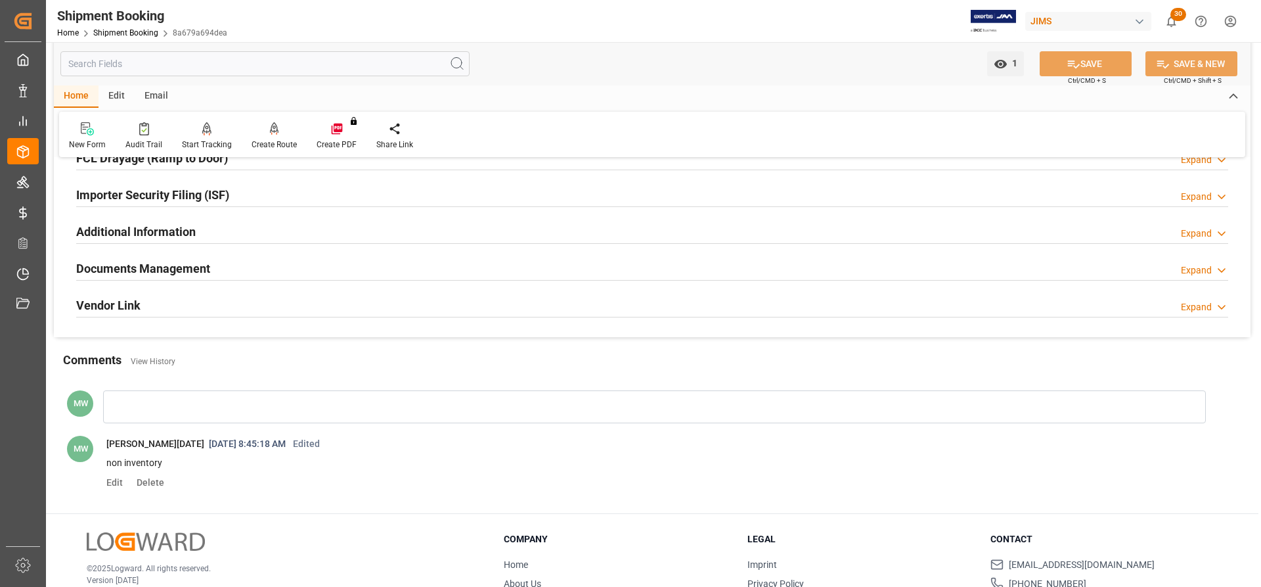
click at [148, 272] on h2 "Documents Management" at bounding box center [143, 268] width 134 height 18
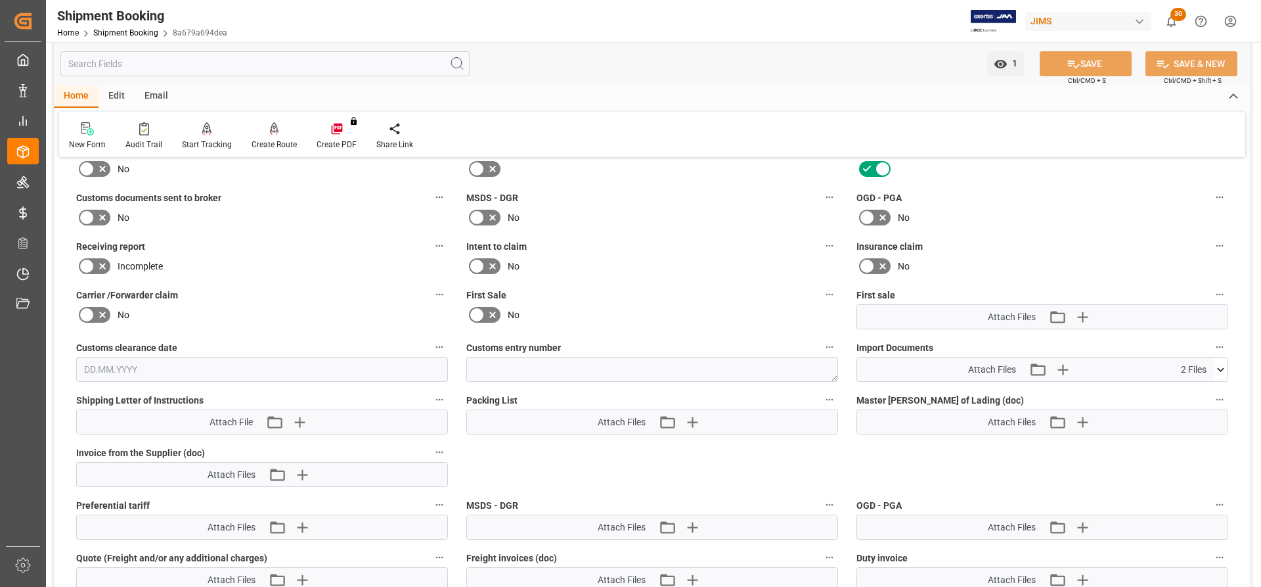
scroll to position [985, 0]
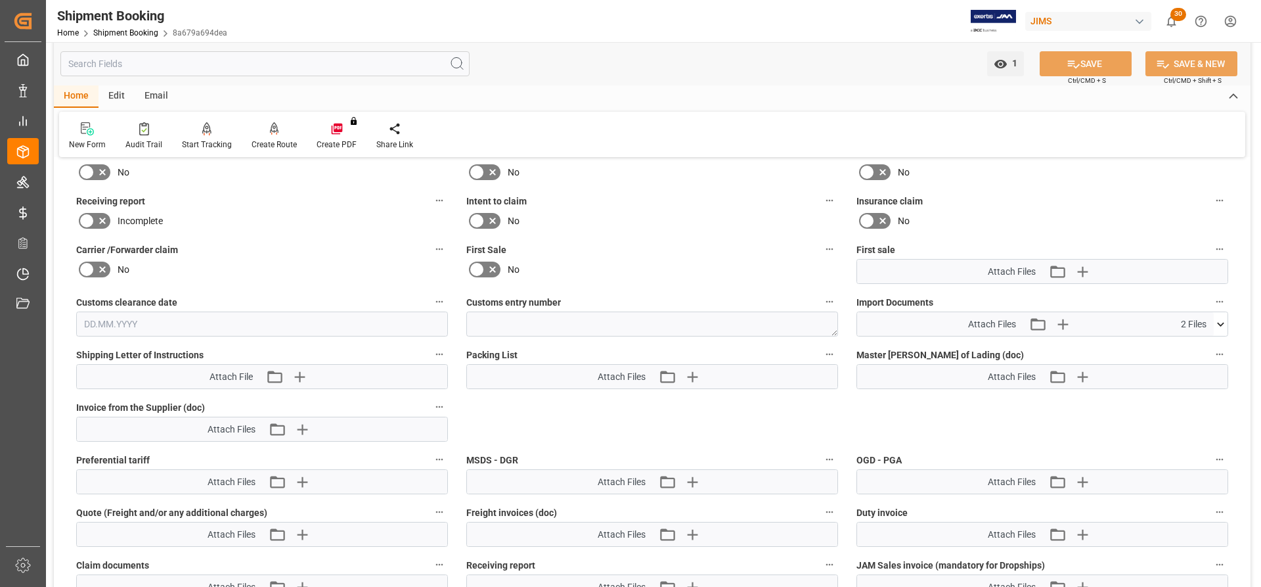
click at [1230, 318] on div "Import Documents Attach Files Attach existing file Upload new file 2 Files Purc…" at bounding box center [1042, 314] width 390 height 53
click at [1216, 319] on icon at bounding box center [1221, 324] width 14 height 14
click at [1188, 348] on icon at bounding box center [1186, 348] width 11 height 11
click at [1185, 361] on icon at bounding box center [1186, 362] width 14 height 14
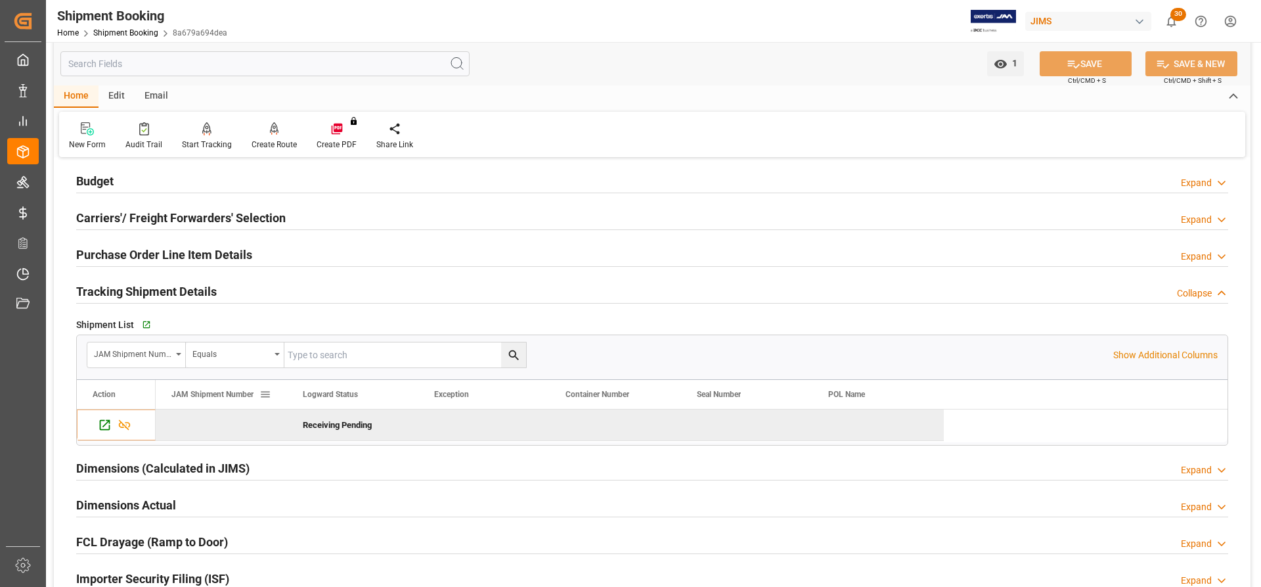
scroll to position [328, 0]
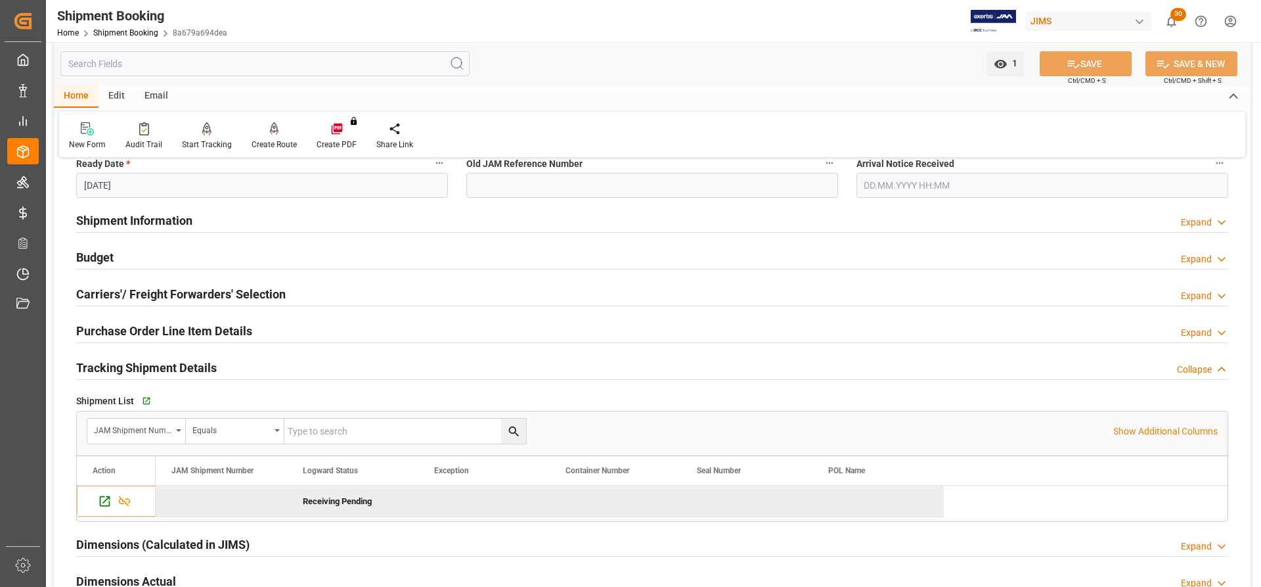
click at [115, 292] on h2 "Carriers'/ Freight Forwarders' Selection" at bounding box center [181, 294] width 210 height 18
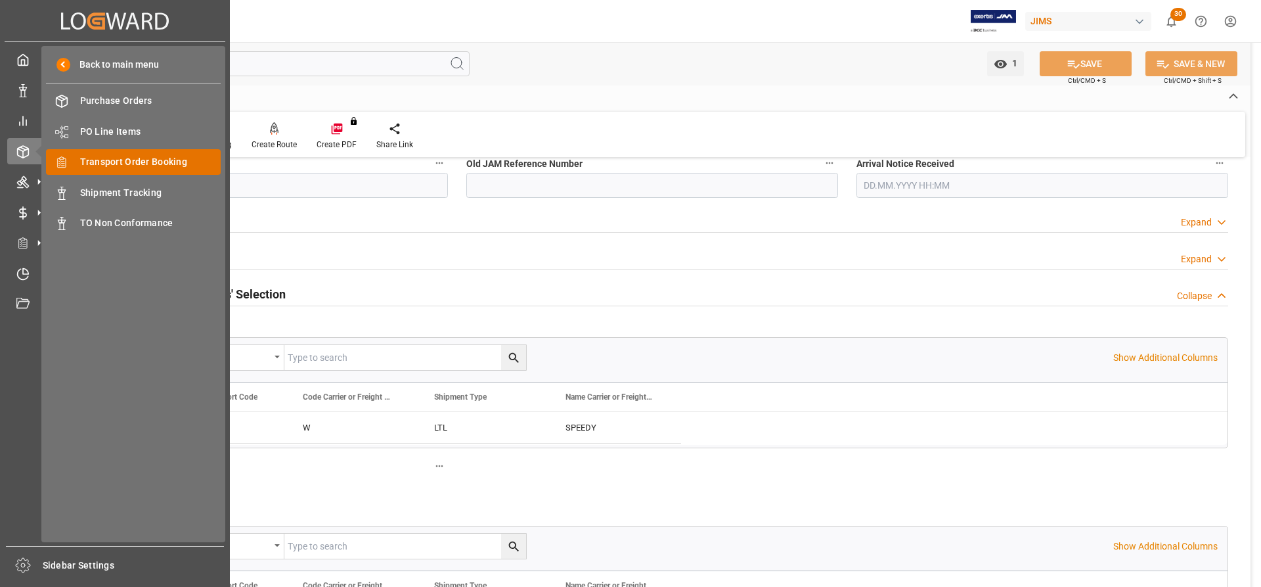
click at [117, 164] on span "Transport Order Booking" at bounding box center [150, 162] width 141 height 14
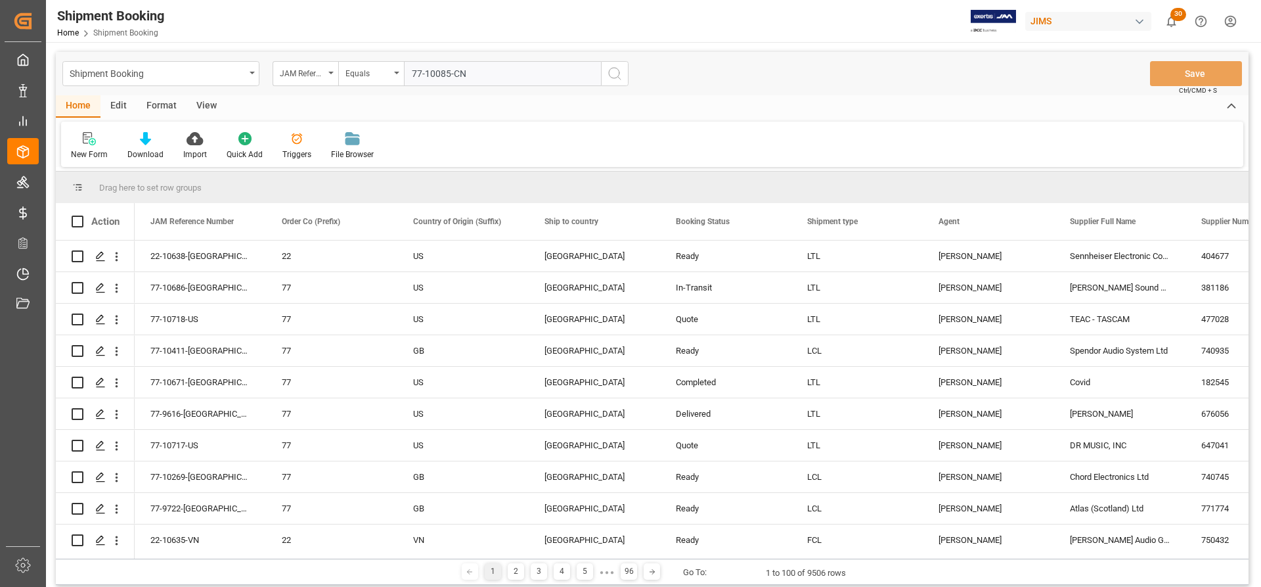
type input "77-10085-CN"
click at [612, 77] on icon "search button" at bounding box center [615, 74] width 16 height 16
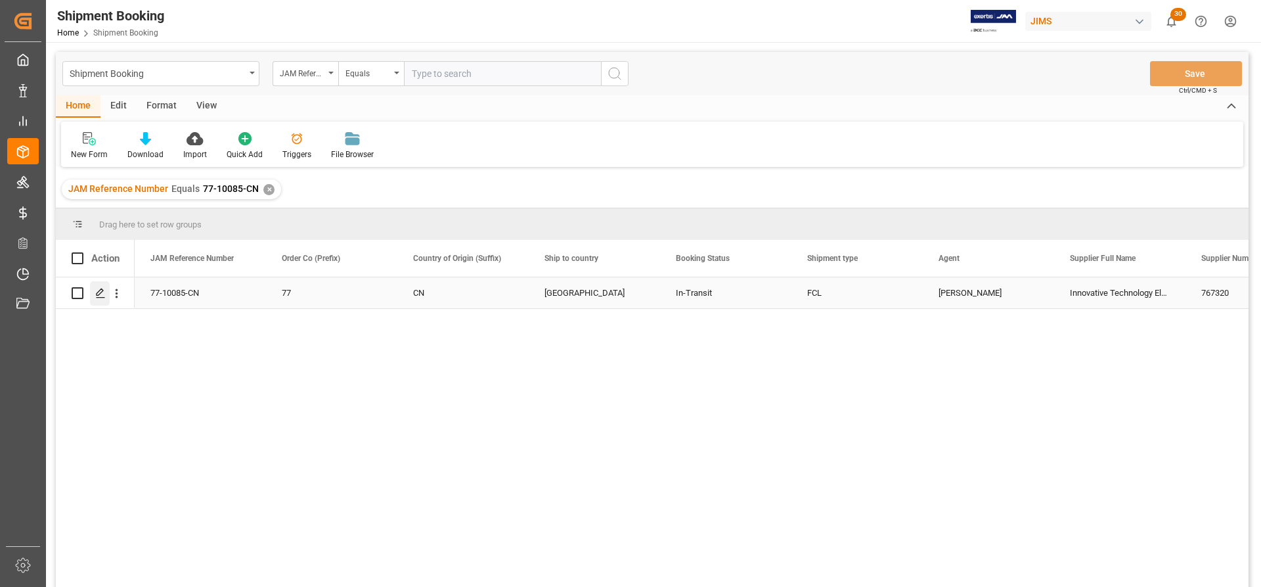
click at [95, 294] on icon "Press SPACE to select this row." at bounding box center [100, 293] width 11 height 11
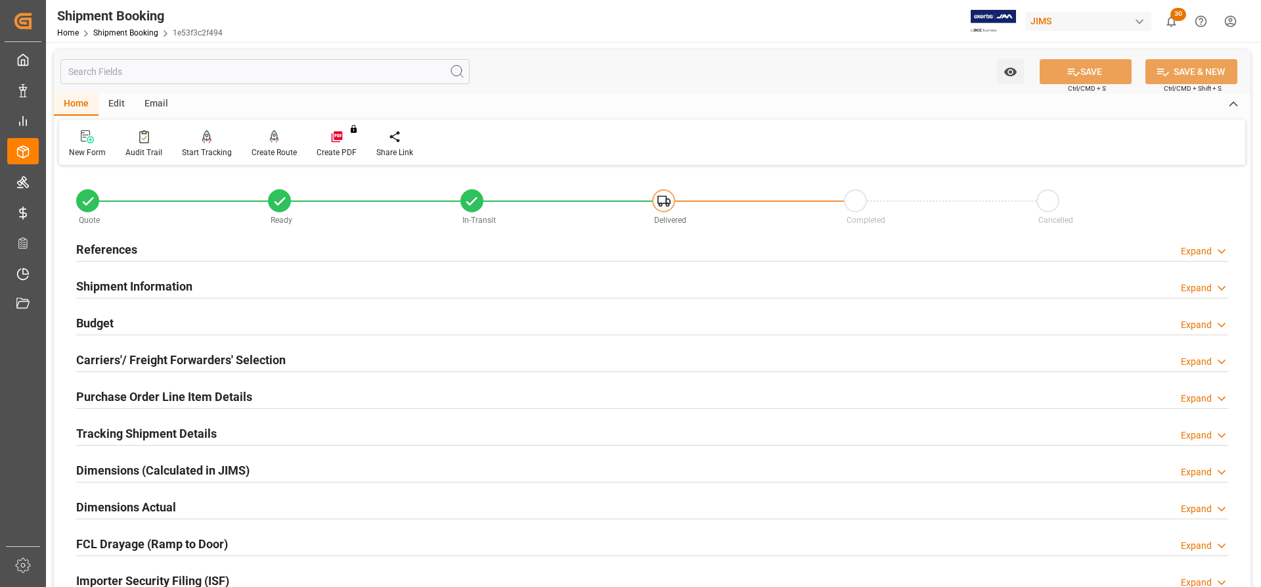
click at [160, 366] on h2 "Carriers'/ Freight Forwarders' Selection" at bounding box center [181, 360] width 210 height 18
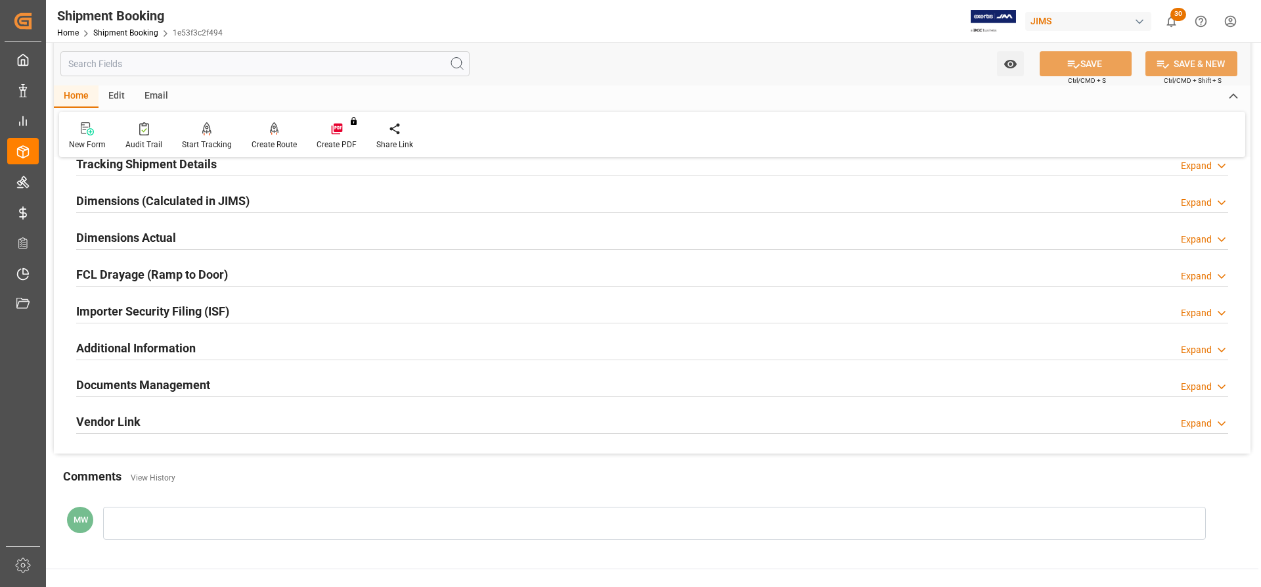
scroll to position [657, 0]
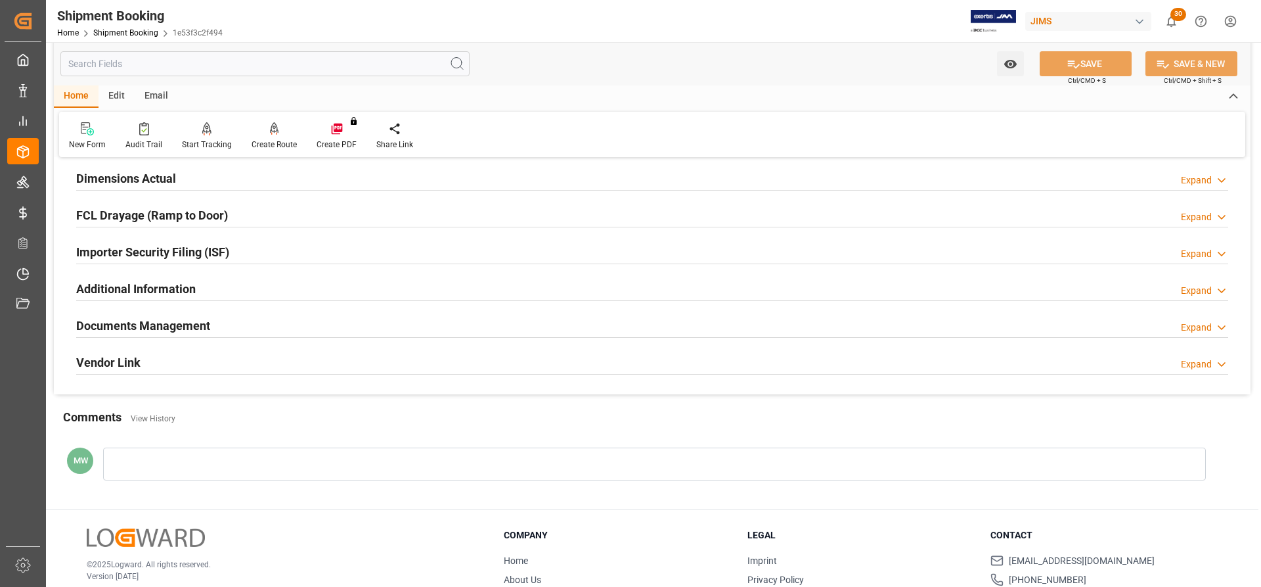
click at [153, 322] on h2 "Documents Management" at bounding box center [143, 326] width 134 height 18
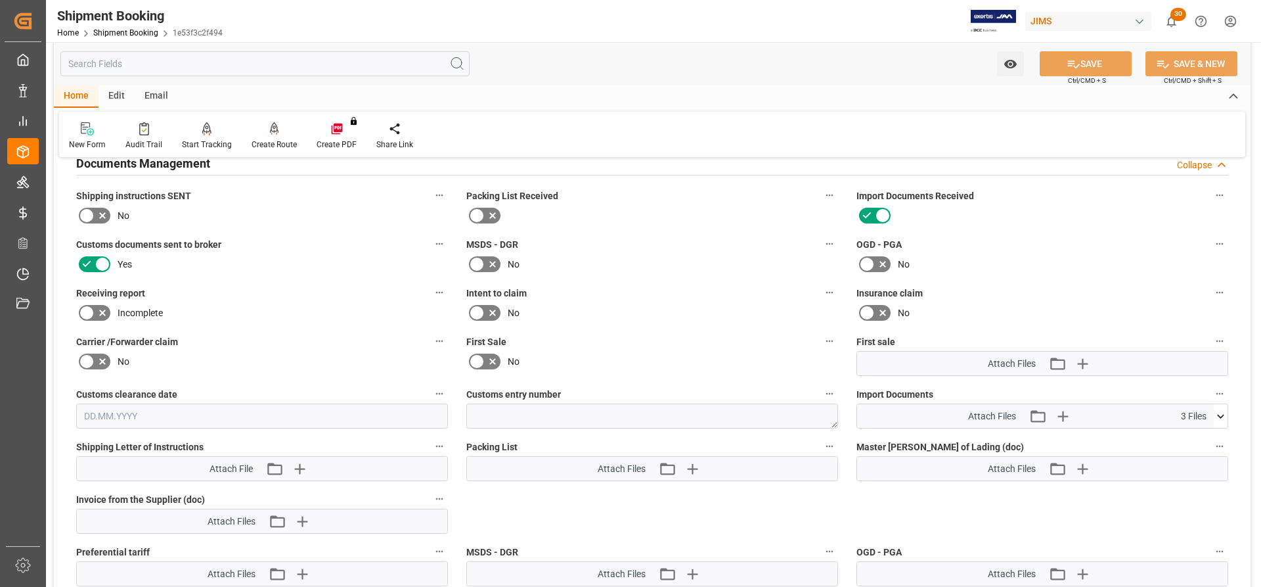
scroll to position [919, 0]
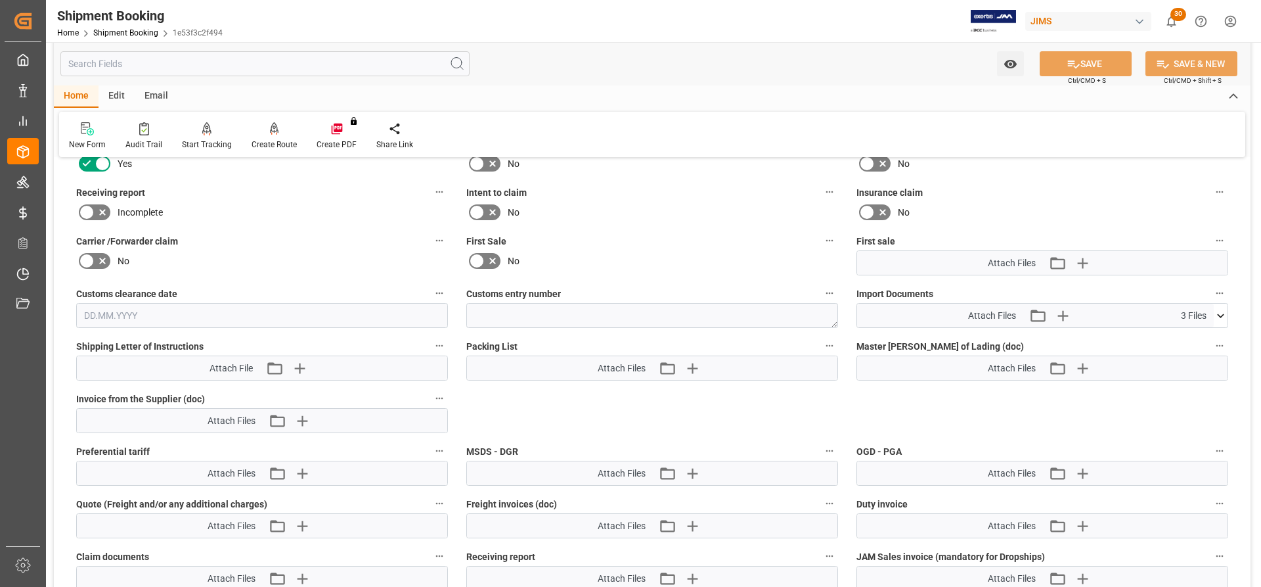
click at [1222, 311] on icon at bounding box center [1221, 316] width 14 height 14
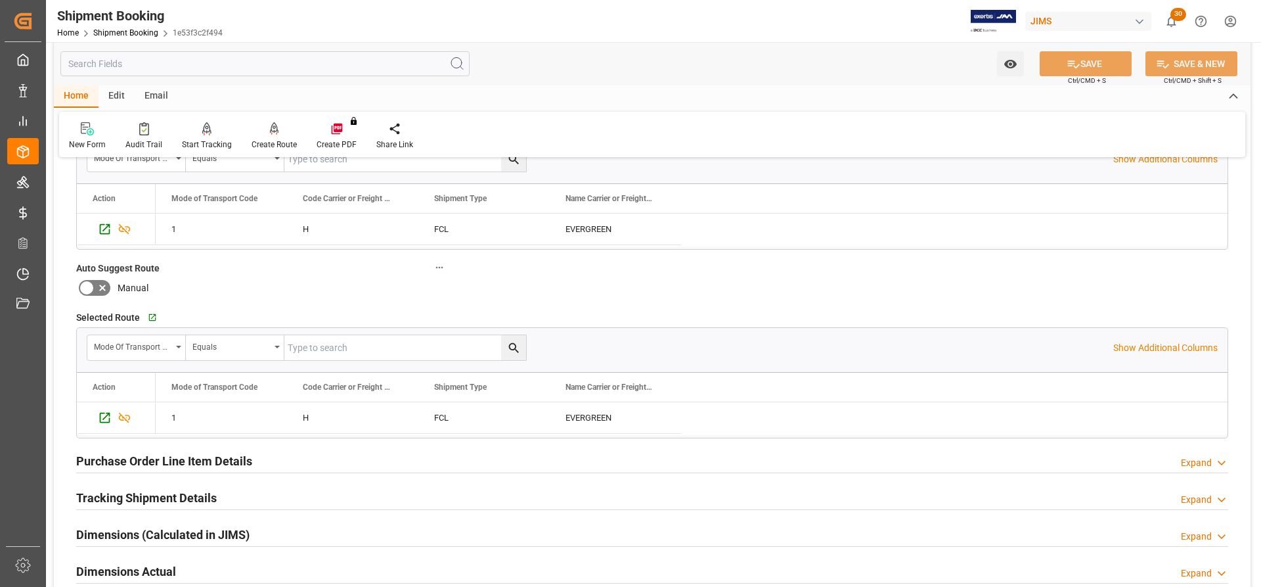
scroll to position [263, 0]
click at [127, 490] on h2 "Tracking Shipment Details" at bounding box center [146, 499] width 141 height 18
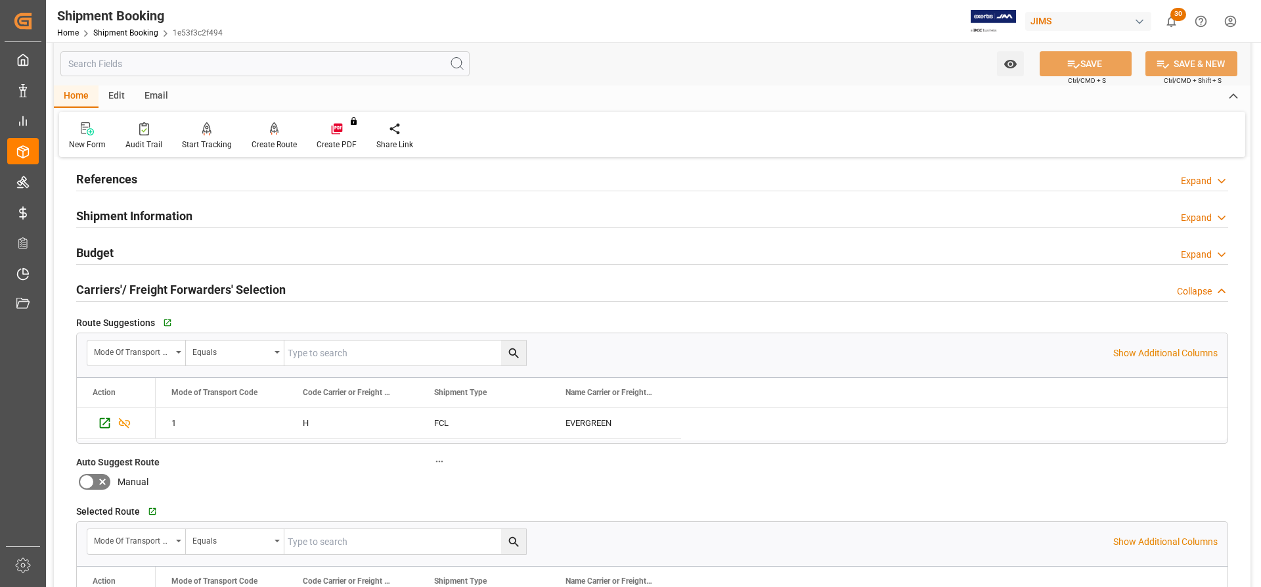
scroll to position [0, 0]
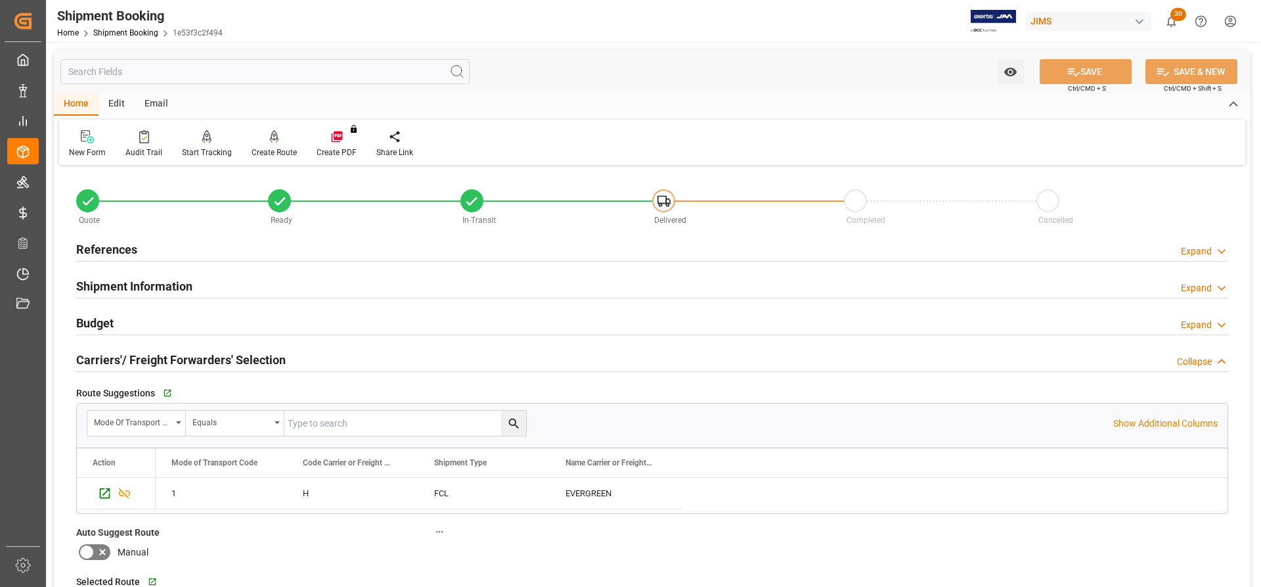
click at [139, 286] on h2 "Shipment Information" at bounding box center [134, 286] width 116 height 18
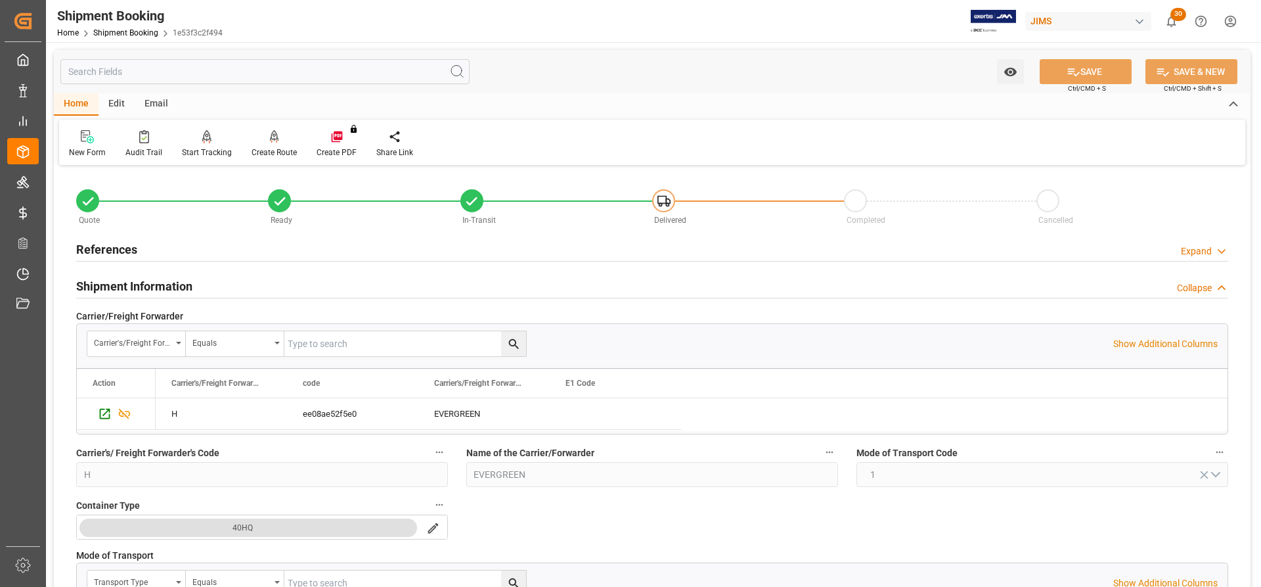
click at [94, 248] on h2 "References" at bounding box center [106, 249] width 61 height 18
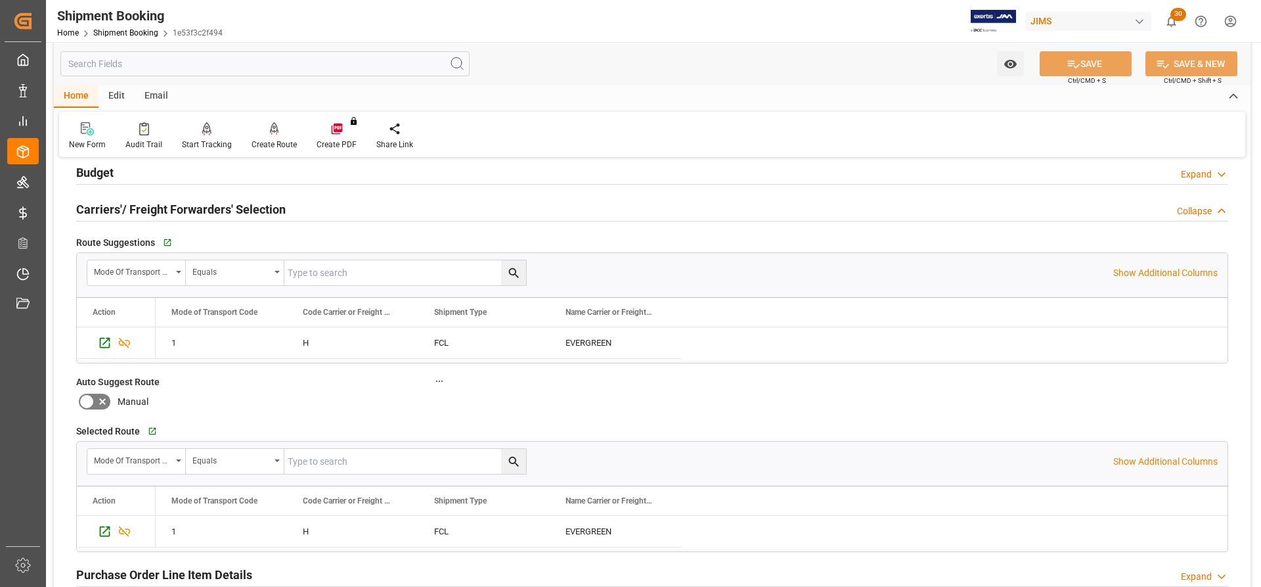
scroll to position [854, 0]
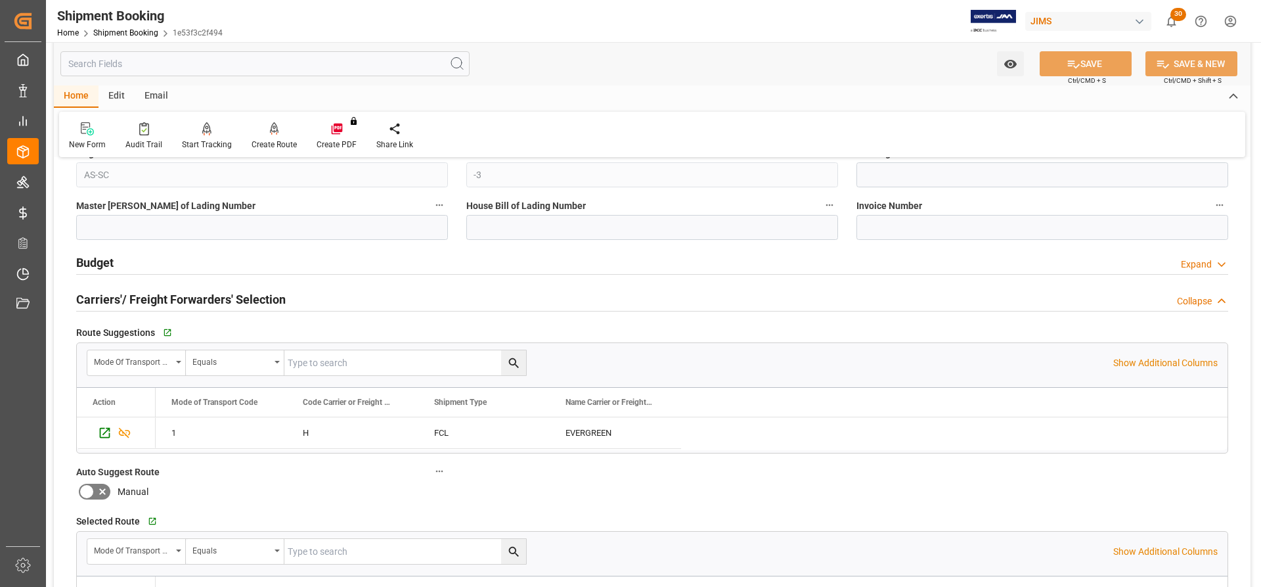
click at [102, 255] on h2 "Budget" at bounding box center [94, 263] width 37 height 18
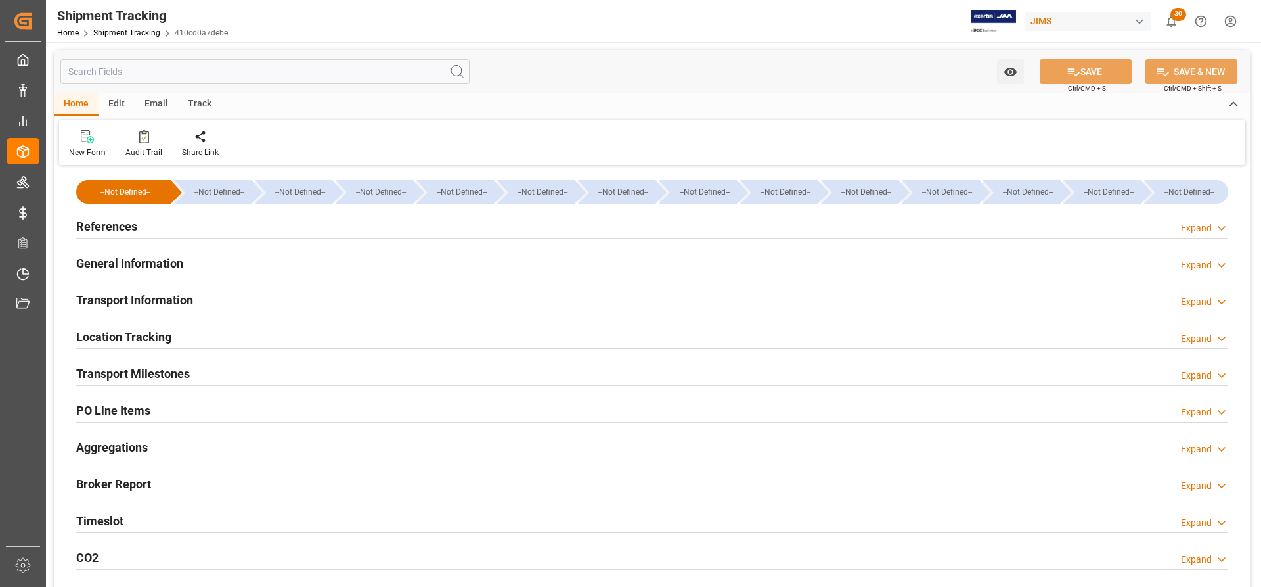
type input "[DATE] 00:00"
click at [137, 371] on h2 "Transport Milestones" at bounding box center [133, 374] width 114 height 18
type input "[DATE] 00:00"
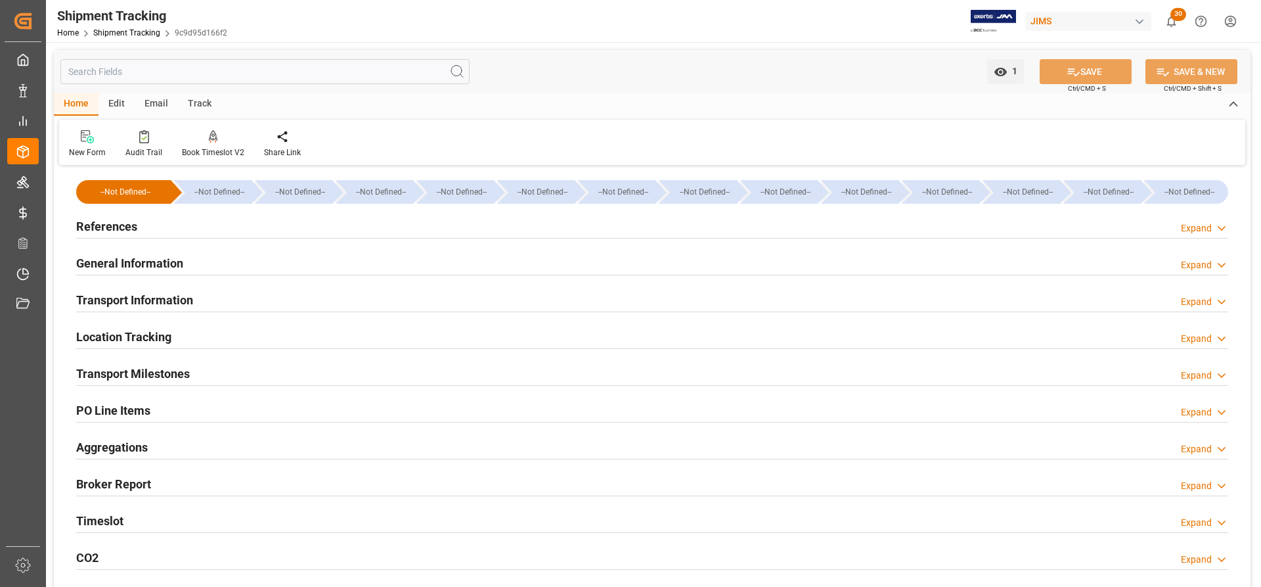
type input "[DATE] 00:00"
type input "[DATE]"
click at [135, 370] on h2 "Transport Milestones" at bounding box center [133, 374] width 114 height 18
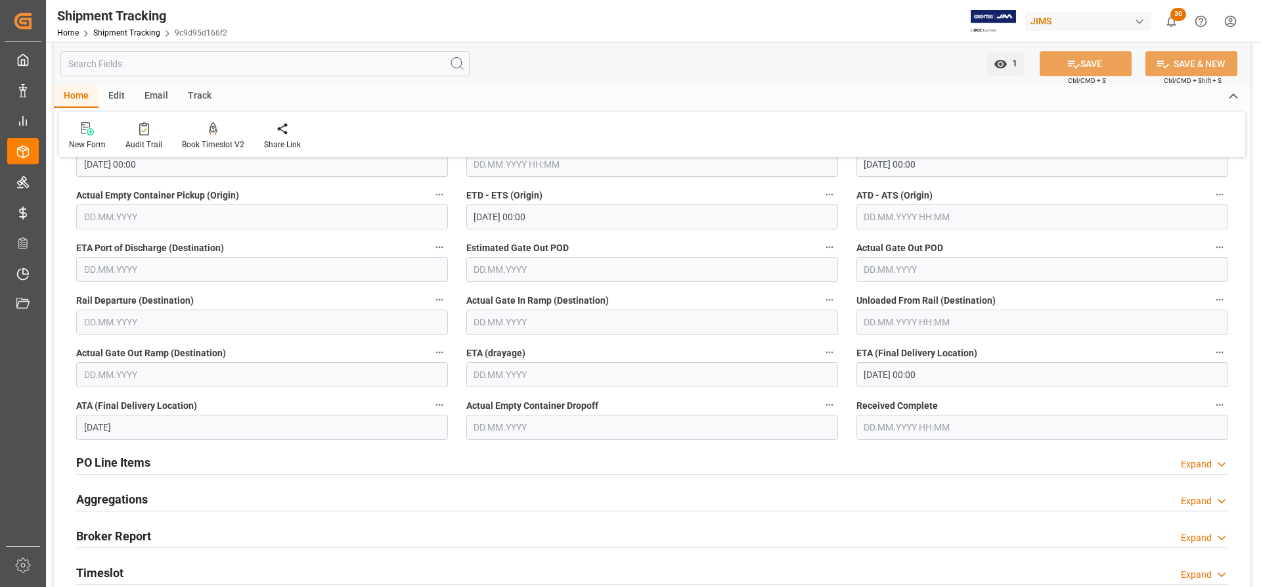
scroll to position [263, 0]
